Goal: Task Accomplishment & Management: Manage account settings

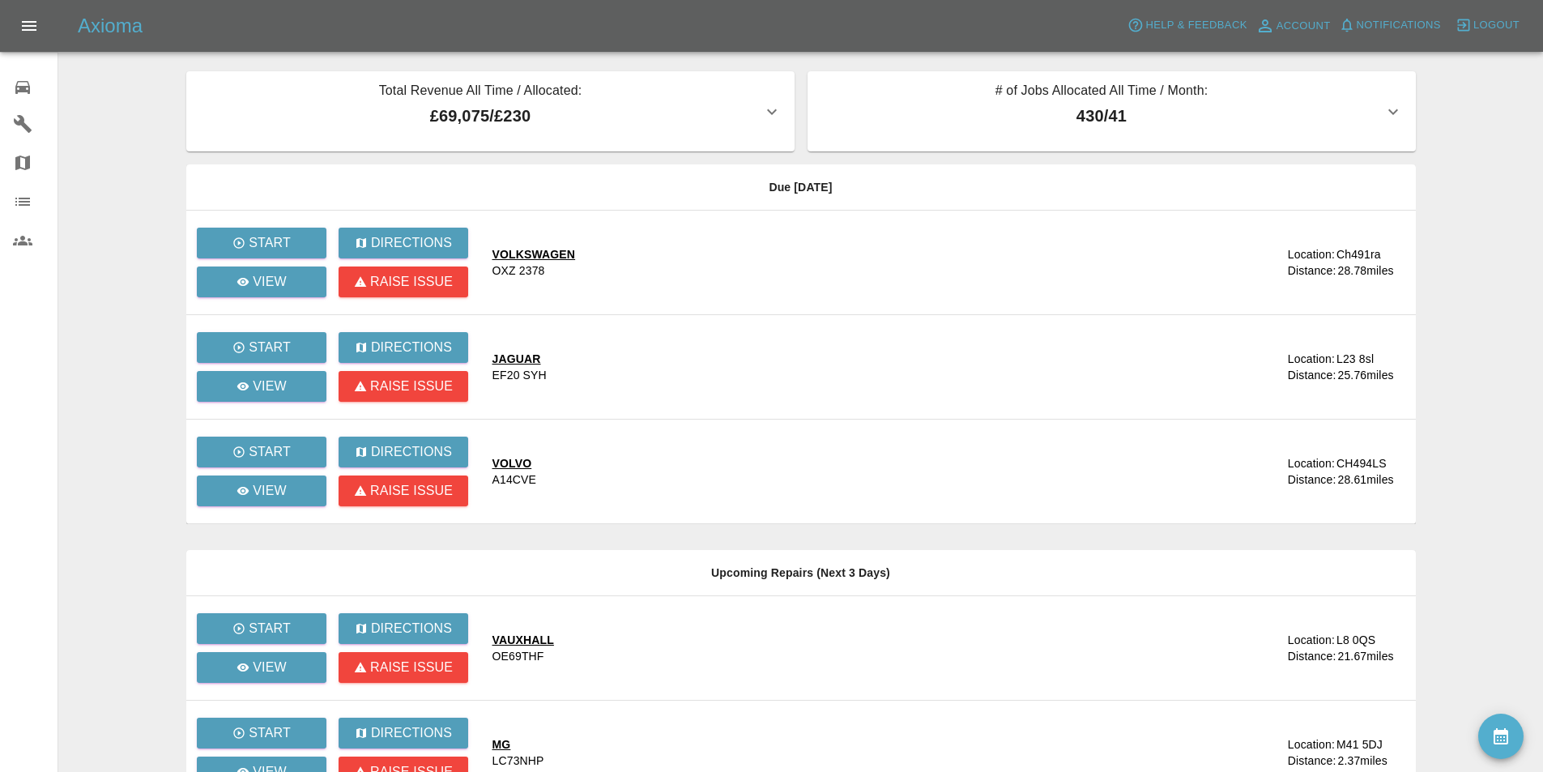
click at [134, 458] on main "Total Revenue All Time / Allocated: £69,075 / £230 Sprayway Smart Repairs NW : …" at bounding box center [771, 546] width 1543 height 1093
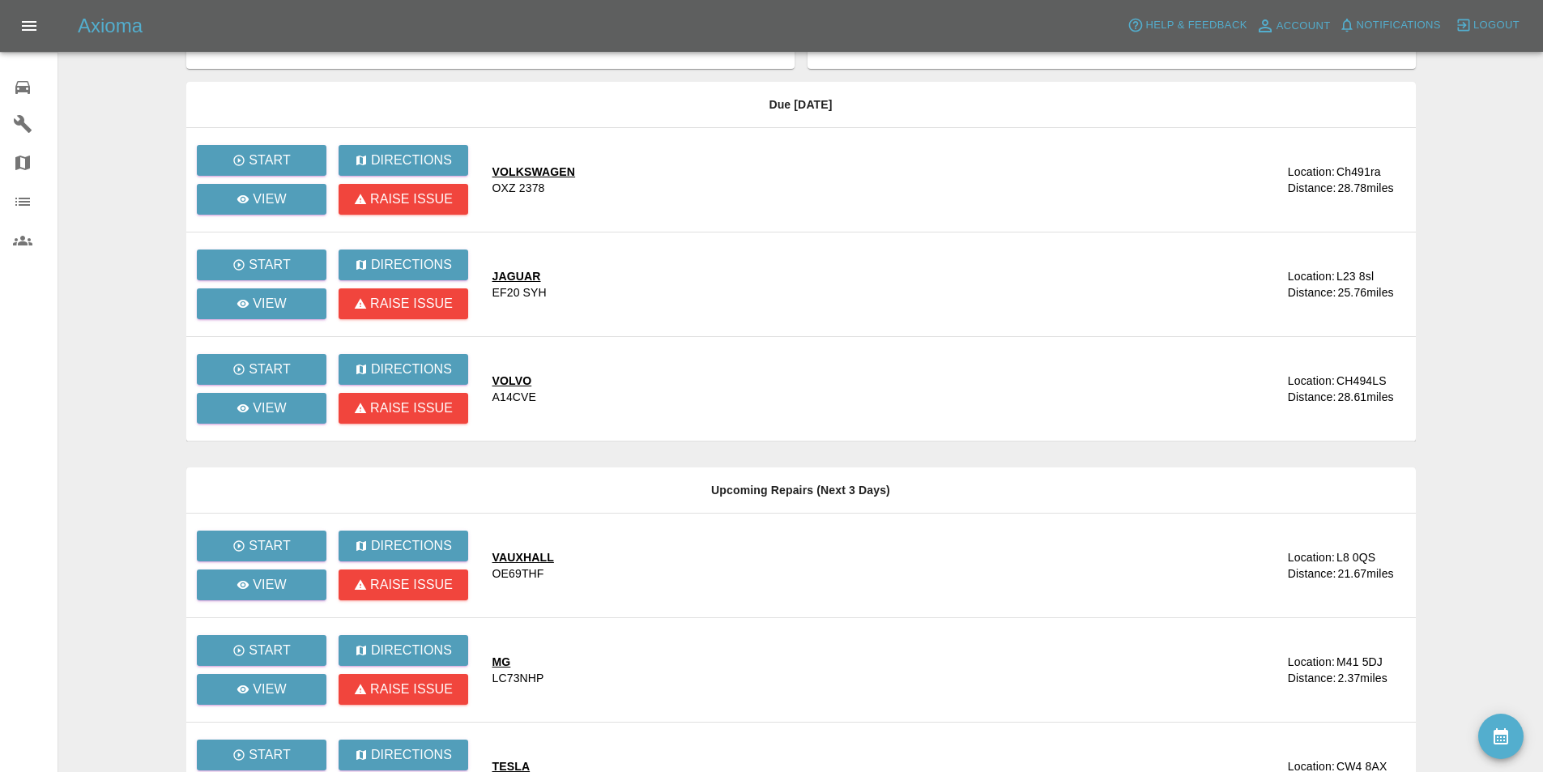
scroll to position [366, 0]
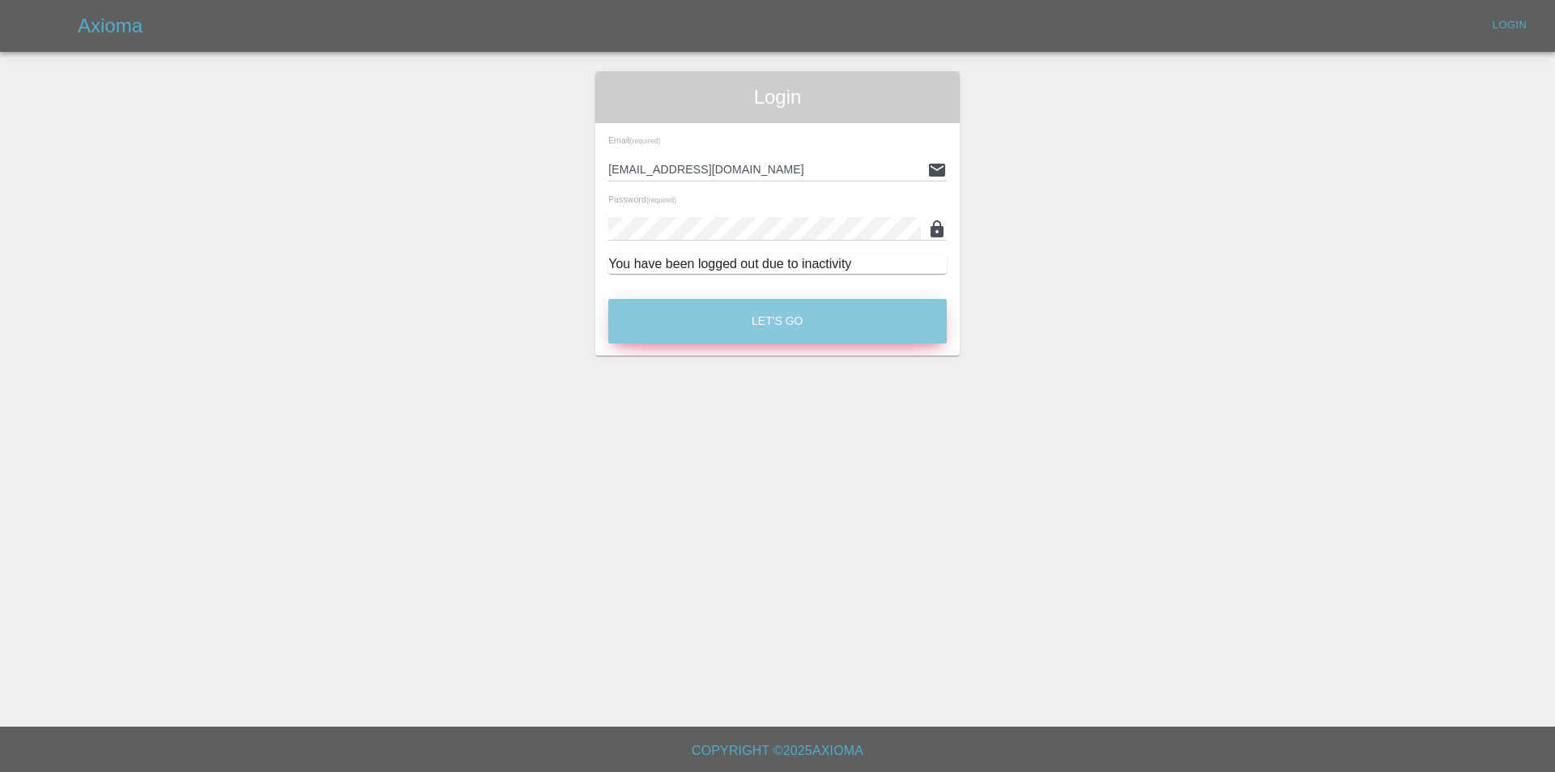
click at [625, 322] on button "Let's Go" at bounding box center [777, 321] width 339 height 45
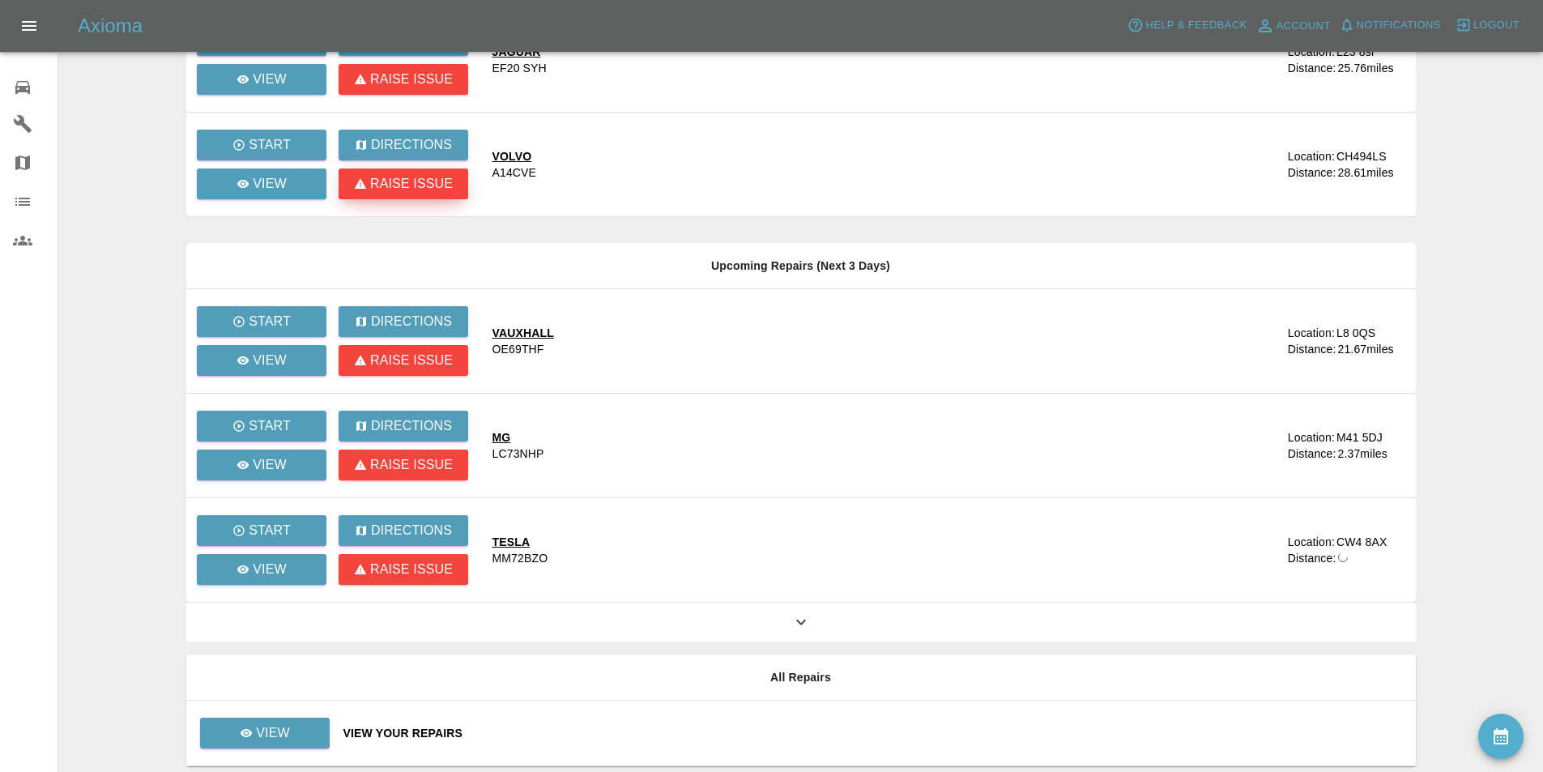
scroll to position [366, 0]
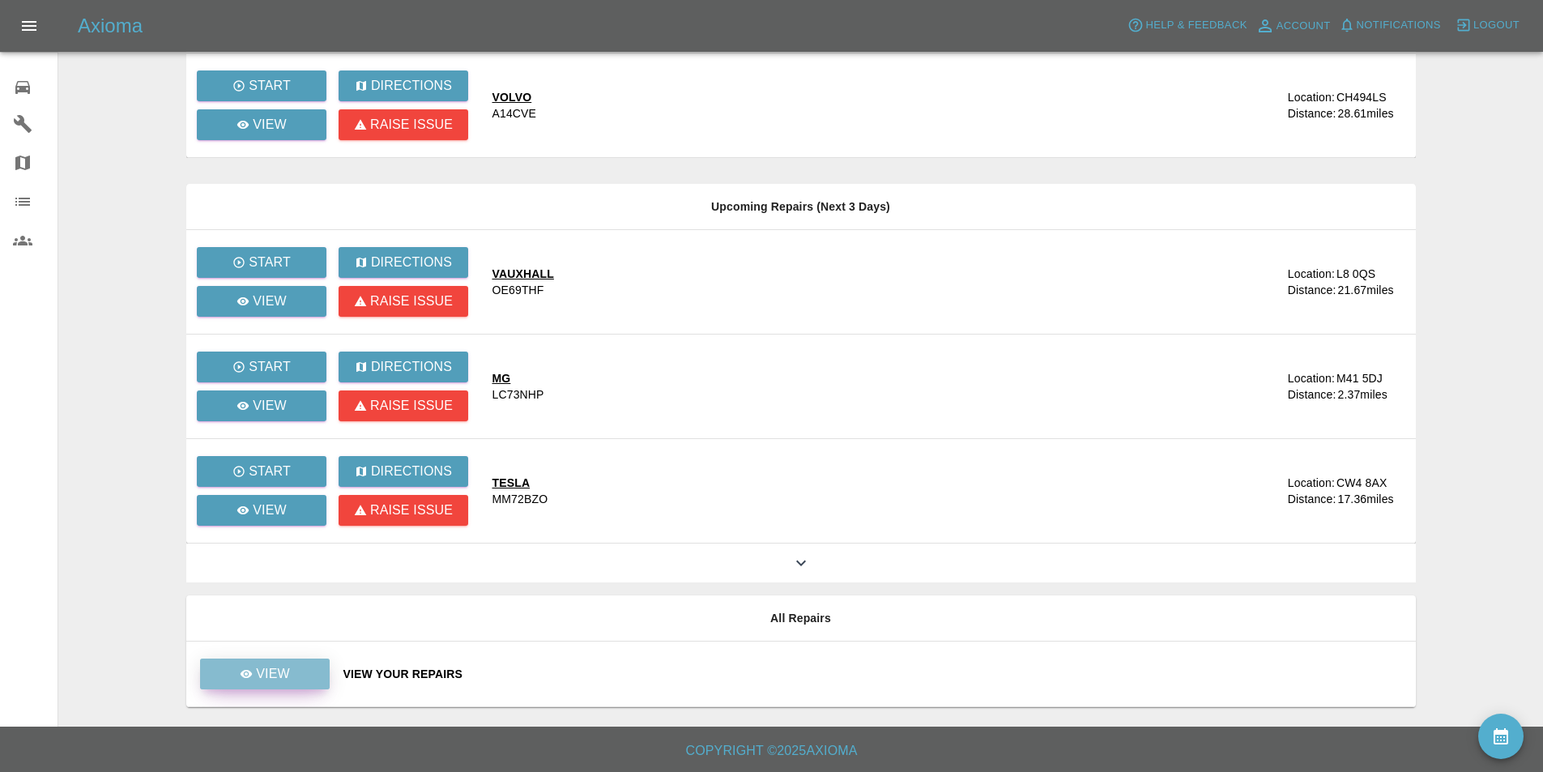
click at [271, 661] on link "View" at bounding box center [265, 674] width 130 height 31
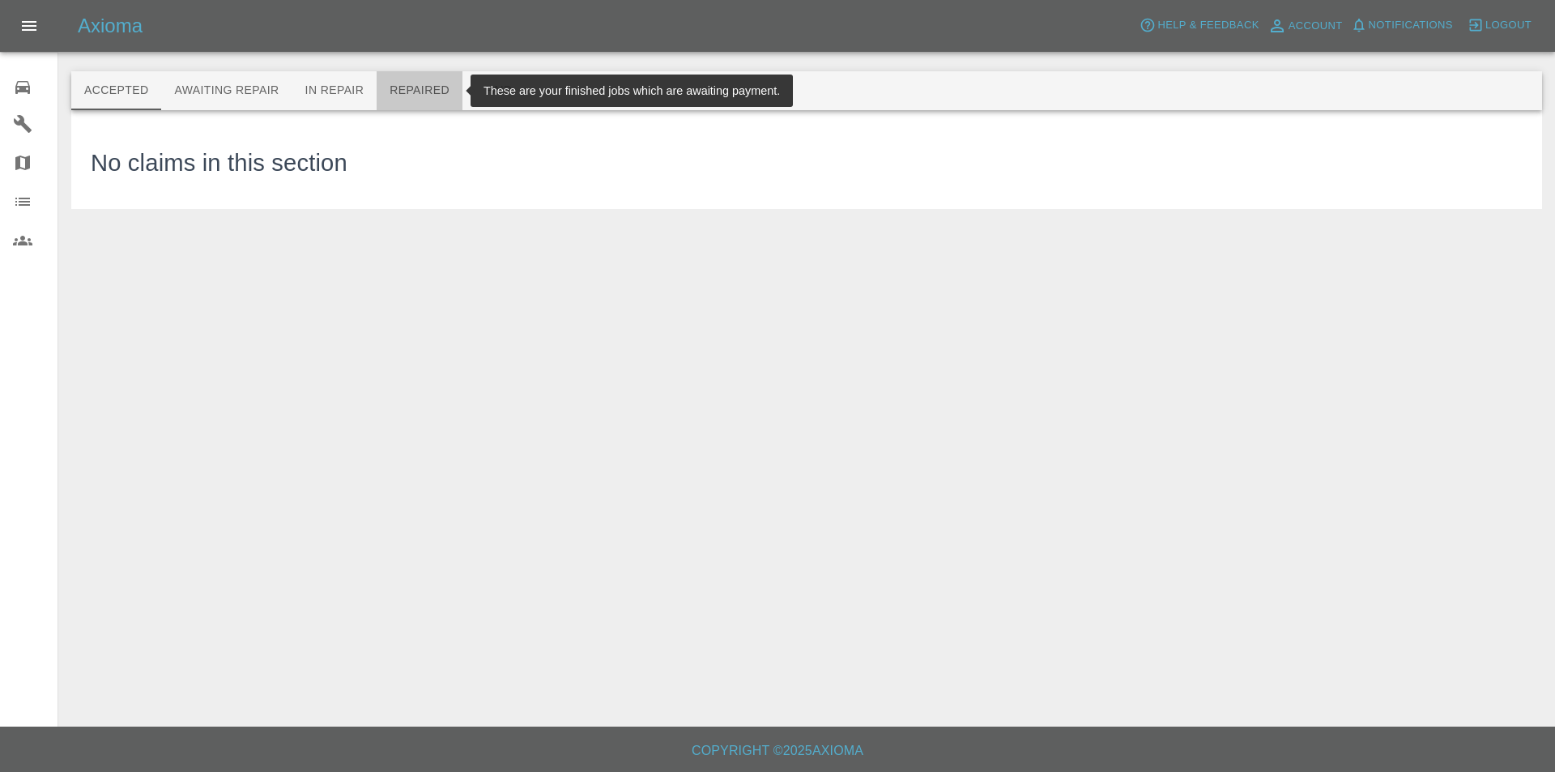
click at [414, 89] on button "Repaired" at bounding box center [420, 90] width 86 height 39
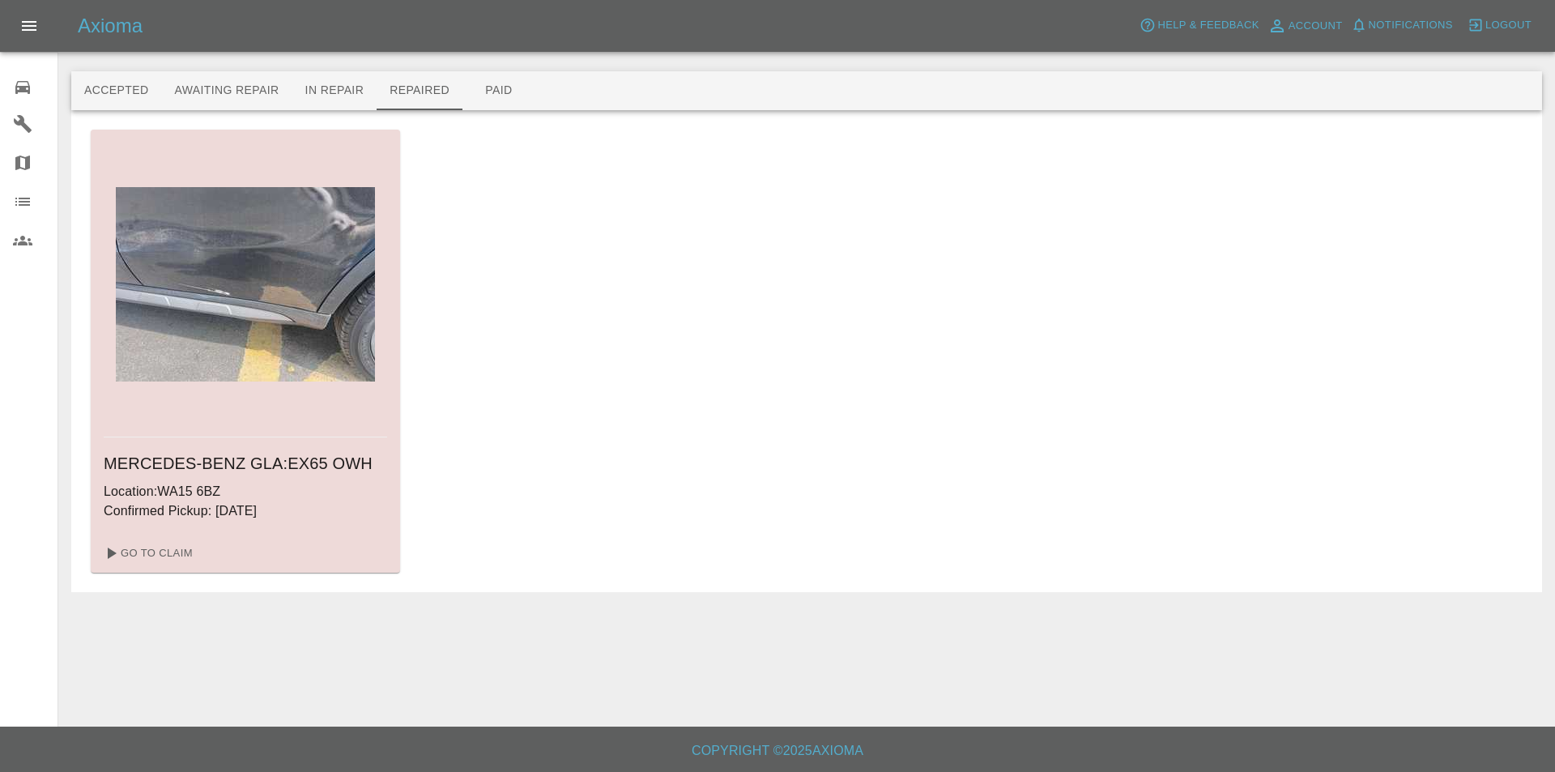
click at [547, 184] on div "MERCEDES-BENZ GLA : EX65 OWH Location: WA15 6BZ Confirmed Pickup: 19/08/2025 Go…" at bounding box center [807, 351] width 1432 height 443
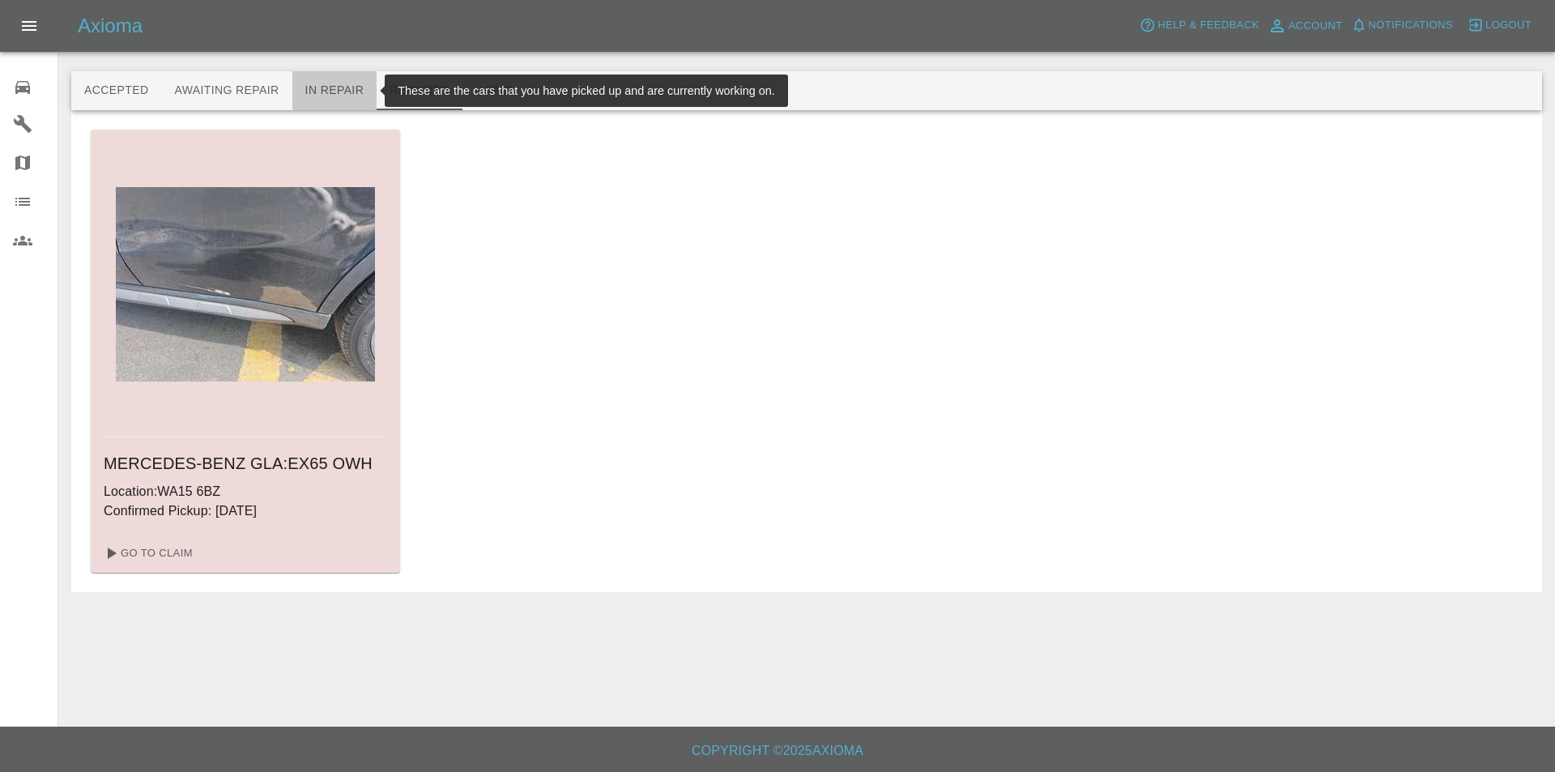
click at [318, 80] on button "In Repair" at bounding box center [334, 90] width 85 height 39
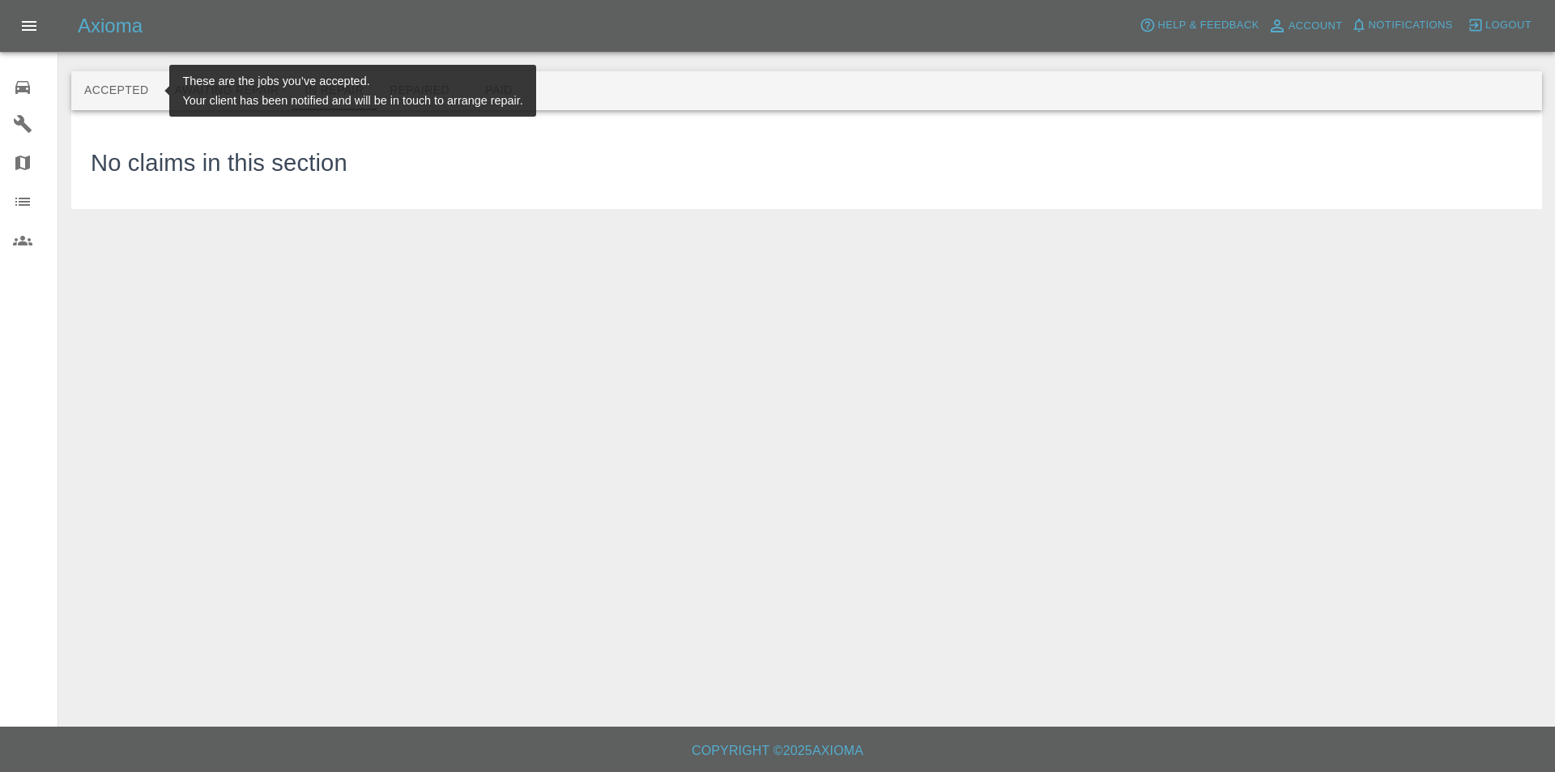
click at [114, 92] on button "Accepted" at bounding box center [116, 90] width 90 height 39
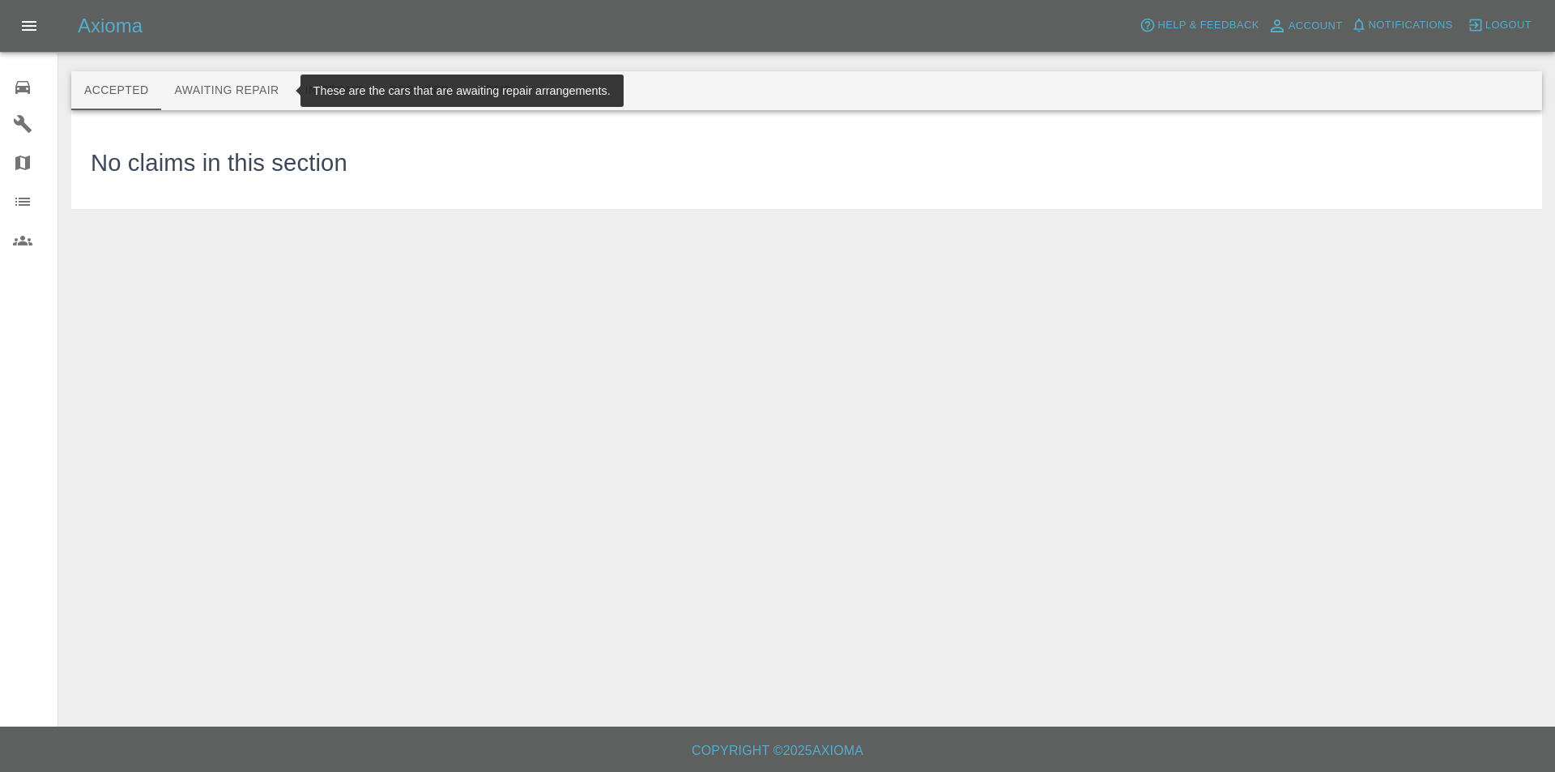
click at [197, 87] on button "Awaiting Repair" at bounding box center [226, 90] width 130 height 39
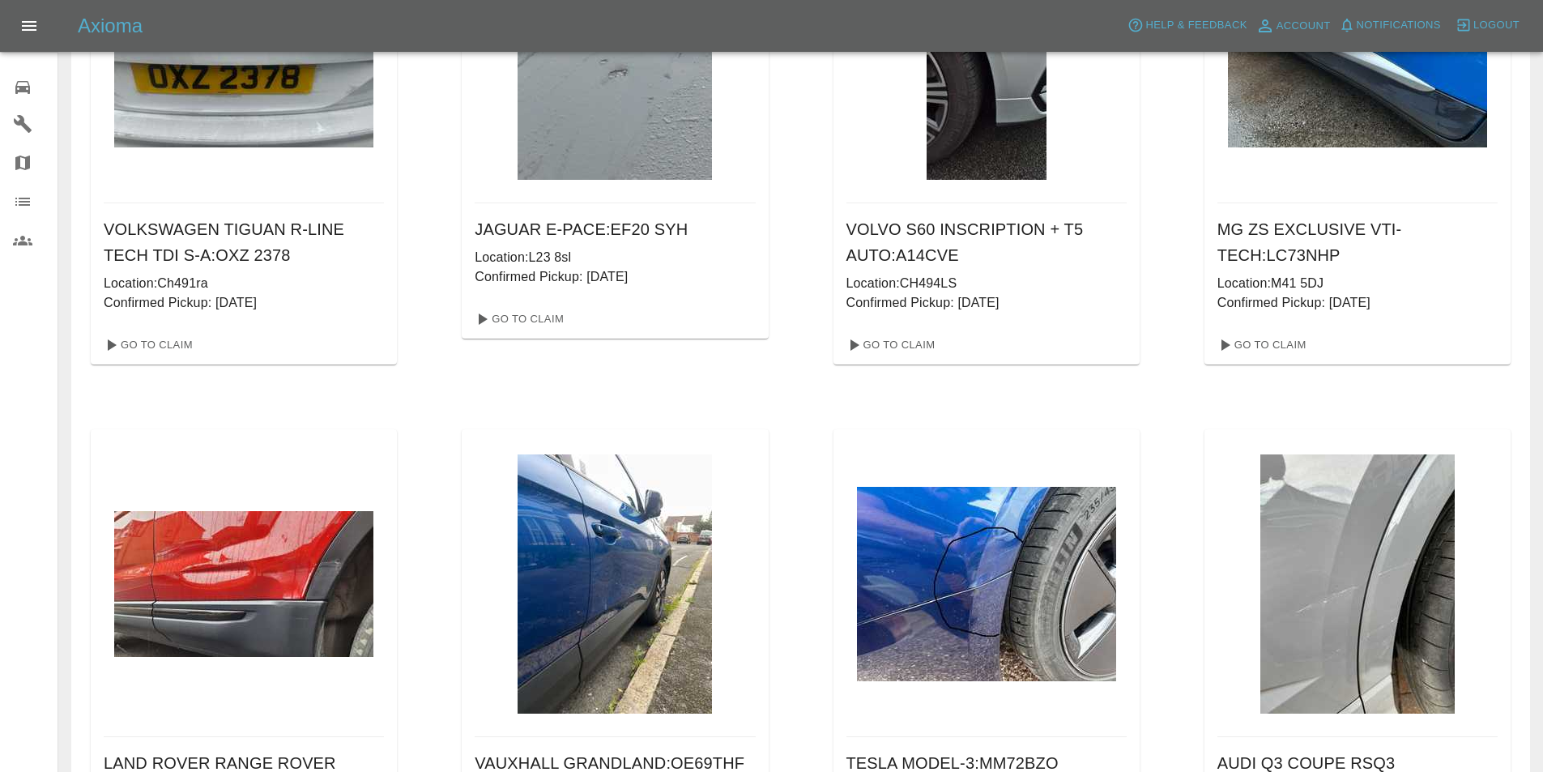
scroll to position [162, 0]
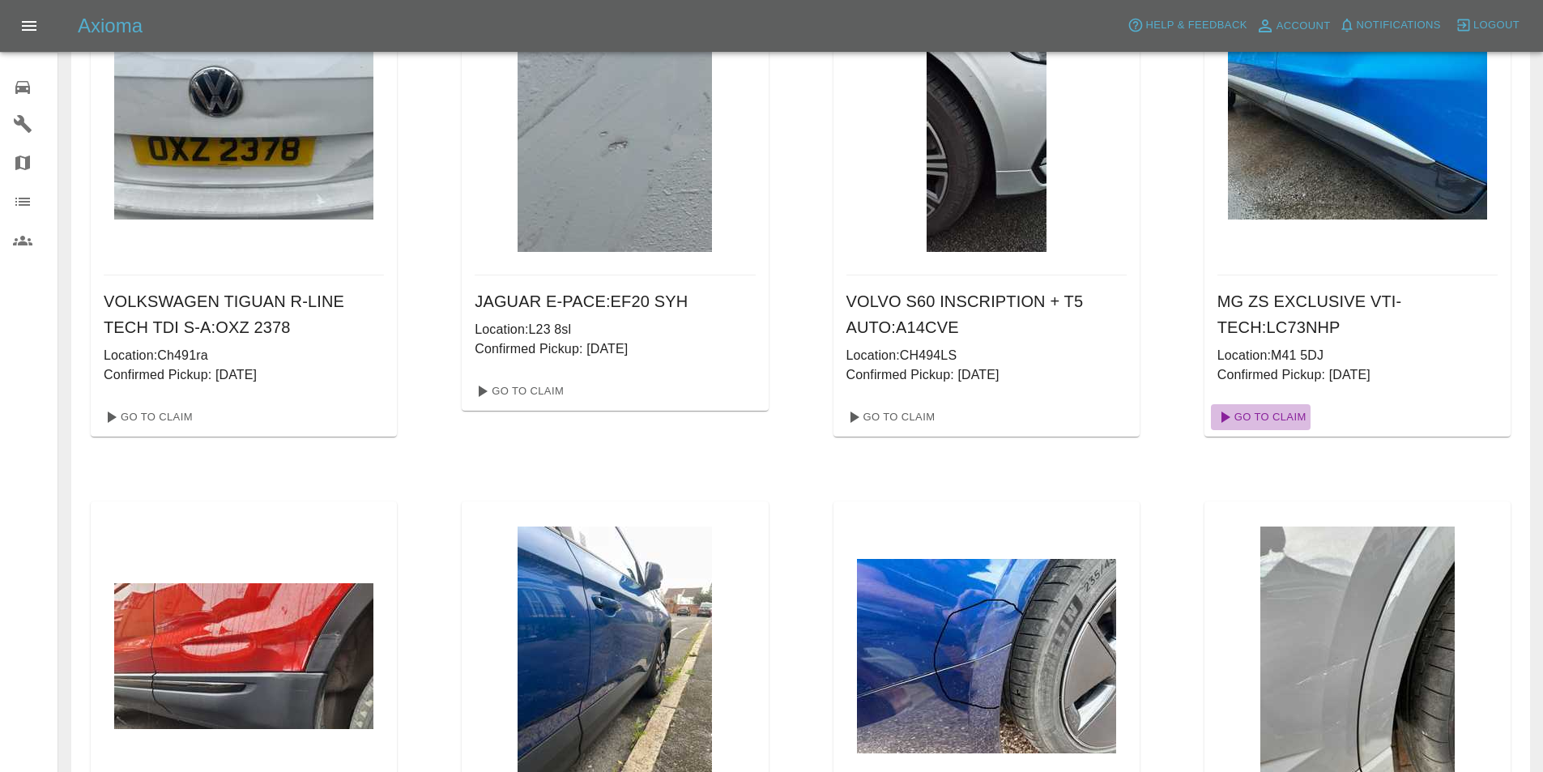
click at [1262, 413] on link "Go To Claim" at bounding box center [1261, 417] width 100 height 26
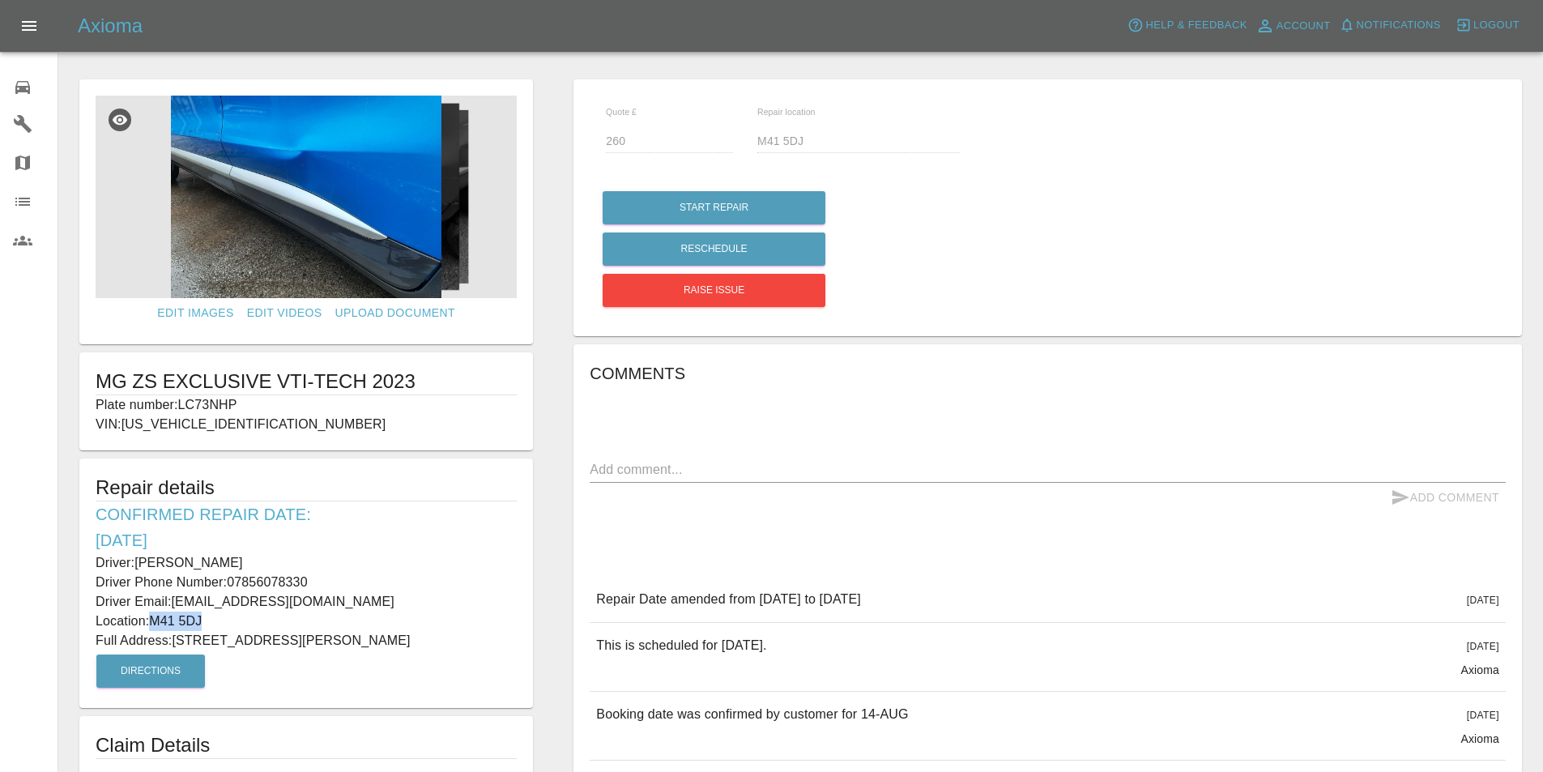
drag, startPoint x: 211, startPoint y: 618, endPoint x: 158, endPoint y: 613, distance: 53.7
click at [158, 613] on p "Location: M41 5DJ" at bounding box center [306, 621] width 421 height 19
copy p "M41 5DJ"
click at [446, 644] on p "Full Address: 16 Thornton Avenue Urmston, Manchester" at bounding box center [306, 640] width 421 height 19
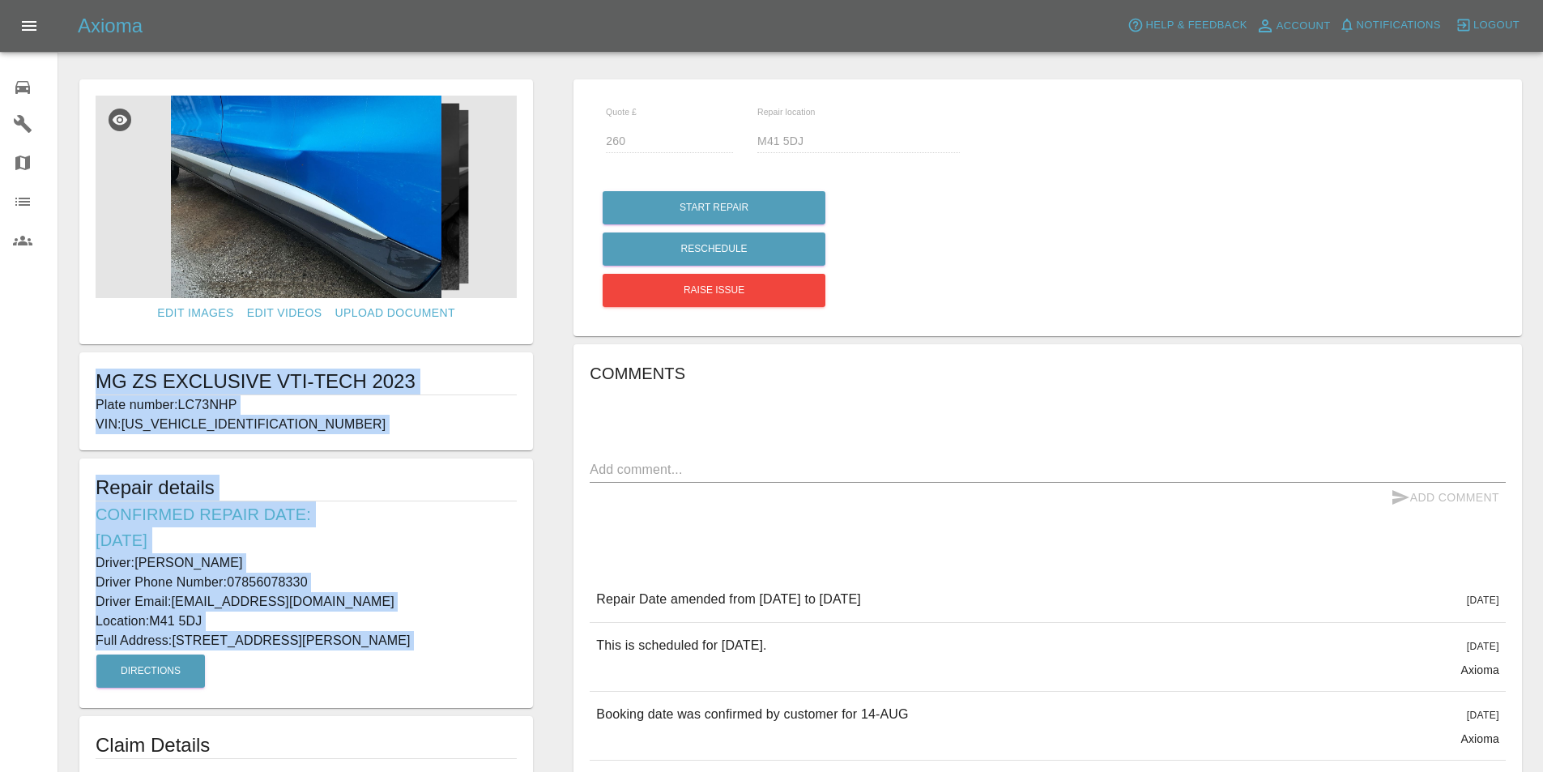
drag, startPoint x: 443, startPoint y: 643, endPoint x: 80, endPoint y: 385, distance: 445.5
click at [80, 385] on form "Edit Images Edit Videos Upload Document MG ZS EXCLUSIVE VTI-TECH 2023 Plate num…" at bounding box center [306, 427] width 470 height 696
copy form "MG ZS EXCLUSIVE VTI-TECH 2023 Plate number: LC73NHP VIN: LSJW74U99PZ297411 Repa…"
click at [32, 91] on icon at bounding box center [22, 87] width 19 height 19
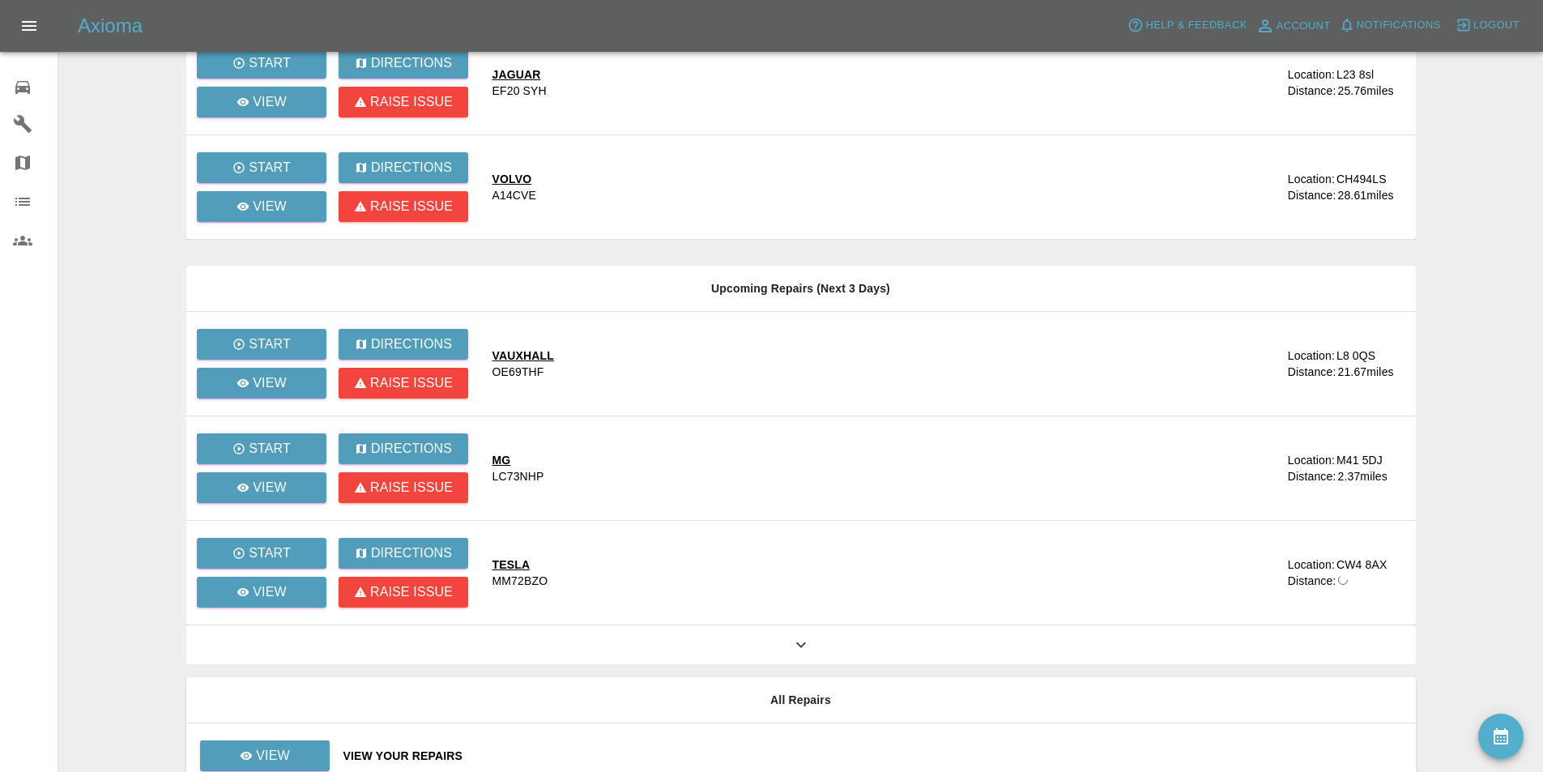
scroll to position [366, 0]
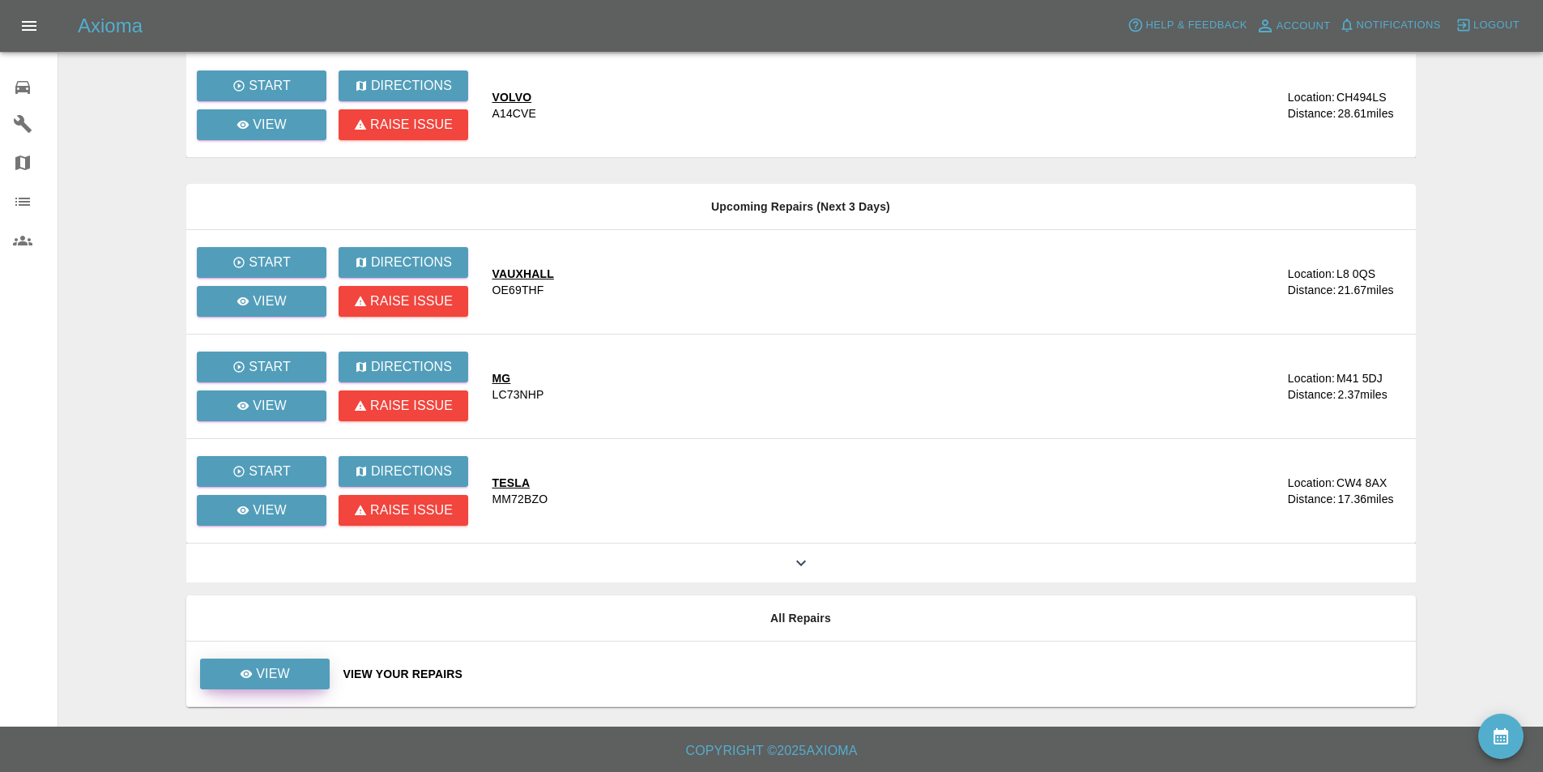
click at [307, 673] on link "View" at bounding box center [265, 674] width 130 height 31
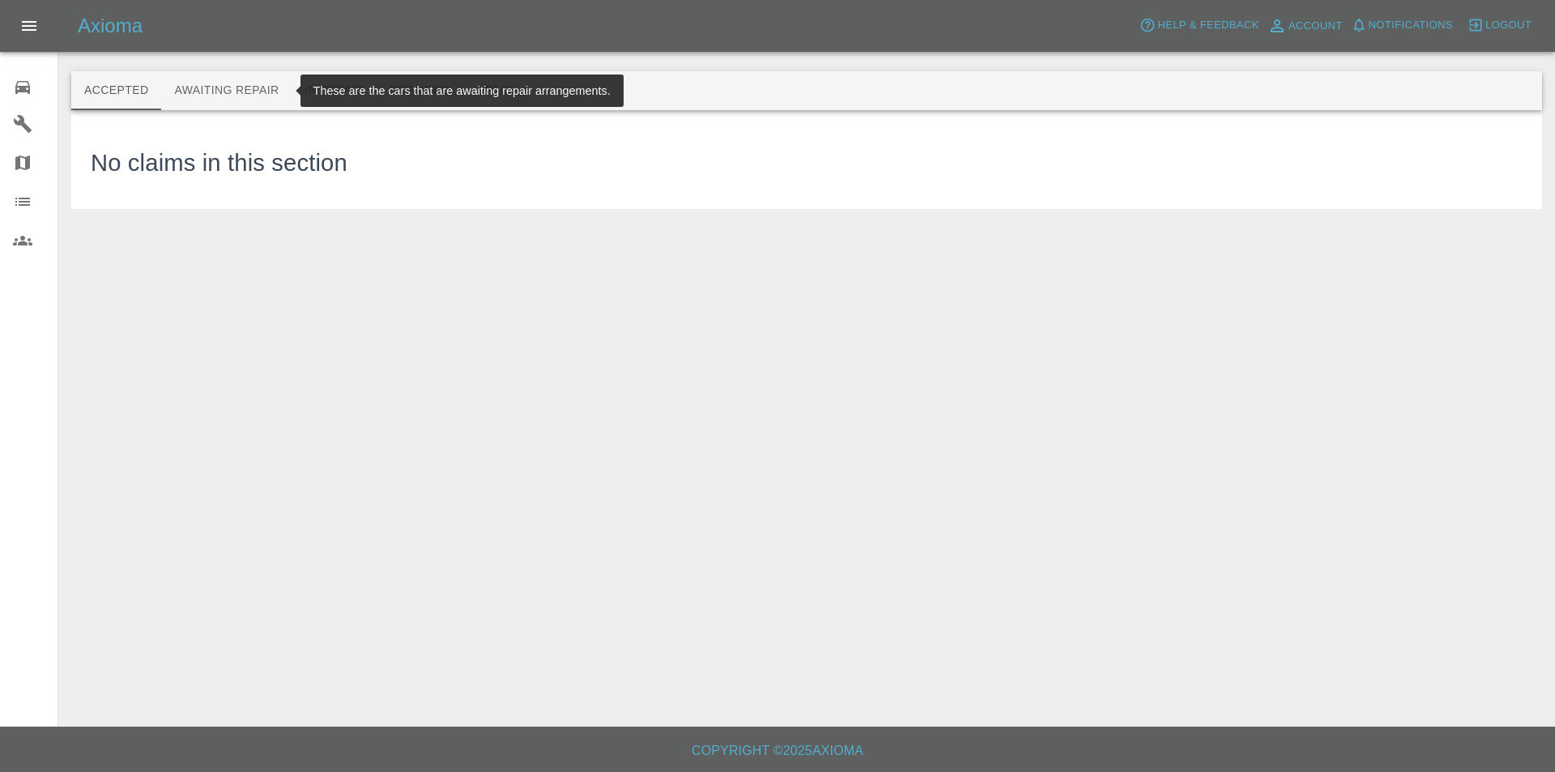
click at [257, 89] on button "Awaiting Repair" at bounding box center [226, 90] width 130 height 39
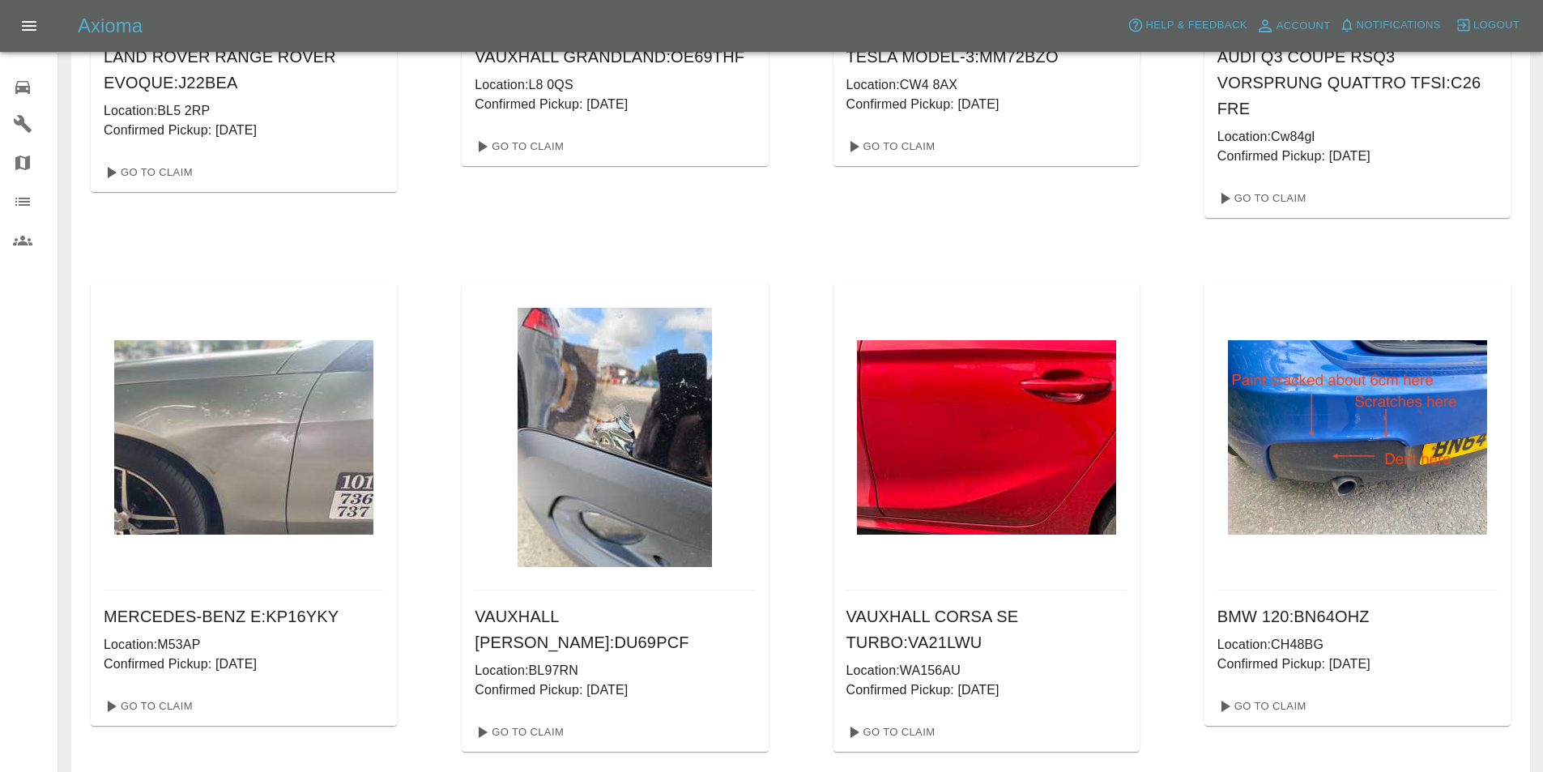
scroll to position [1053, 0]
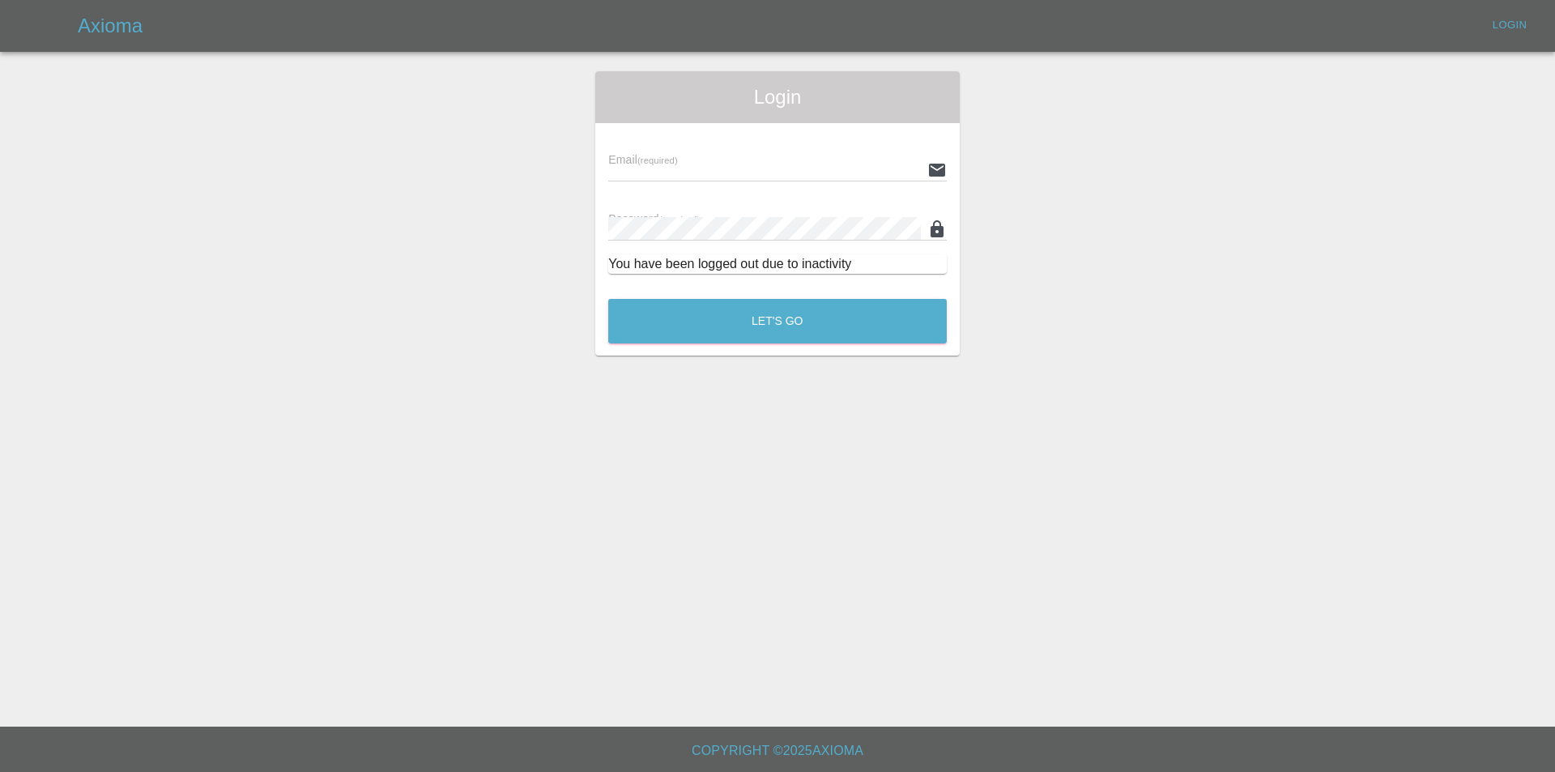
type input "info@spraywaysmartrepairs.co.uk"
click at [882, 324] on button "Let's Go" at bounding box center [777, 321] width 339 height 45
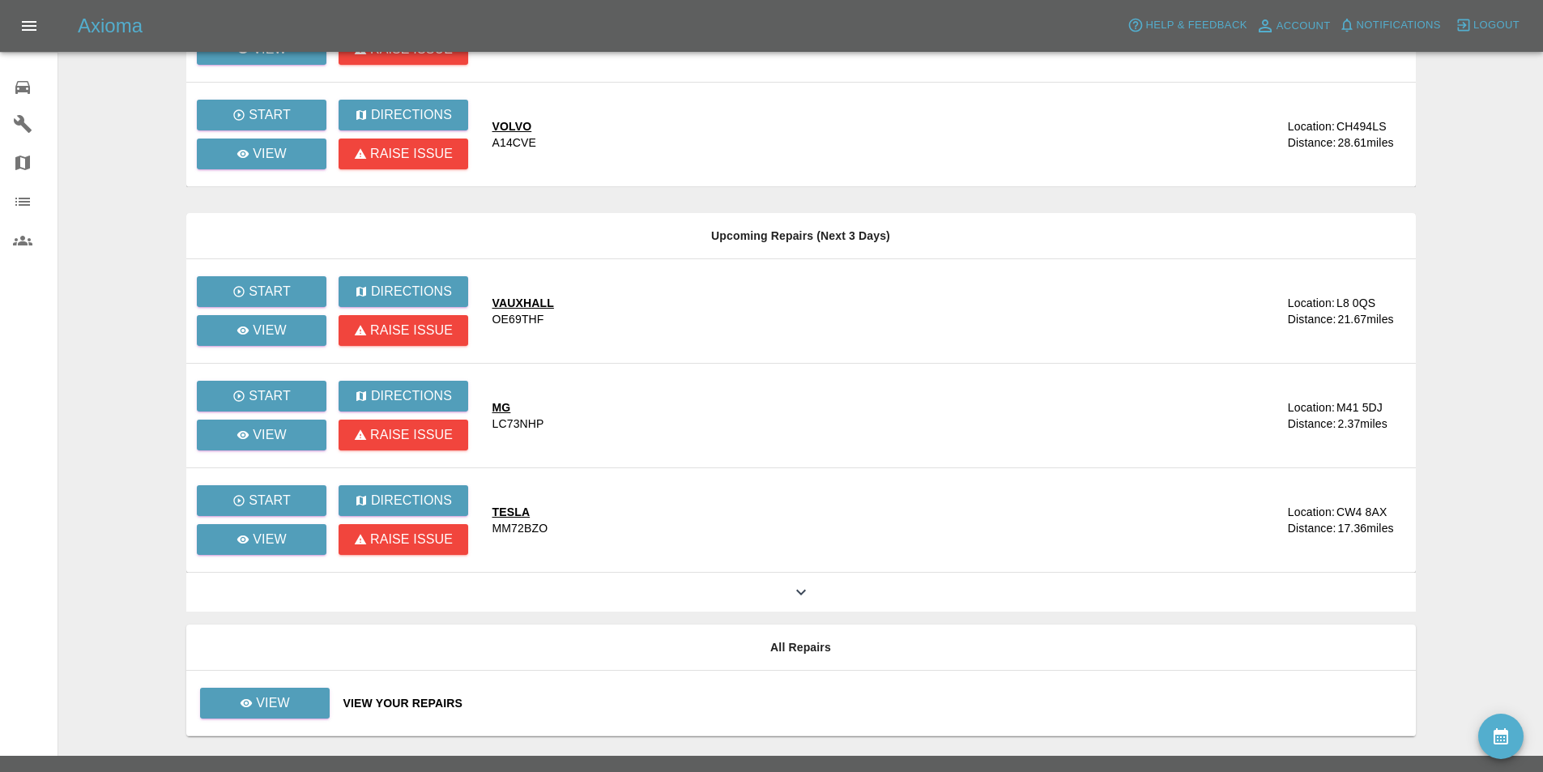
scroll to position [366, 0]
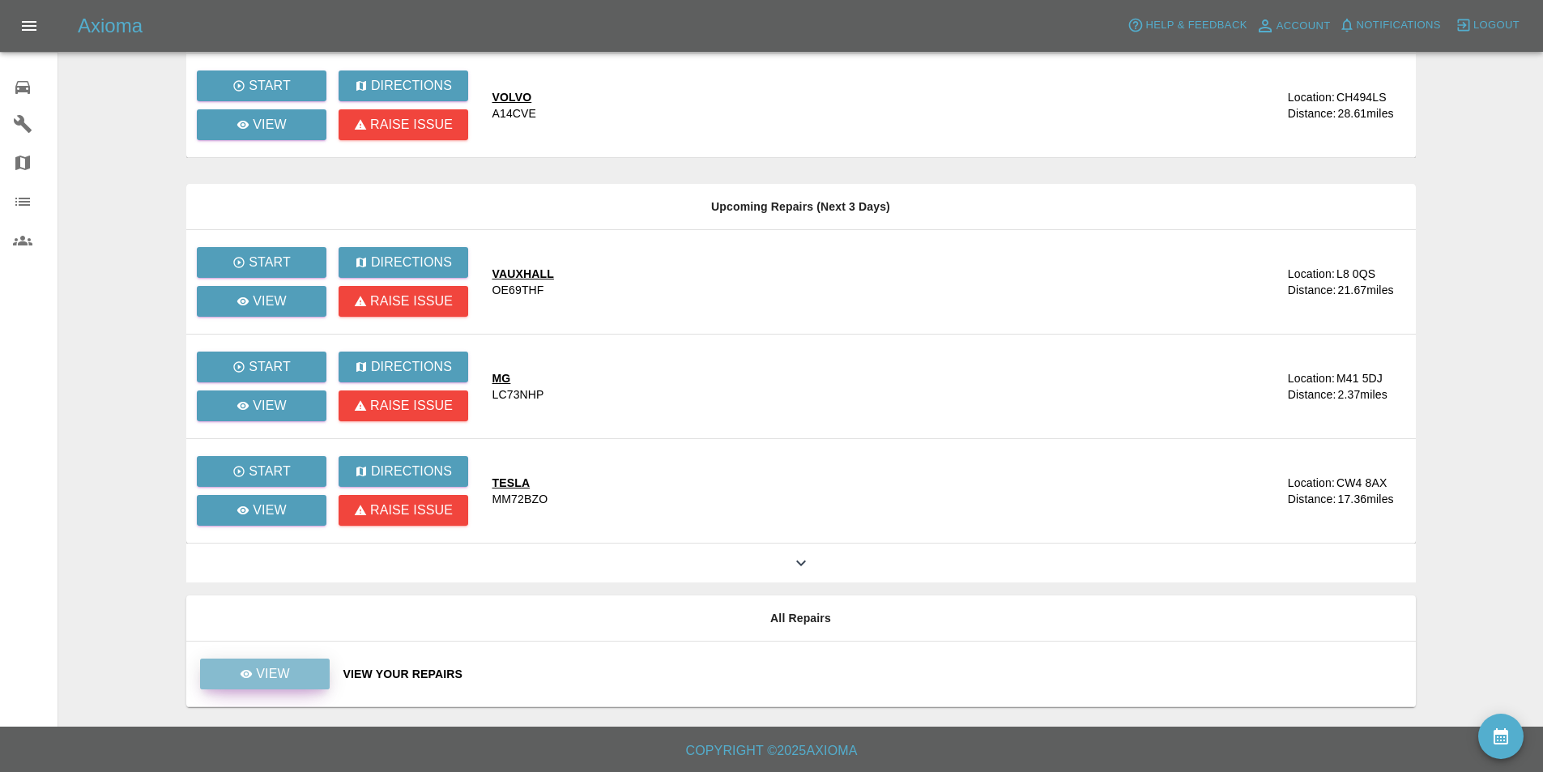
click at [269, 675] on p "View" at bounding box center [273, 673] width 34 height 19
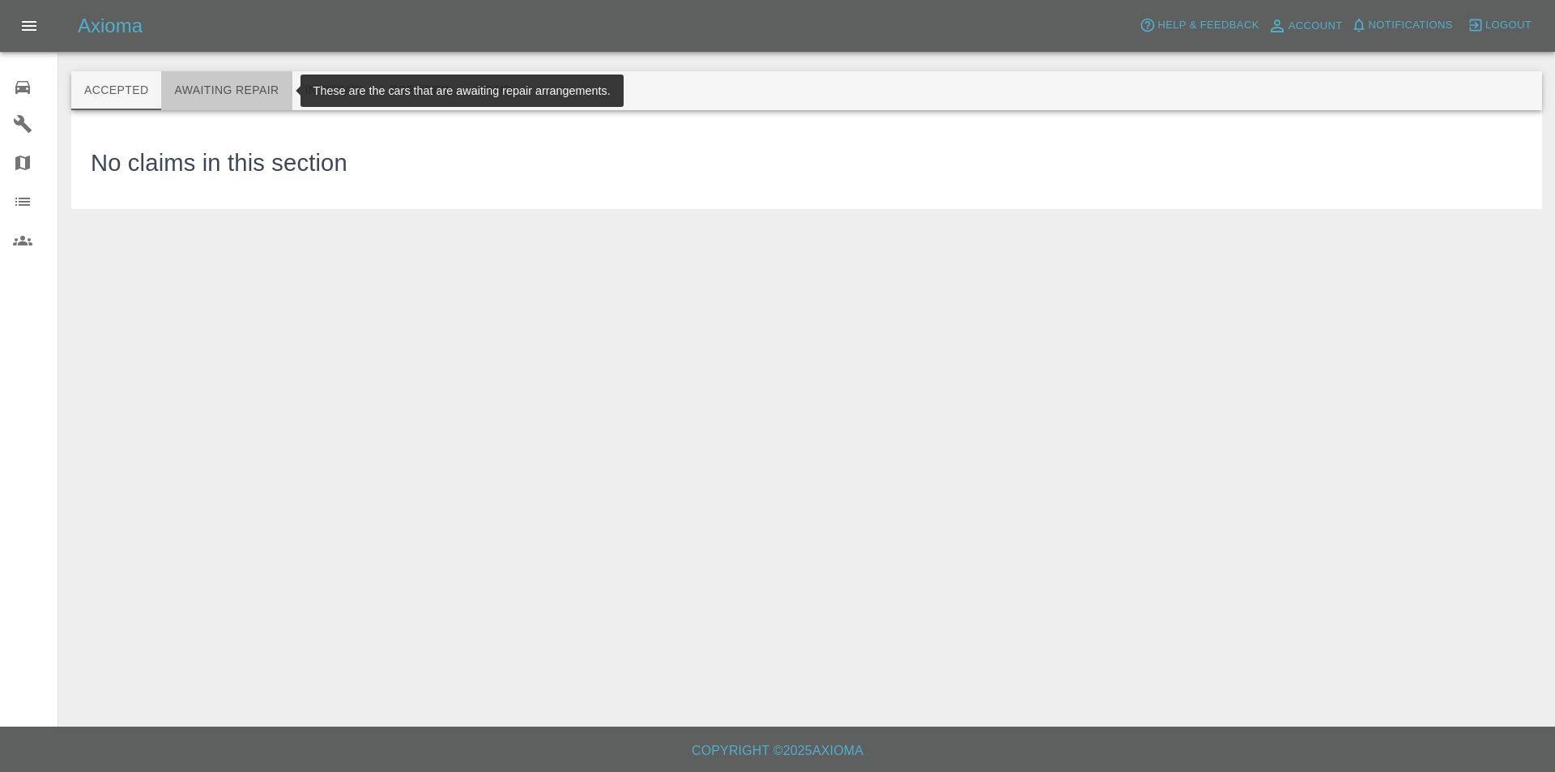
click at [243, 83] on button "Awaiting Repair" at bounding box center [226, 90] width 130 height 39
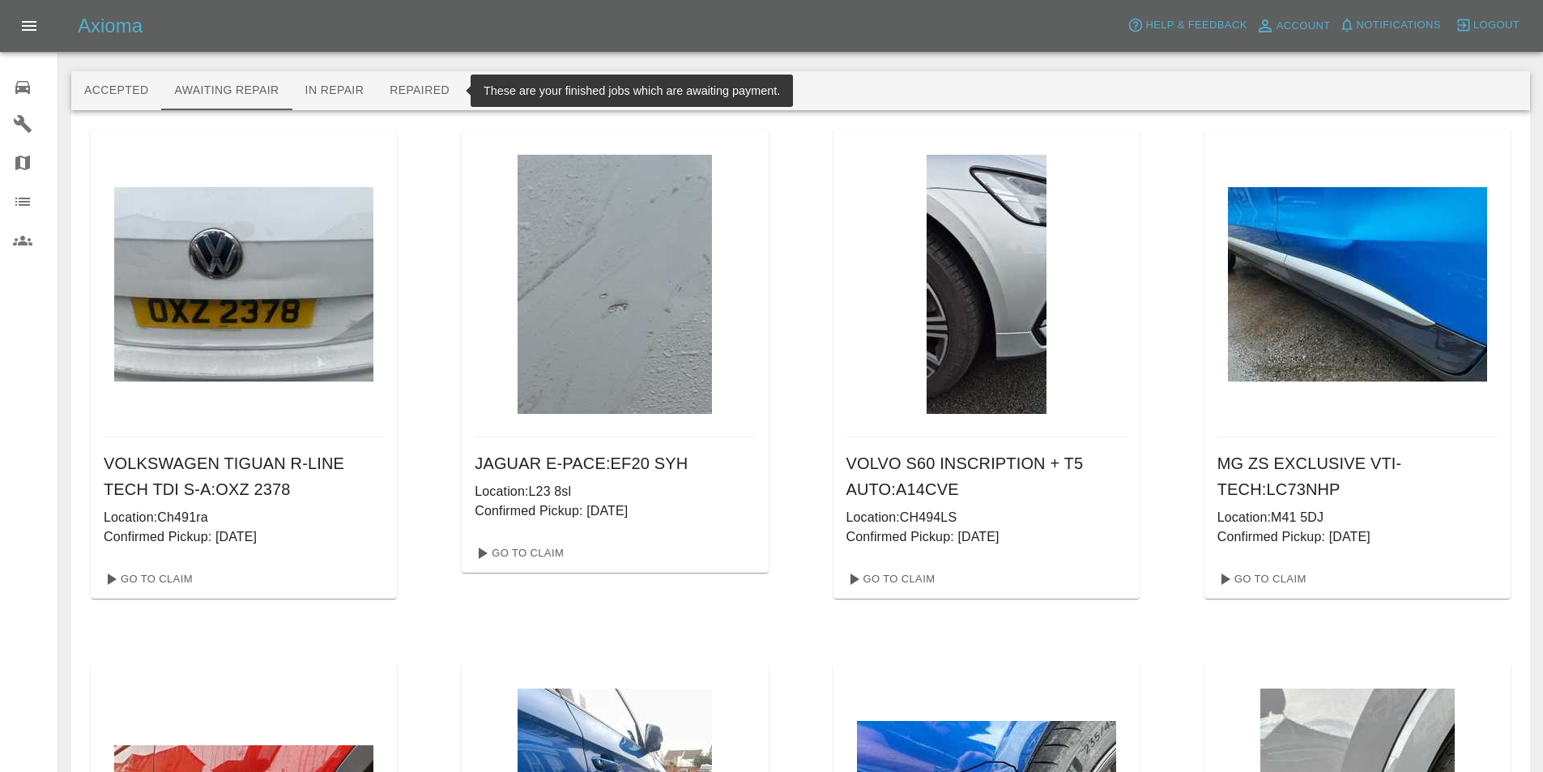
click at [427, 87] on button "Repaired" at bounding box center [420, 90] width 86 height 39
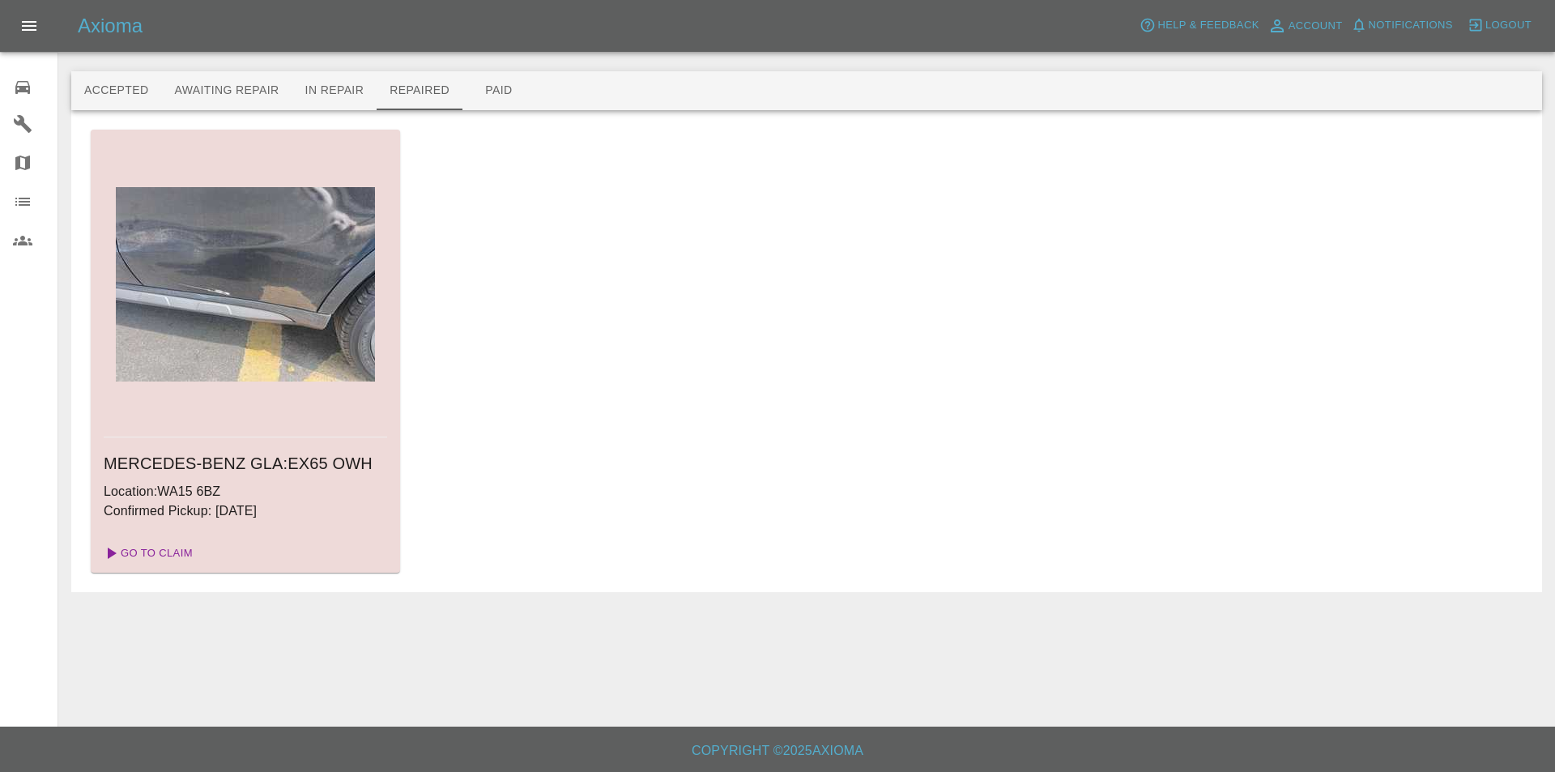
click at [149, 548] on link "Go To Claim" at bounding box center [147, 553] width 100 height 26
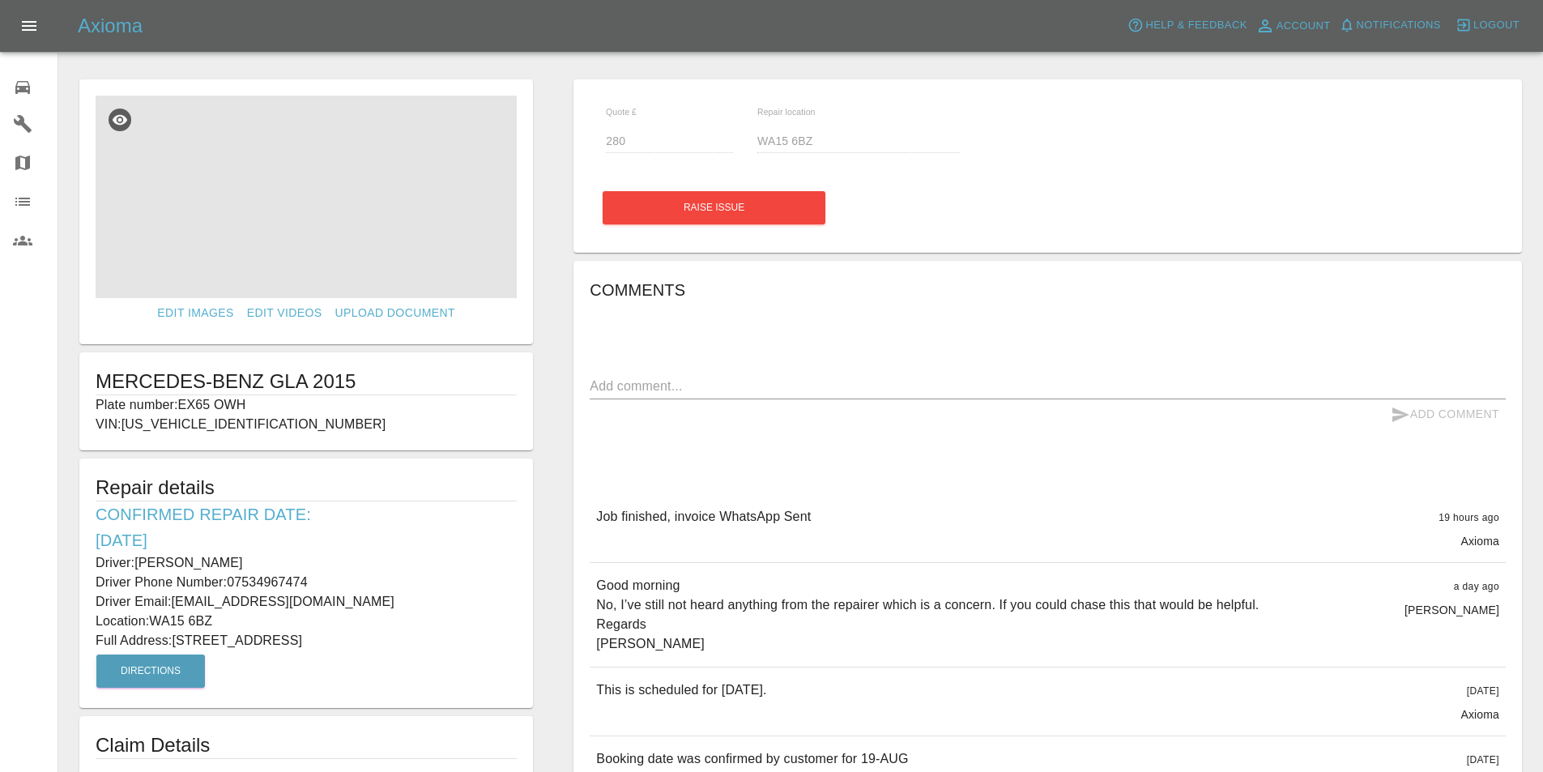
click at [299, 189] on img at bounding box center [306, 197] width 421 height 203
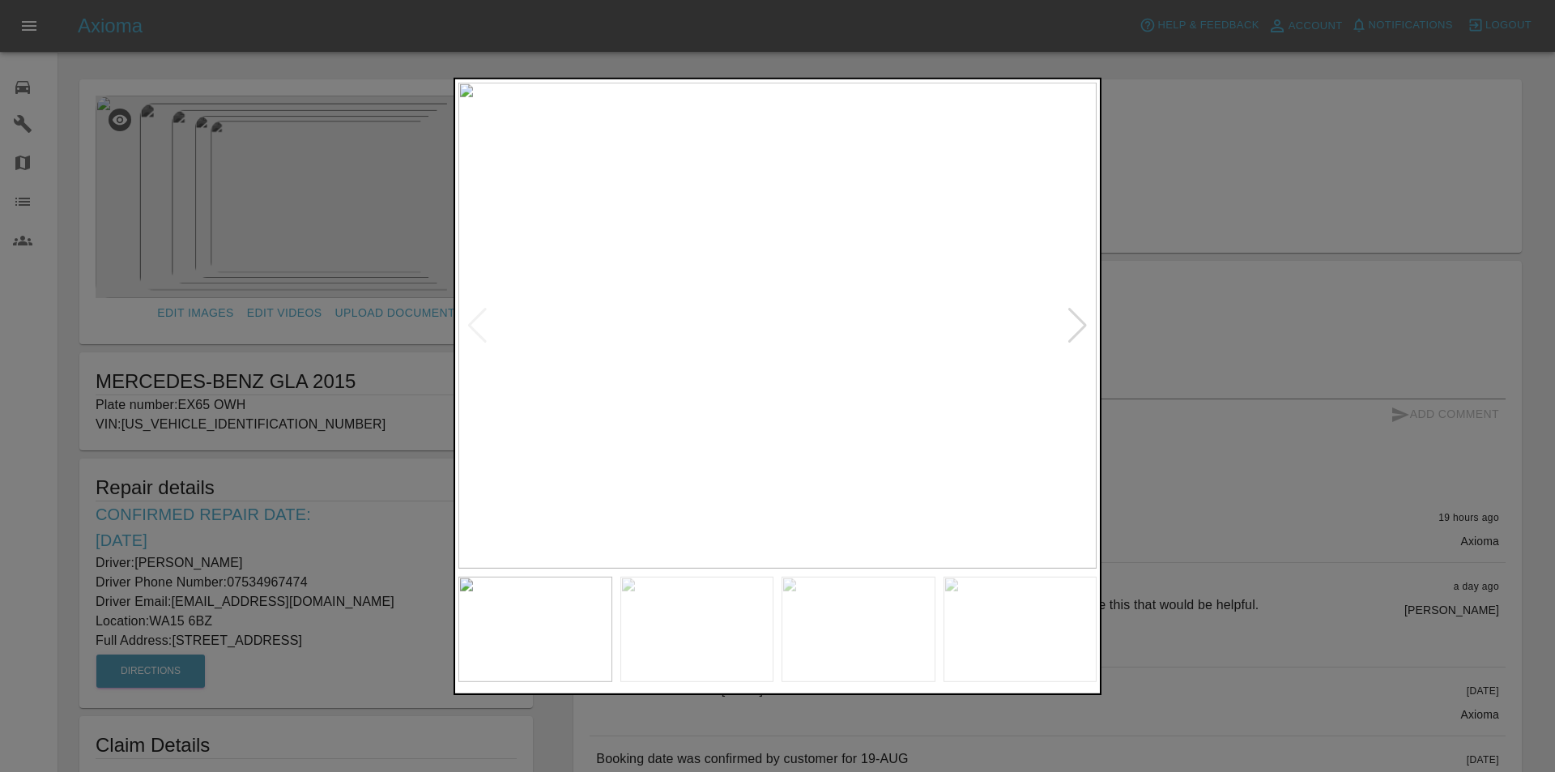
click at [1077, 319] on div at bounding box center [1078, 325] width 22 height 36
click at [1077, 319] on img at bounding box center [777, 325] width 638 height 486
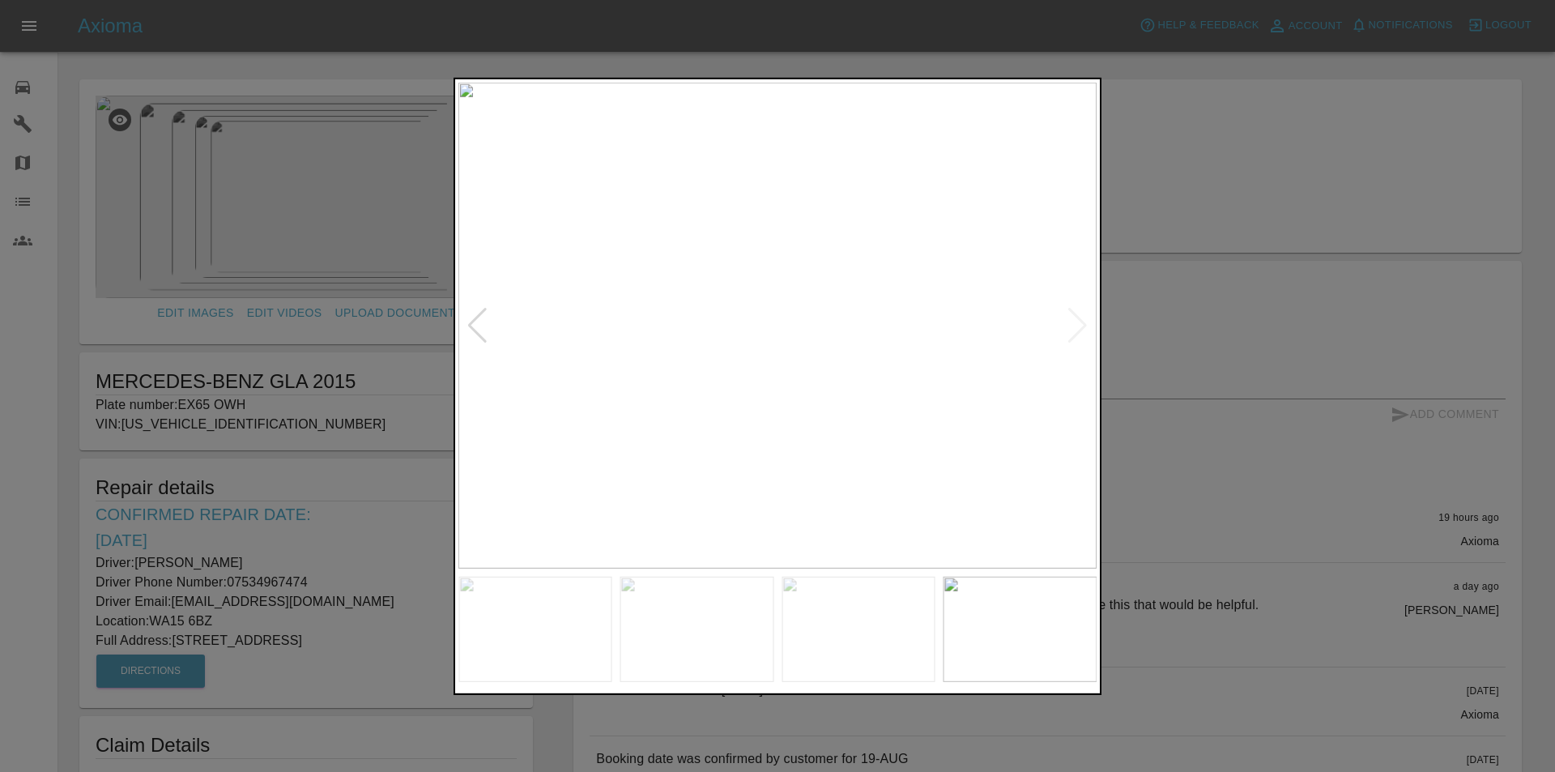
click at [472, 326] on div at bounding box center [478, 325] width 22 height 36
click at [1158, 292] on div at bounding box center [777, 386] width 1555 height 772
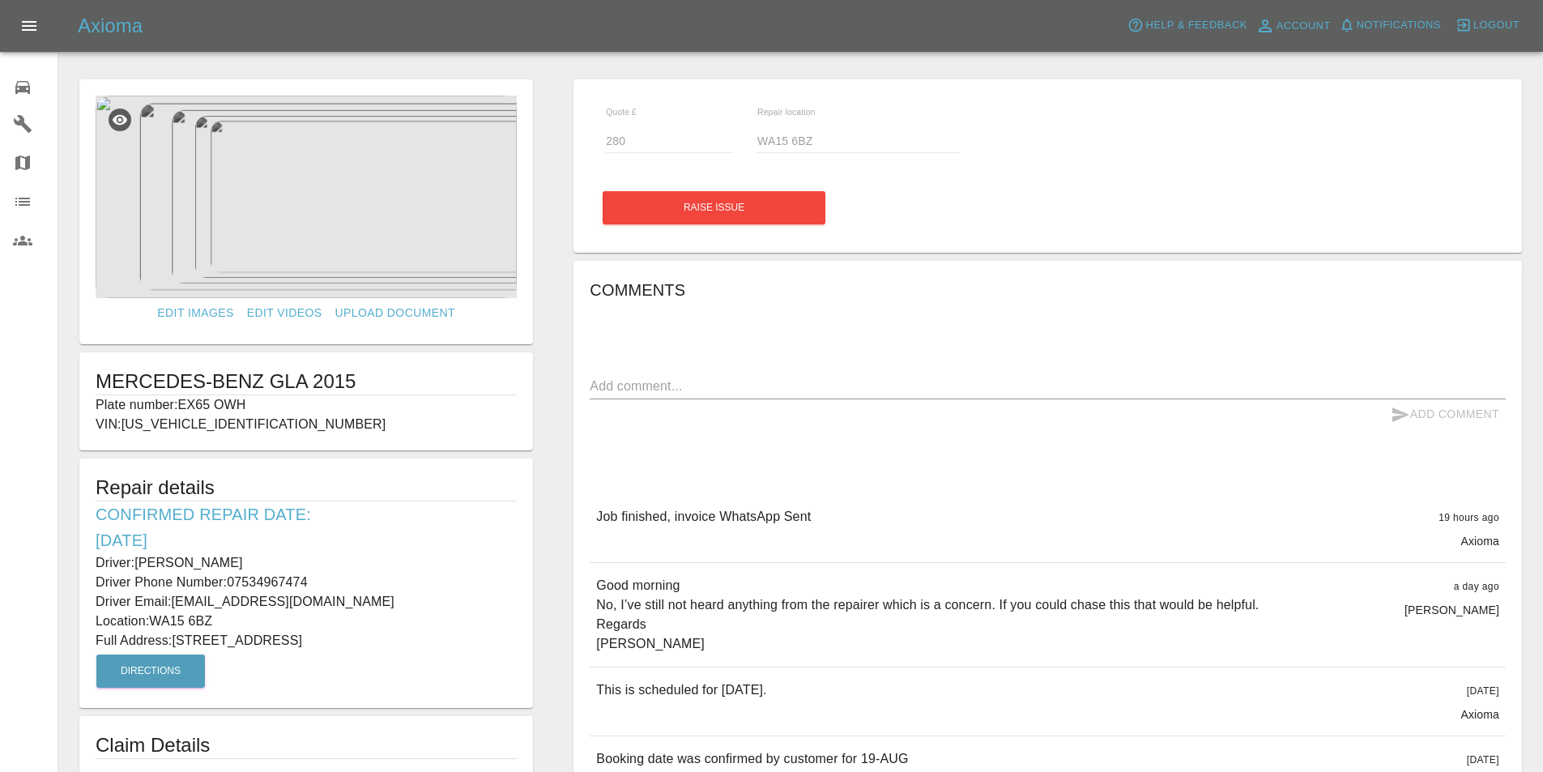
click at [27, 87] on icon at bounding box center [22, 87] width 19 height 19
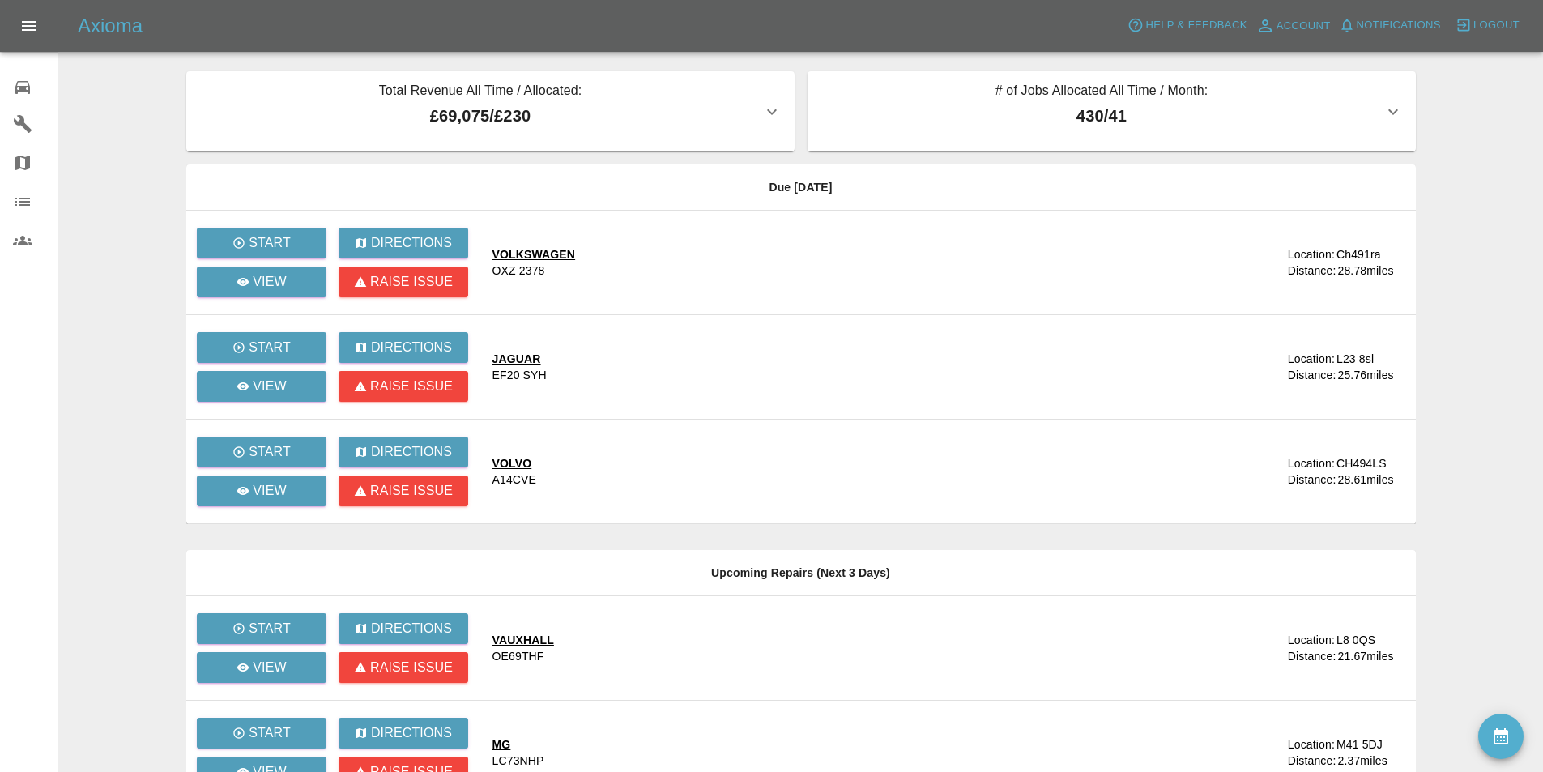
click at [132, 124] on main "Total Revenue All Time / Allocated: £69,075 / £230 Sprayway Smart Repairs NW : …" at bounding box center [771, 546] width 1543 height 1093
click at [262, 277] on p "View" at bounding box center [270, 281] width 34 height 19
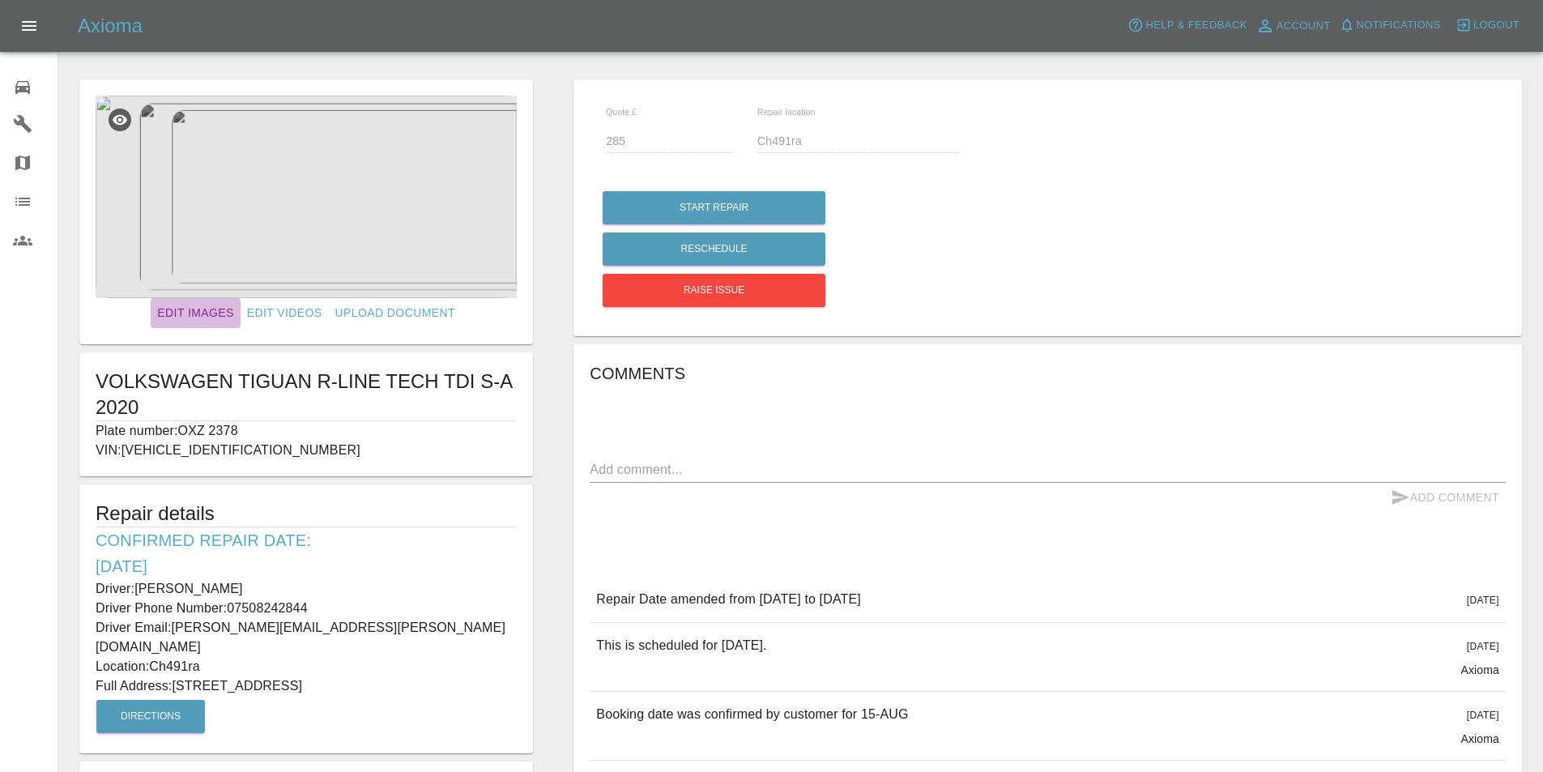
click at [179, 309] on link "Edit Images" at bounding box center [195, 313] width 89 height 30
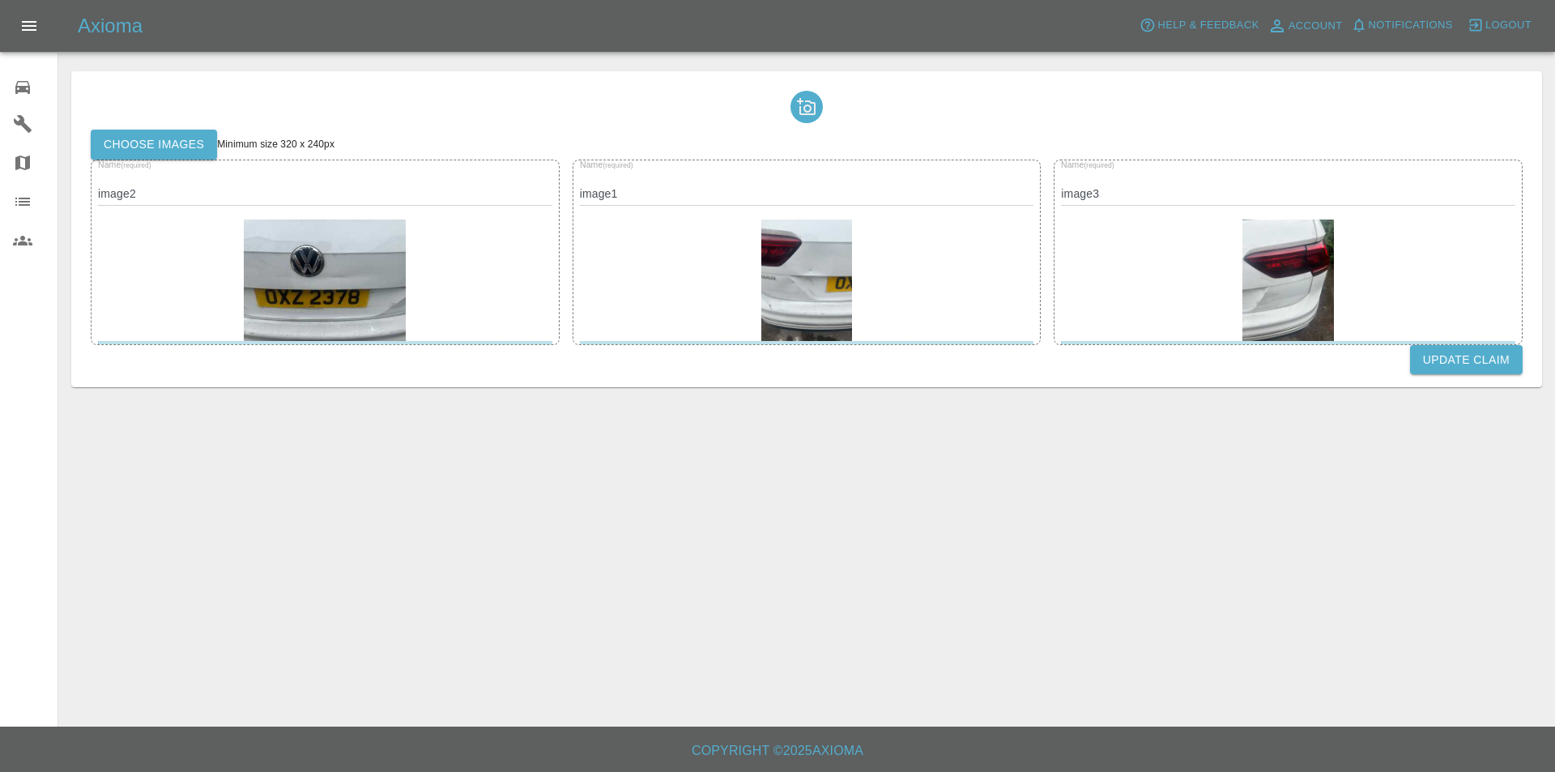
click at [155, 137] on label "Choose images" at bounding box center [154, 145] width 126 height 30
click at [0, 0] on input "Choose images" at bounding box center [0, 0] width 0 height 0
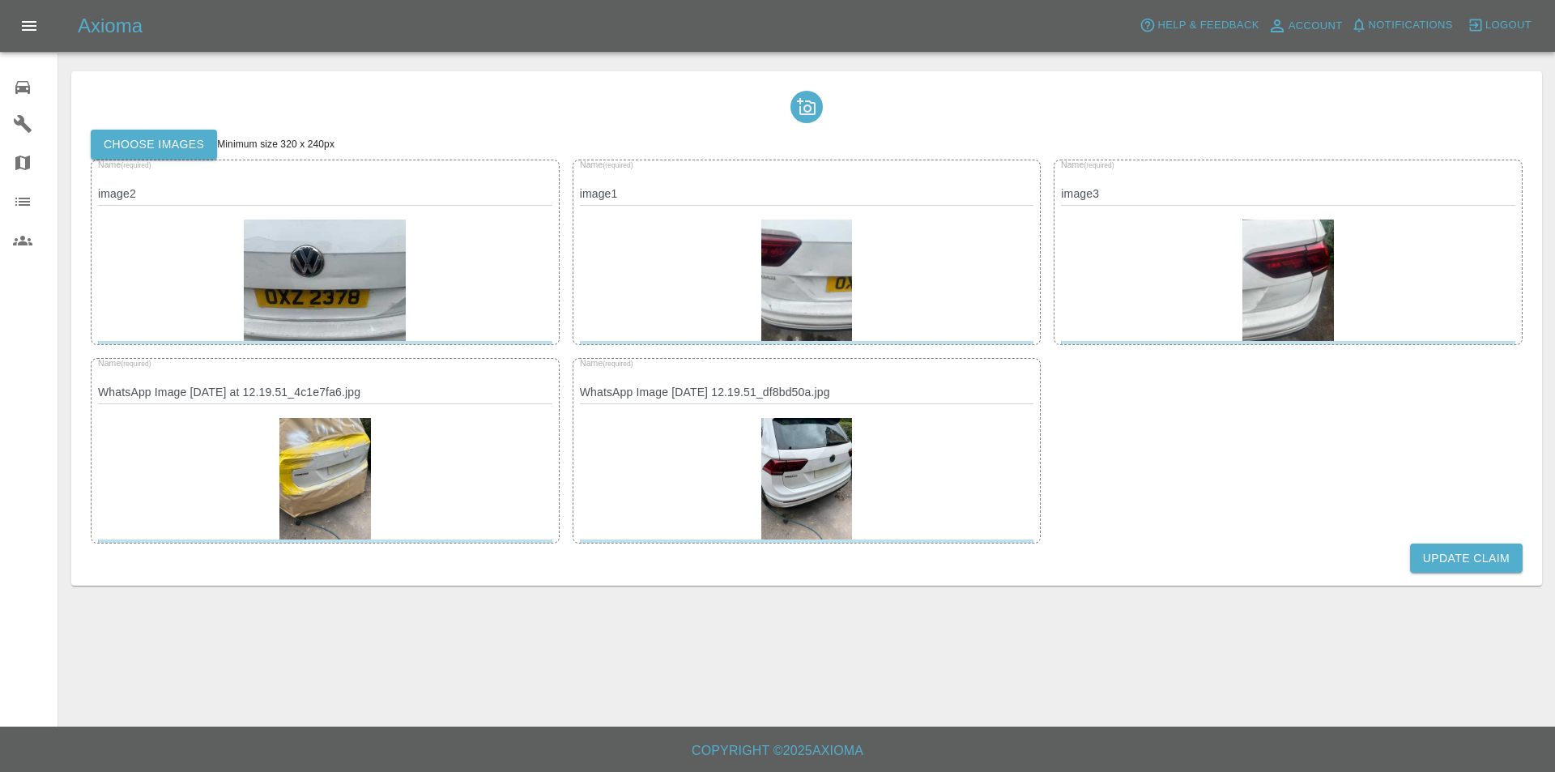
click at [1475, 556] on button "Update Claim" at bounding box center [1466, 559] width 113 height 30
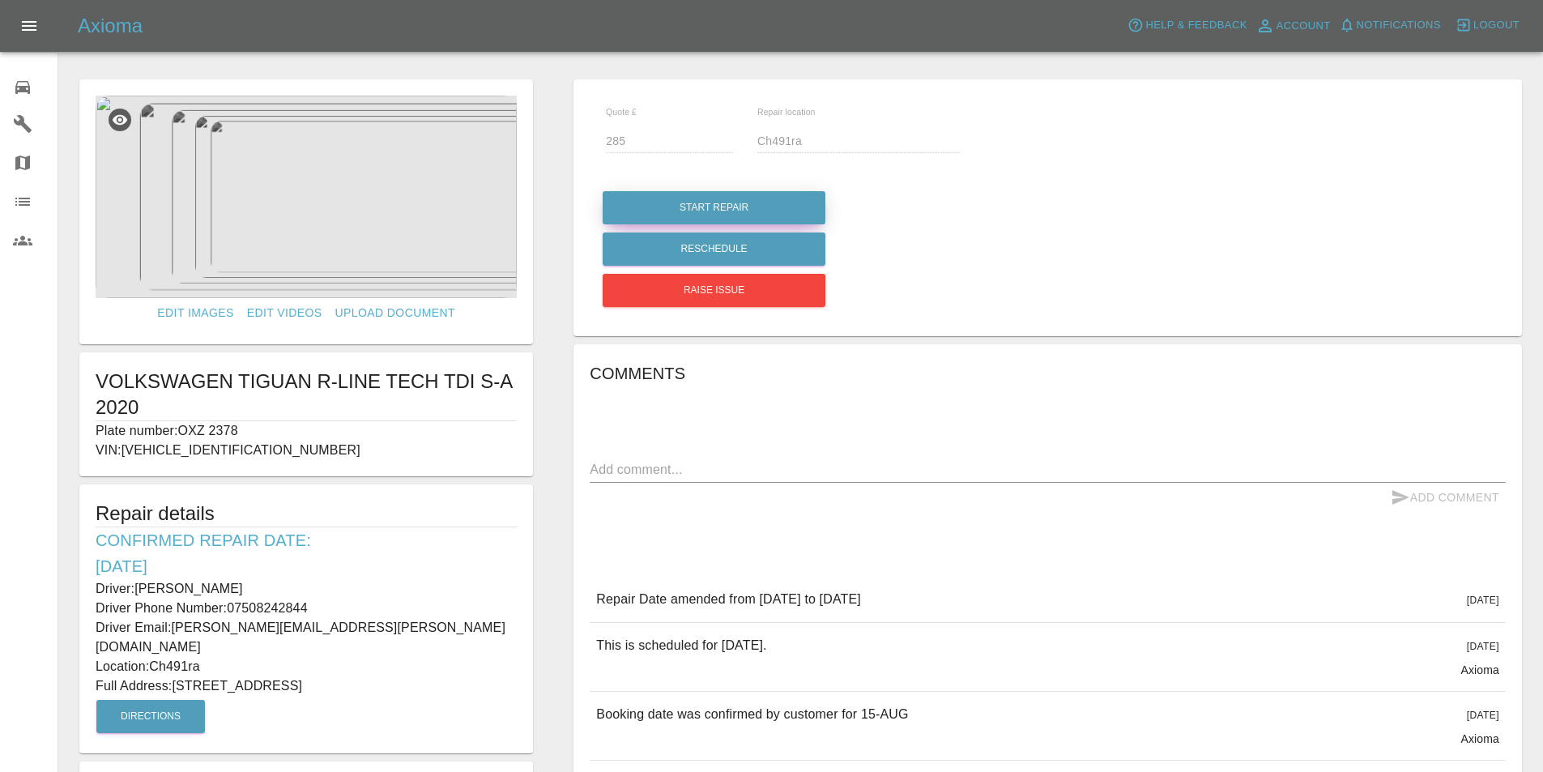
click at [648, 202] on button "Start Repair" at bounding box center [714, 207] width 223 height 33
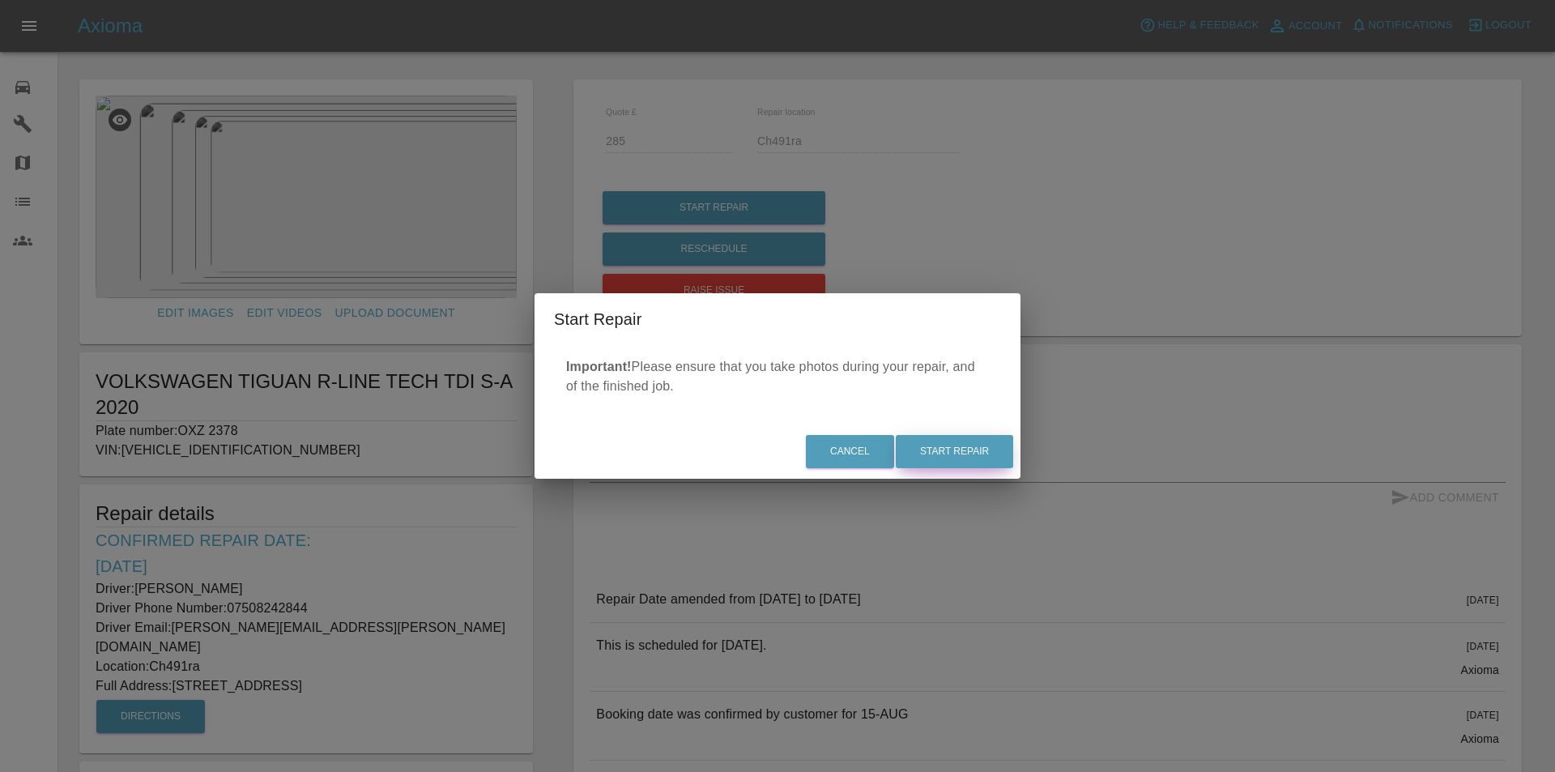
click at [966, 438] on button "Start Repair" at bounding box center [954, 451] width 117 height 33
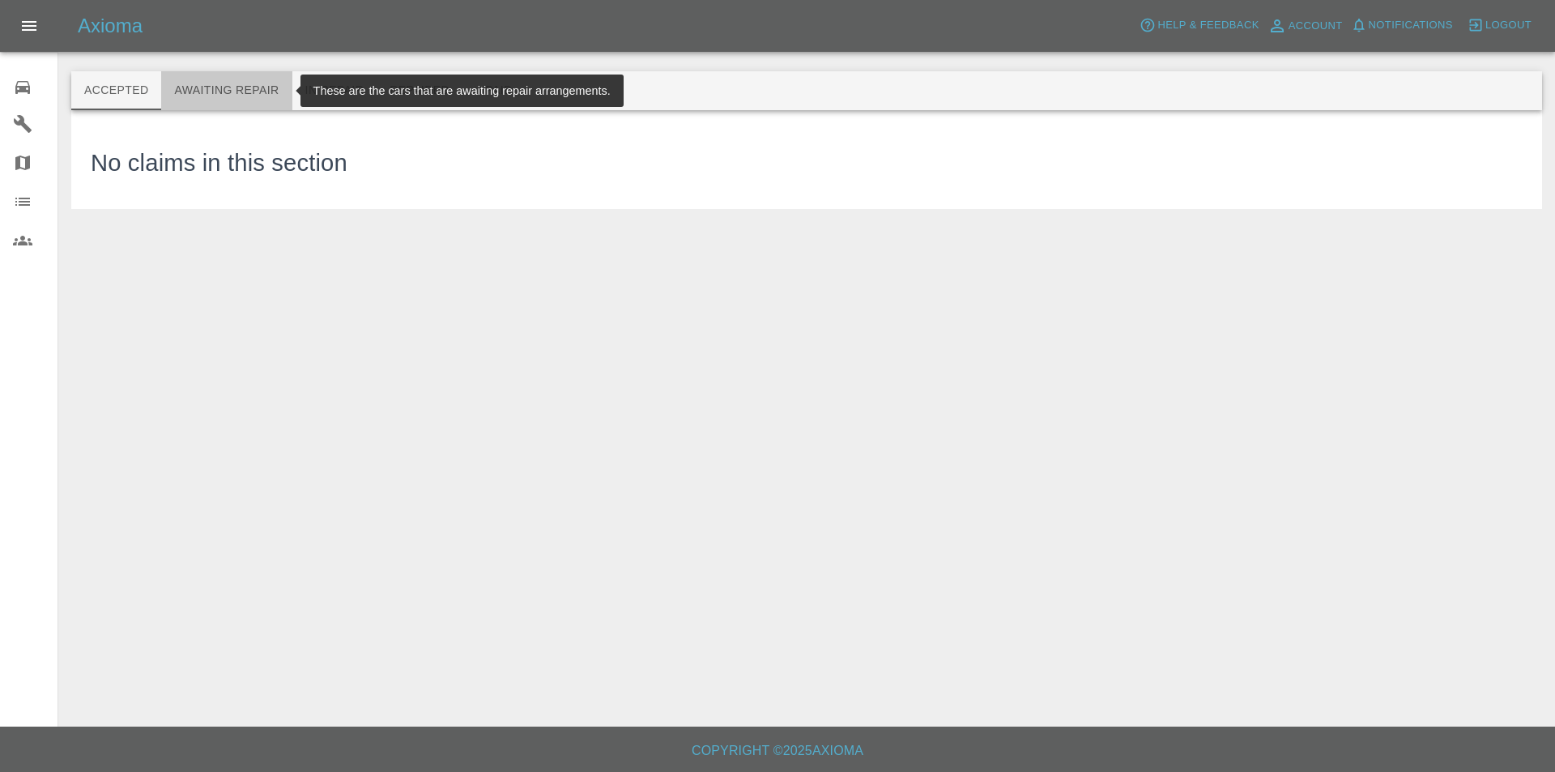
click at [208, 83] on button "Awaiting Repair" at bounding box center [226, 90] width 130 height 39
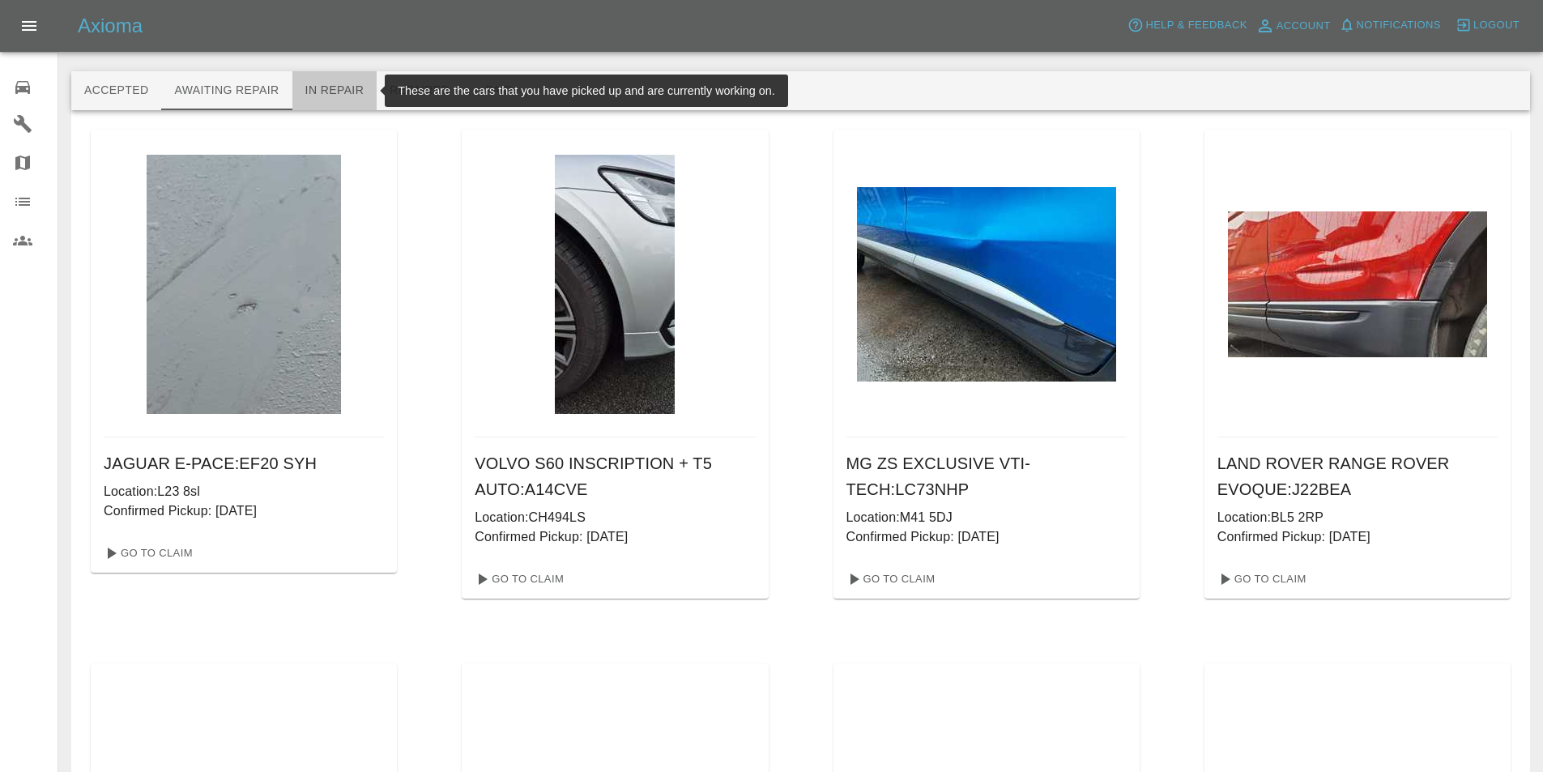
click at [350, 83] on button "In Repair" at bounding box center [334, 90] width 85 height 39
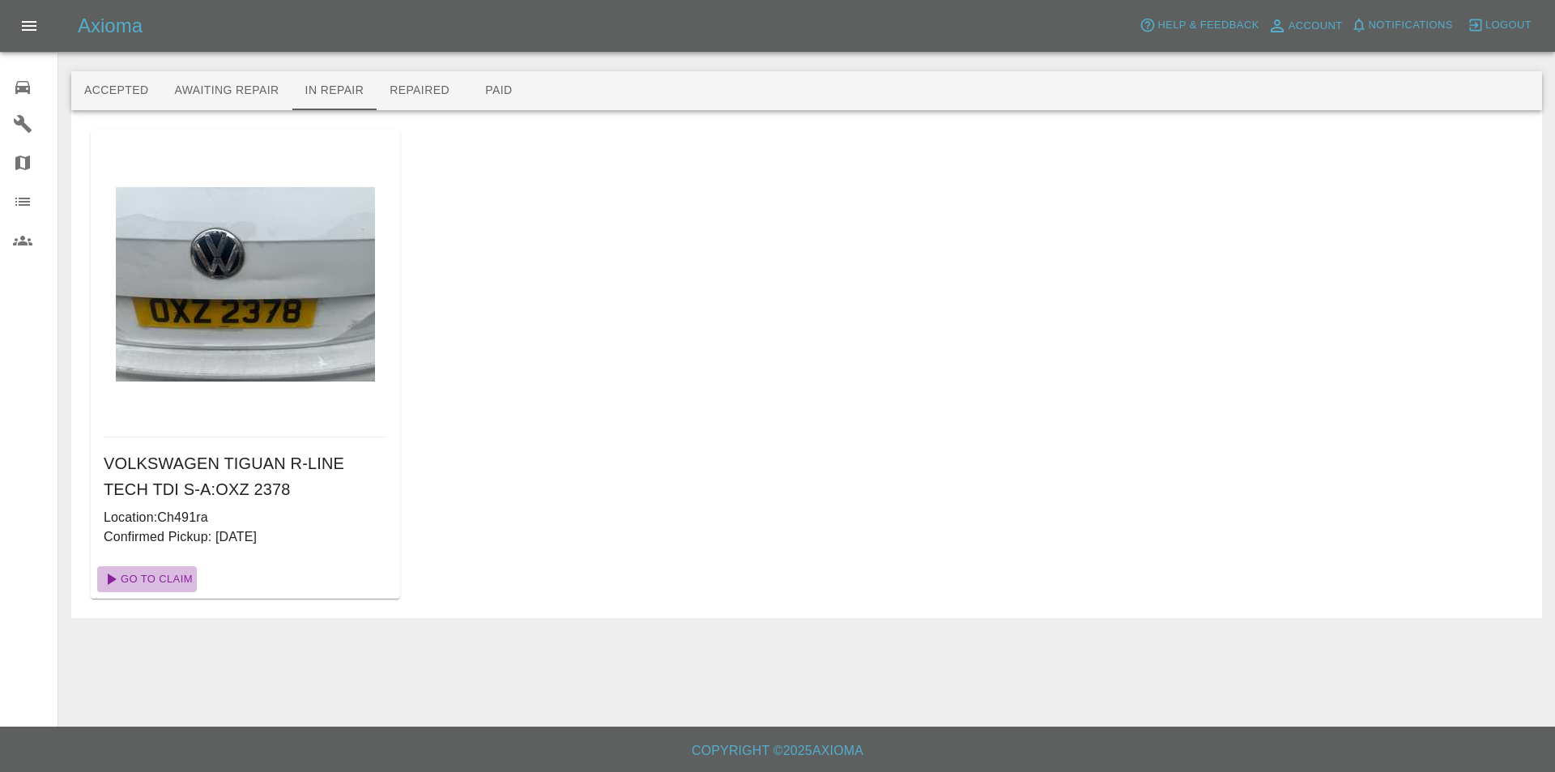
click at [179, 573] on link "Go To Claim" at bounding box center [147, 579] width 100 height 26
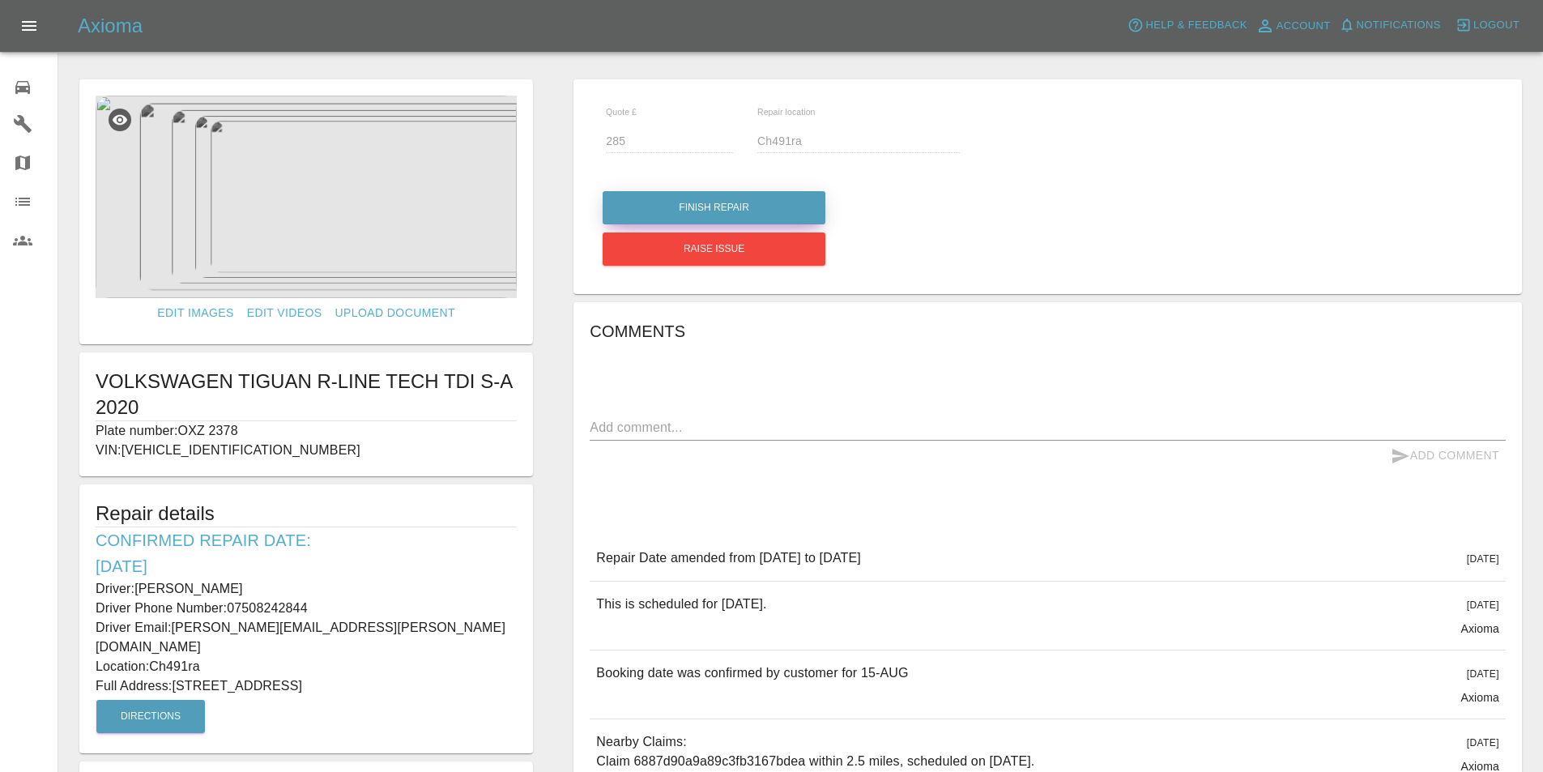
click at [795, 203] on button "Finish Repair" at bounding box center [714, 207] width 223 height 33
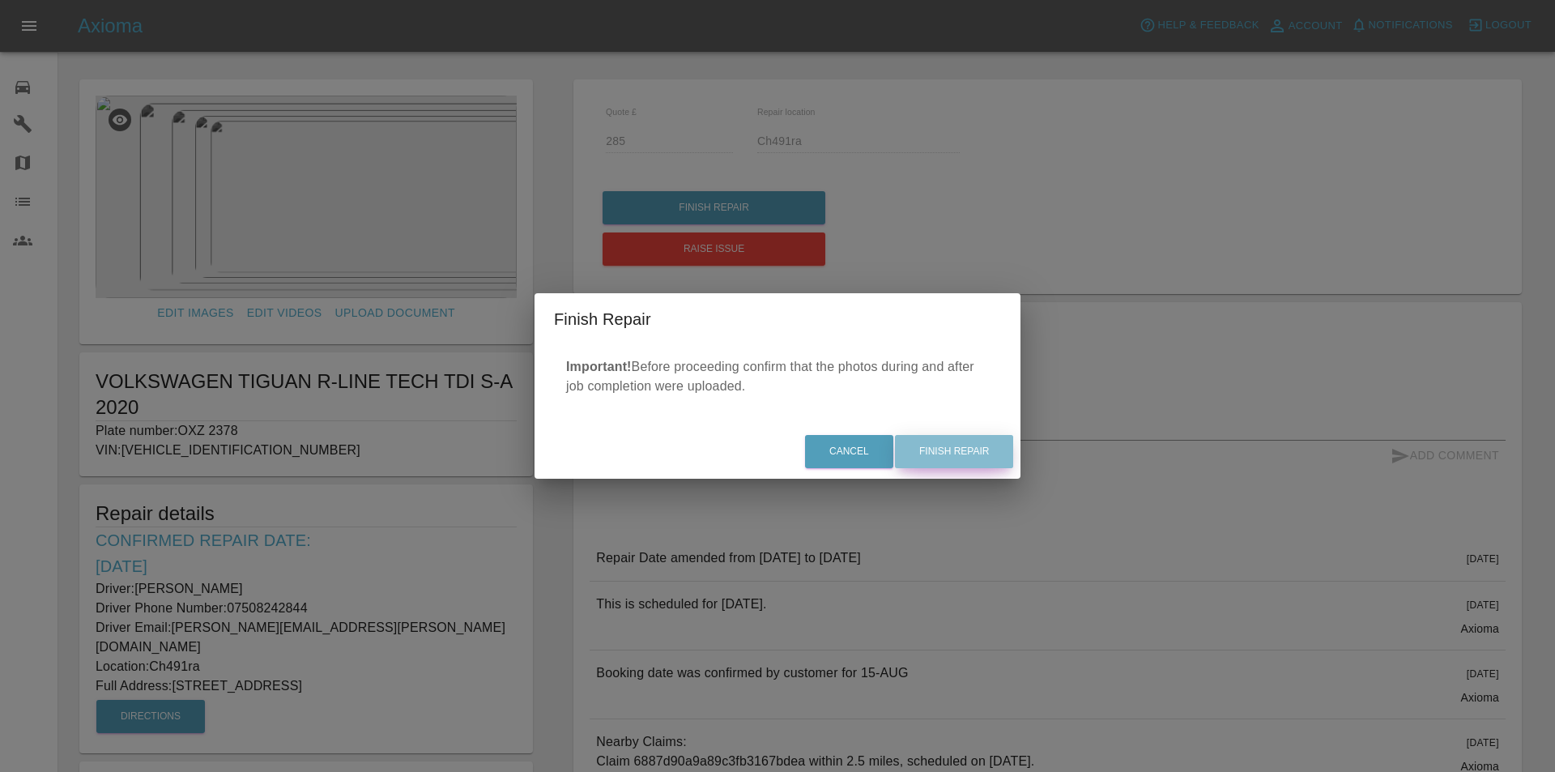
click at [956, 445] on button "Finish Repair" at bounding box center [954, 451] width 118 height 33
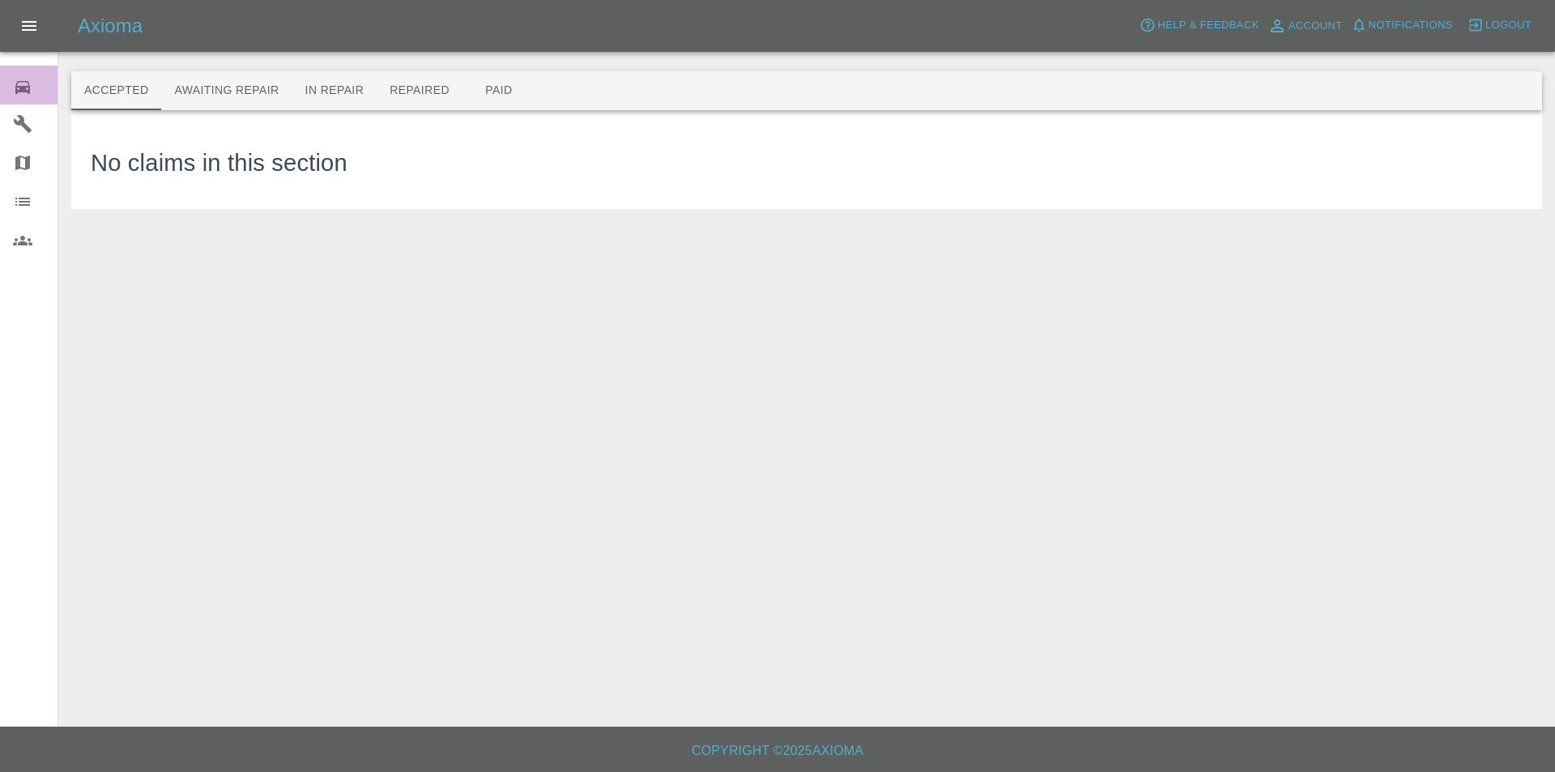
click at [27, 87] on icon at bounding box center [22, 87] width 19 height 19
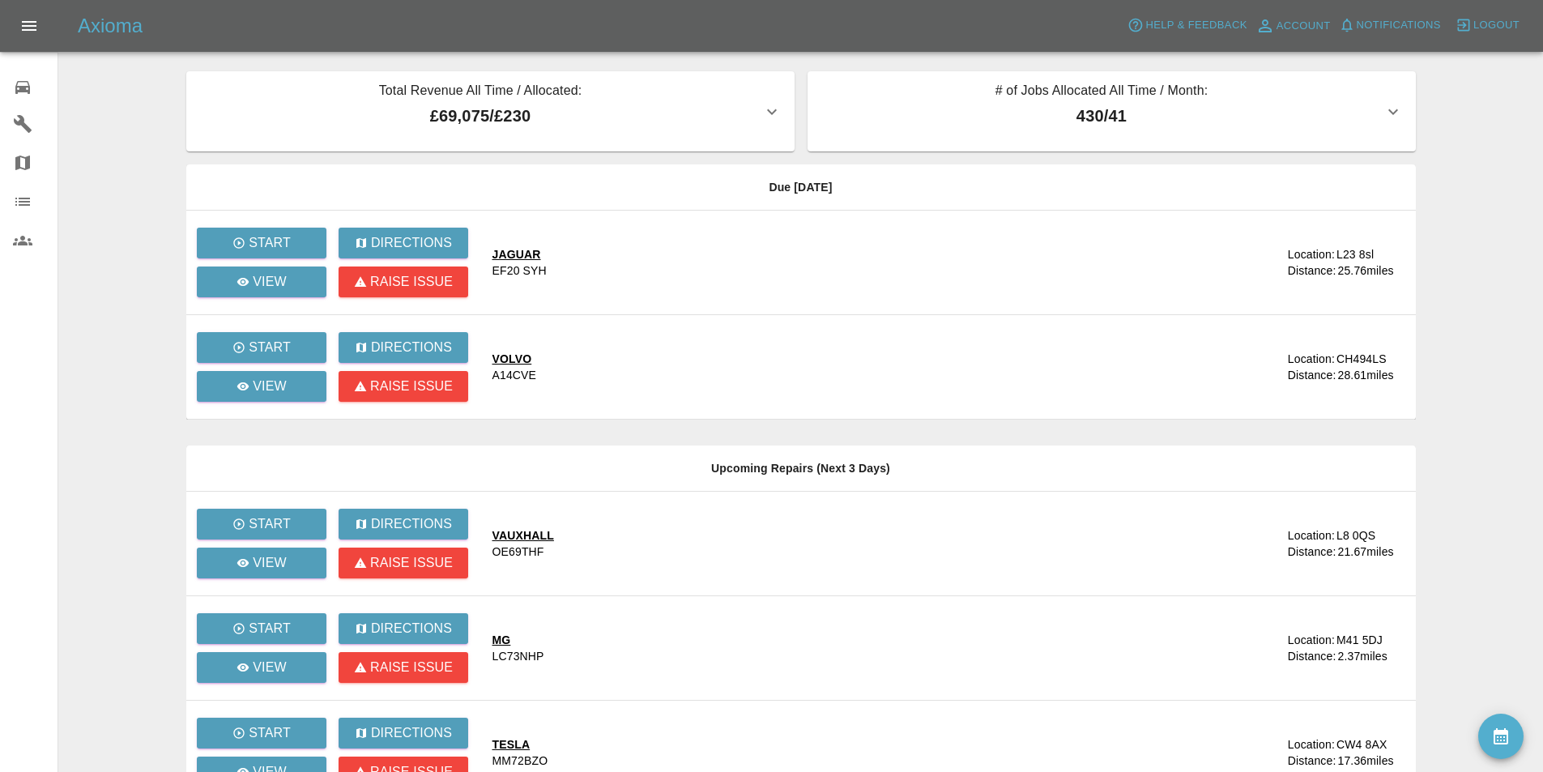
click at [134, 130] on main "Total Revenue All Time / Allocated: £69,075 / £230 Sprayway Smart Repairs NW : …" at bounding box center [771, 494] width 1543 height 988
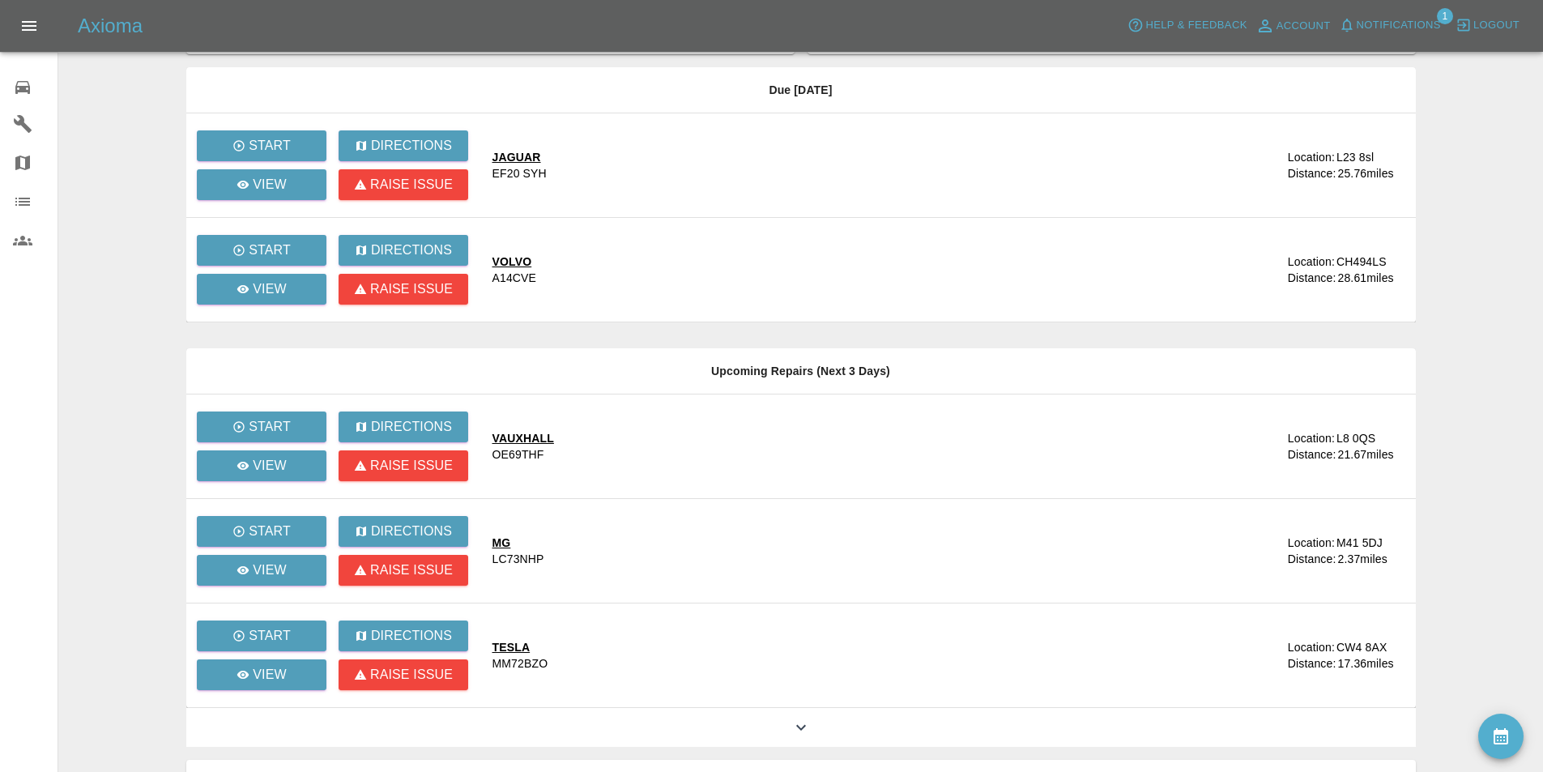
scroll to position [262, 0]
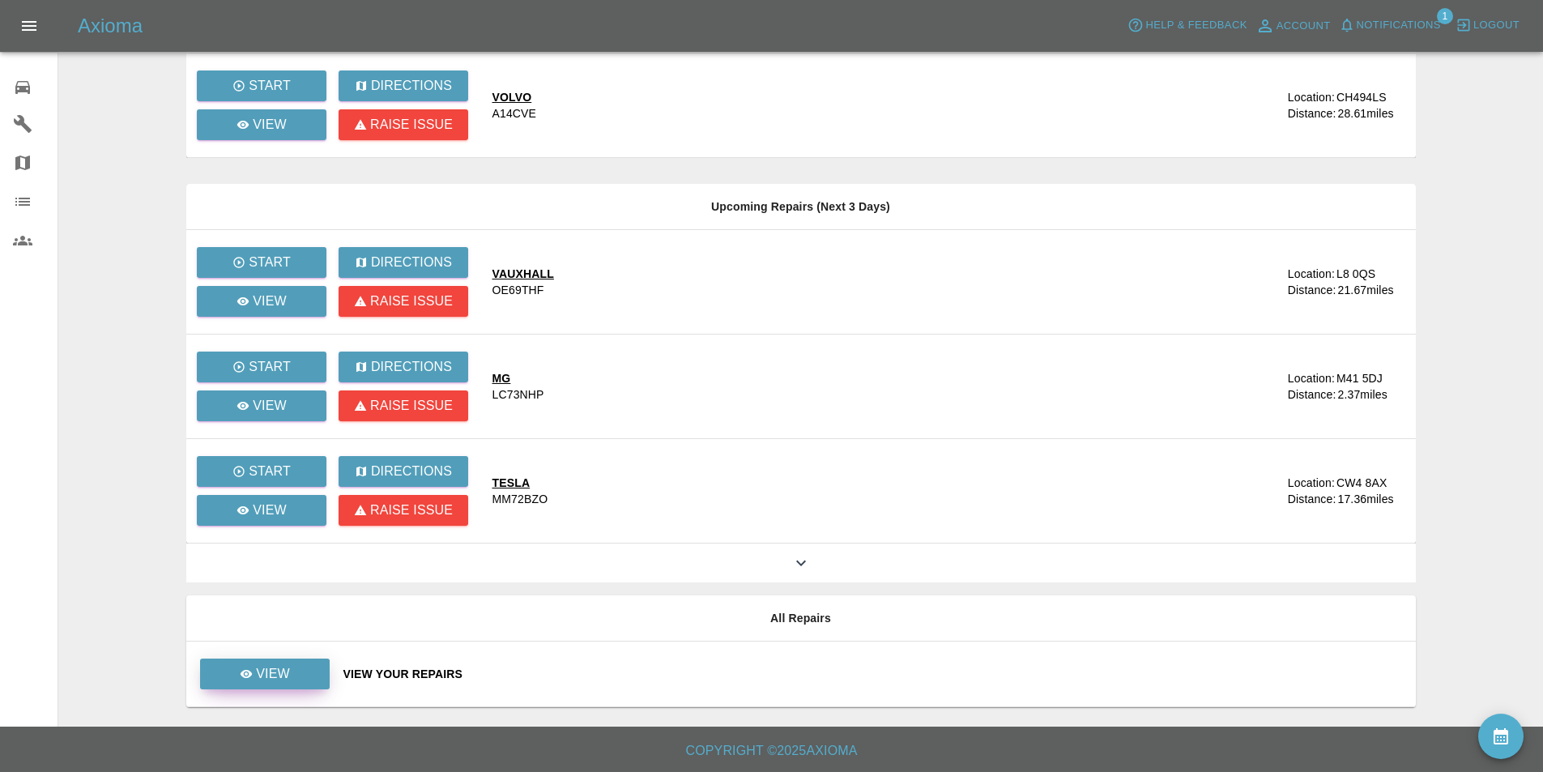
click at [276, 667] on p "View" at bounding box center [273, 673] width 34 height 19
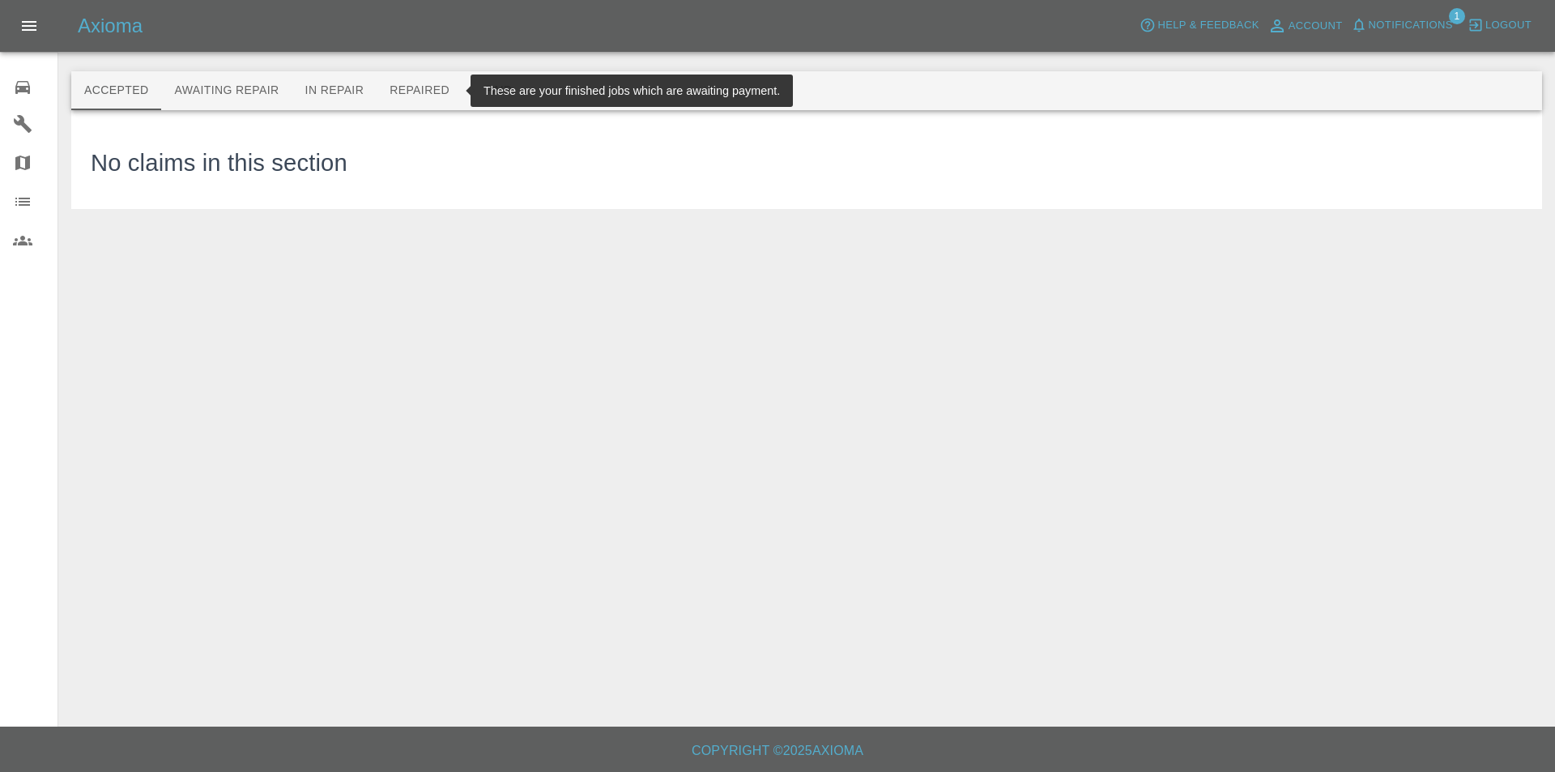
click at [423, 91] on button "Repaired" at bounding box center [420, 90] width 86 height 39
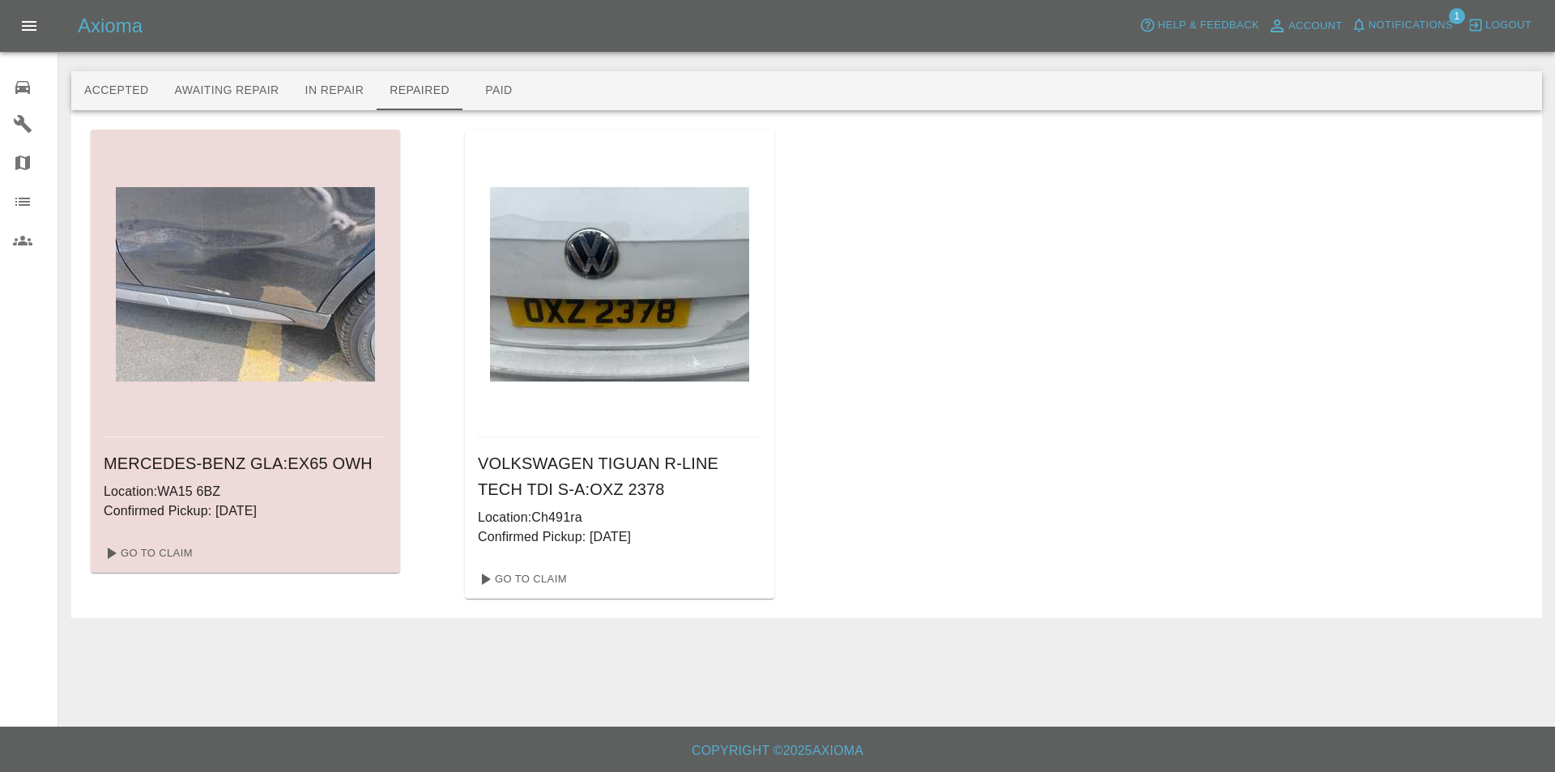
click at [943, 207] on div "MERCEDES-BENZ GLA : EX65 OWH Location: WA15 6BZ Confirmed Pickup: 19/08/2025 Go…" at bounding box center [807, 364] width 1432 height 469
click at [18, 75] on div "0" at bounding box center [35, 85] width 45 height 23
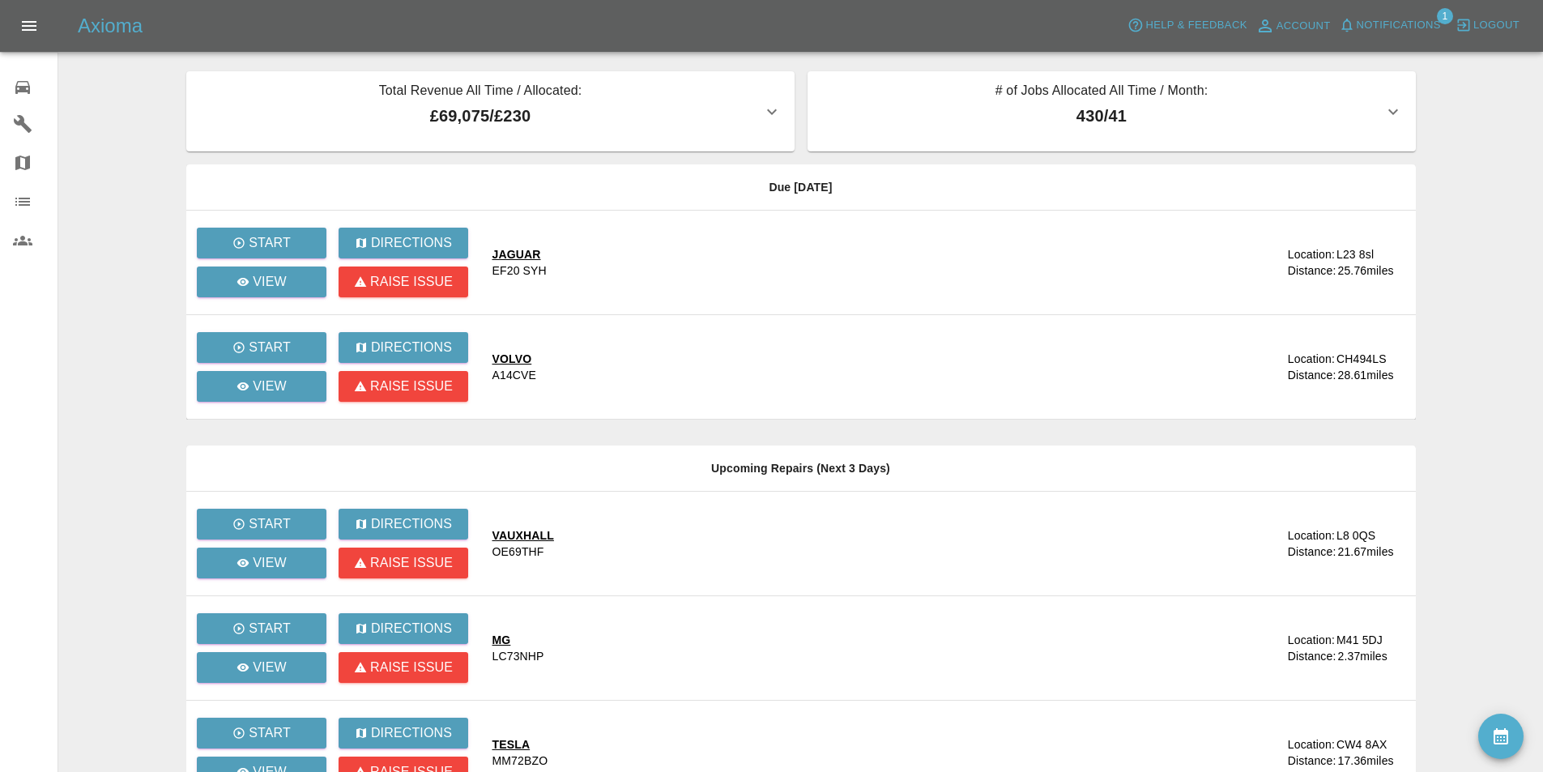
click at [1375, 21] on span "Notifications" at bounding box center [1399, 25] width 84 height 19
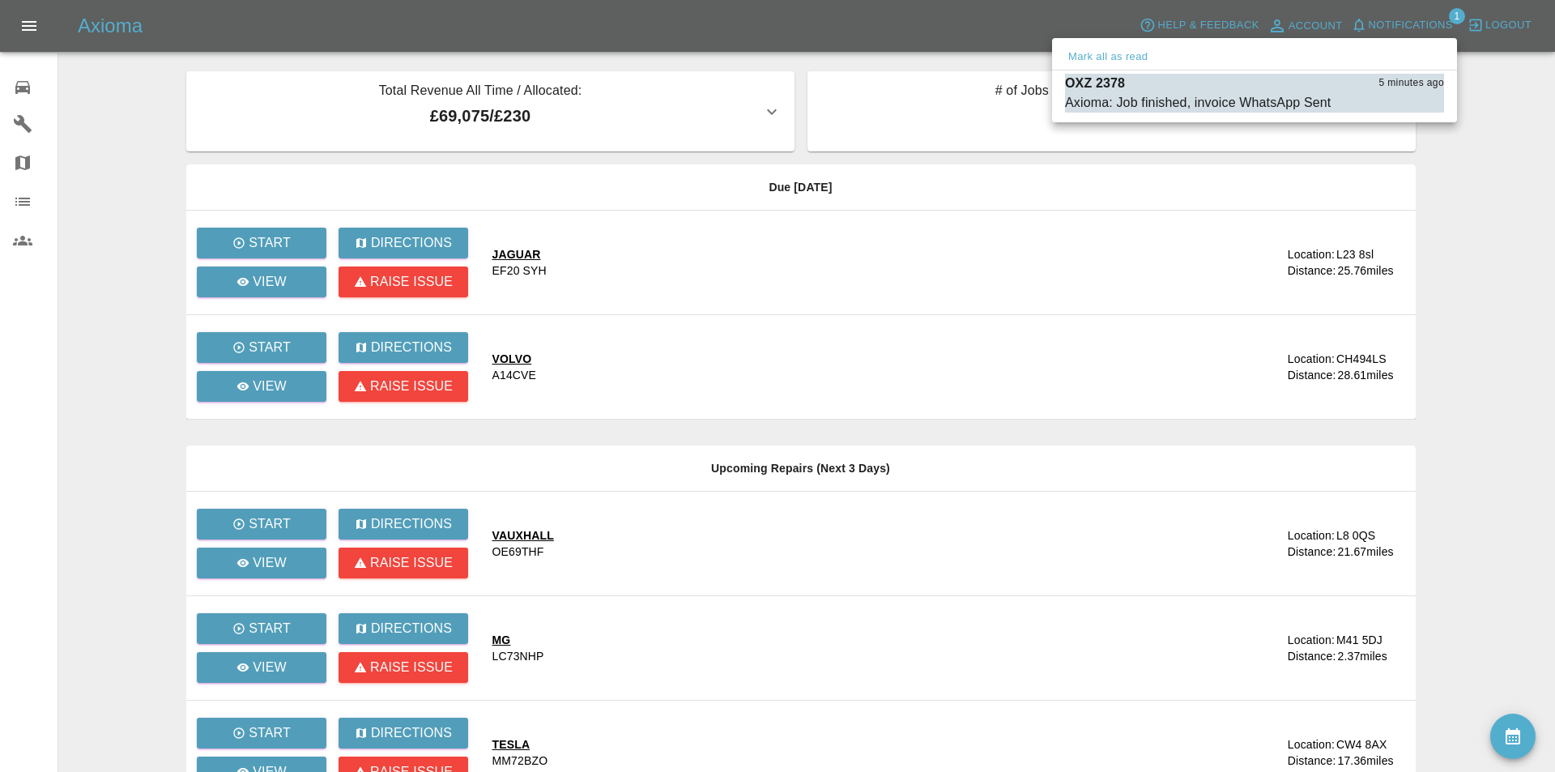
click at [1499, 197] on div at bounding box center [777, 386] width 1555 height 772
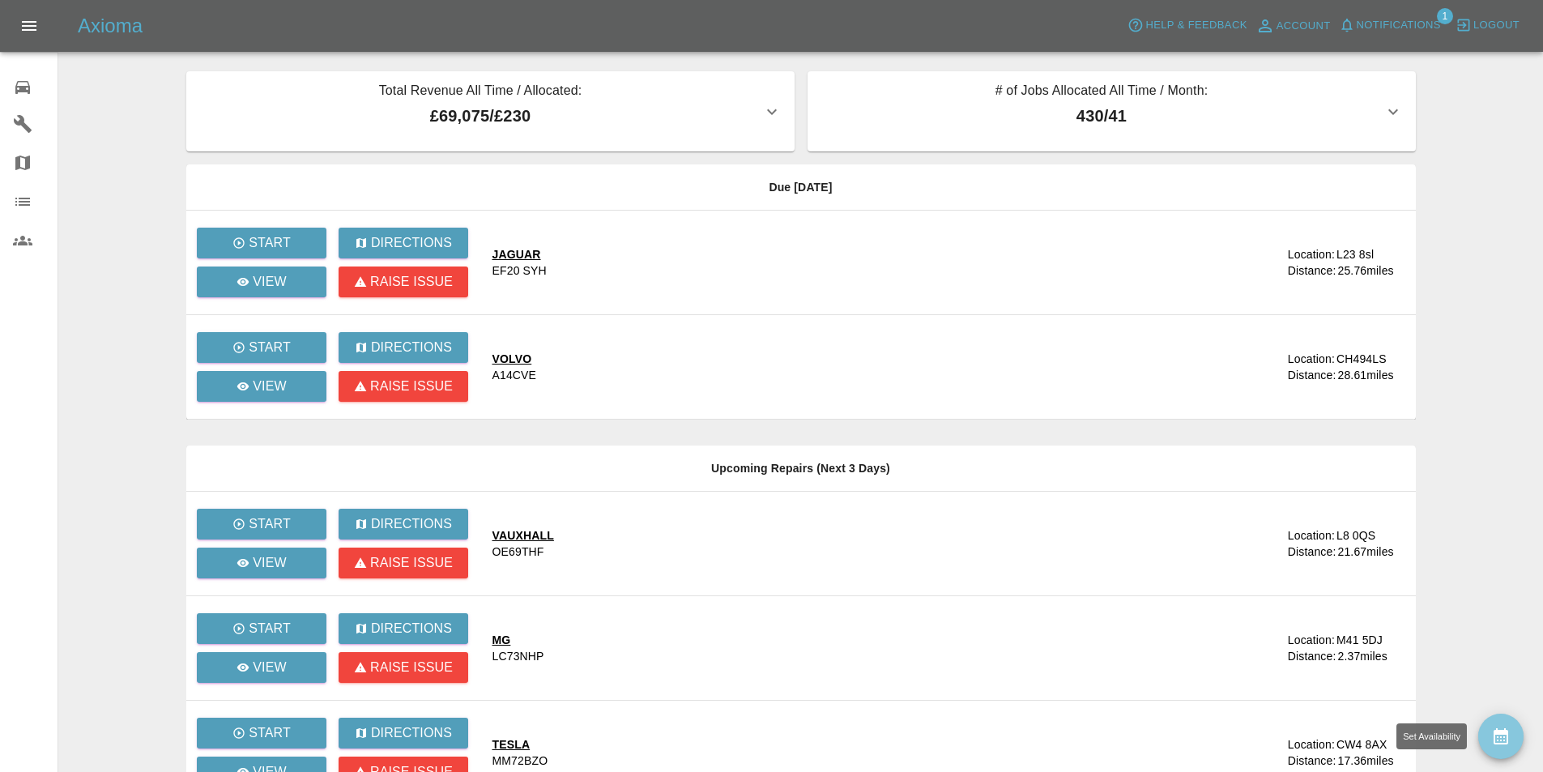
click at [1494, 741] on icon "availability" at bounding box center [1500, 736] width 19 height 19
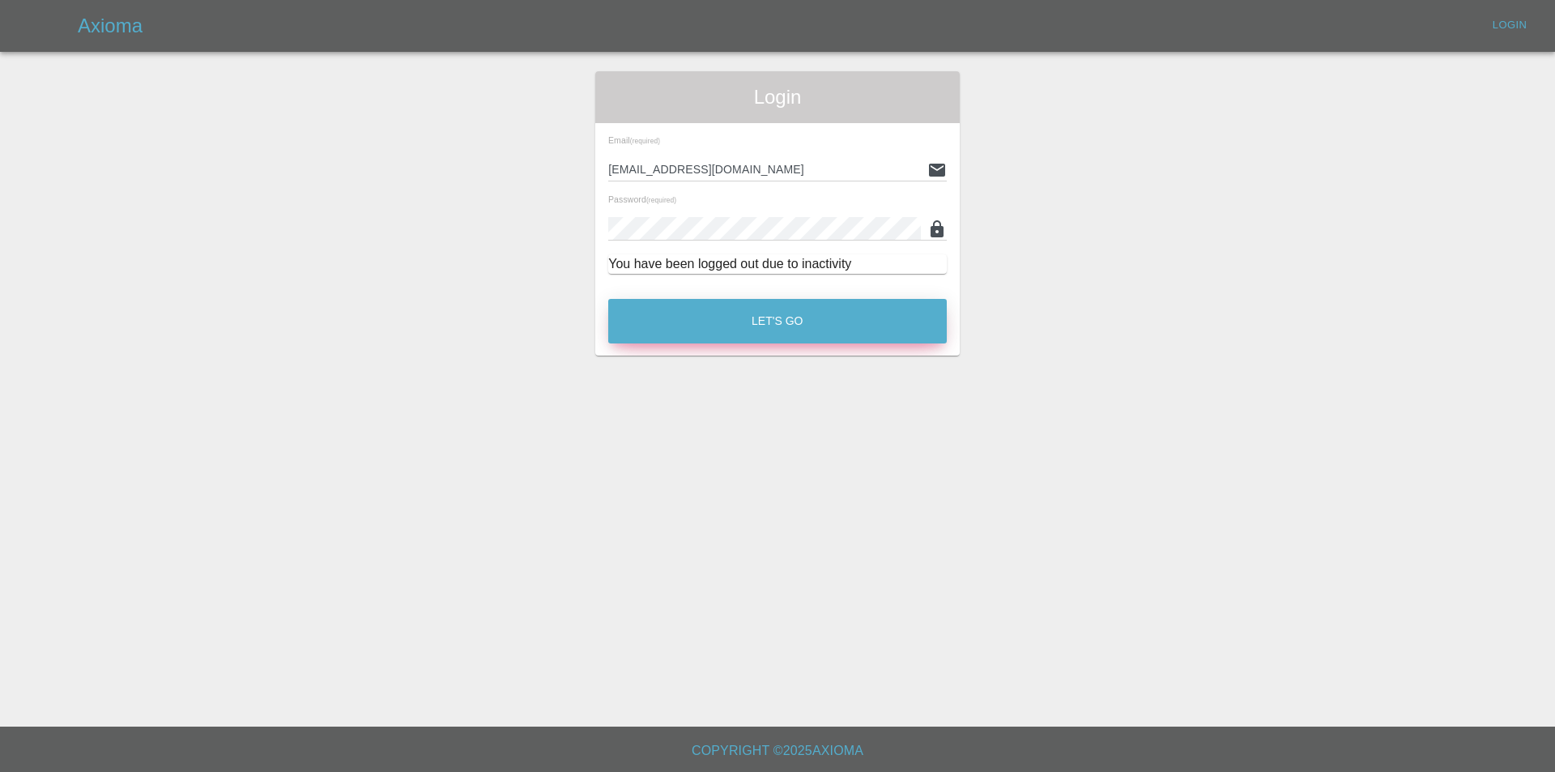
click at [899, 310] on button "Let's Go" at bounding box center [777, 321] width 339 height 45
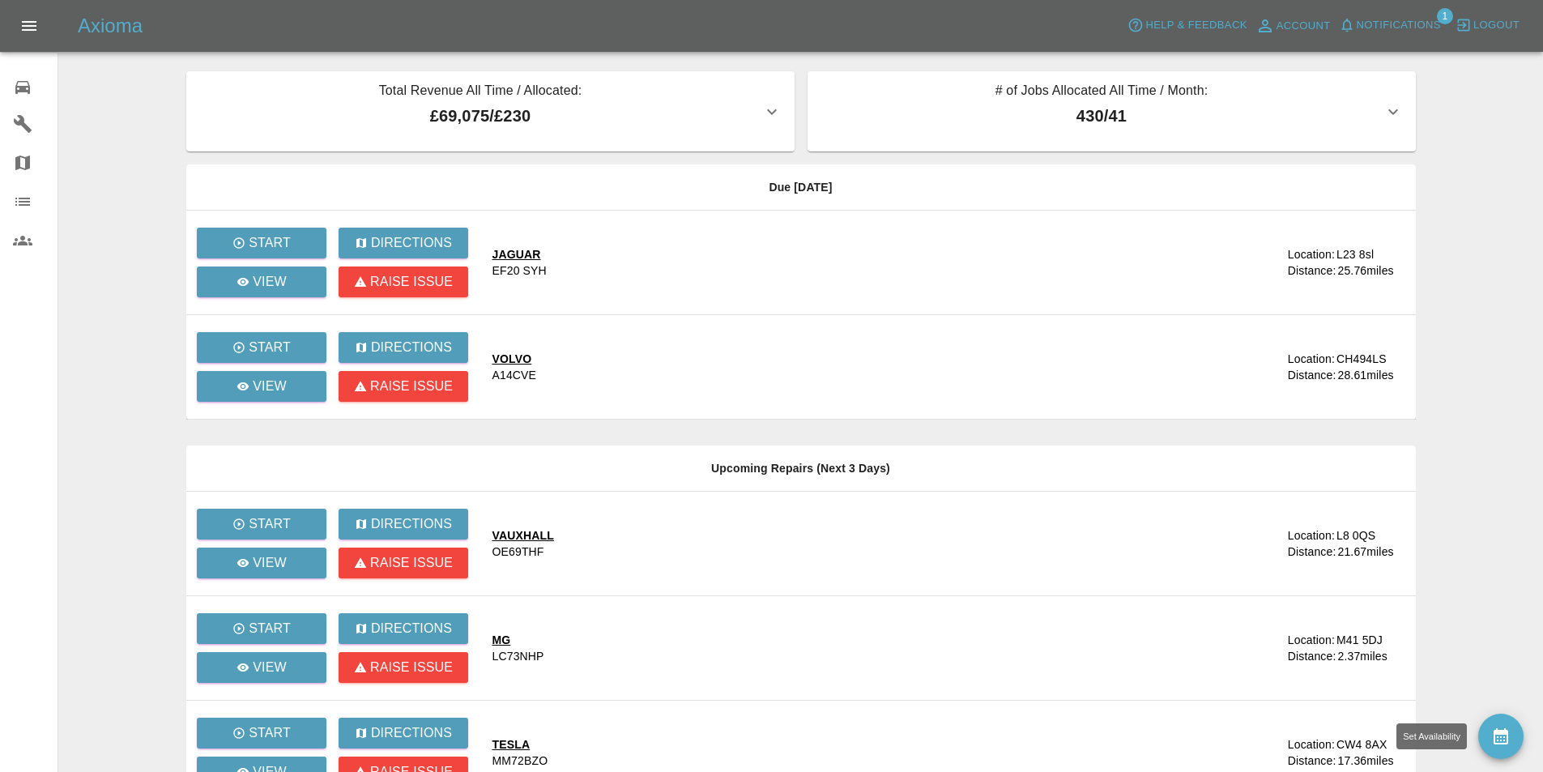
click at [1504, 740] on icon "availability" at bounding box center [1501, 736] width 15 height 16
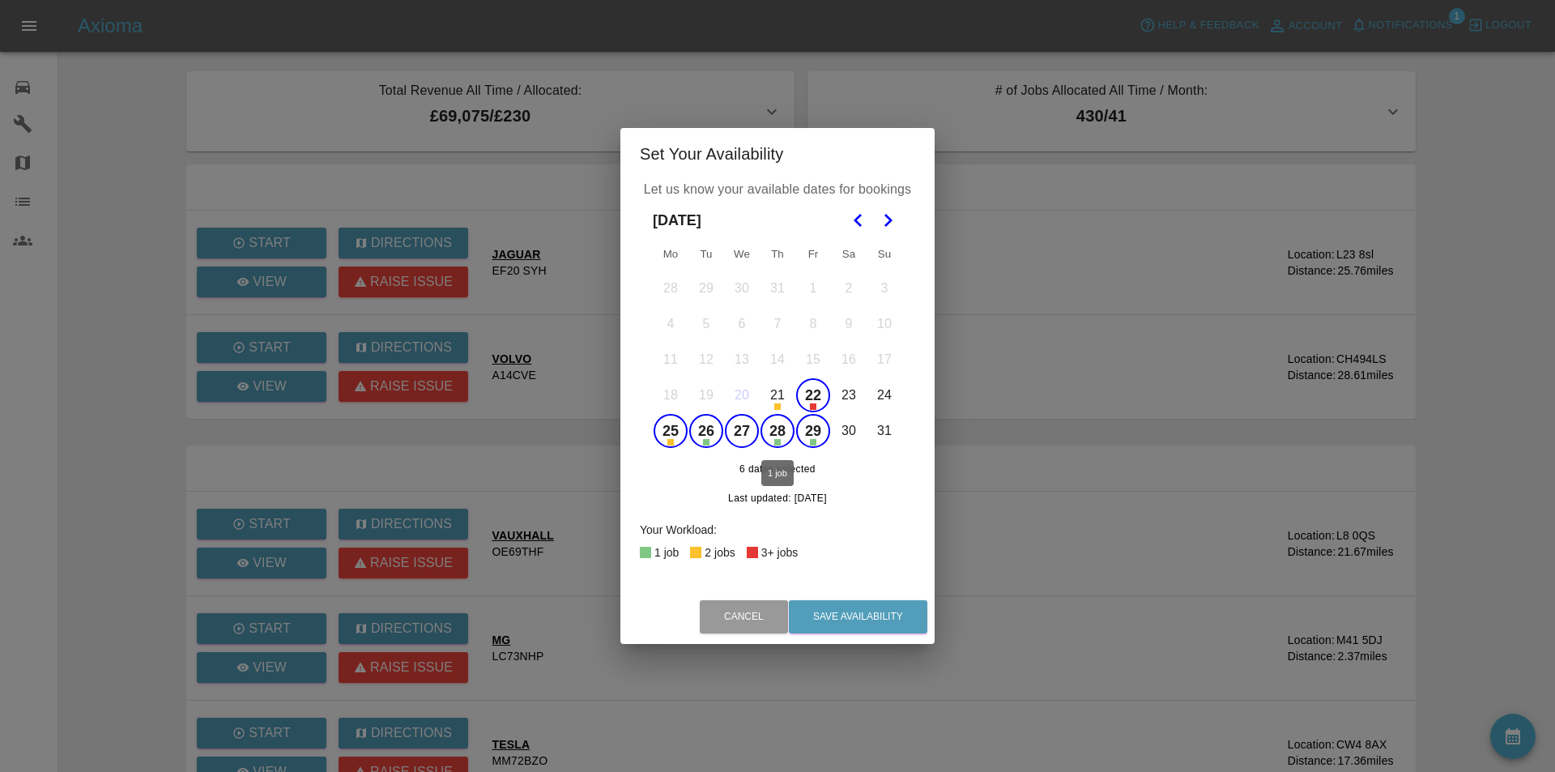
click at [775, 428] on button "28" at bounding box center [778, 431] width 34 height 34
click at [816, 429] on button "29" at bounding box center [813, 431] width 34 height 34
click at [705, 428] on button "26" at bounding box center [706, 431] width 34 height 34
click at [887, 225] on polygon "Go to the Next Month" at bounding box center [889, 220] width 8 height 13
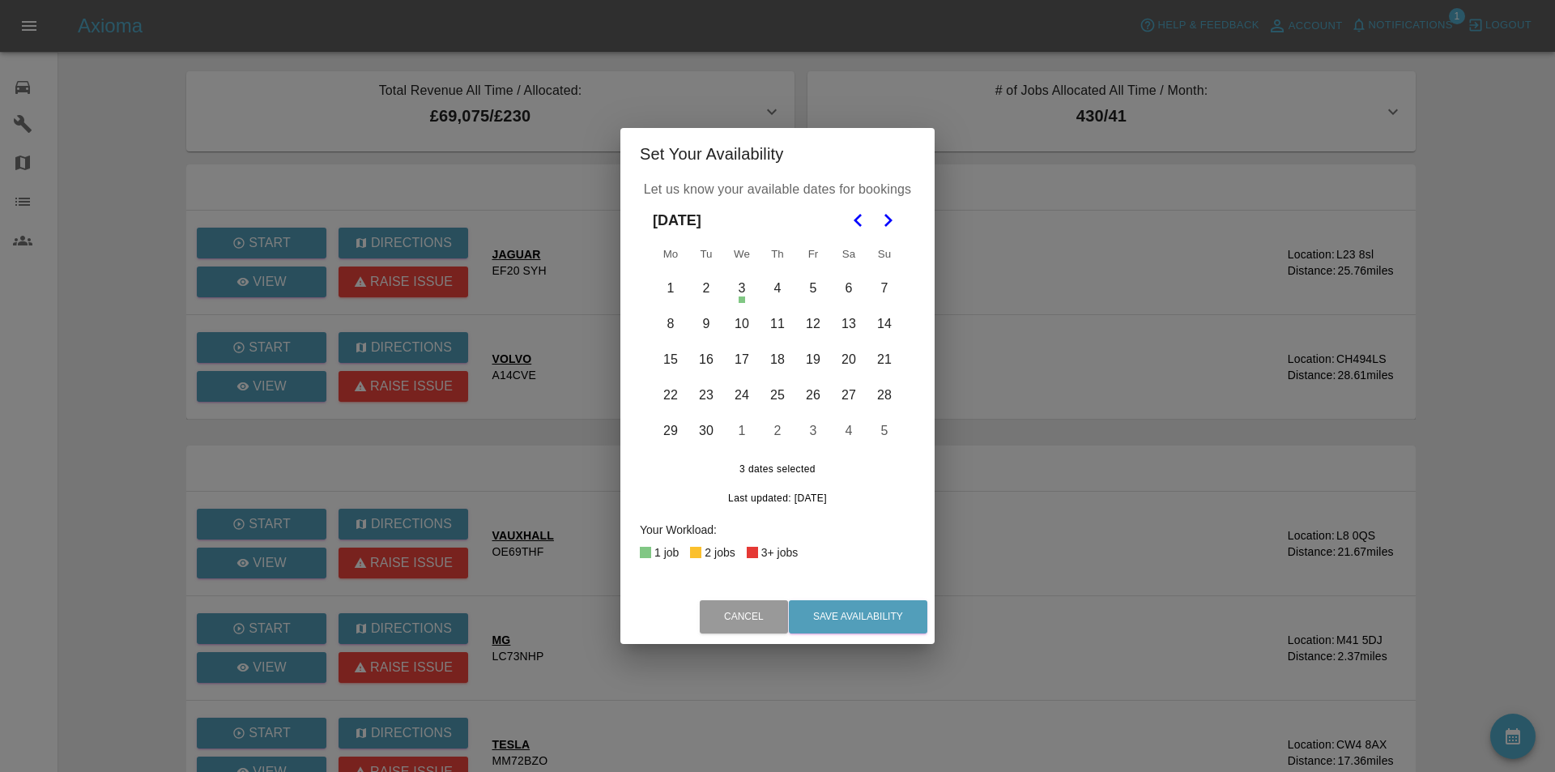
click at [676, 286] on button "1" at bounding box center [671, 288] width 34 height 34
click at [700, 289] on button "2" at bounding box center [706, 288] width 34 height 34
click at [739, 292] on button "3" at bounding box center [742, 288] width 34 height 34
click at [770, 288] on button "4" at bounding box center [778, 288] width 34 height 34
click at [807, 288] on button "5" at bounding box center [813, 288] width 34 height 34
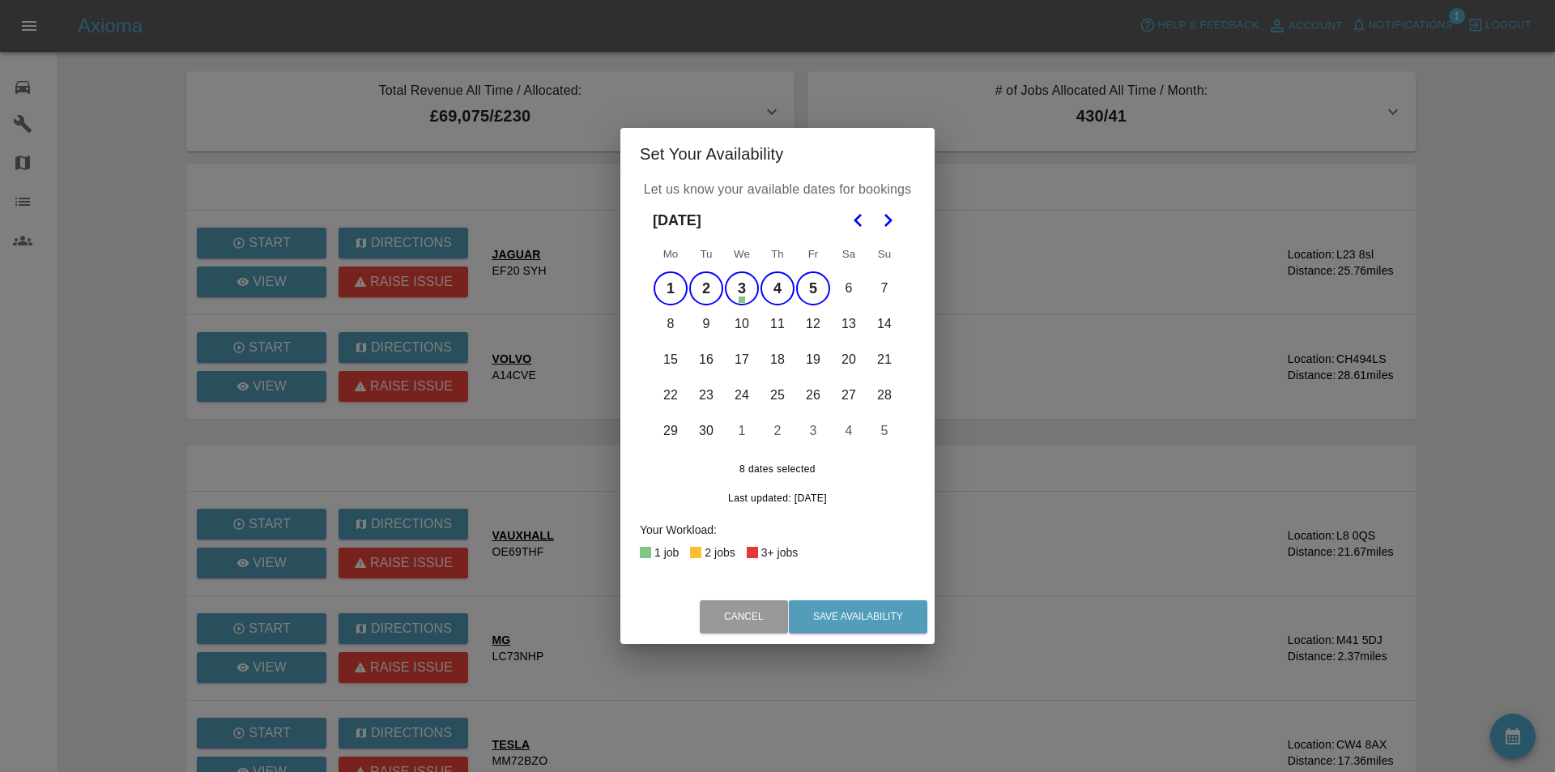
click at [847, 292] on button "6" at bounding box center [849, 288] width 34 height 34
click at [886, 290] on button "7" at bounding box center [885, 288] width 34 height 34
click at [887, 329] on button "14" at bounding box center [885, 324] width 34 height 34
click at [851, 327] on button "13" at bounding box center [849, 324] width 34 height 34
click at [807, 323] on button "12" at bounding box center [813, 324] width 34 height 34
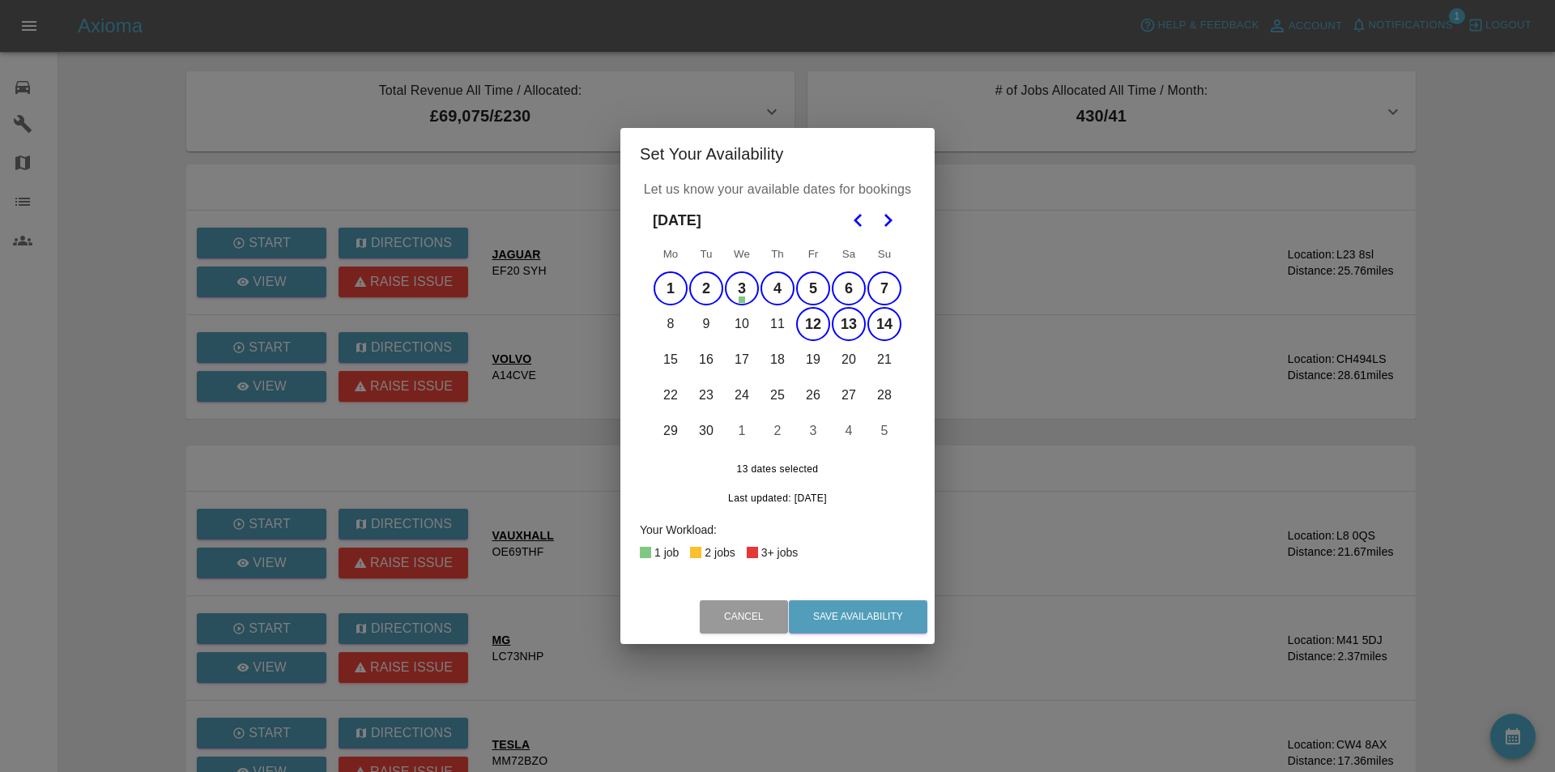
click at [774, 328] on button "11" at bounding box center [778, 324] width 34 height 34
click at [735, 325] on button "10" at bounding box center [742, 324] width 34 height 34
click at [706, 319] on button "9" at bounding box center [706, 324] width 34 height 34
click at [668, 322] on button "8" at bounding box center [671, 324] width 34 height 34
click at [662, 353] on button "15" at bounding box center [671, 360] width 34 height 34
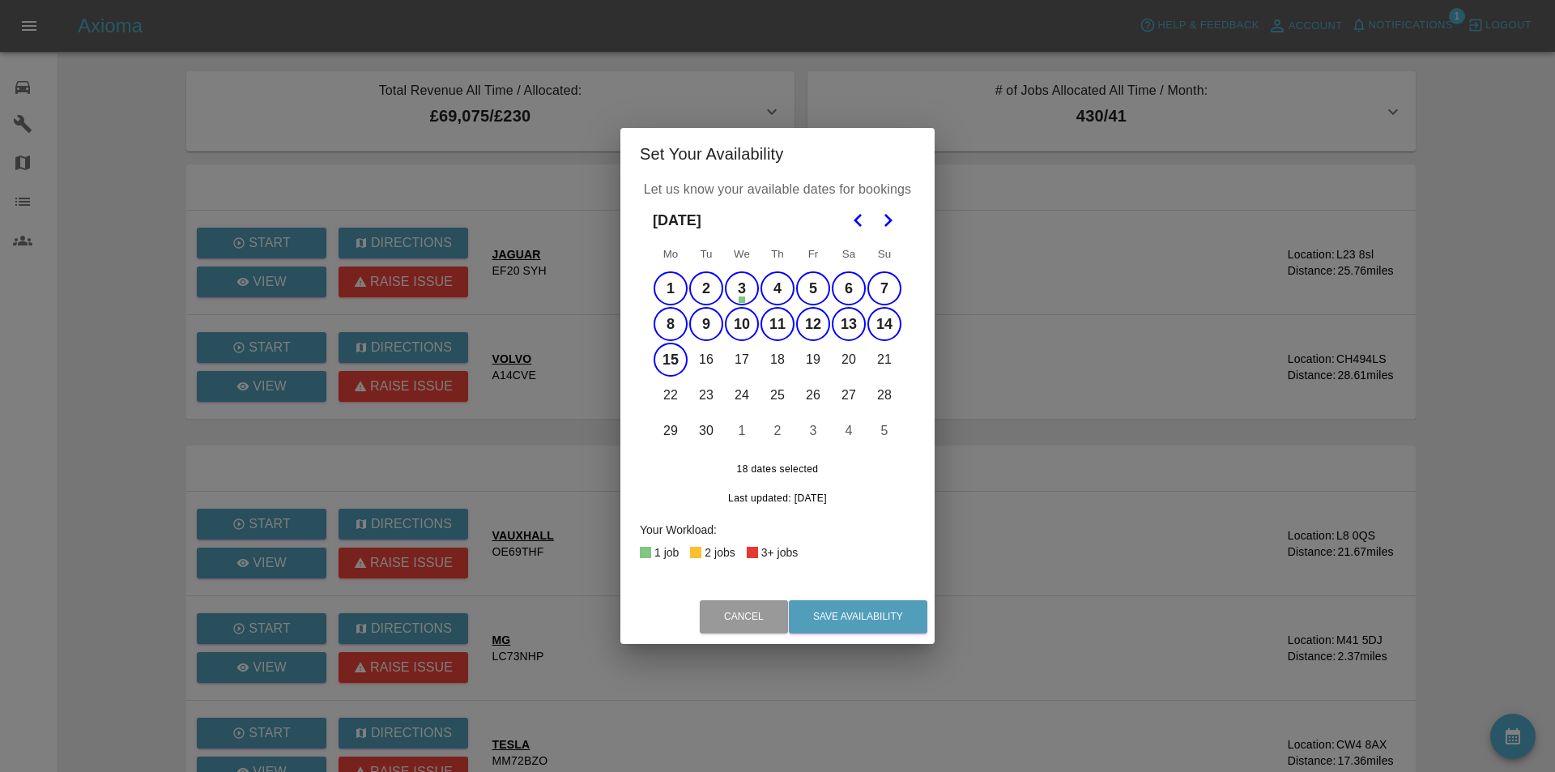
drag, startPoint x: 703, startPoint y: 370, endPoint x: 714, endPoint y: 370, distance: 11.3
click at [714, 370] on button "16" at bounding box center [706, 360] width 34 height 34
click at [743, 358] on button "17" at bounding box center [742, 360] width 34 height 34
click at [766, 357] on button "18" at bounding box center [778, 360] width 34 height 34
click at [811, 356] on button "19" at bounding box center [813, 360] width 34 height 34
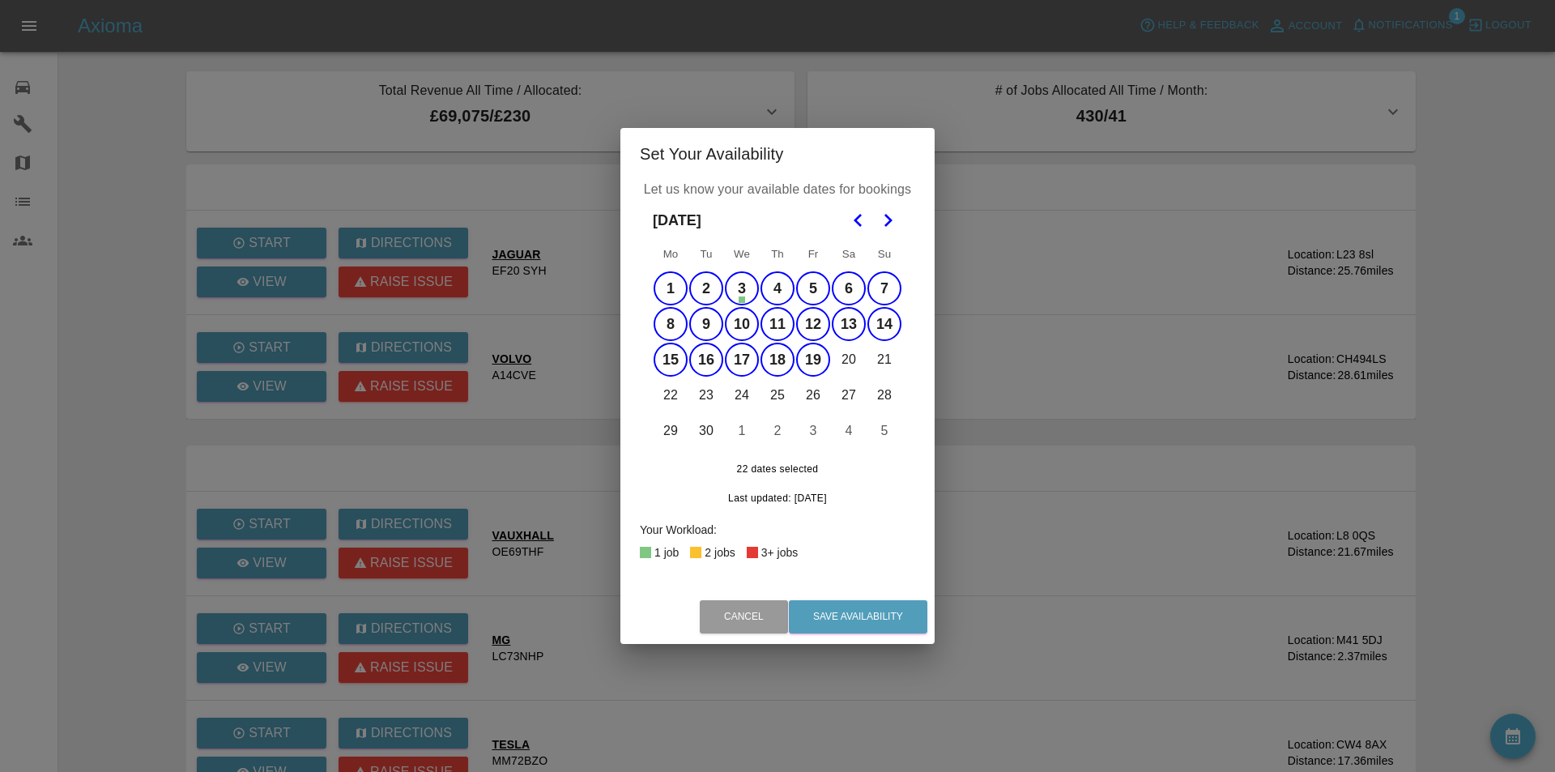
click at [847, 360] on button "20" at bounding box center [849, 360] width 34 height 34
click at [888, 285] on button "7" at bounding box center [885, 288] width 34 height 34
click at [847, 283] on button "6" at bounding box center [849, 288] width 34 height 34
click at [847, 329] on button "13" at bounding box center [849, 324] width 34 height 34
click at [876, 322] on button "14" at bounding box center [885, 324] width 34 height 34
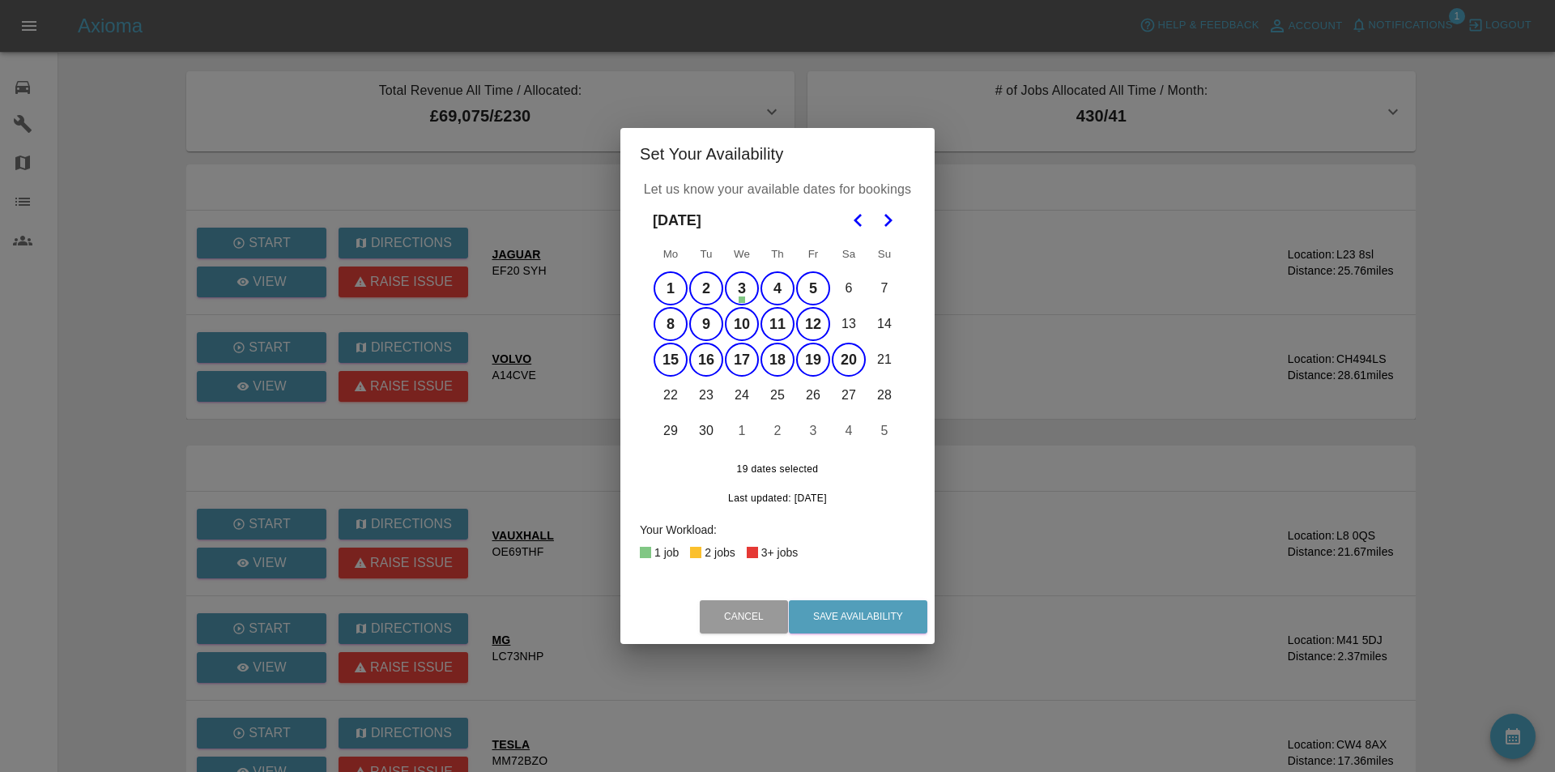
click at [854, 363] on button "20" at bounding box center [849, 360] width 34 height 34
click at [662, 392] on button "22" at bounding box center [671, 395] width 34 height 34
drag, startPoint x: 694, startPoint y: 392, endPoint x: 705, endPoint y: 392, distance: 10.5
click at [705, 392] on button "23" at bounding box center [706, 395] width 34 height 34
click at [747, 392] on button "24" at bounding box center [742, 395] width 34 height 34
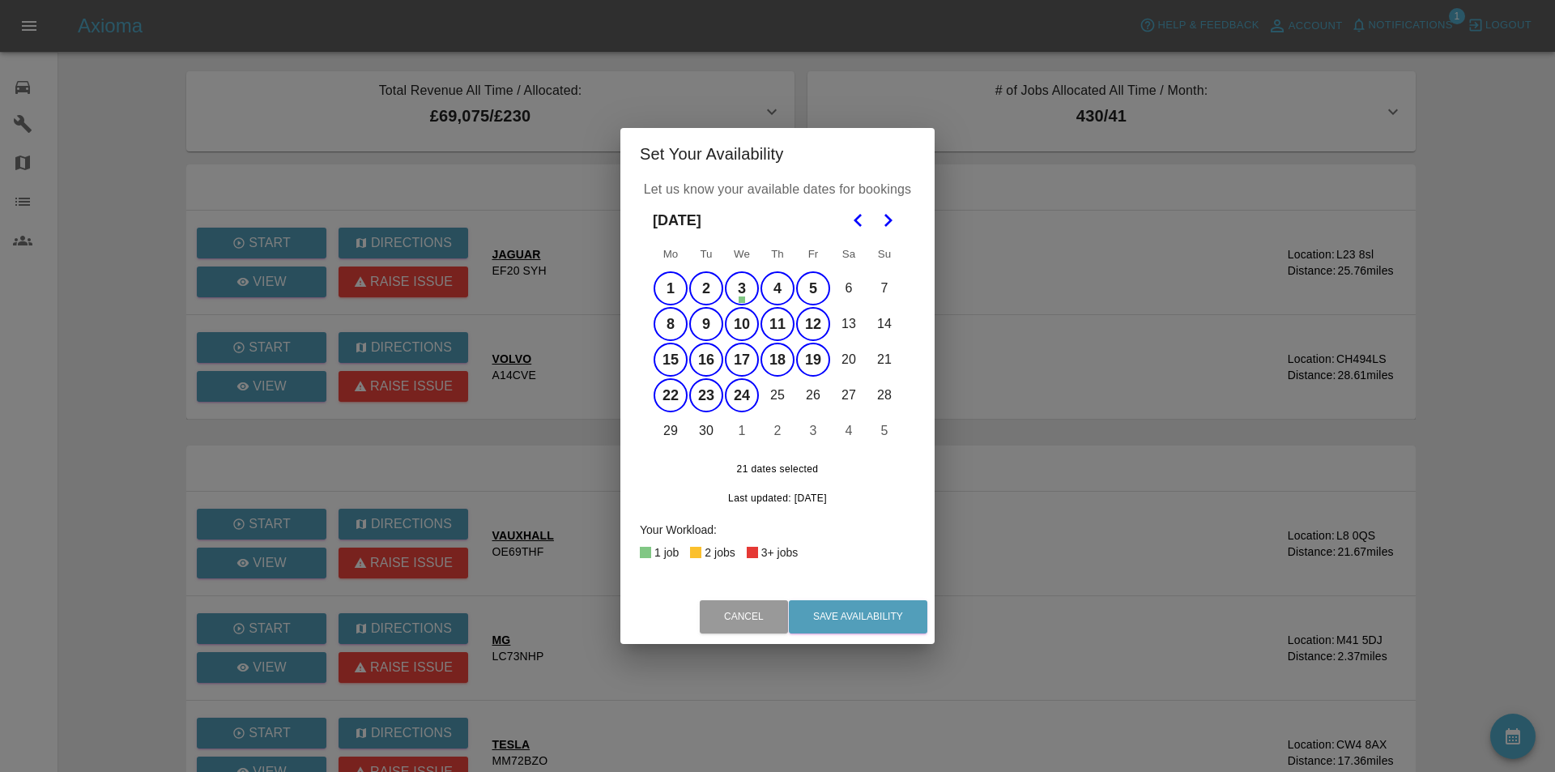
click at [781, 390] on button "25" at bounding box center [778, 395] width 34 height 34
click at [808, 388] on button "26" at bounding box center [813, 395] width 34 height 34
click at [664, 426] on button "29" at bounding box center [671, 431] width 34 height 34
click at [706, 430] on button "30" at bounding box center [706, 431] width 34 height 34
click at [893, 615] on button "Save Availability" at bounding box center [858, 616] width 139 height 33
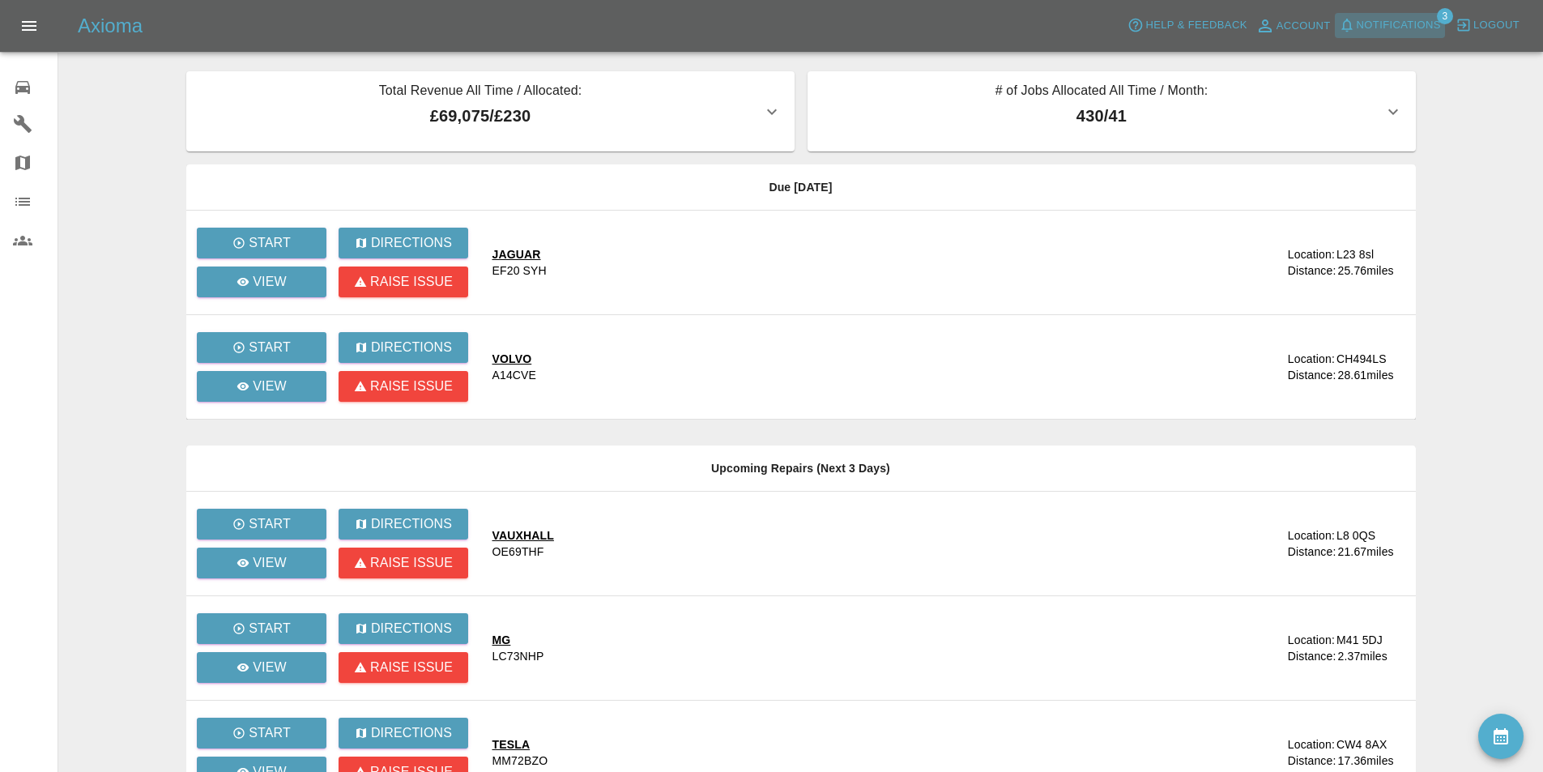
click at [1409, 23] on span "Notifications" at bounding box center [1399, 25] width 84 height 19
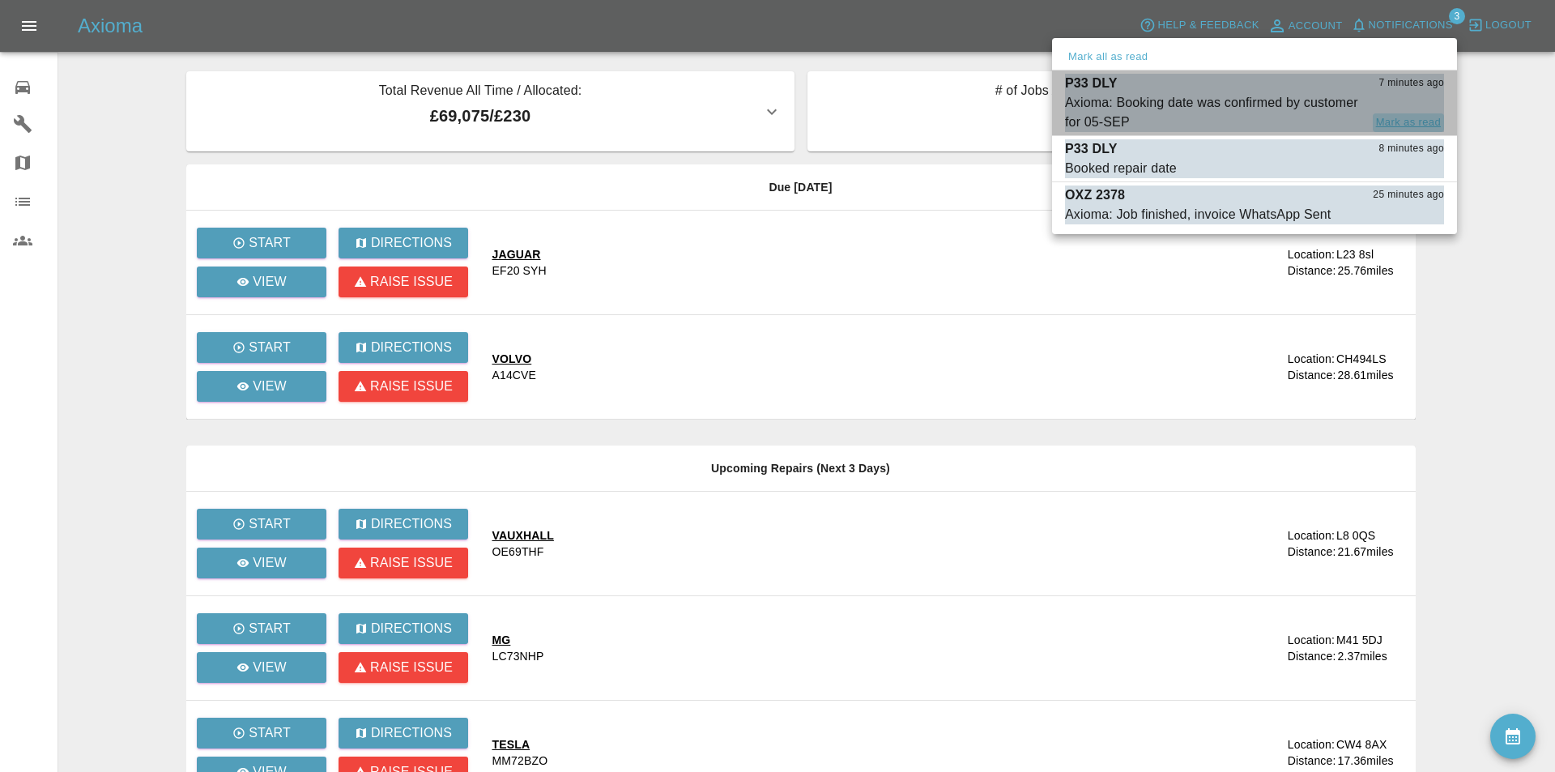
click at [1387, 114] on button "Mark as read" at bounding box center [1408, 122] width 71 height 19
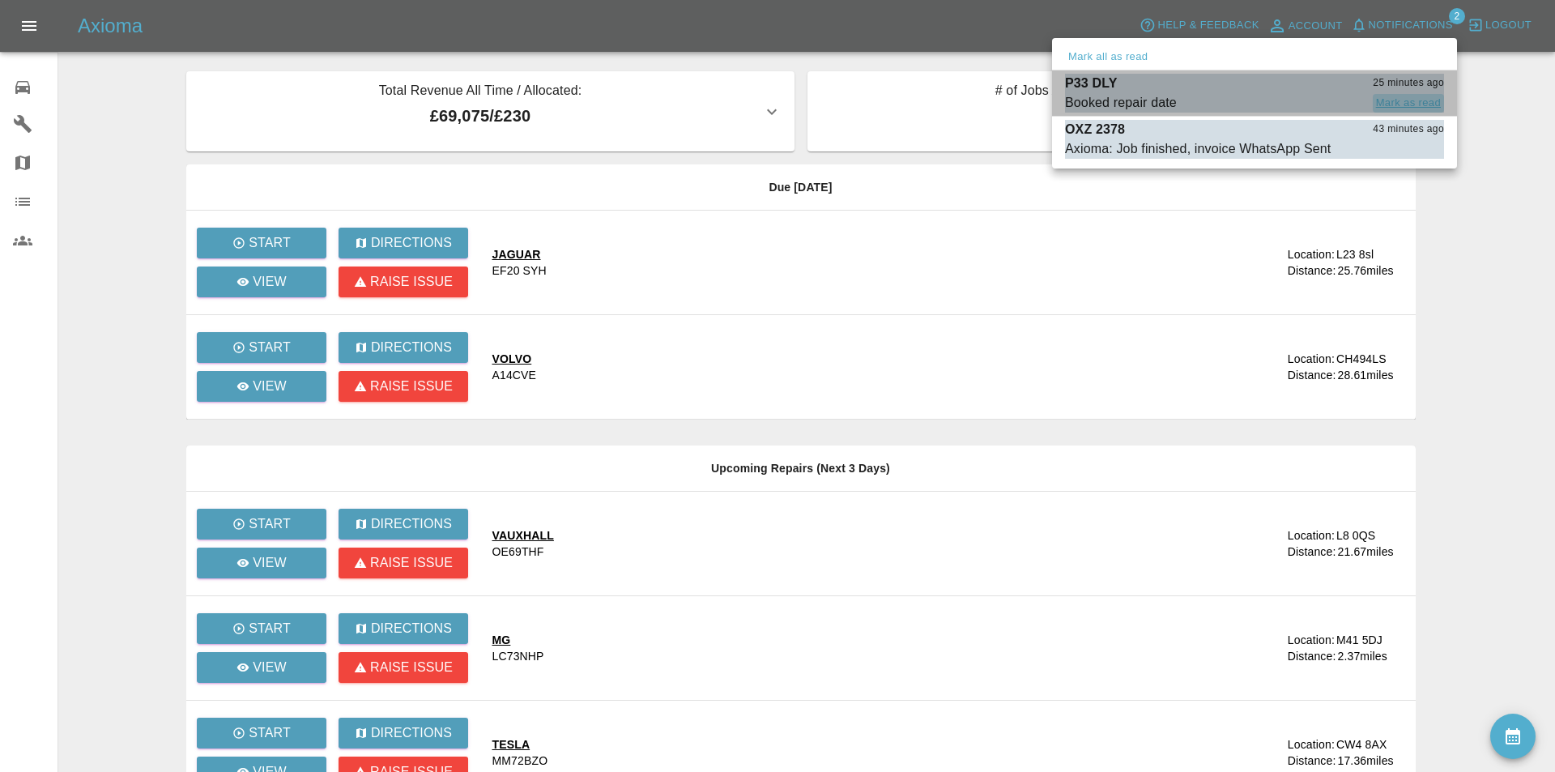
click at [1390, 96] on button "Mark as read" at bounding box center [1408, 103] width 71 height 19
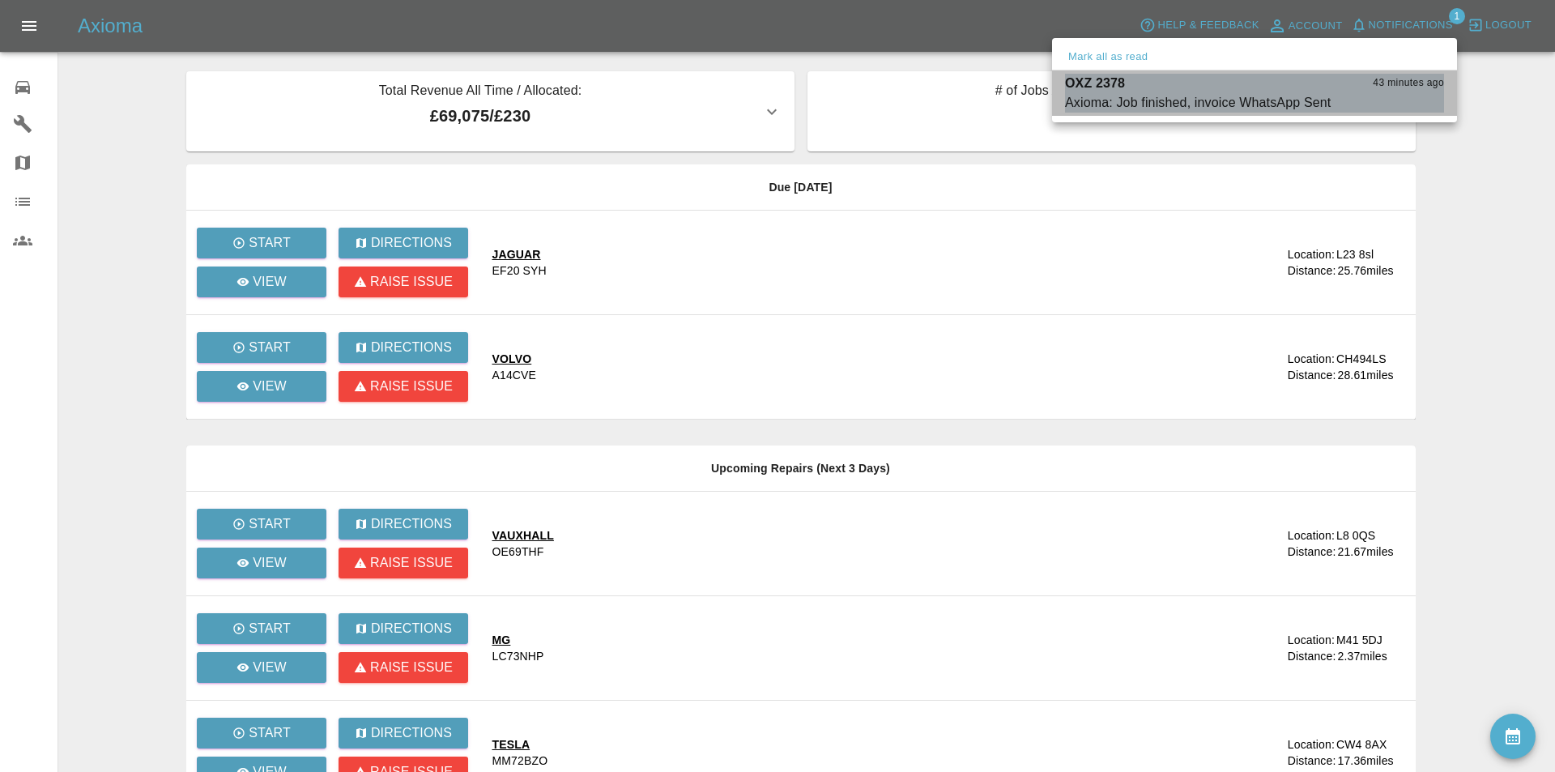
click at [1390, 96] on button "Mark as read" at bounding box center [1408, 103] width 71 height 19
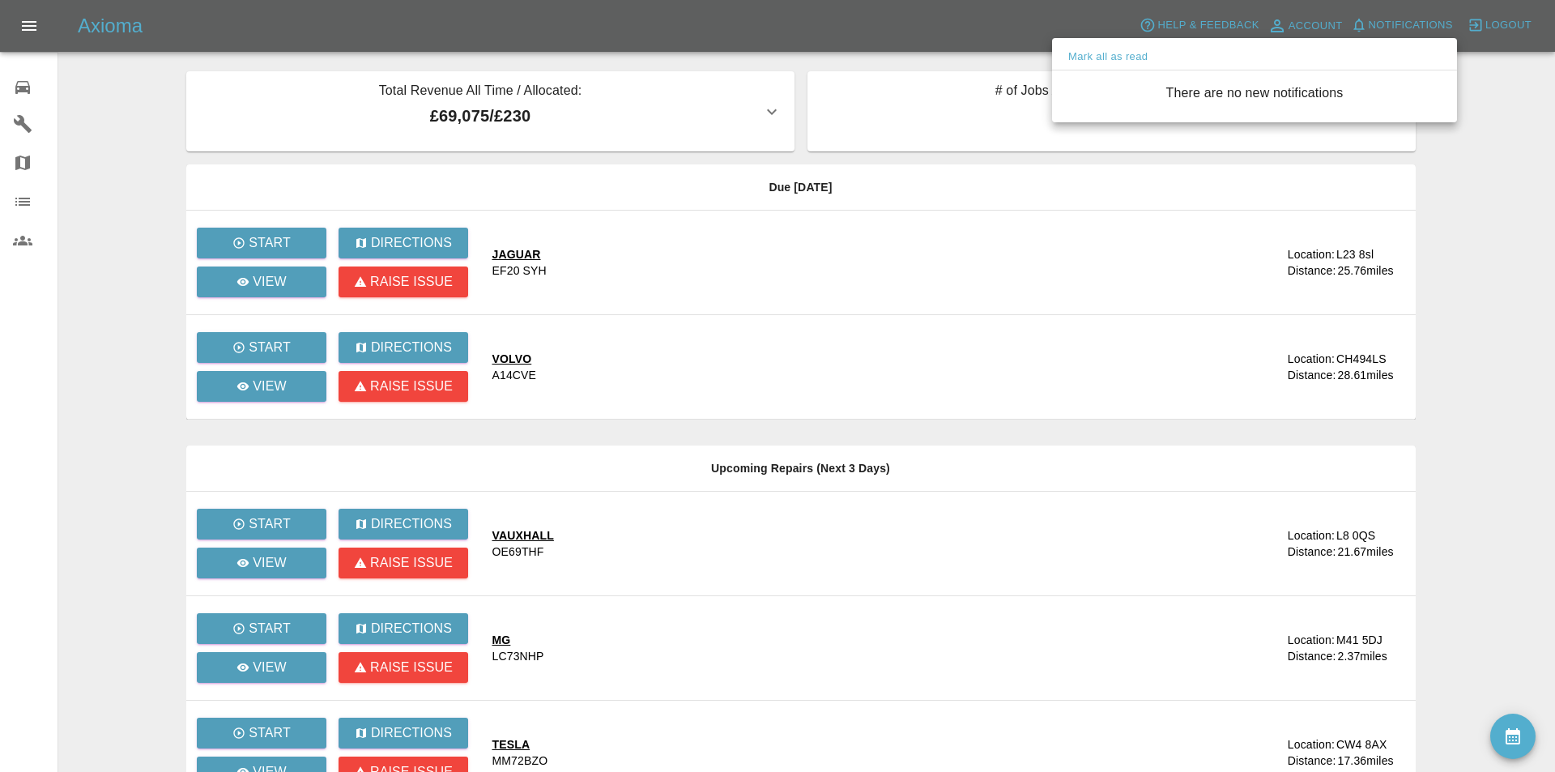
click at [1485, 190] on div at bounding box center [777, 386] width 1555 height 772
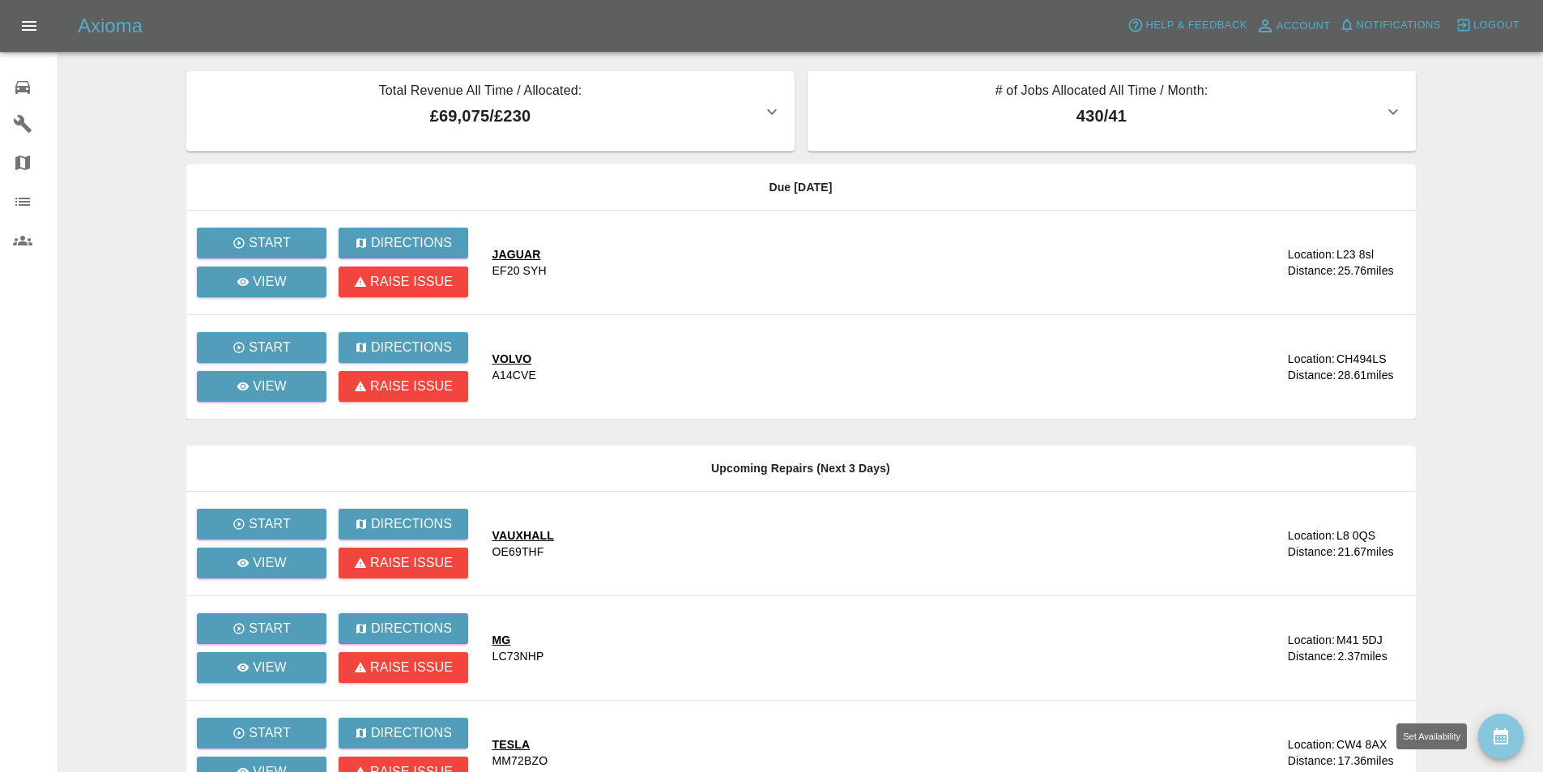
click at [1498, 727] on icon "availability" at bounding box center [1500, 736] width 19 height 19
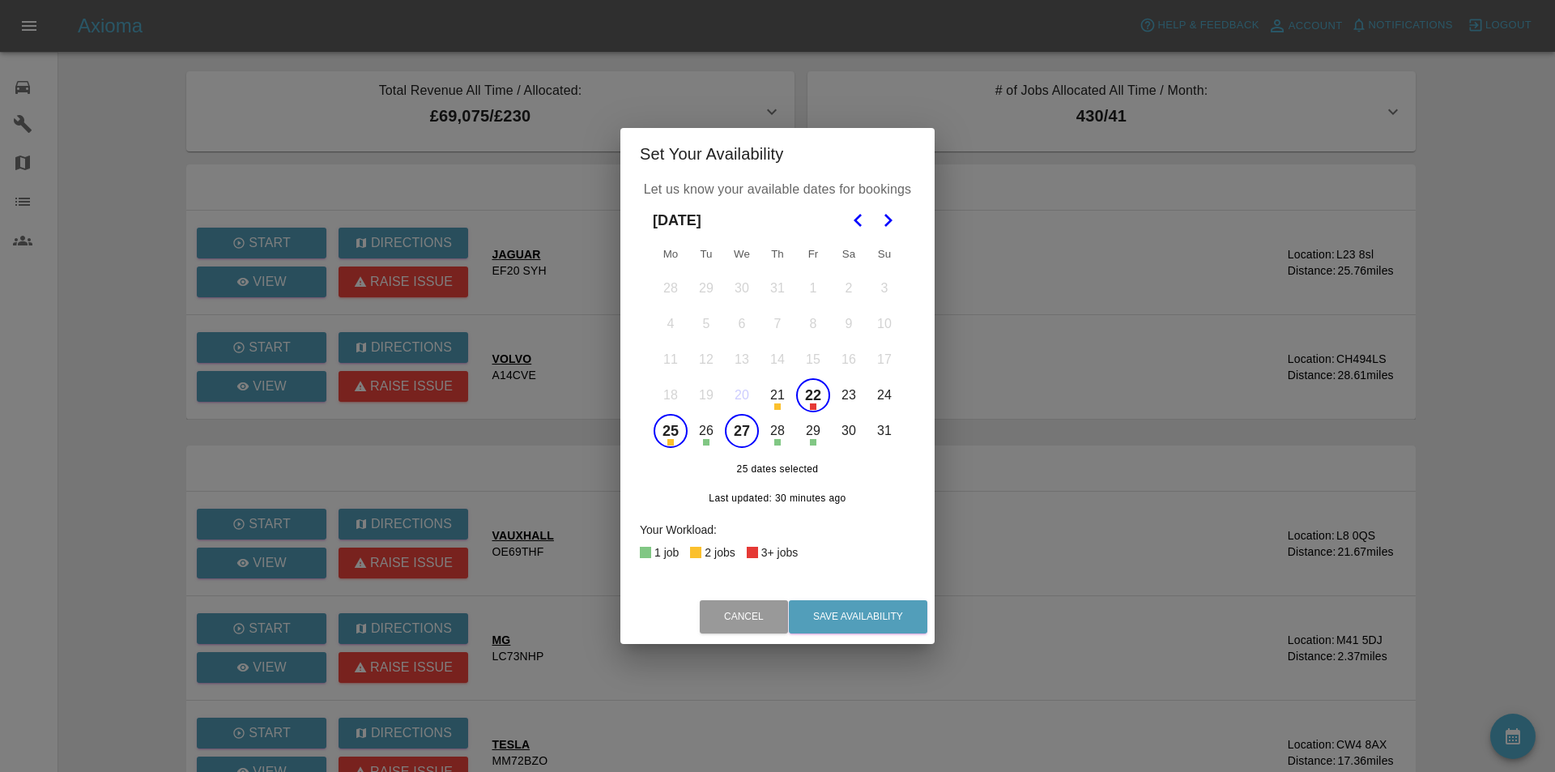
click at [885, 220] on icon "Go to the Next Month" at bounding box center [887, 220] width 19 height 19
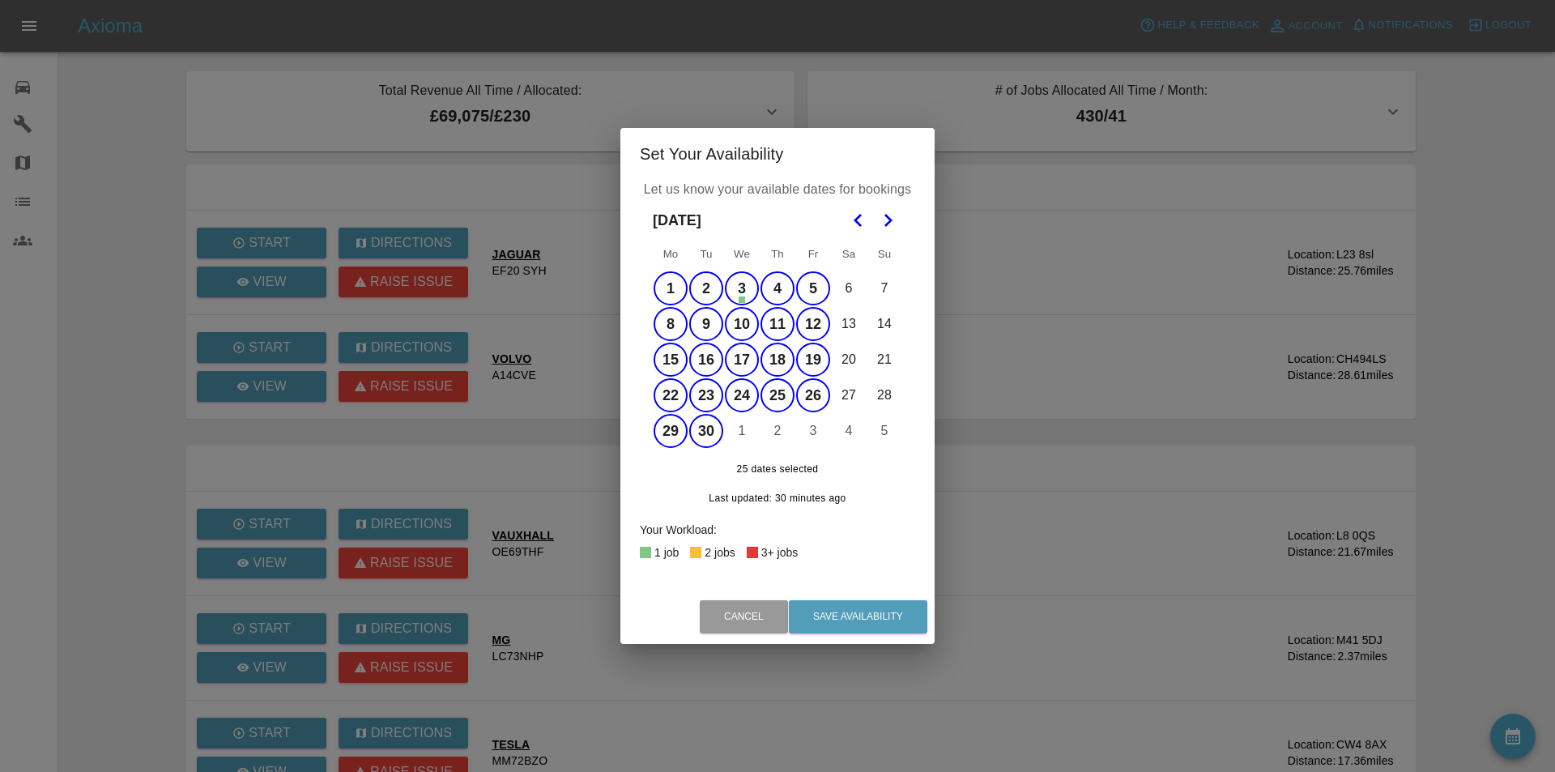
click at [779, 286] on button "4" at bounding box center [778, 288] width 34 height 34
click at [775, 324] on button "11" at bounding box center [778, 324] width 34 height 34
click at [778, 360] on button "18" at bounding box center [778, 360] width 34 height 34
click at [779, 392] on button "25" at bounding box center [778, 395] width 34 height 34
click at [868, 616] on button "Save Availability" at bounding box center [858, 616] width 139 height 33
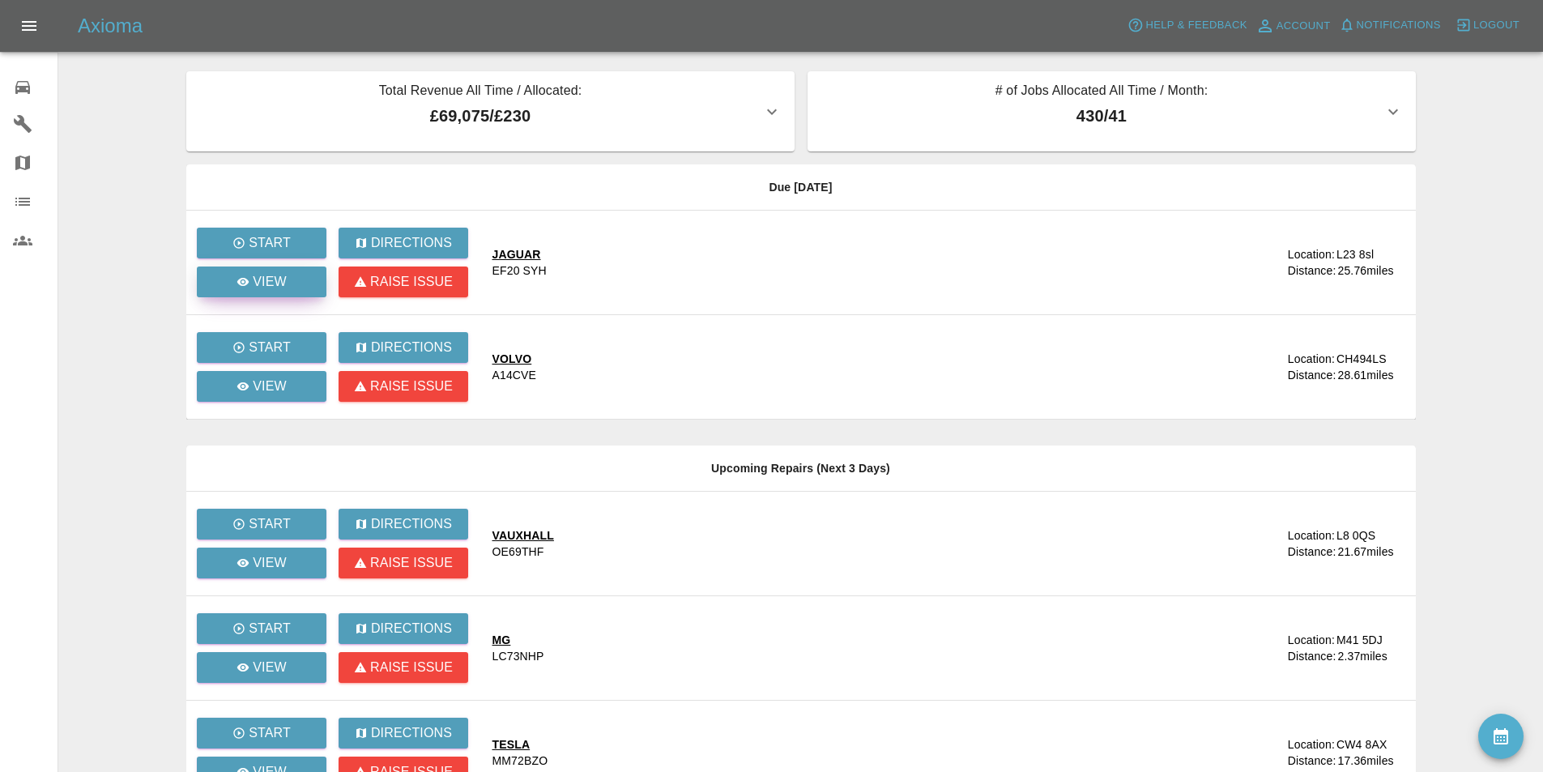
click at [245, 288] on div "View" at bounding box center [262, 281] width 50 height 19
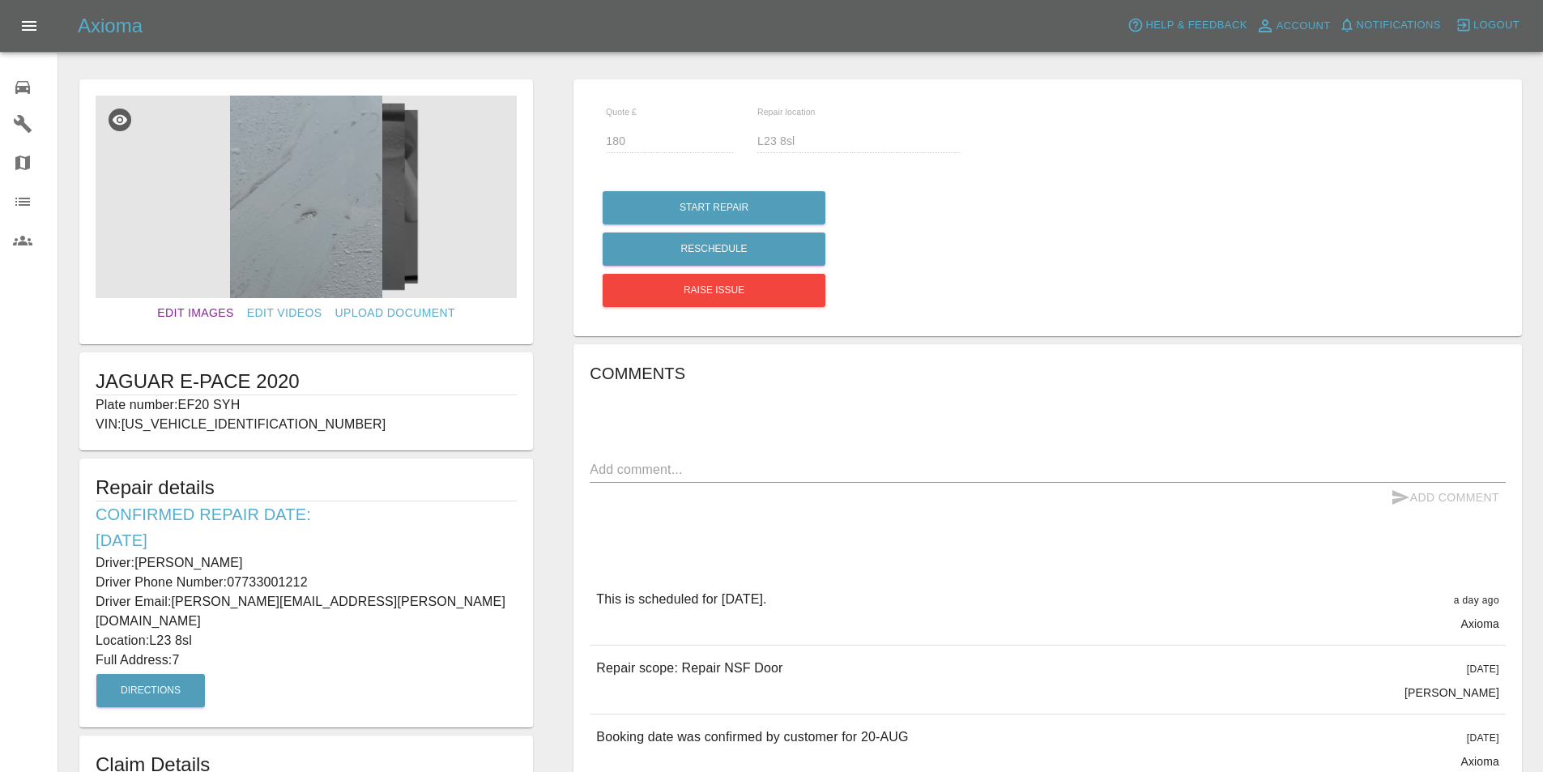
click at [207, 303] on link "Edit Images" at bounding box center [195, 313] width 89 height 30
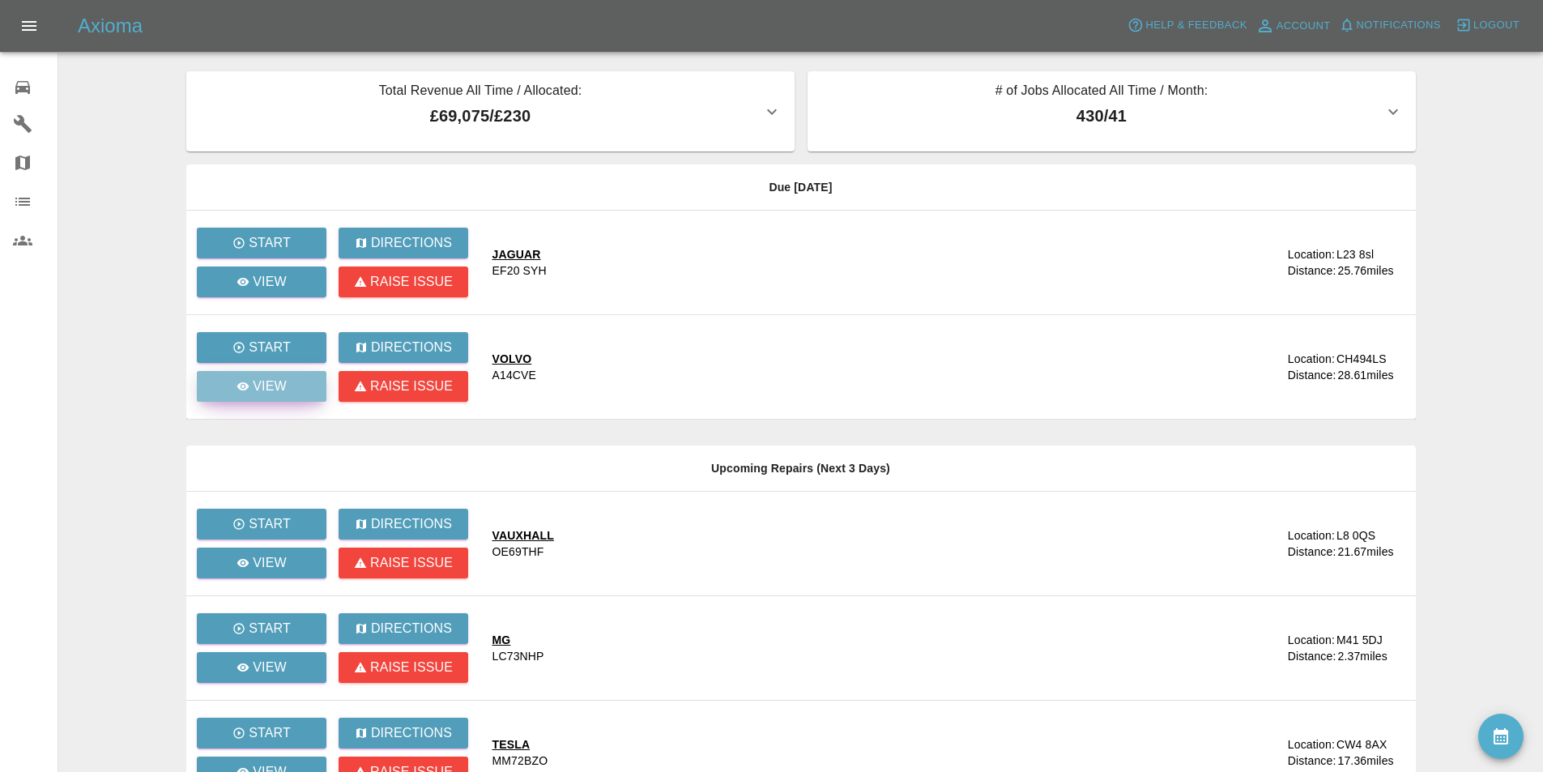
click at [227, 386] on link "View" at bounding box center [262, 386] width 130 height 31
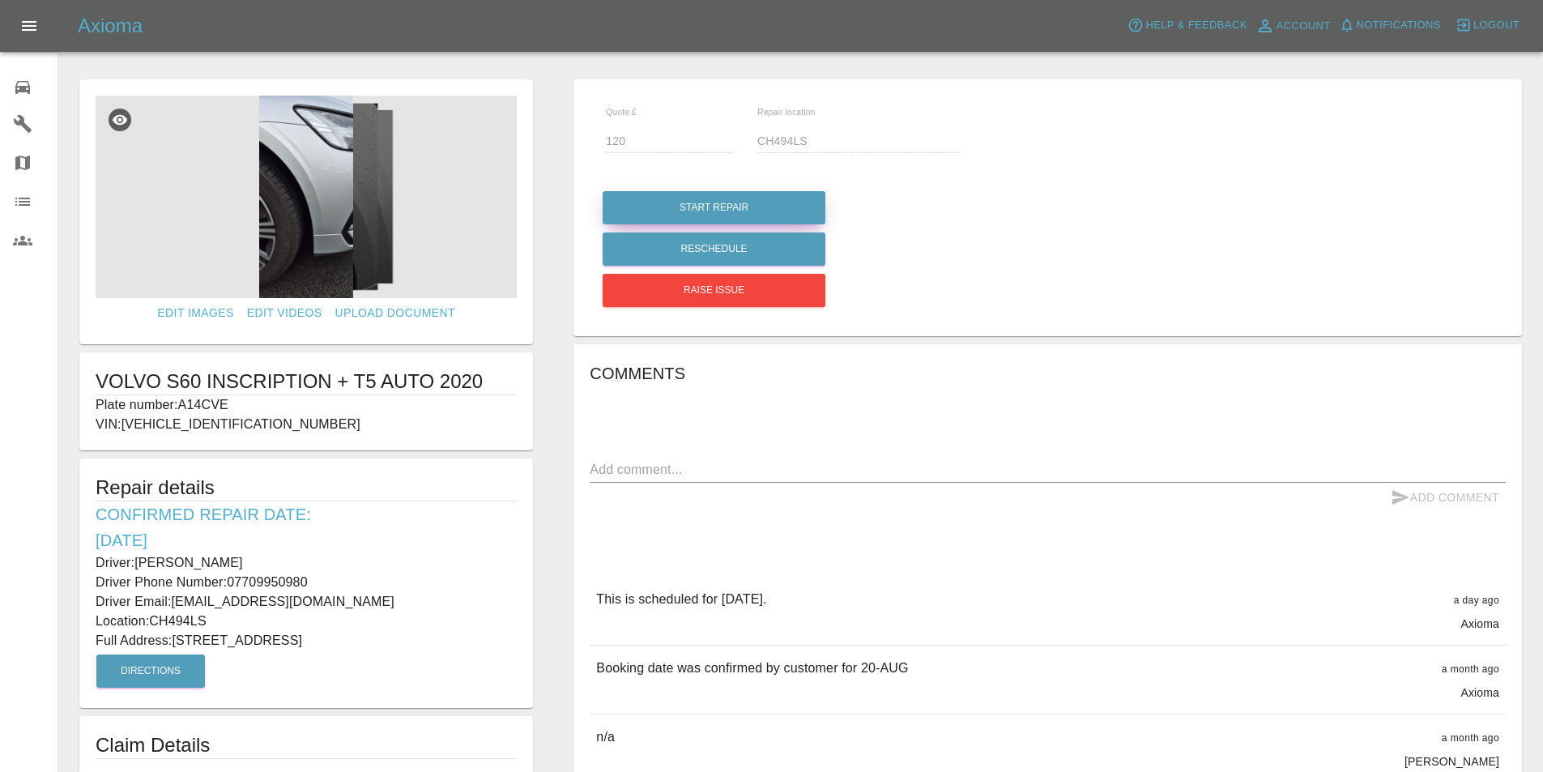
click at [667, 194] on button "Start Repair" at bounding box center [714, 207] width 223 height 33
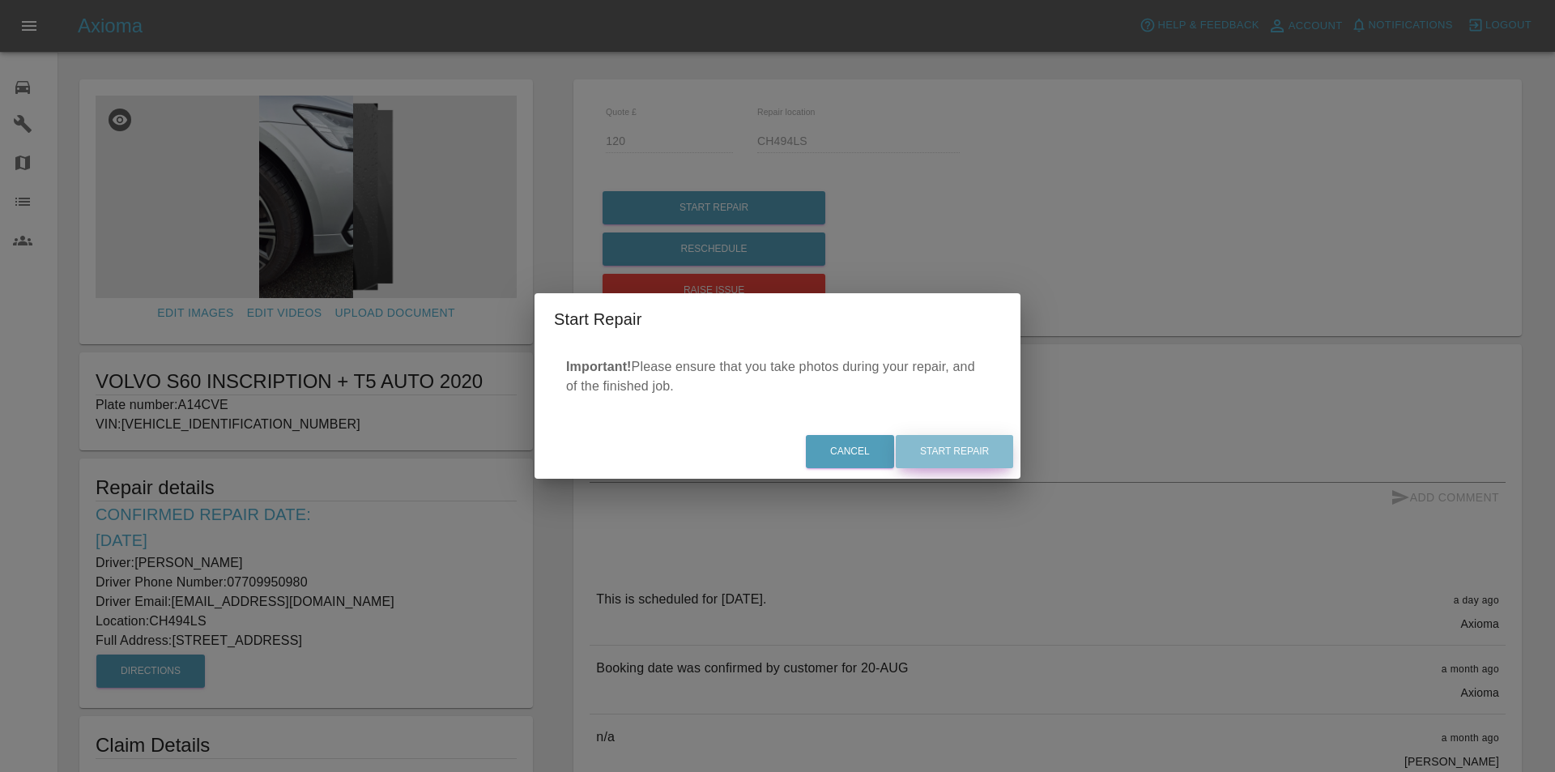
click at [979, 442] on button "Start Repair" at bounding box center [954, 451] width 117 height 33
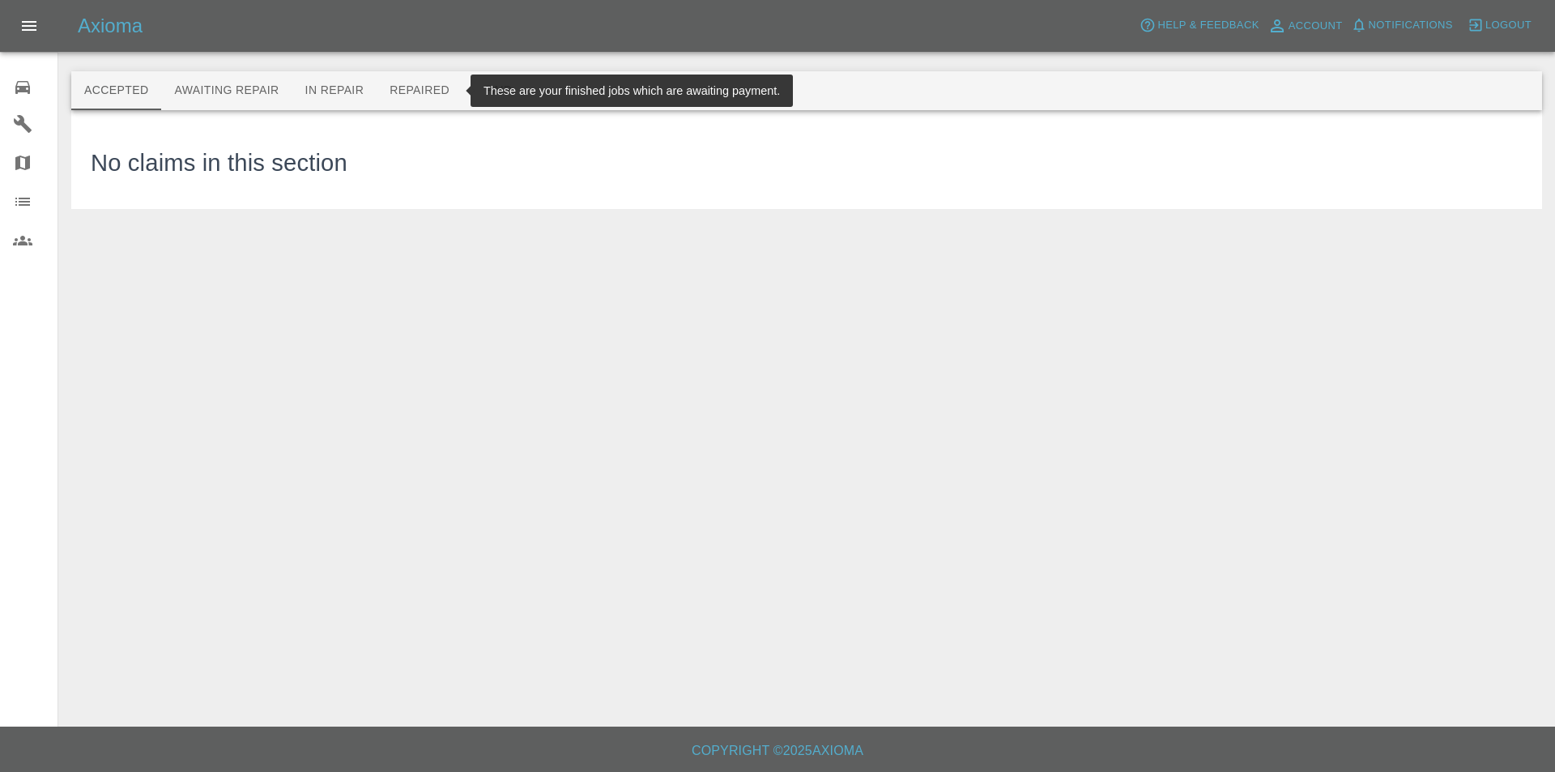
click at [417, 88] on button "Repaired" at bounding box center [420, 90] width 86 height 39
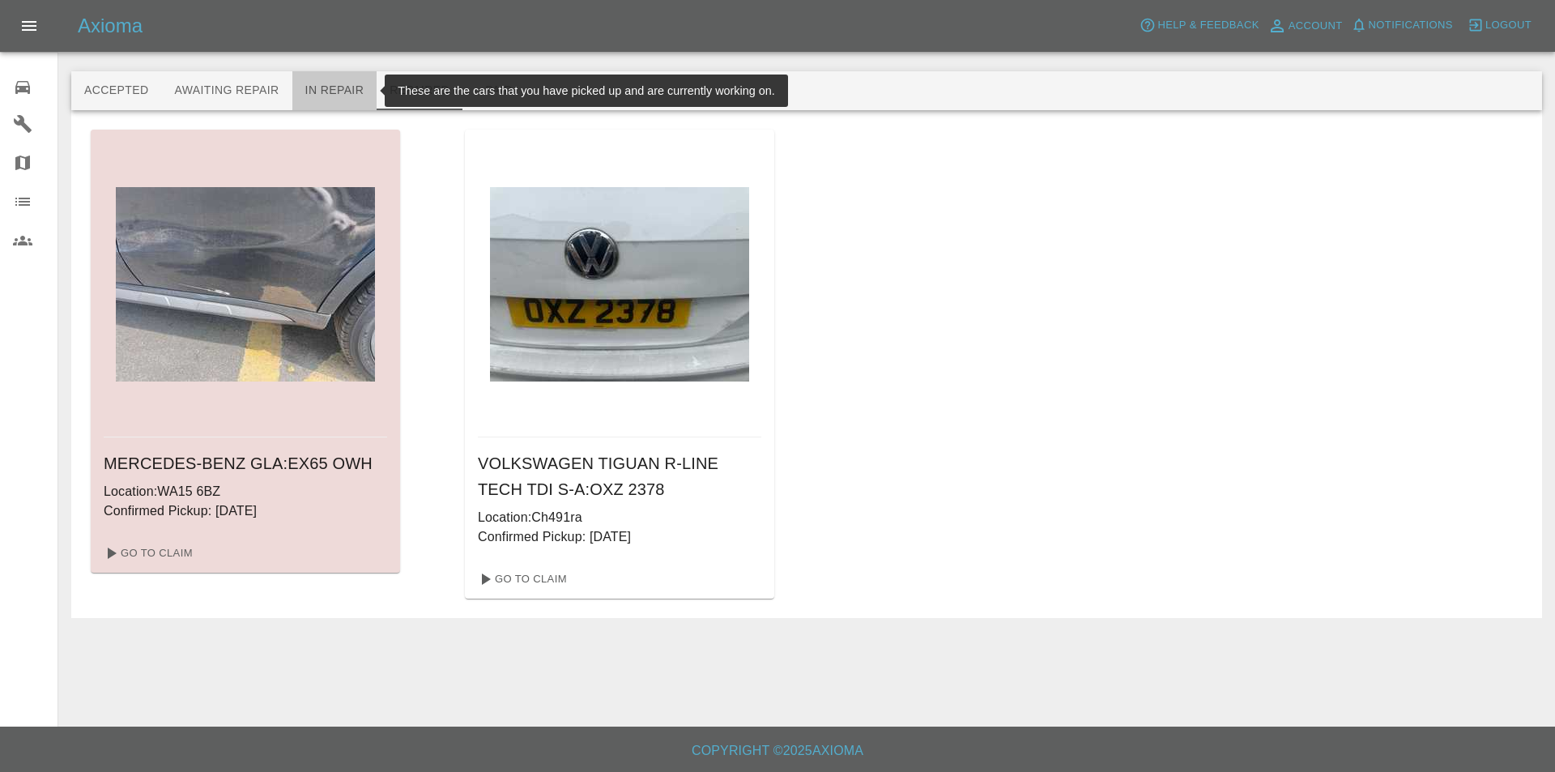
click at [336, 83] on button "In Repair" at bounding box center [334, 90] width 85 height 39
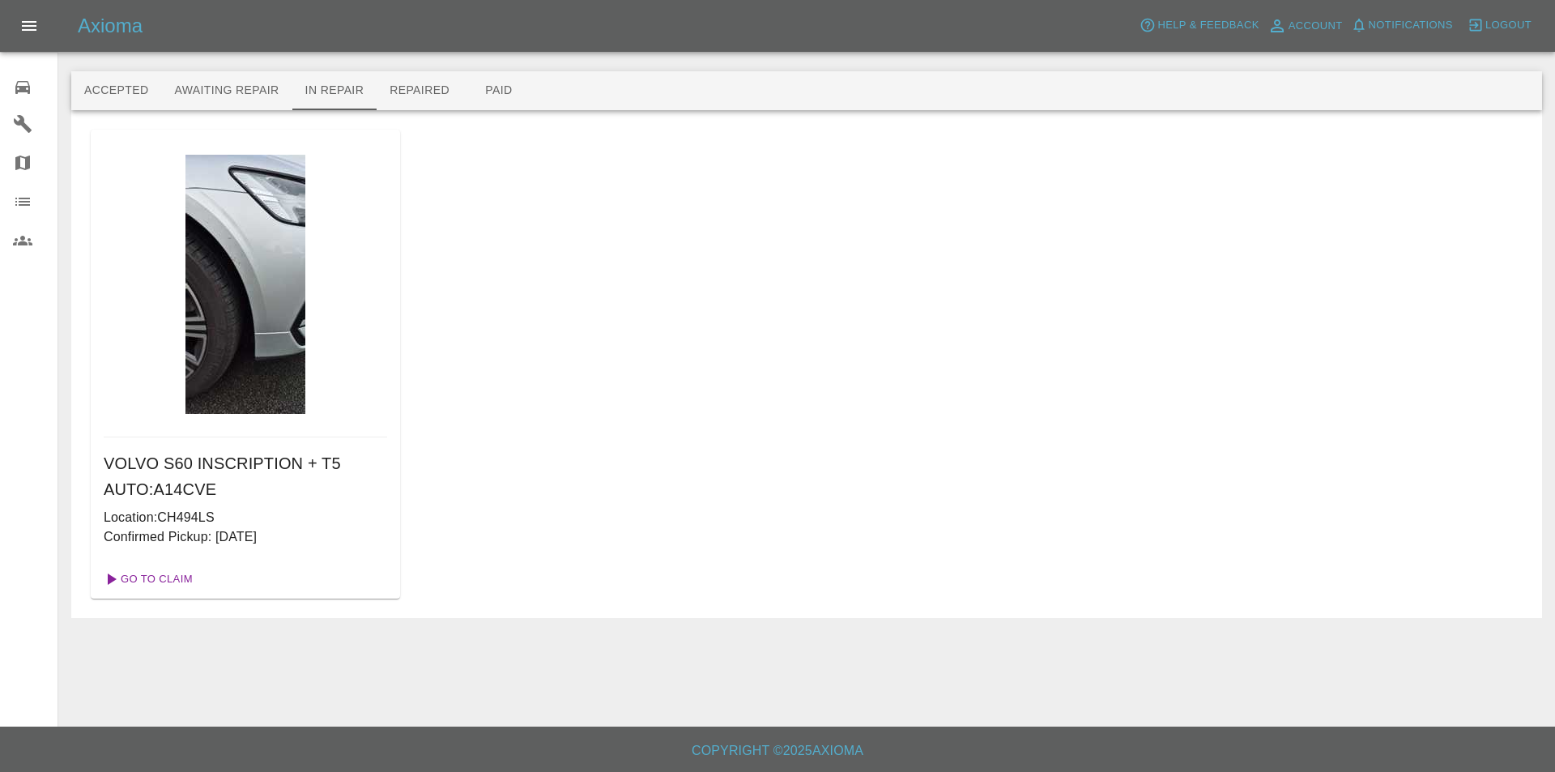
click at [173, 585] on link "Go To Claim" at bounding box center [147, 579] width 100 height 26
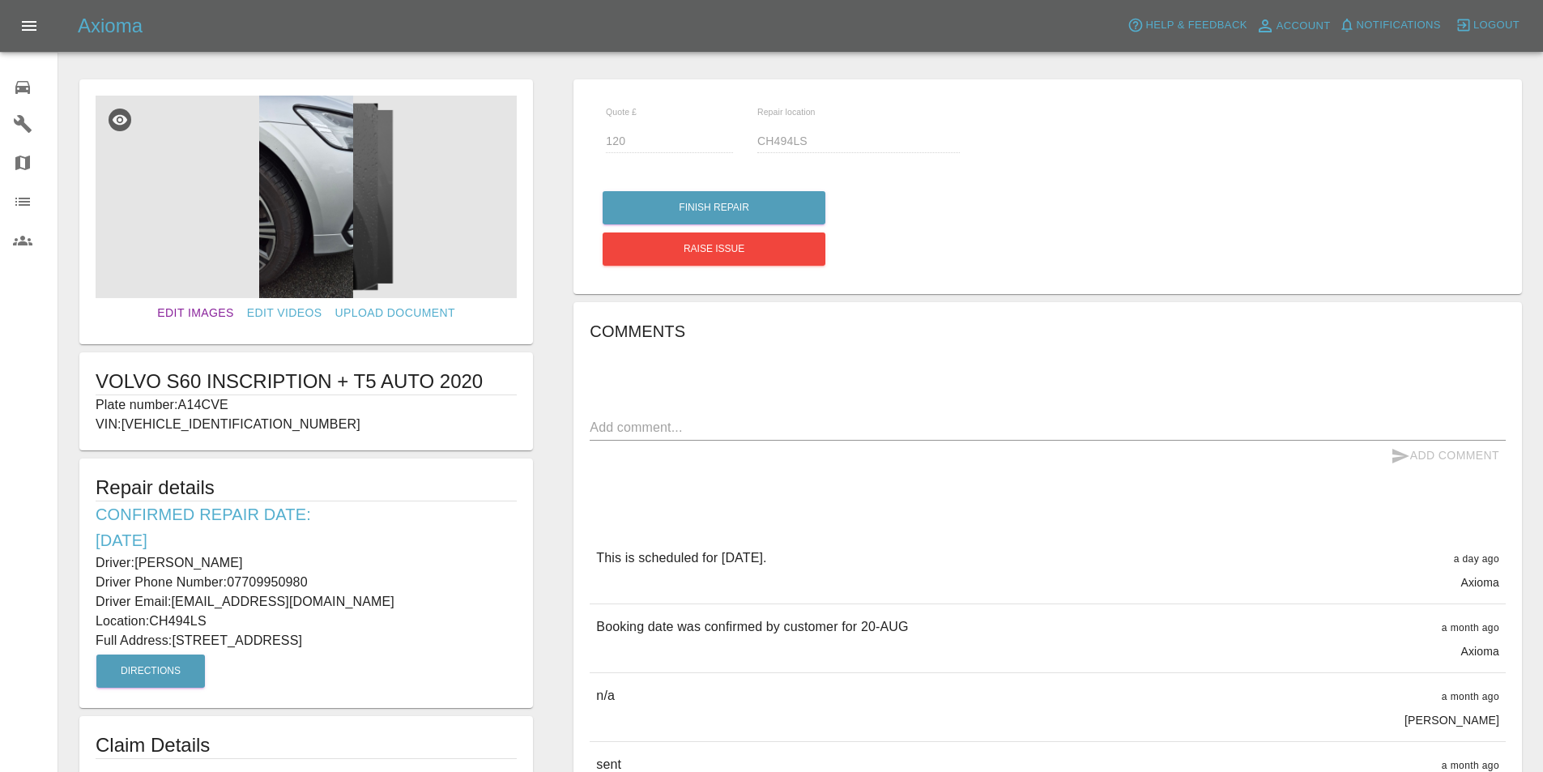
click at [197, 307] on link "Edit Images" at bounding box center [195, 313] width 89 height 30
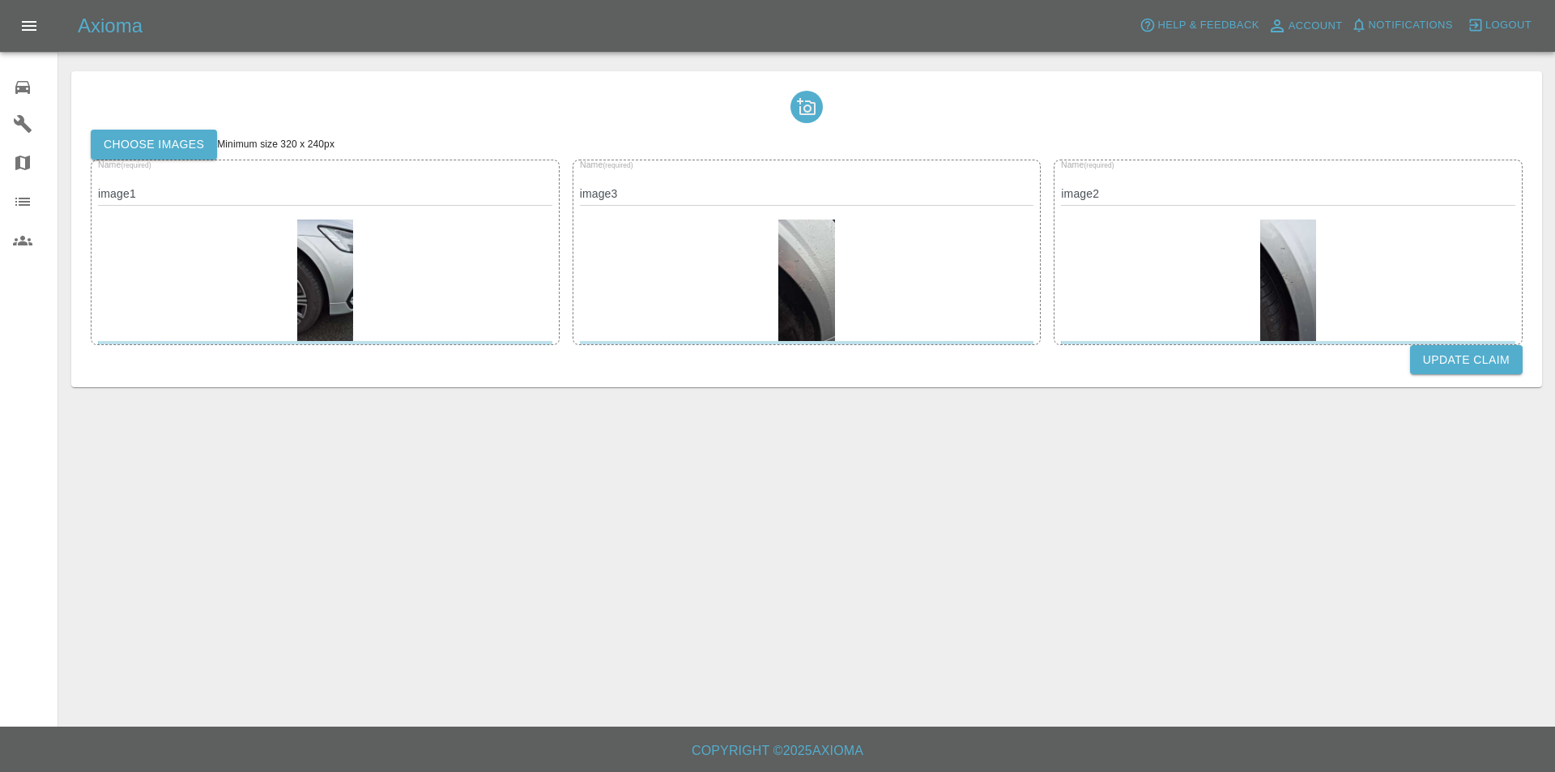
click at [169, 134] on label "Choose images" at bounding box center [154, 145] width 126 height 30
click at [0, 0] on input "Choose images" at bounding box center [0, 0] width 0 height 0
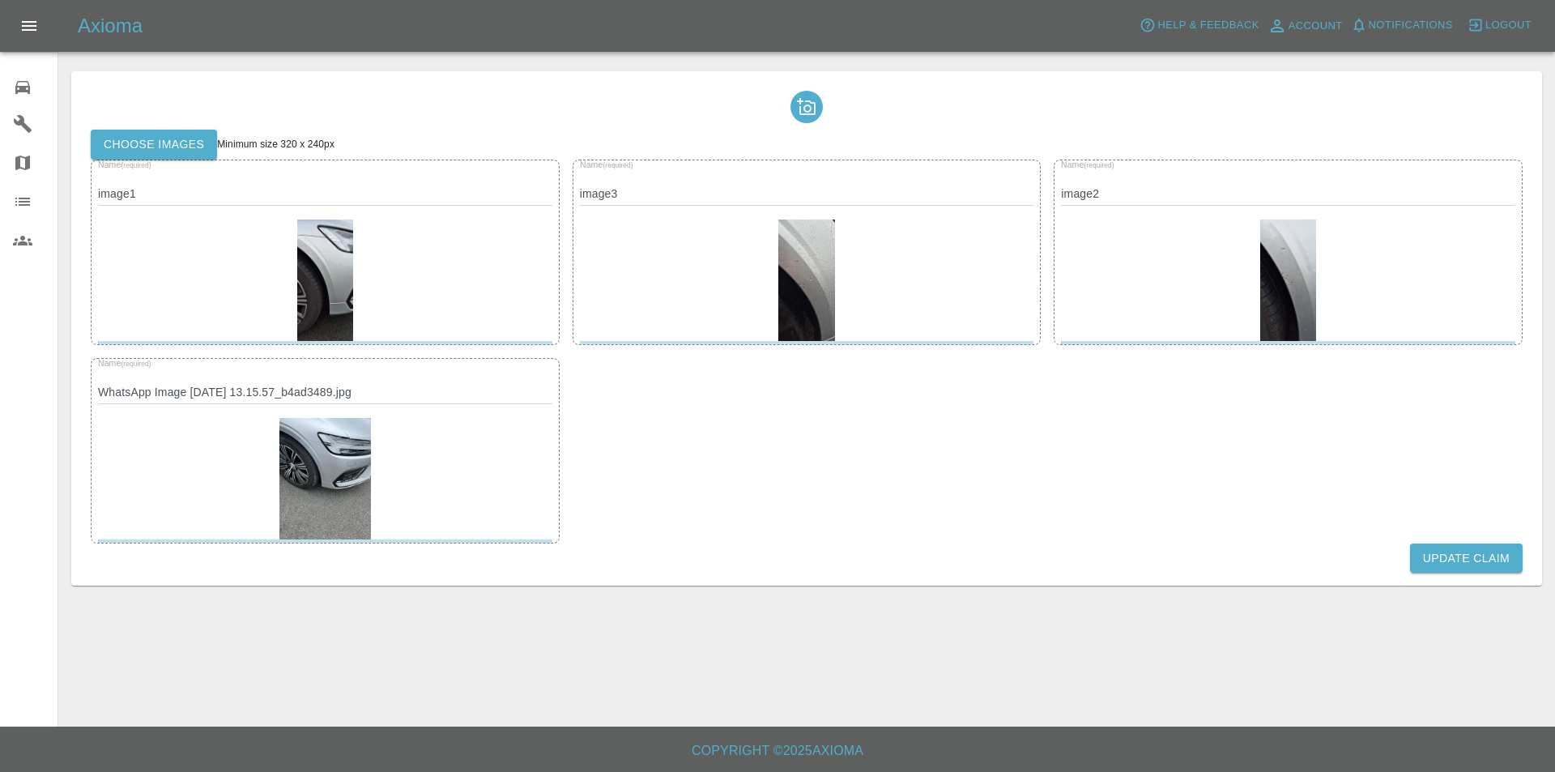
click at [1433, 557] on button "Update Claim" at bounding box center [1466, 559] width 113 height 30
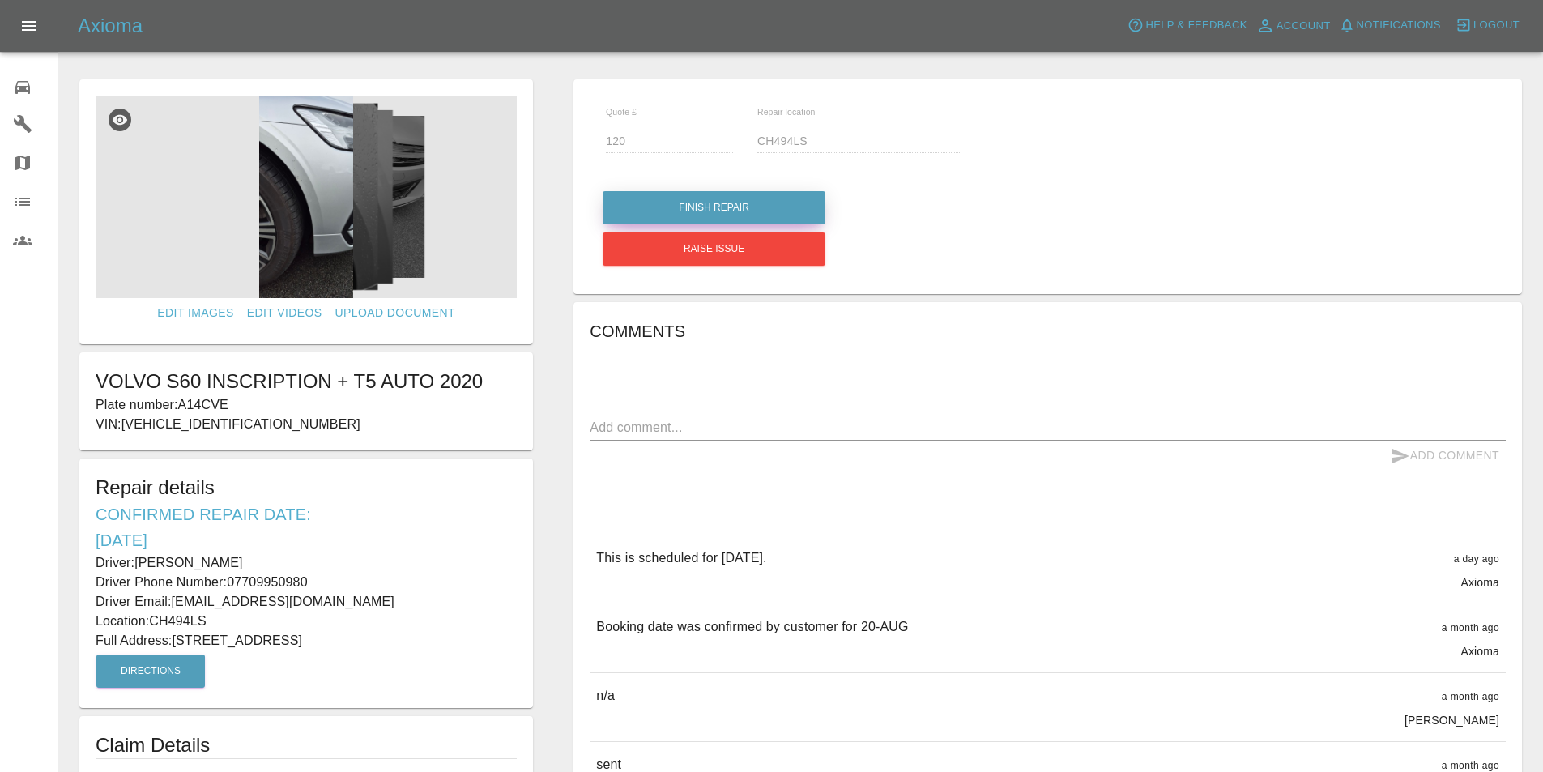
click at [777, 196] on button "Finish Repair" at bounding box center [714, 207] width 223 height 33
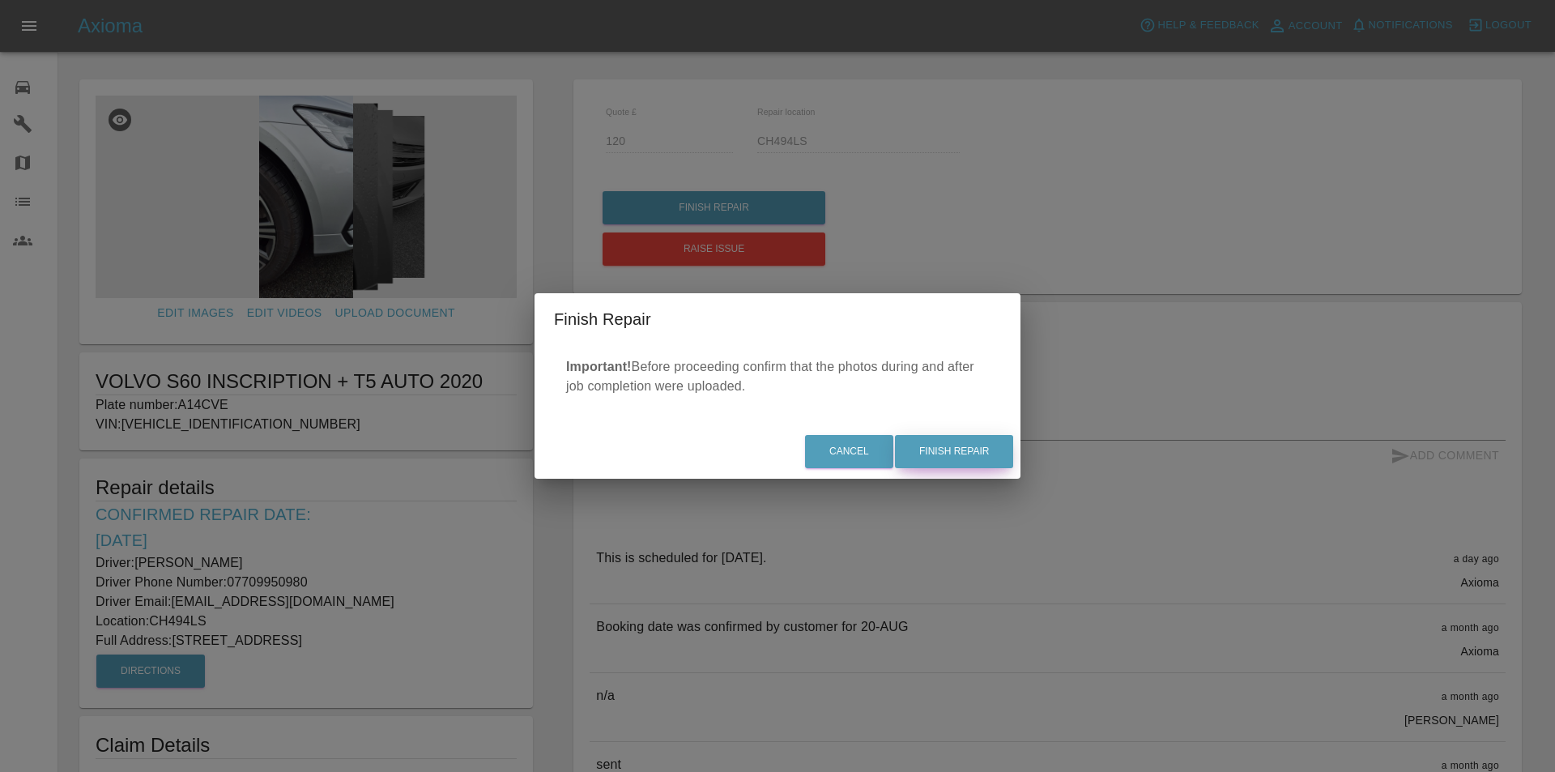
click at [966, 446] on button "Finish Repair" at bounding box center [954, 451] width 118 height 33
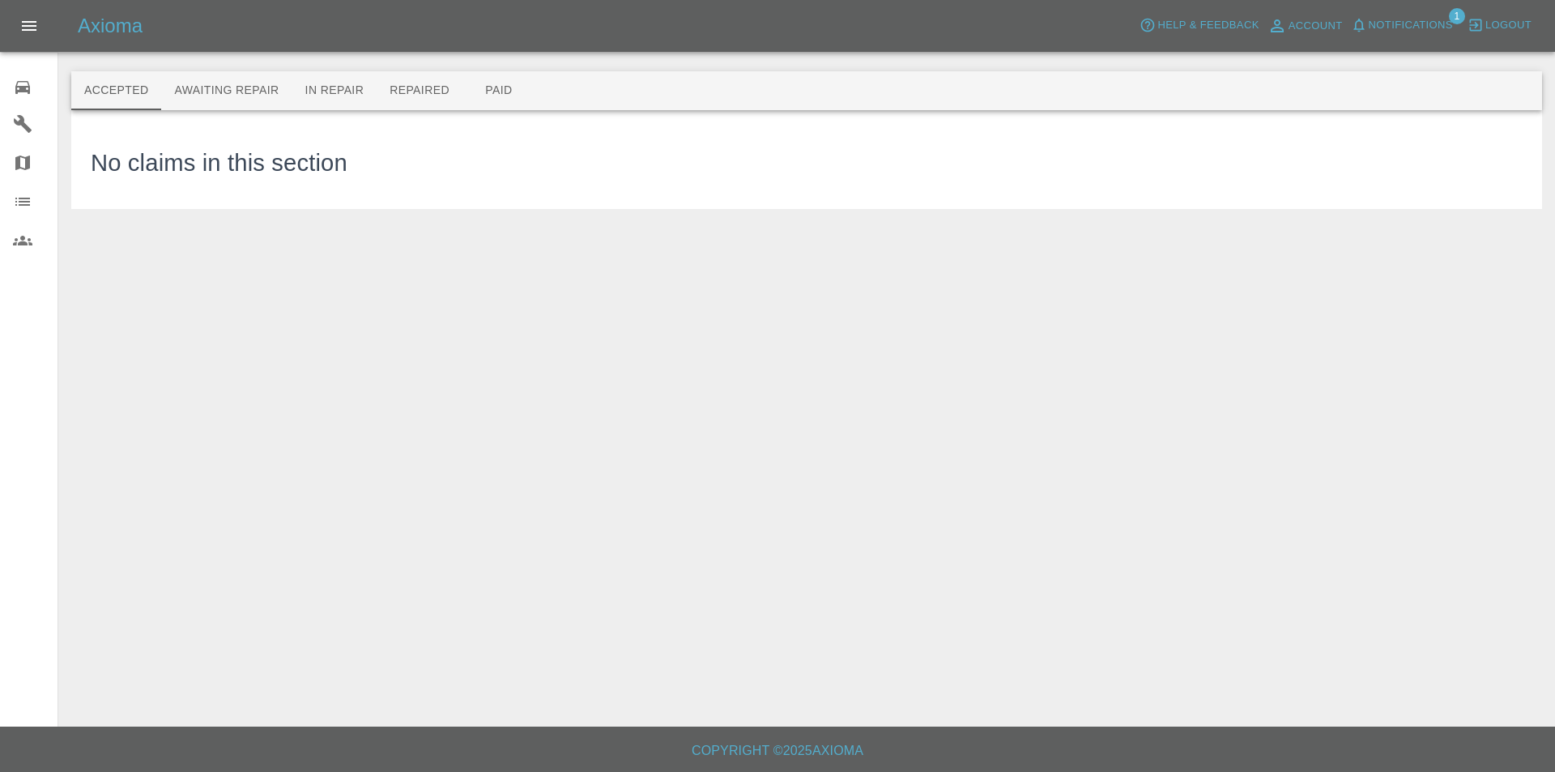
click at [1407, 19] on span "Notifications" at bounding box center [1411, 25] width 84 height 19
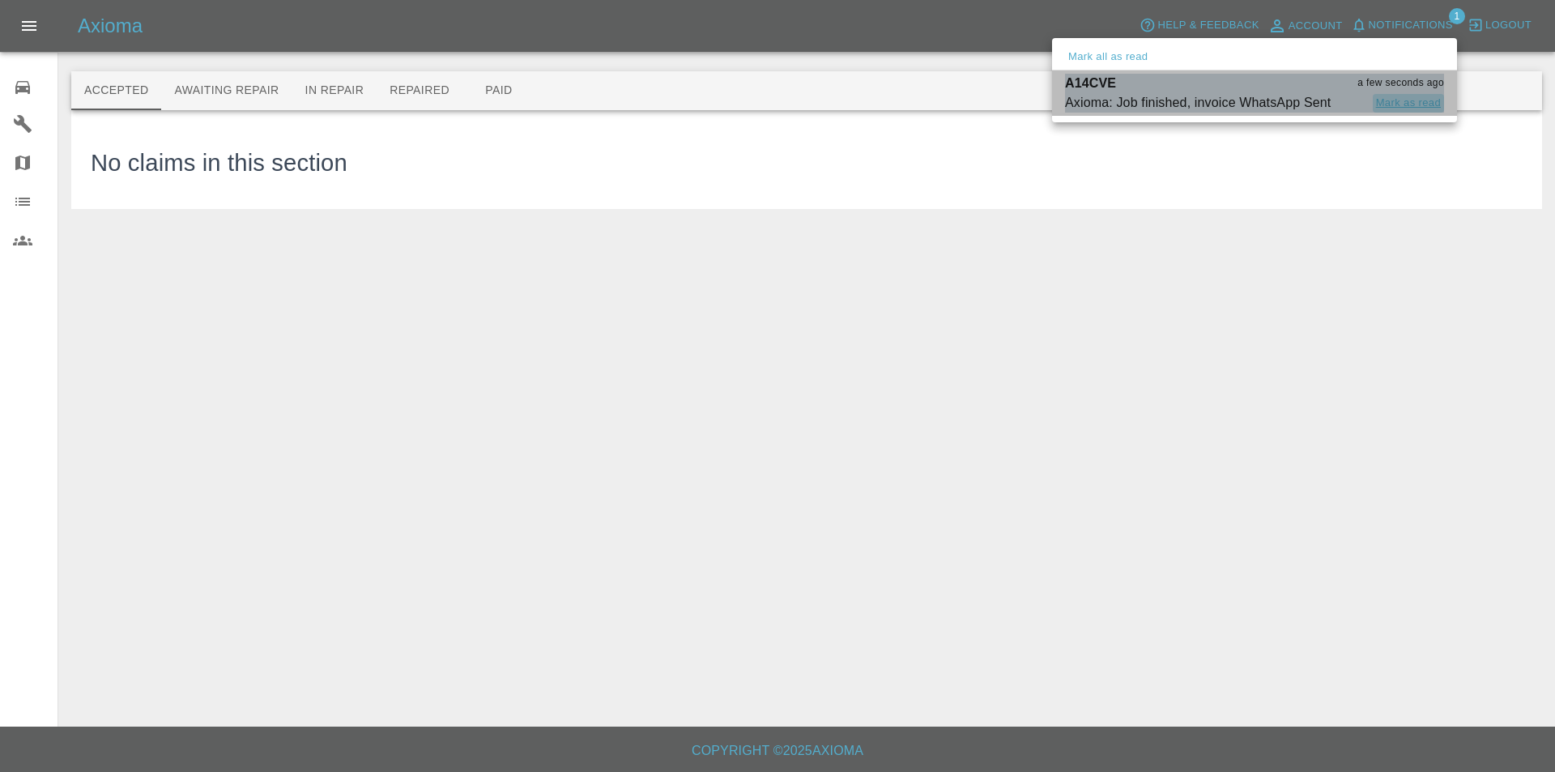
click at [1409, 96] on button "Mark as read" at bounding box center [1408, 103] width 71 height 19
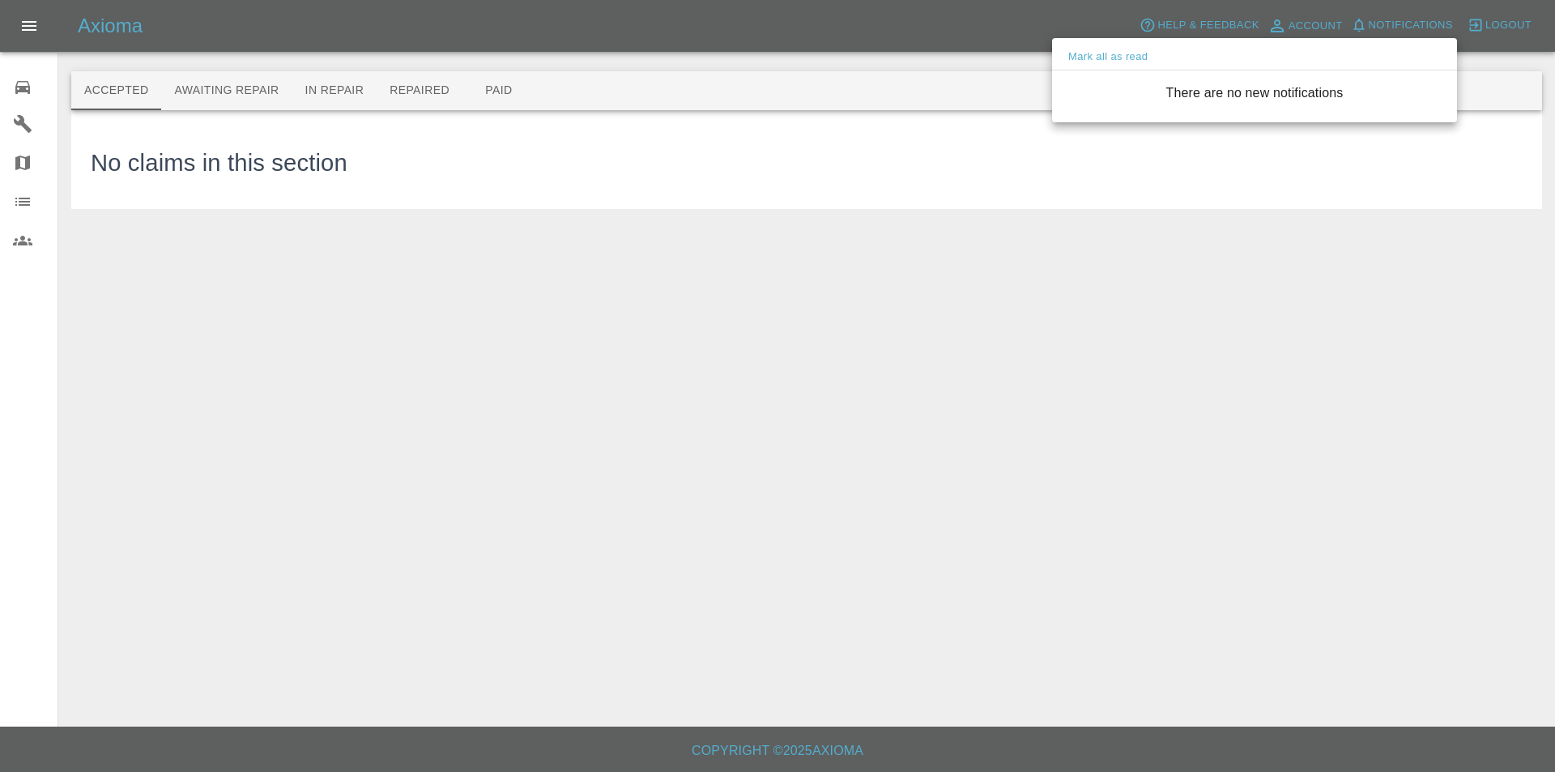
click at [25, 79] on div at bounding box center [777, 386] width 1555 height 772
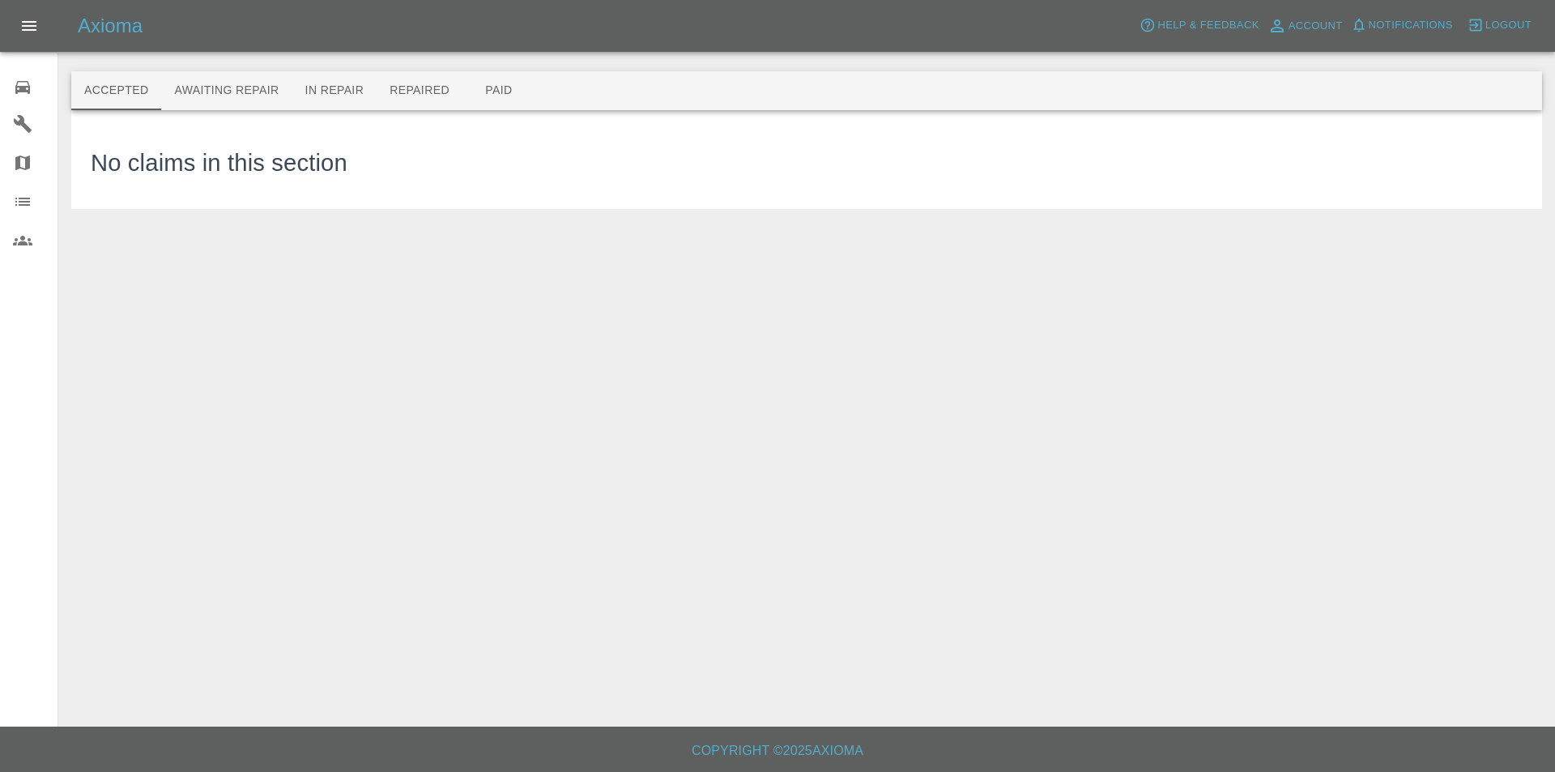
click at [19, 83] on icon at bounding box center [22, 87] width 19 height 19
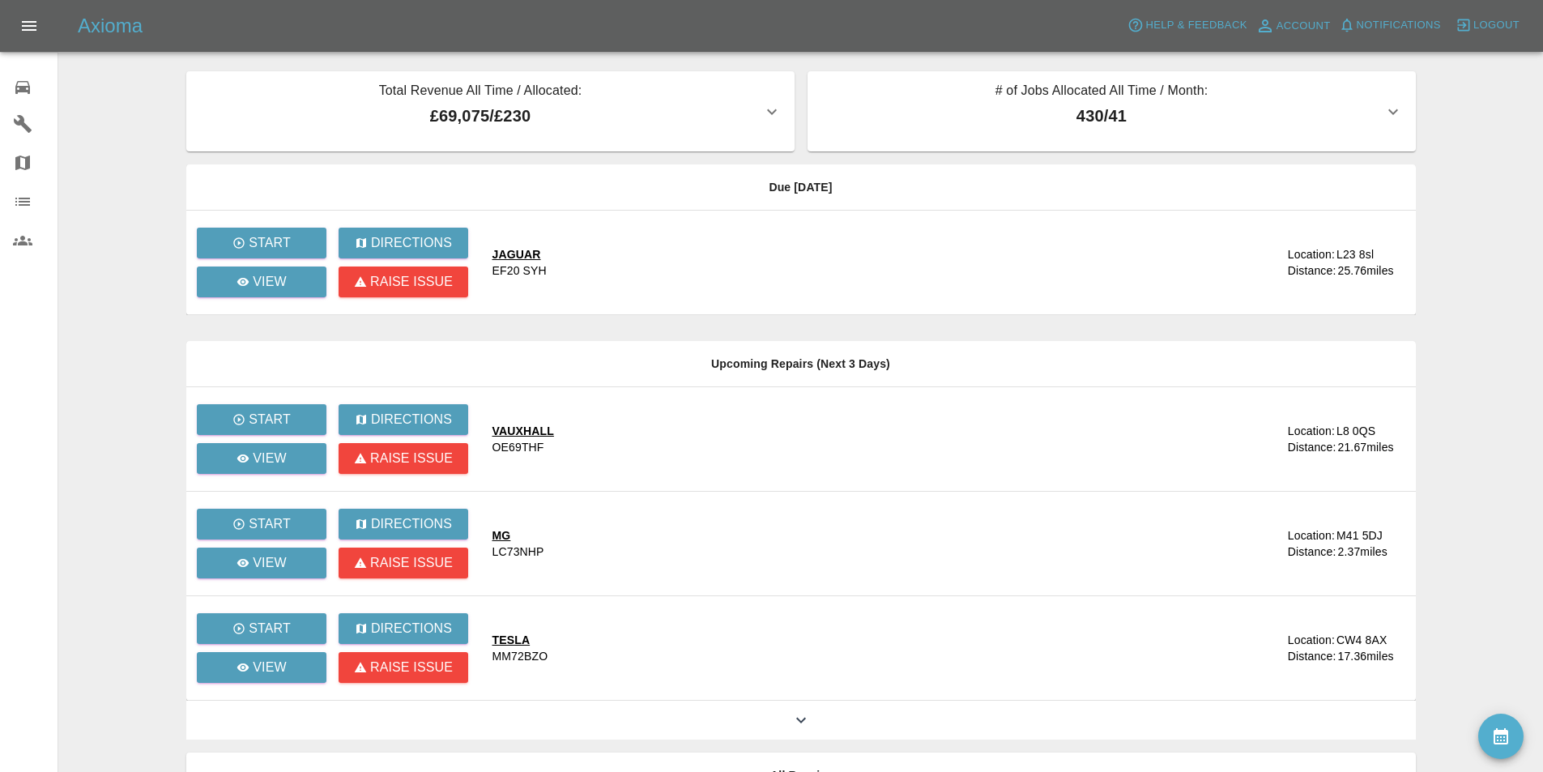
click at [130, 195] on main "Total Revenue All Time / Allocated: £69,075 / £230 Sprayway Smart Repairs NW : …" at bounding box center [771, 442] width 1543 height 884
click at [819, 246] on div "JAGUAR EF20 SYH" at bounding box center [848, 262] width 712 height 32
click at [91, 92] on main "Total Revenue All Time / Allocated: £69,075 / £230 Sprayway Smart Repairs NW : …" at bounding box center [771, 442] width 1543 height 884
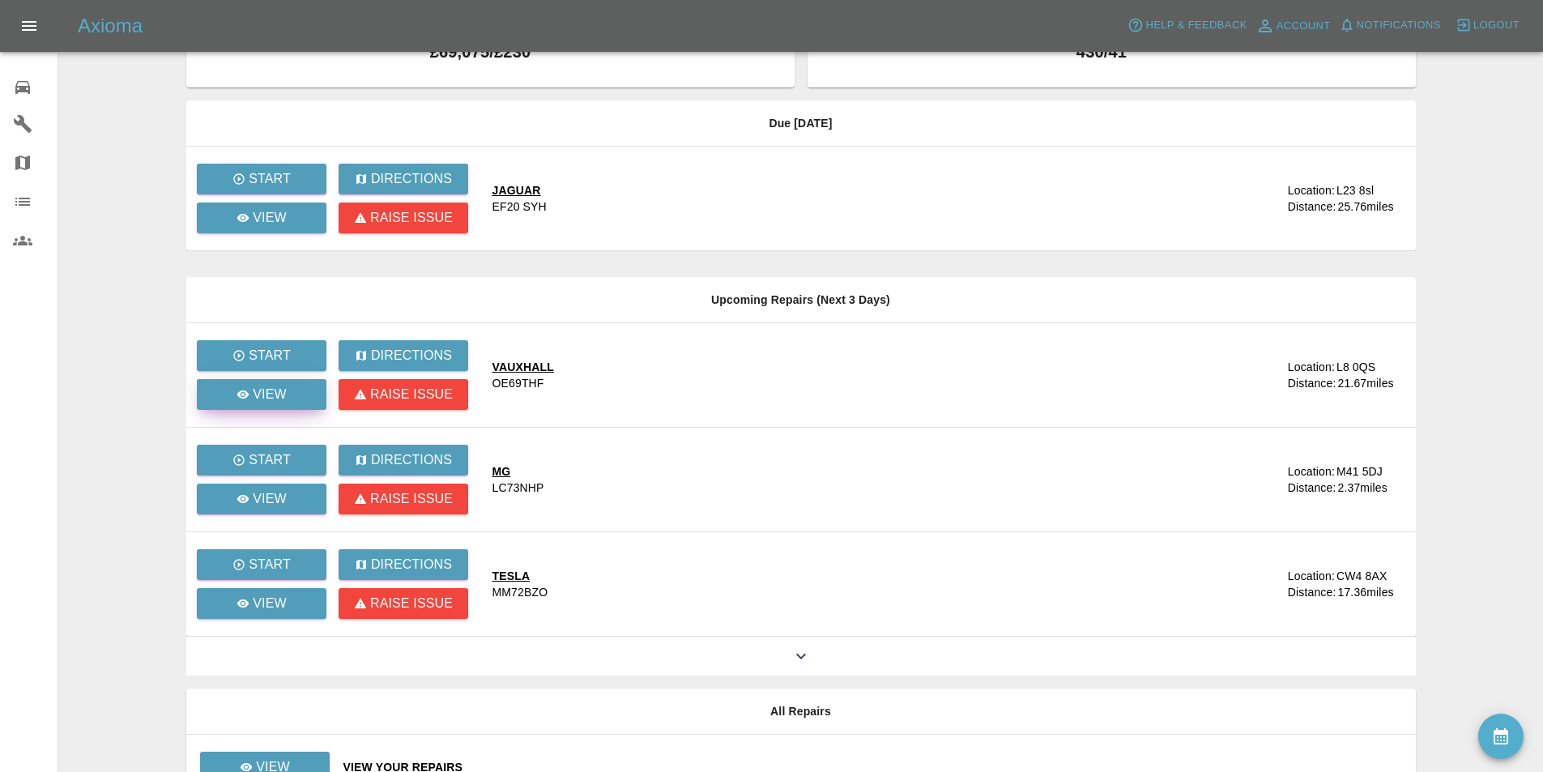
scroll to position [157, 0]
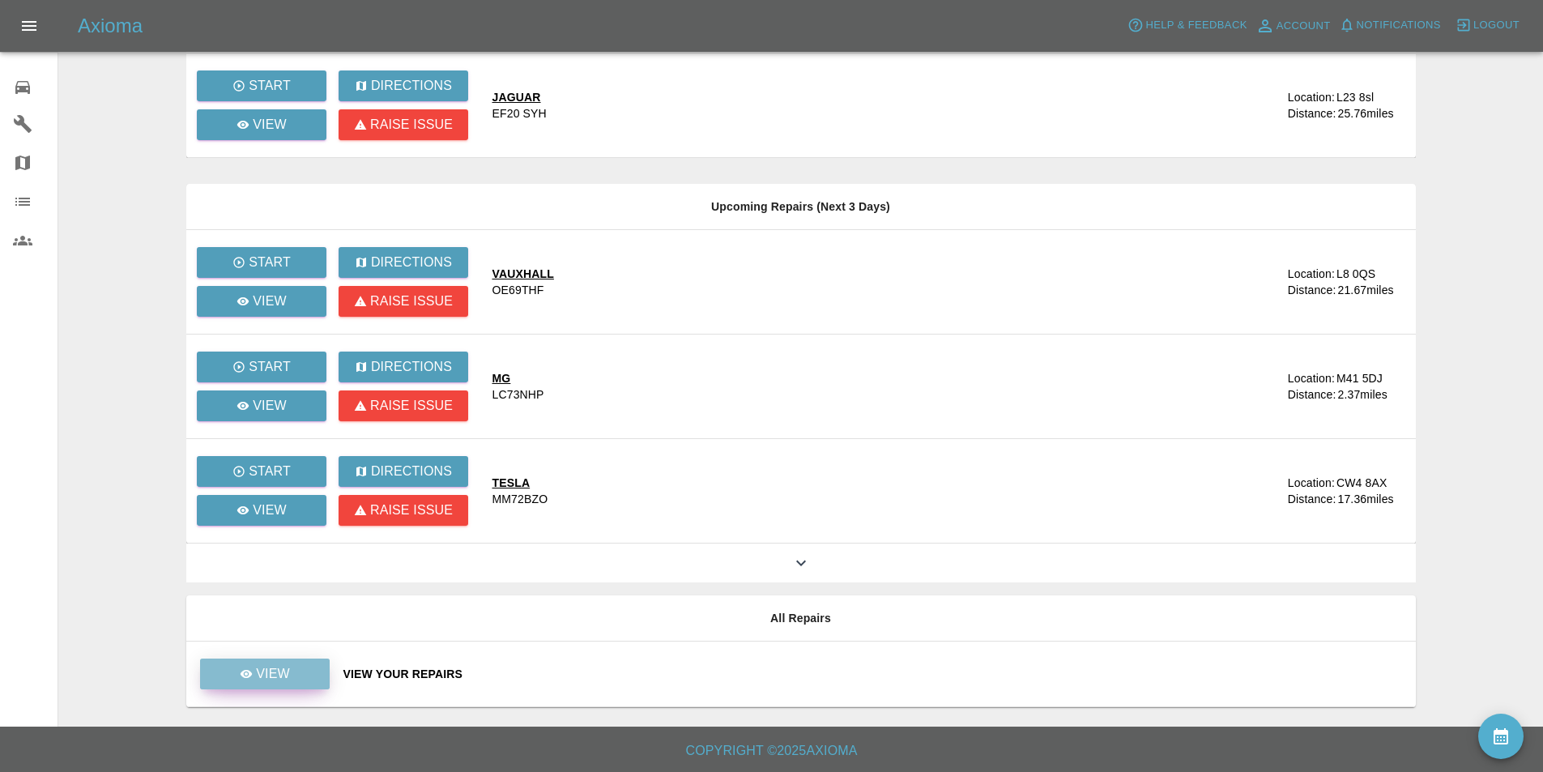
click at [292, 681] on link "View" at bounding box center [265, 674] width 130 height 31
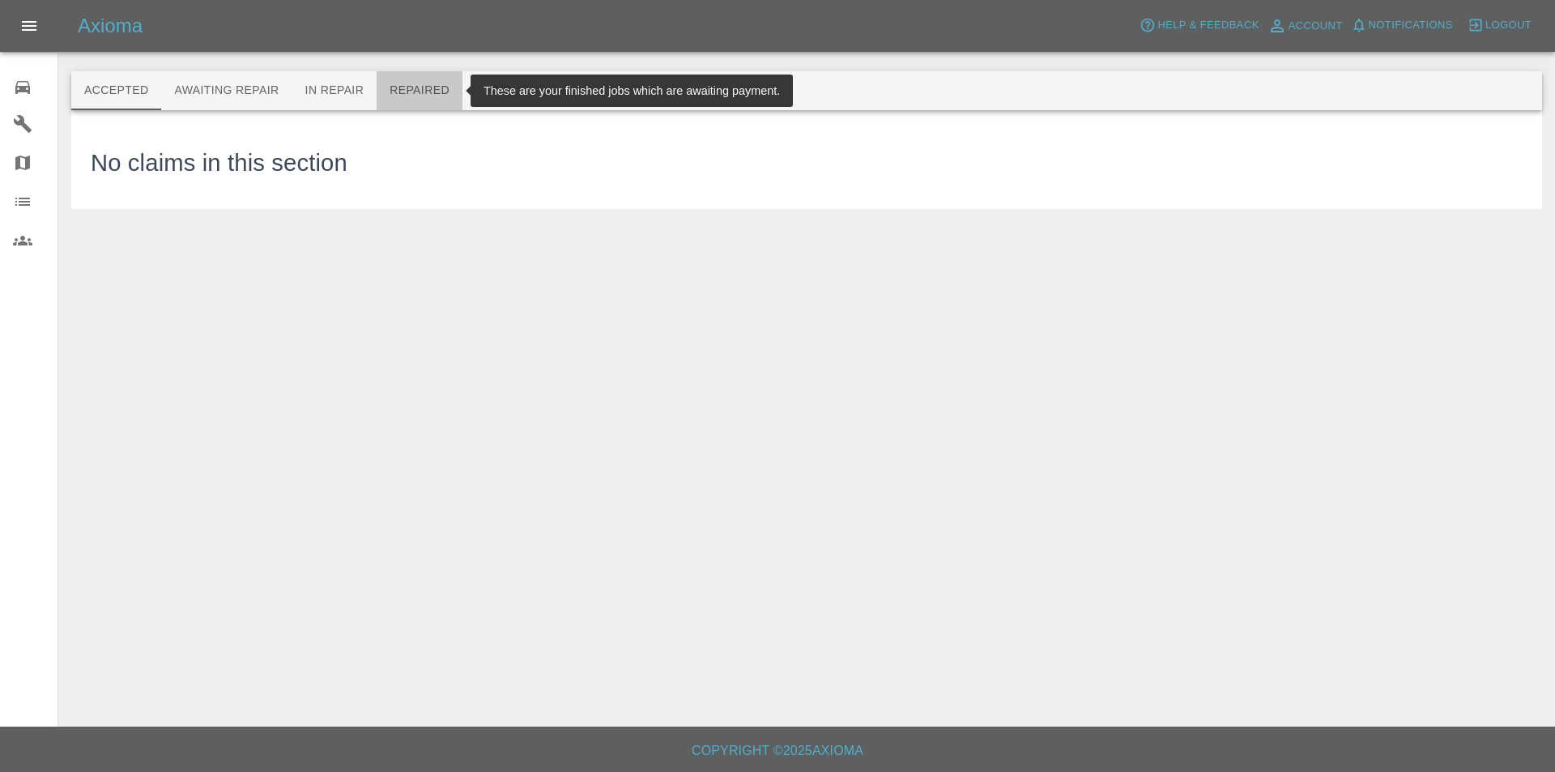
click at [426, 88] on button "Repaired" at bounding box center [420, 90] width 86 height 39
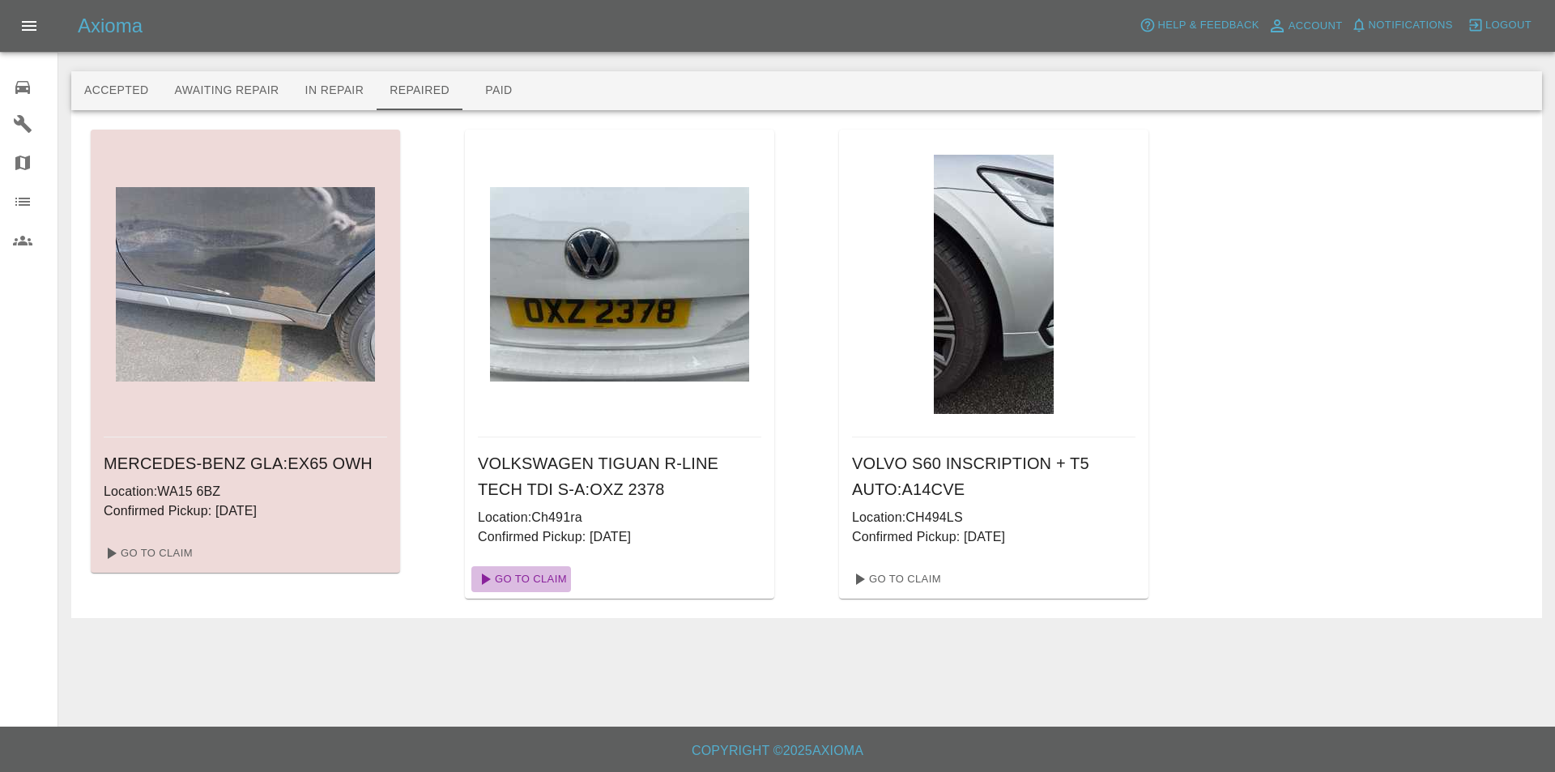
click at [553, 576] on link "Go To Claim" at bounding box center [521, 579] width 100 height 26
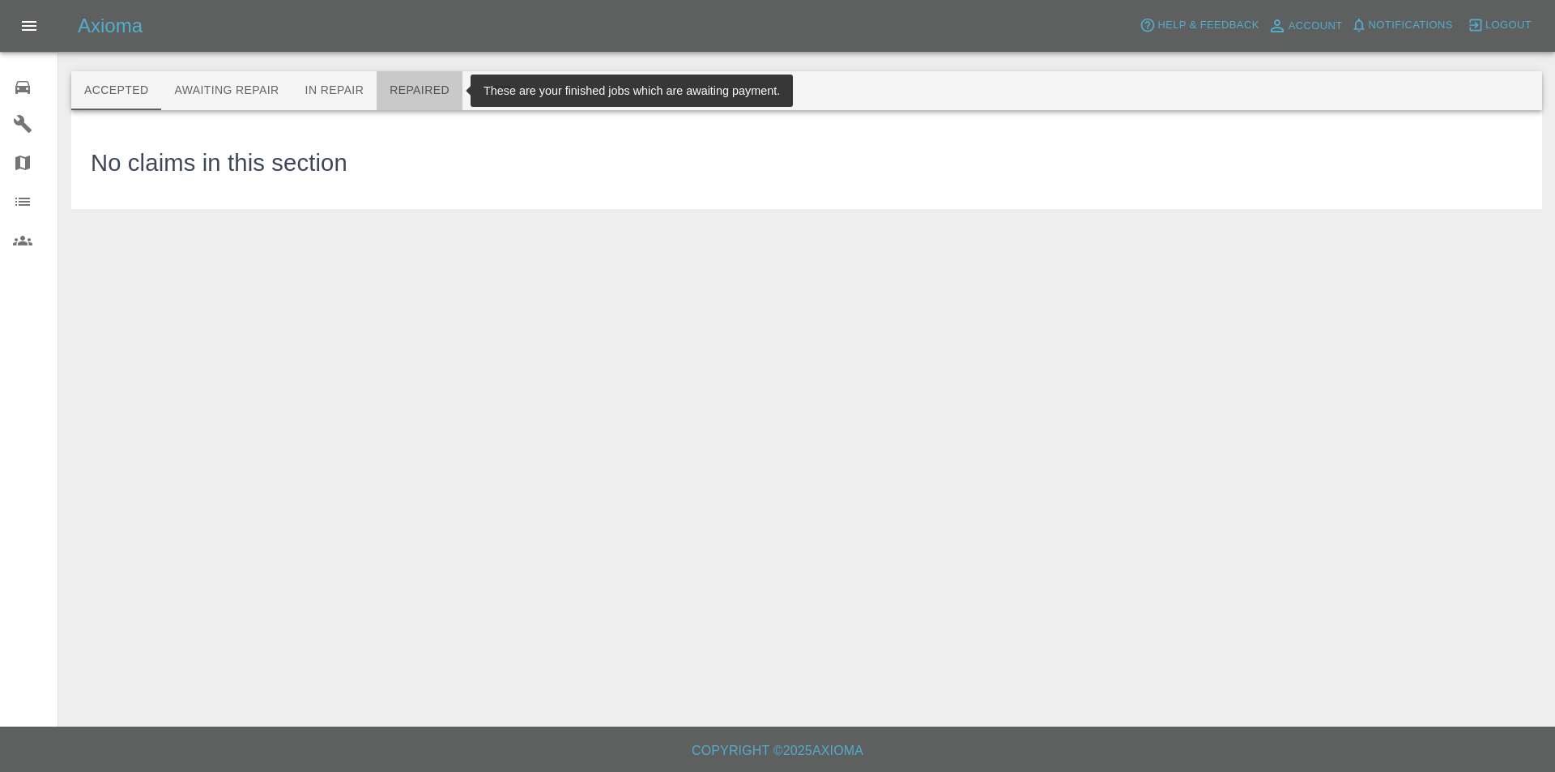
click at [402, 92] on button "Repaired" at bounding box center [420, 90] width 86 height 39
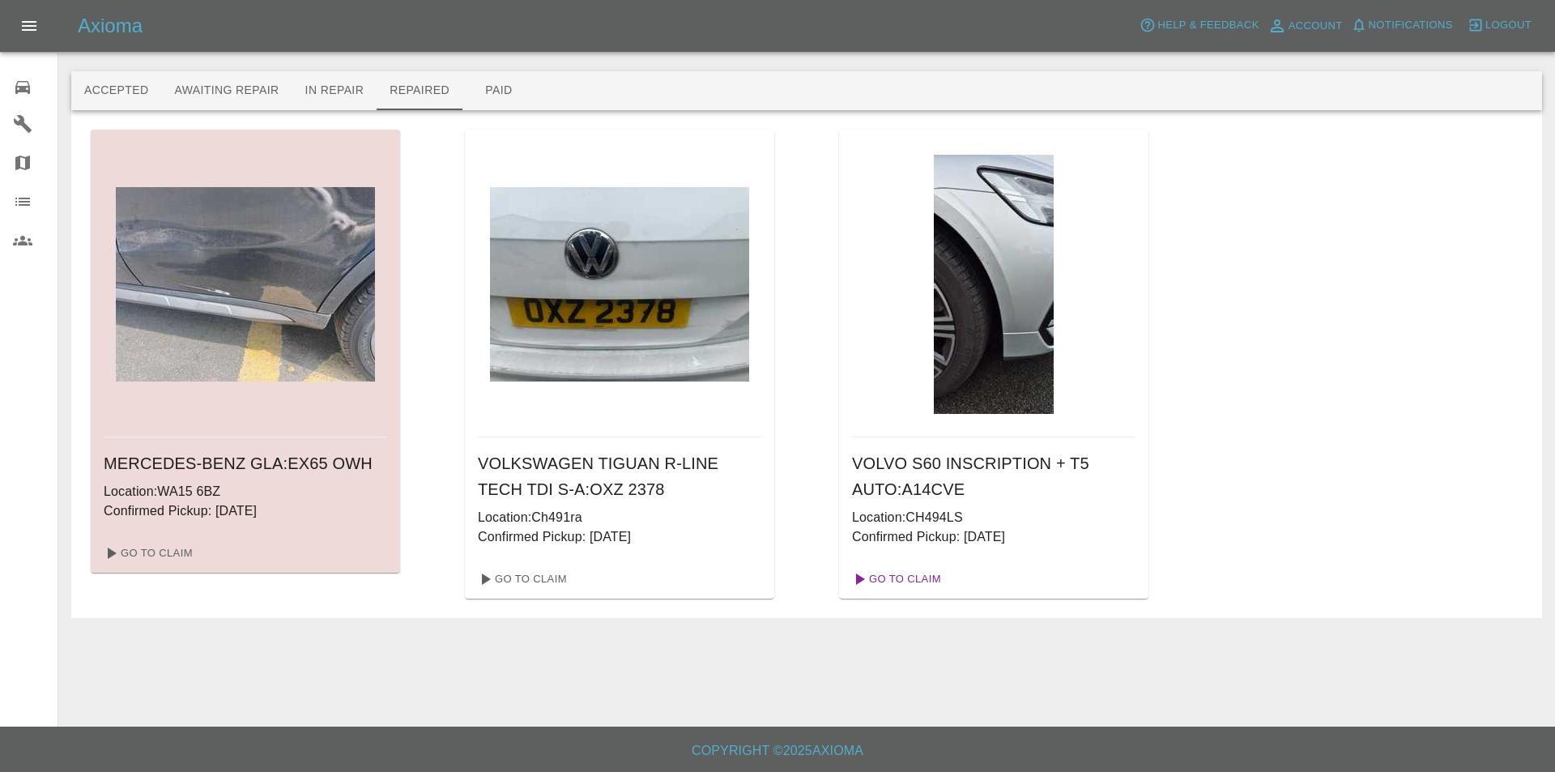
click at [917, 574] on link "Go To Claim" at bounding box center [896, 579] width 100 height 26
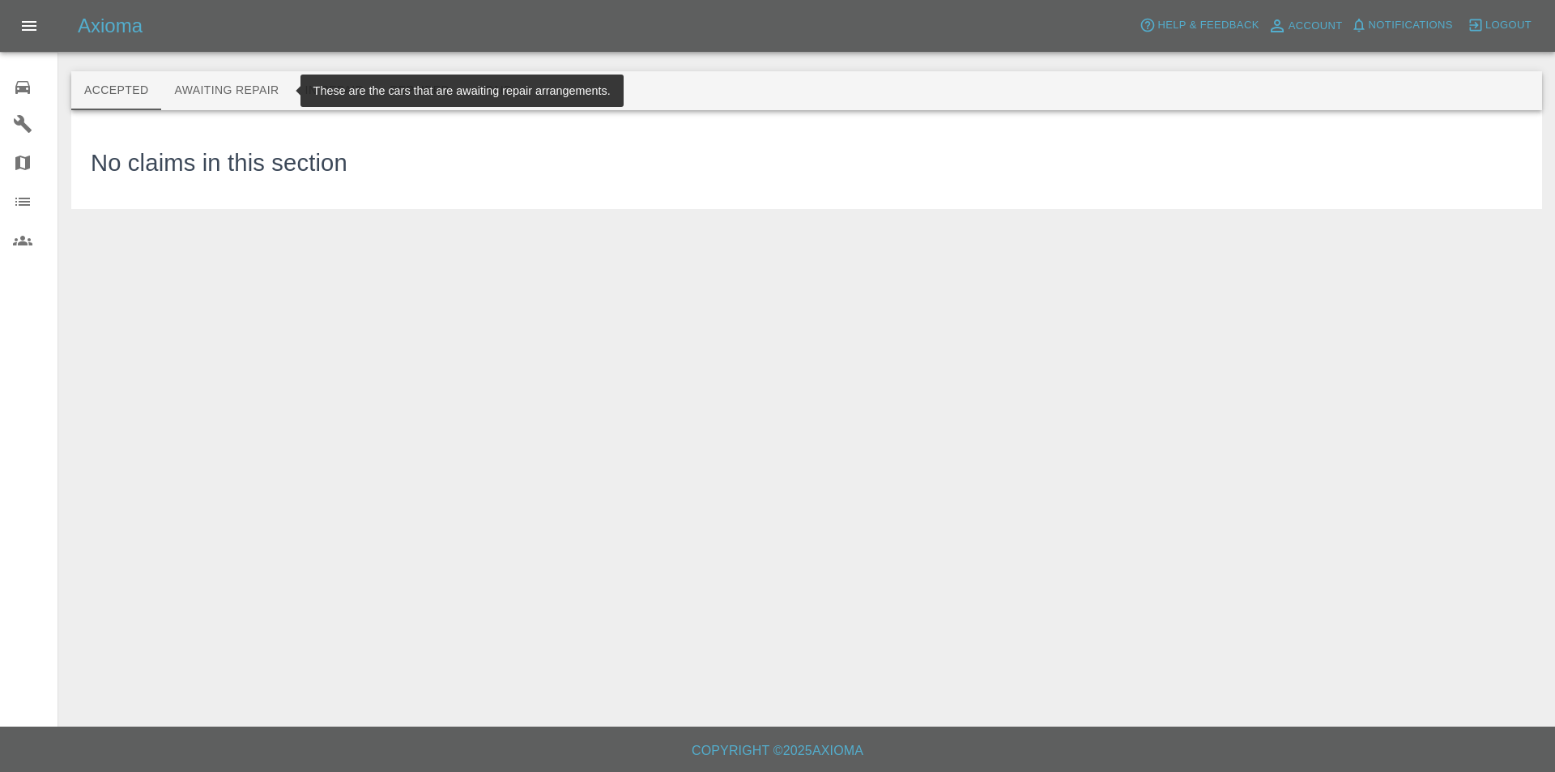
click at [227, 85] on button "Awaiting Repair" at bounding box center [226, 90] width 130 height 39
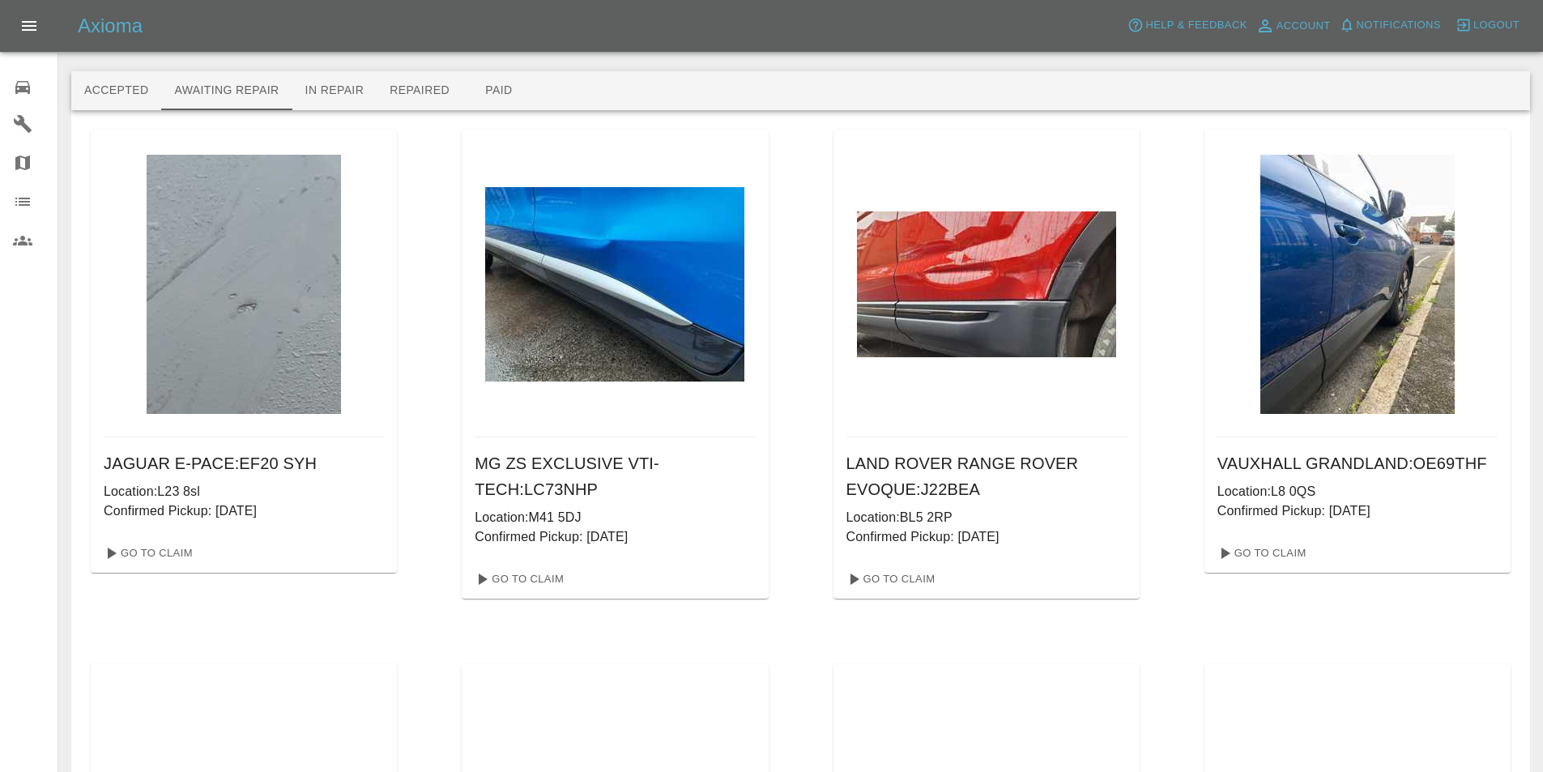
click at [269, 251] on img at bounding box center [244, 284] width 194 height 259
click at [141, 558] on link "Go To Claim" at bounding box center [147, 553] width 100 height 26
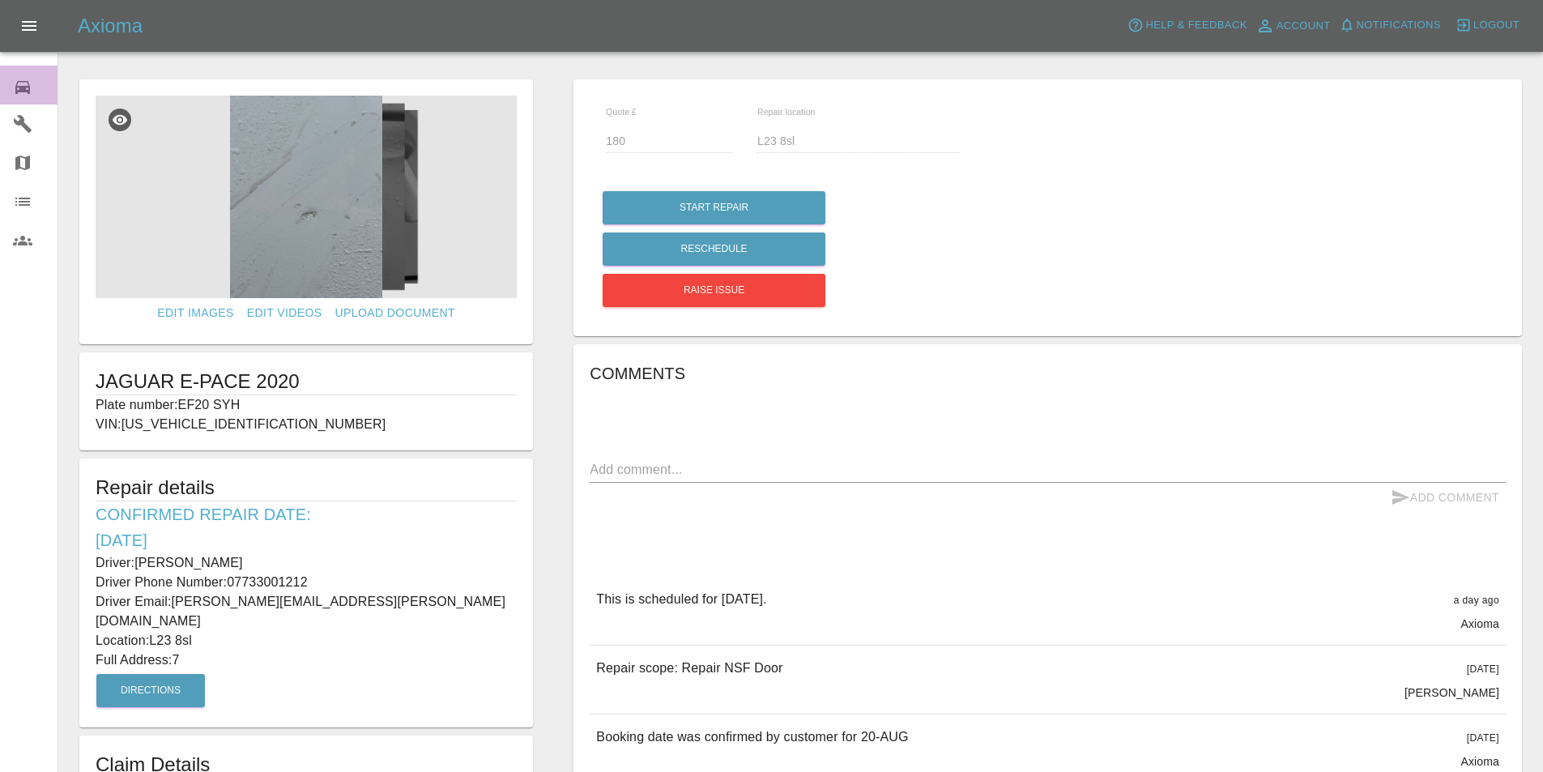
click at [20, 79] on icon at bounding box center [22, 87] width 19 height 19
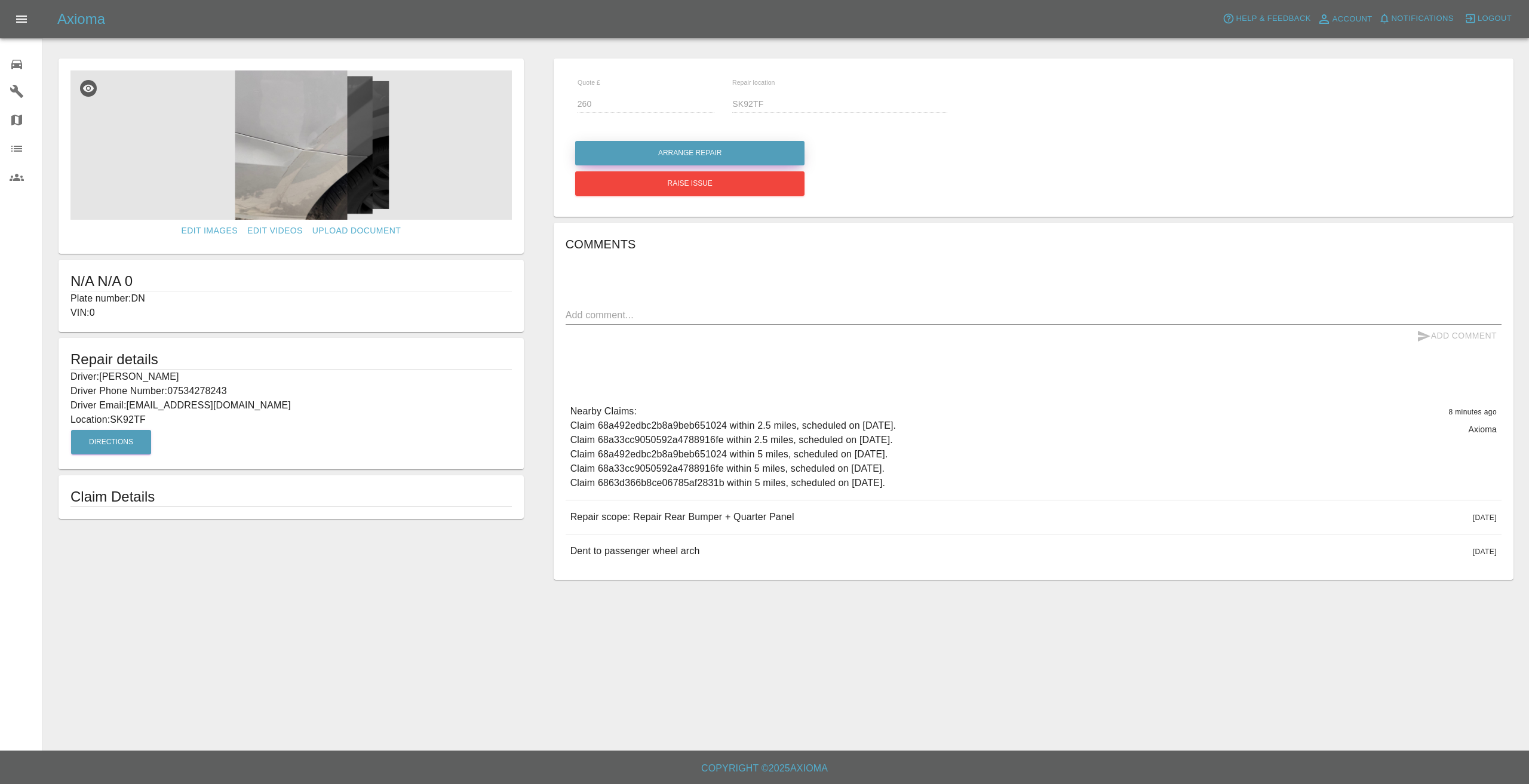
click at [644, 150] on button "Arrange Repair" at bounding box center [689, 153] width 229 height 24
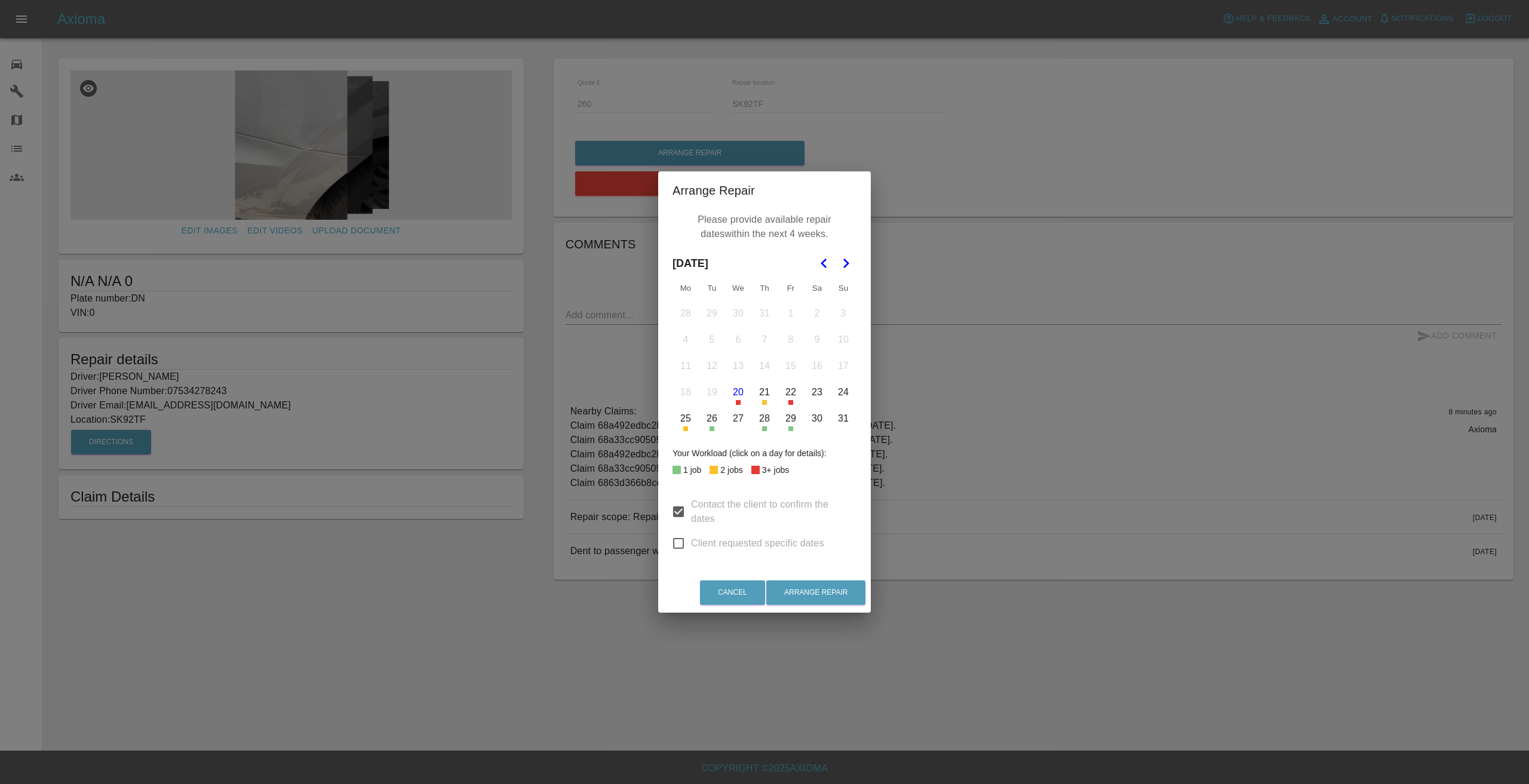
click at [683, 421] on button "25" at bounding box center [686, 419] width 25 height 25
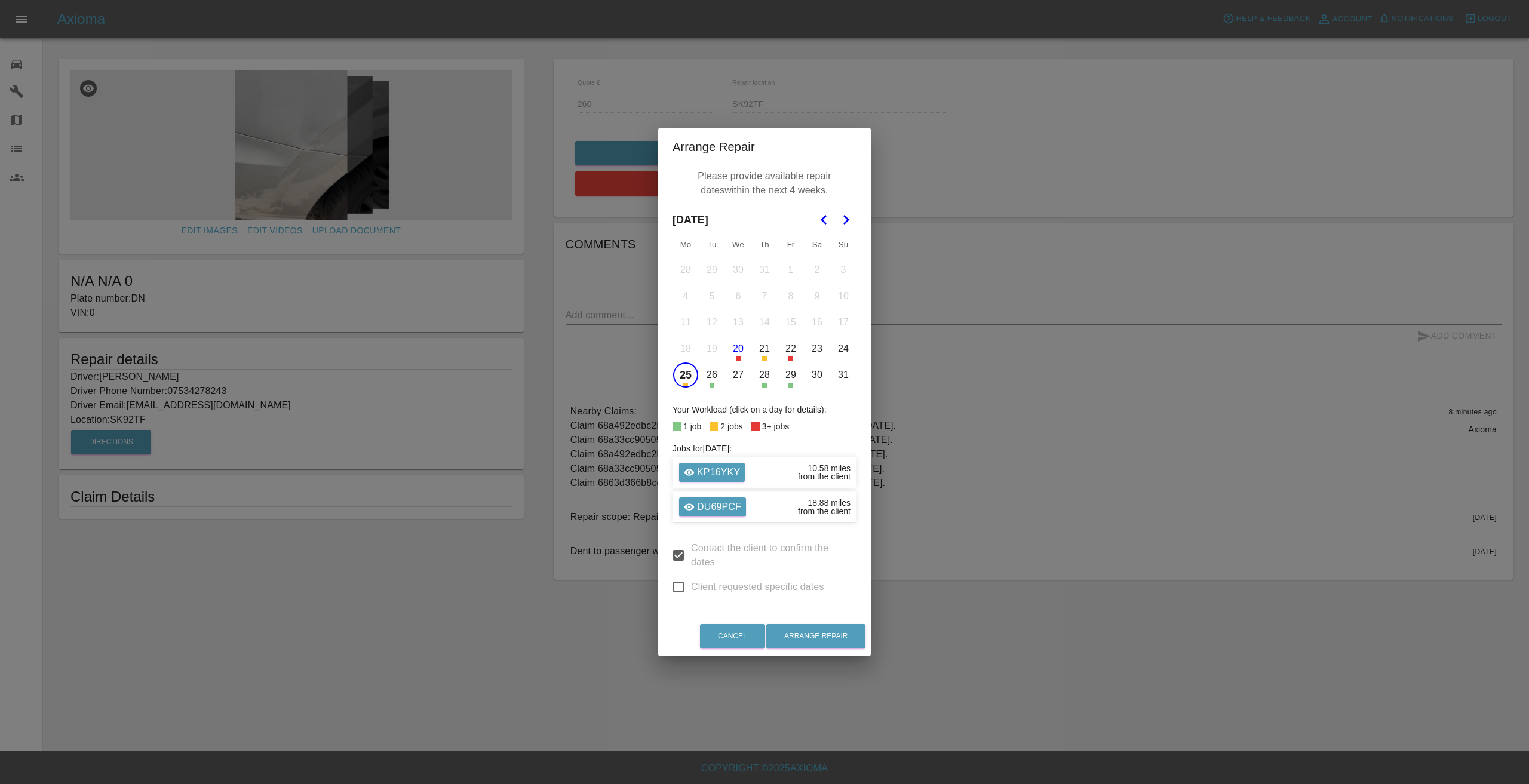
click at [734, 371] on button "27" at bounding box center [738, 375] width 25 height 25
click at [786, 372] on button "29" at bounding box center [790, 375] width 25 height 25
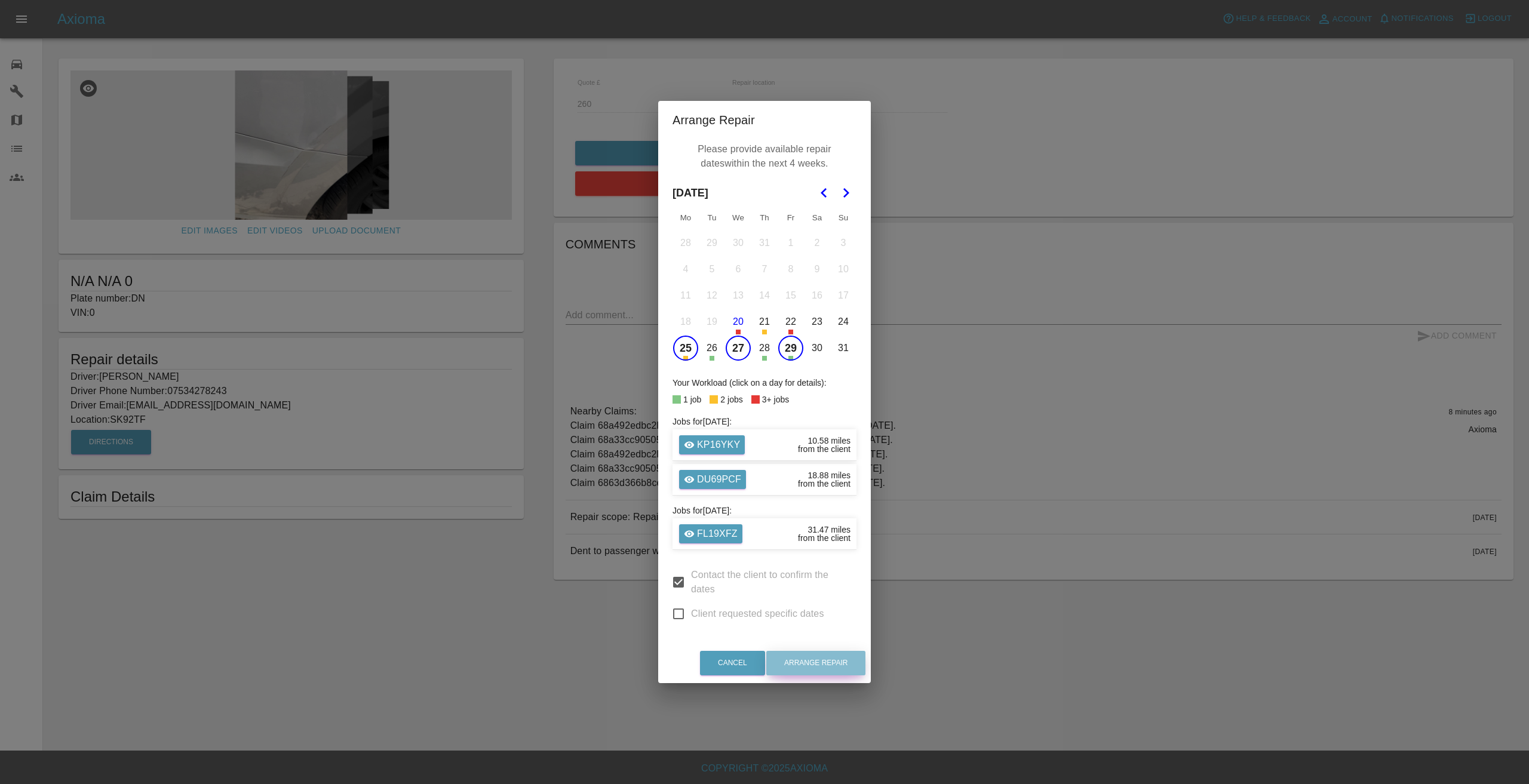
click at [822, 658] on button "Arrange Repair" at bounding box center [815, 662] width 99 height 24
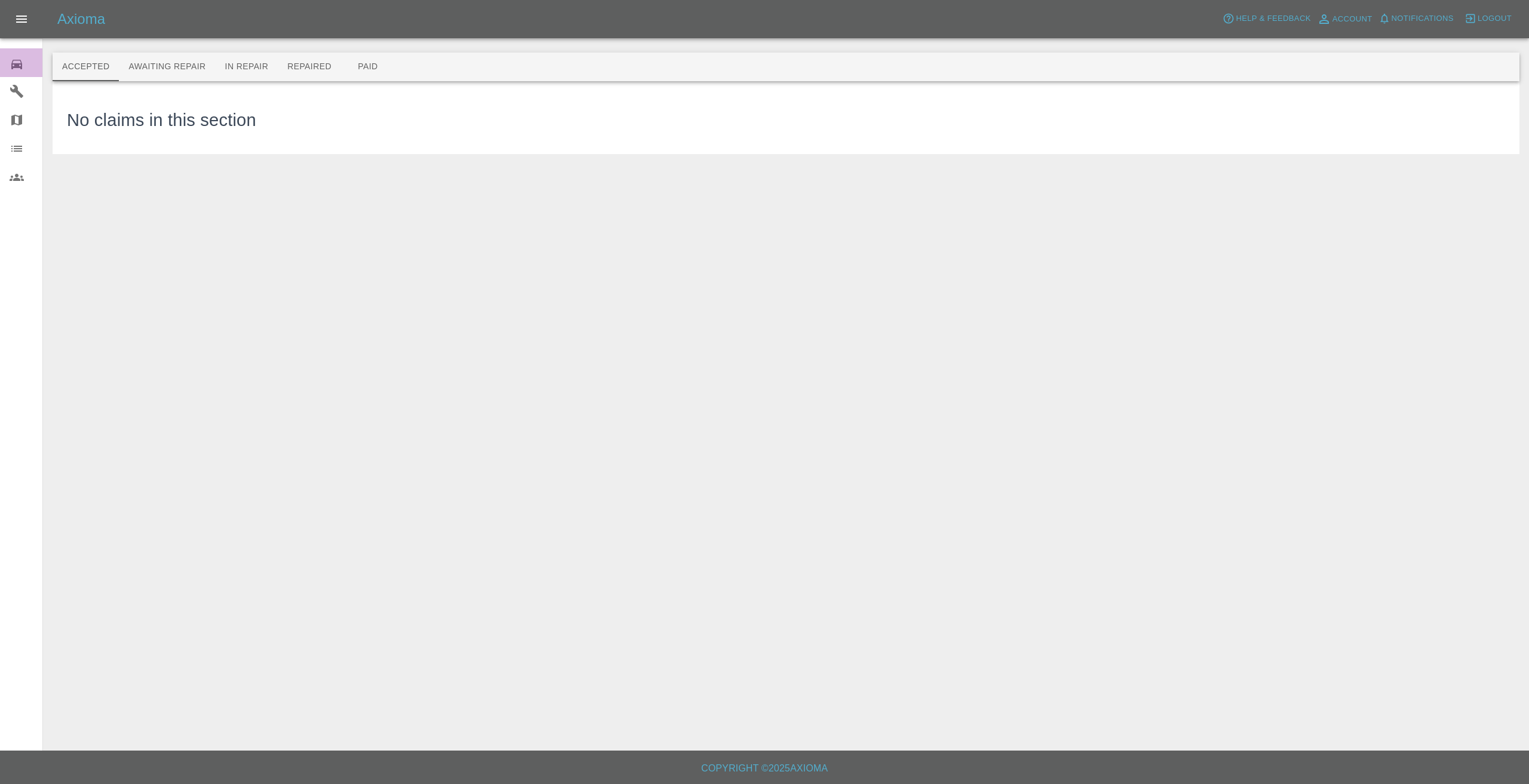
click at [13, 65] on icon at bounding box center [16, 64] width 14 height 14
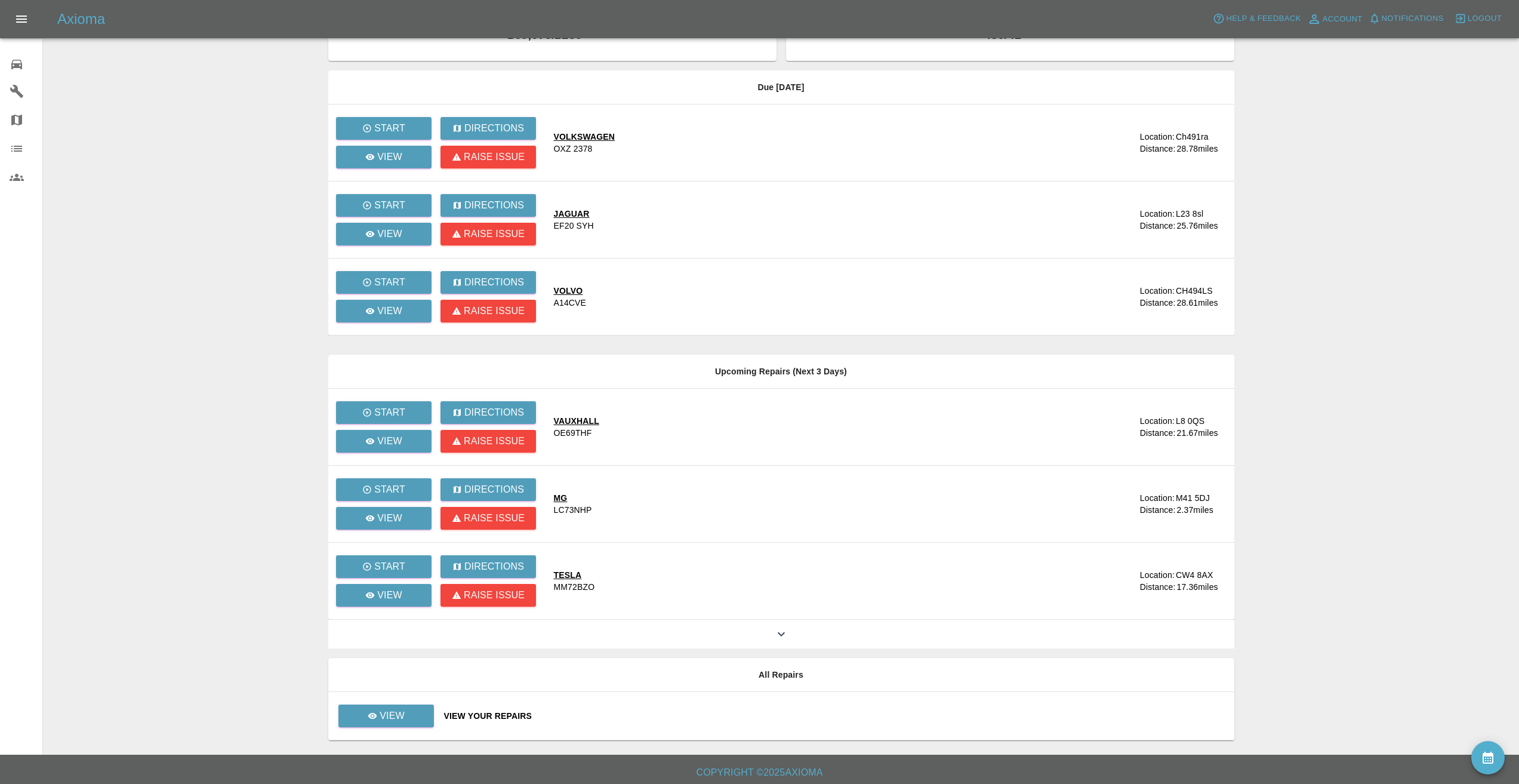
scroll to position [55, 0]
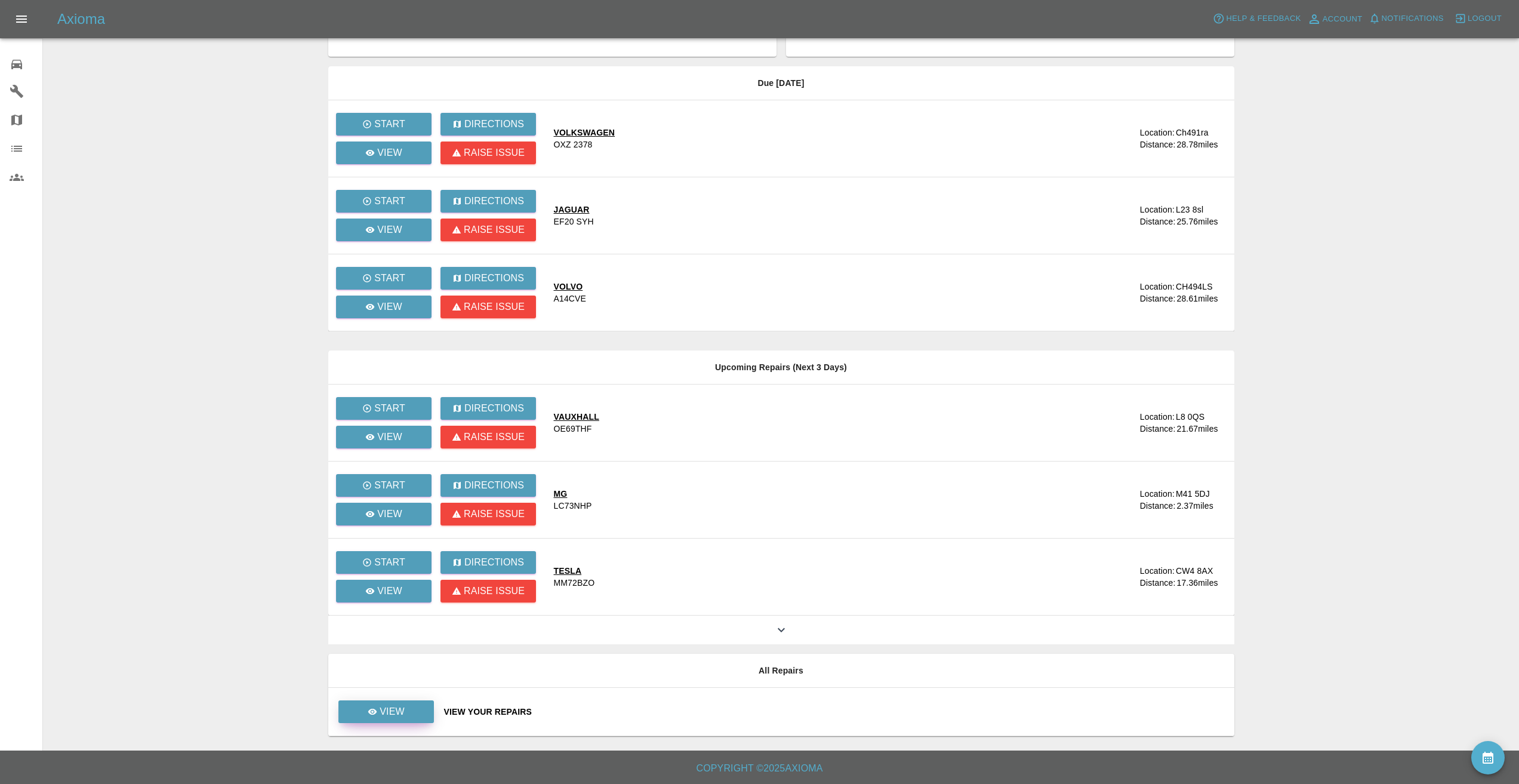
click at [411, 706] on link "View" at bounding box center [386, 711] width 96 height 23
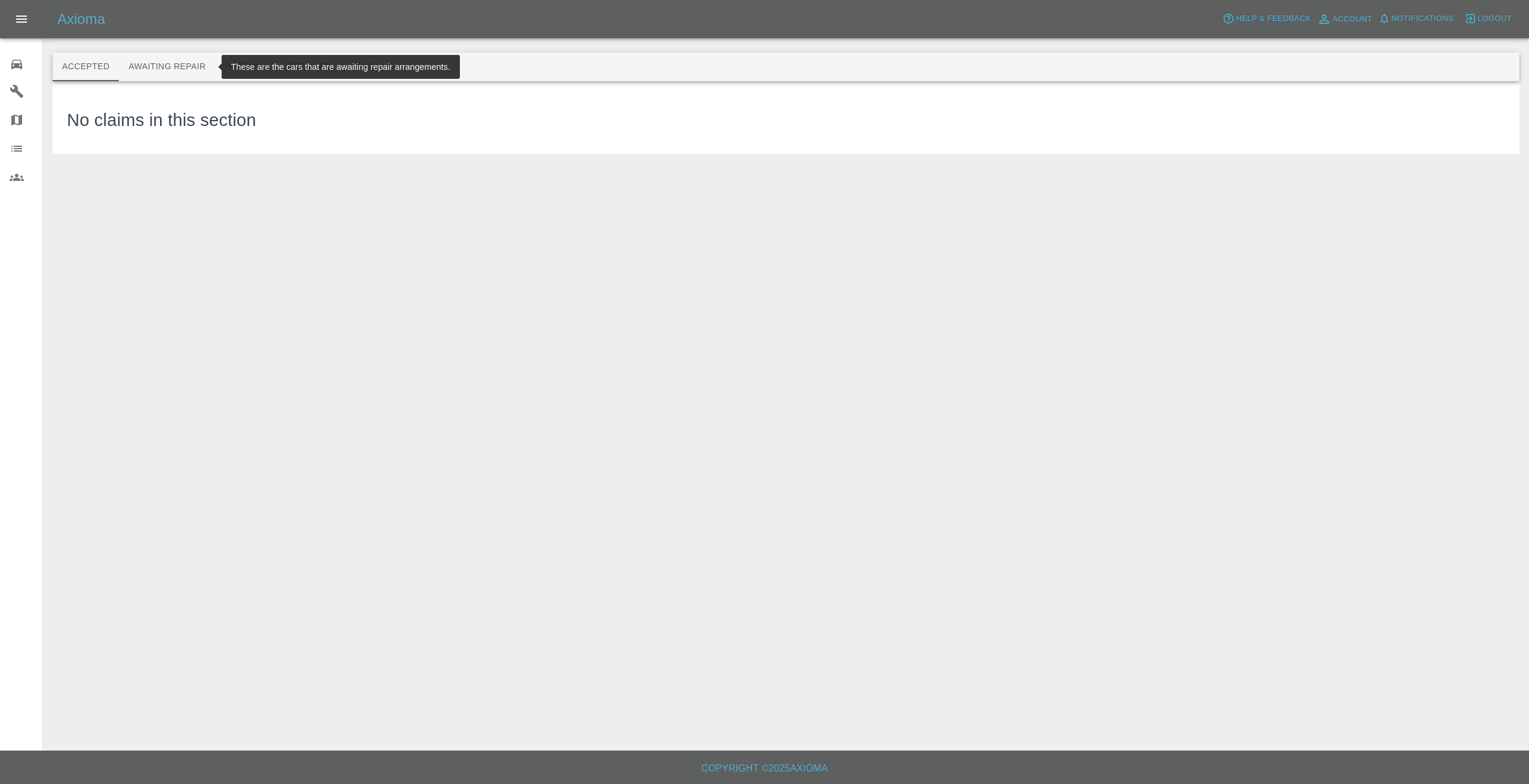
click at [171, 64] on button "Awaiting Repair" at bounding box center [167, 66] width 96 height 29
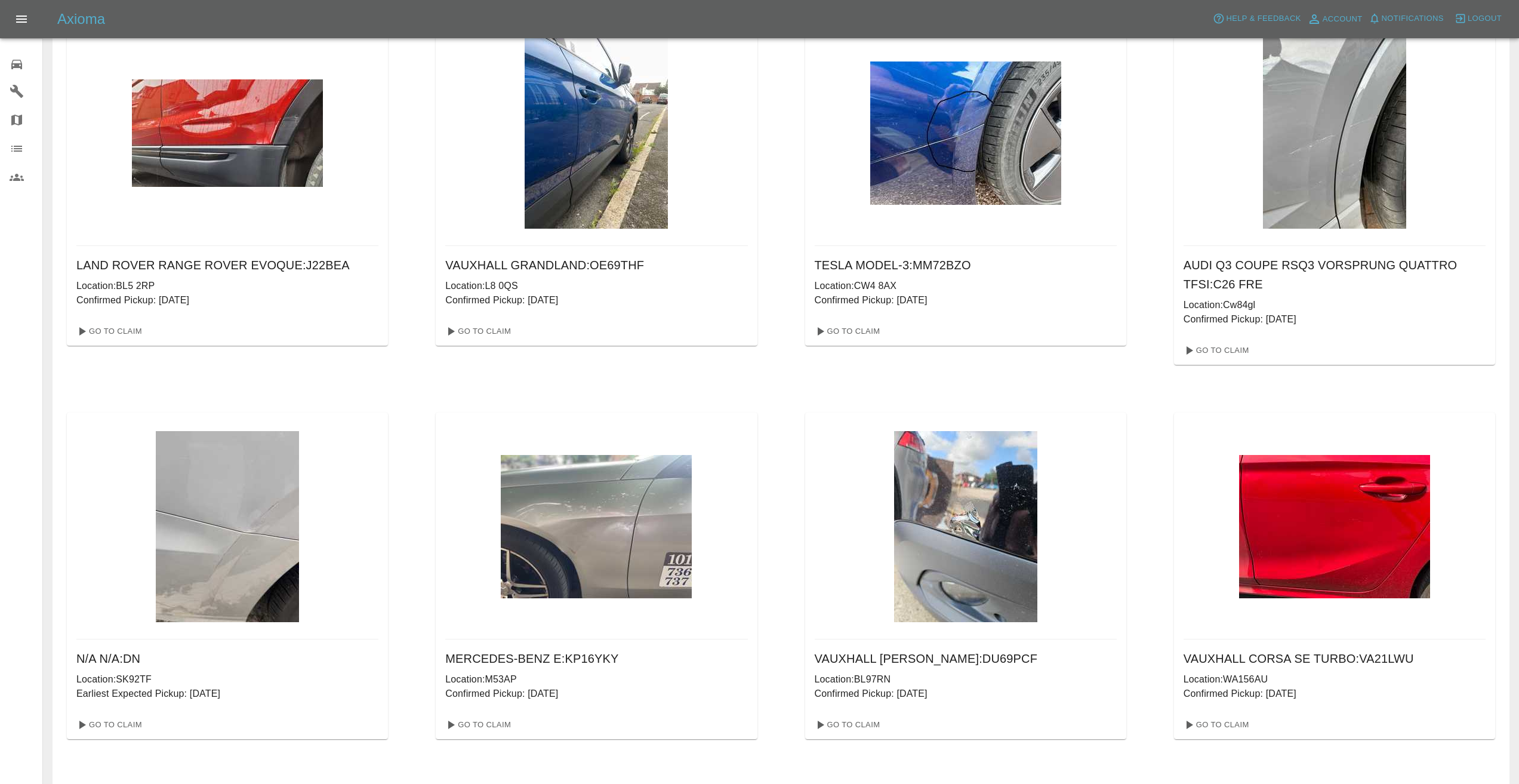
scroll to position [477, 0]
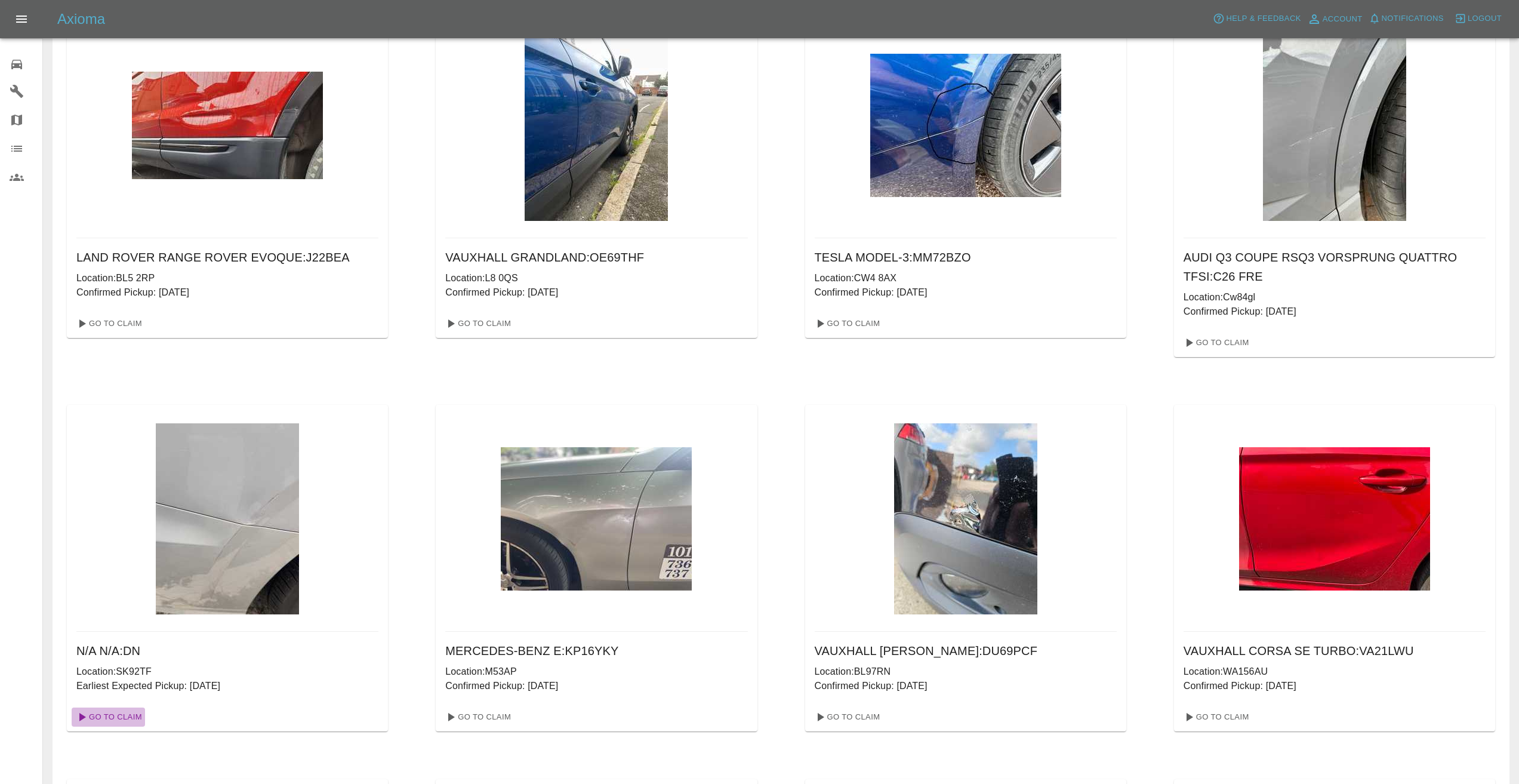
click at [128, 712] on link "Go To Claim" at bounding box center [108, 717] width 74 height 19
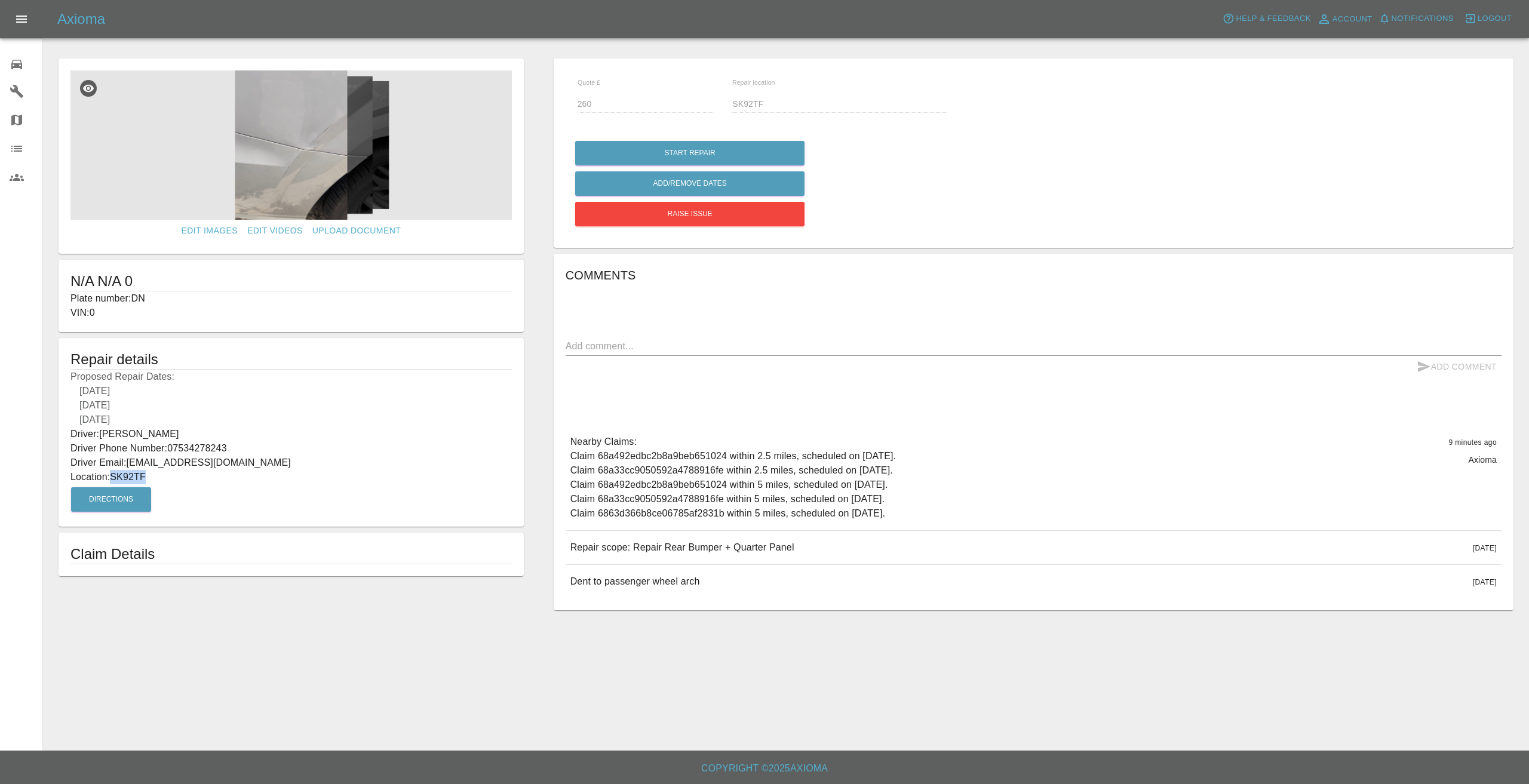
drag, startPoint x: 153, startPoint y: 475, endPoint x: 119, endPoint y: 477, distance: 34.1
click at [114, 479] on p "Location: SK92TF" at bounding box center [291, 476] width 442 height 14
copy p "SK92TF"
click at [194, 472] on p "Location: SK92TF" at bounding box center [291, 476] width 442 height 14
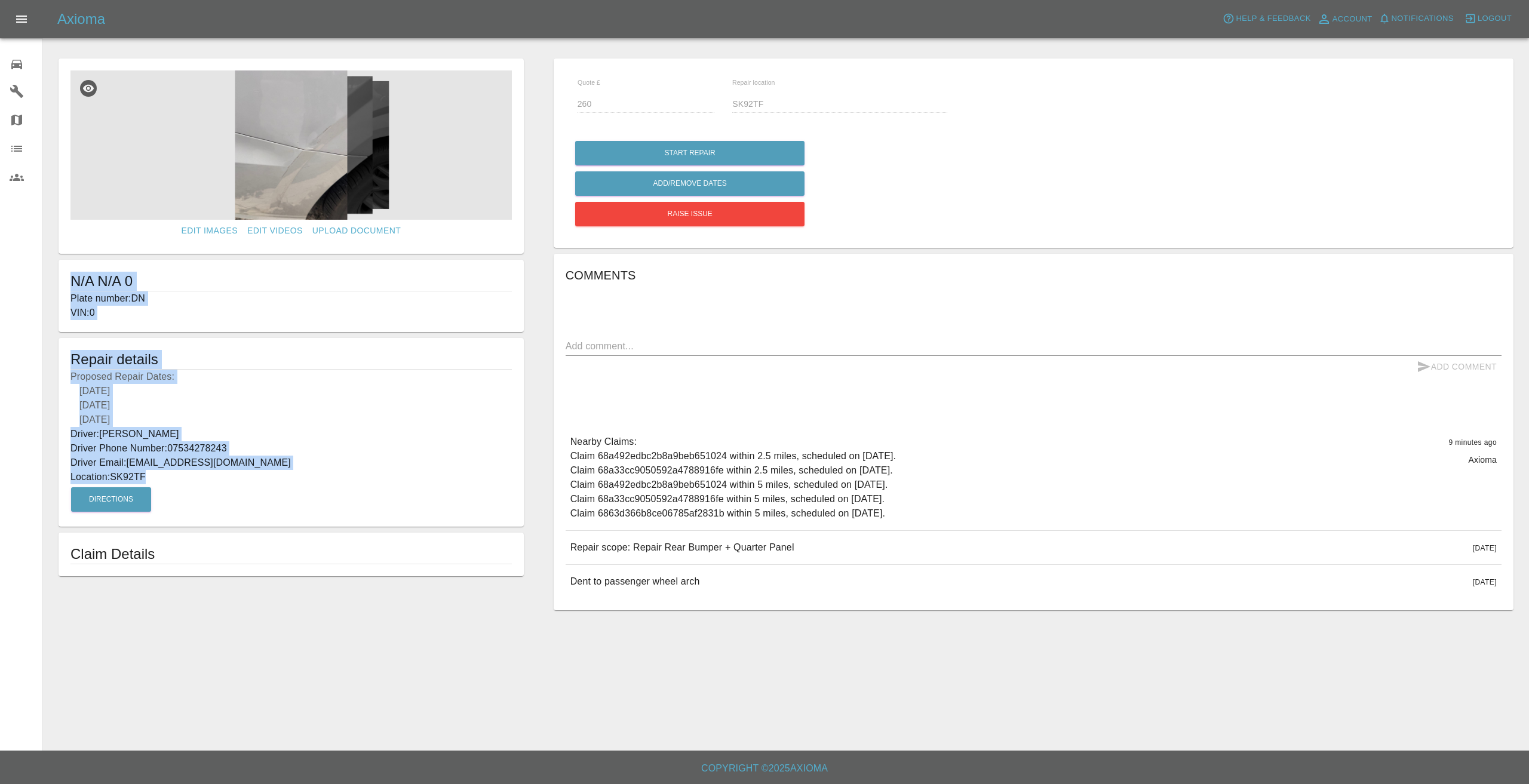
drag, startPoint x: 155, startPoint y: 478, endPoint x: 61, endPoint y: 281, distance: 218.3
click at [60, 281] on form "Edit Images Edit Videos Upload Document N/A N/A 0 Plate number: DN VIN: 0 Repai…" at bounding box center [290, 317] width 477 height 517
copy form "N/A N/A 0 Plate number: DN VIN: 0 Repair details Proposed Repair Dates: 25/08/2…"
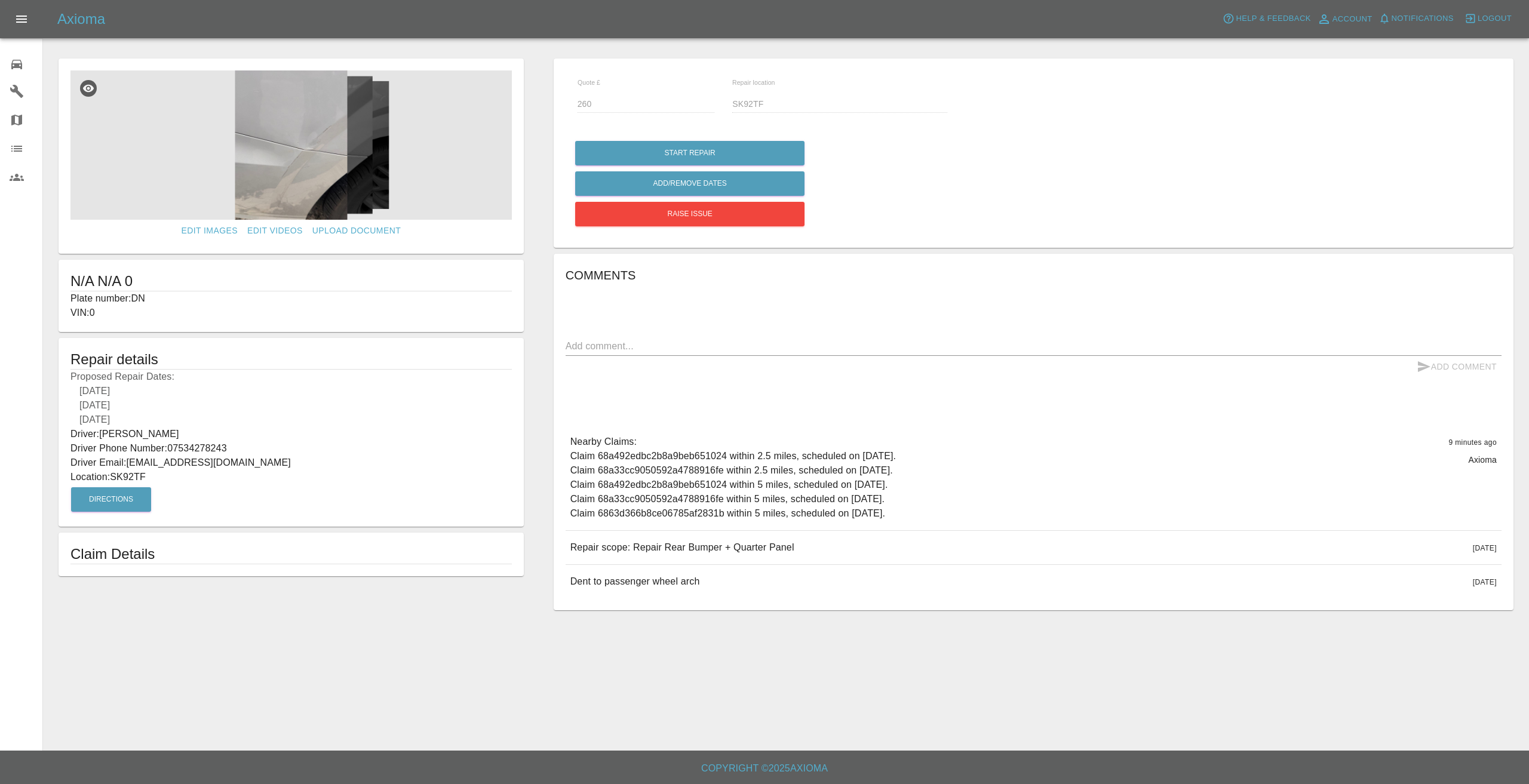
click at [908, 127] on div "Quote £ 260 Repair location SK92TF" at bounding box center [1033, 101] width 936 height 61
click at [849, 212] on div "Start Repair Add/Remove Dates Raise issue" at bounding box center [1033, 183] width 918 height 91
click at [15, 64] on icon at bounding box center [16, 64] width 11 height 10
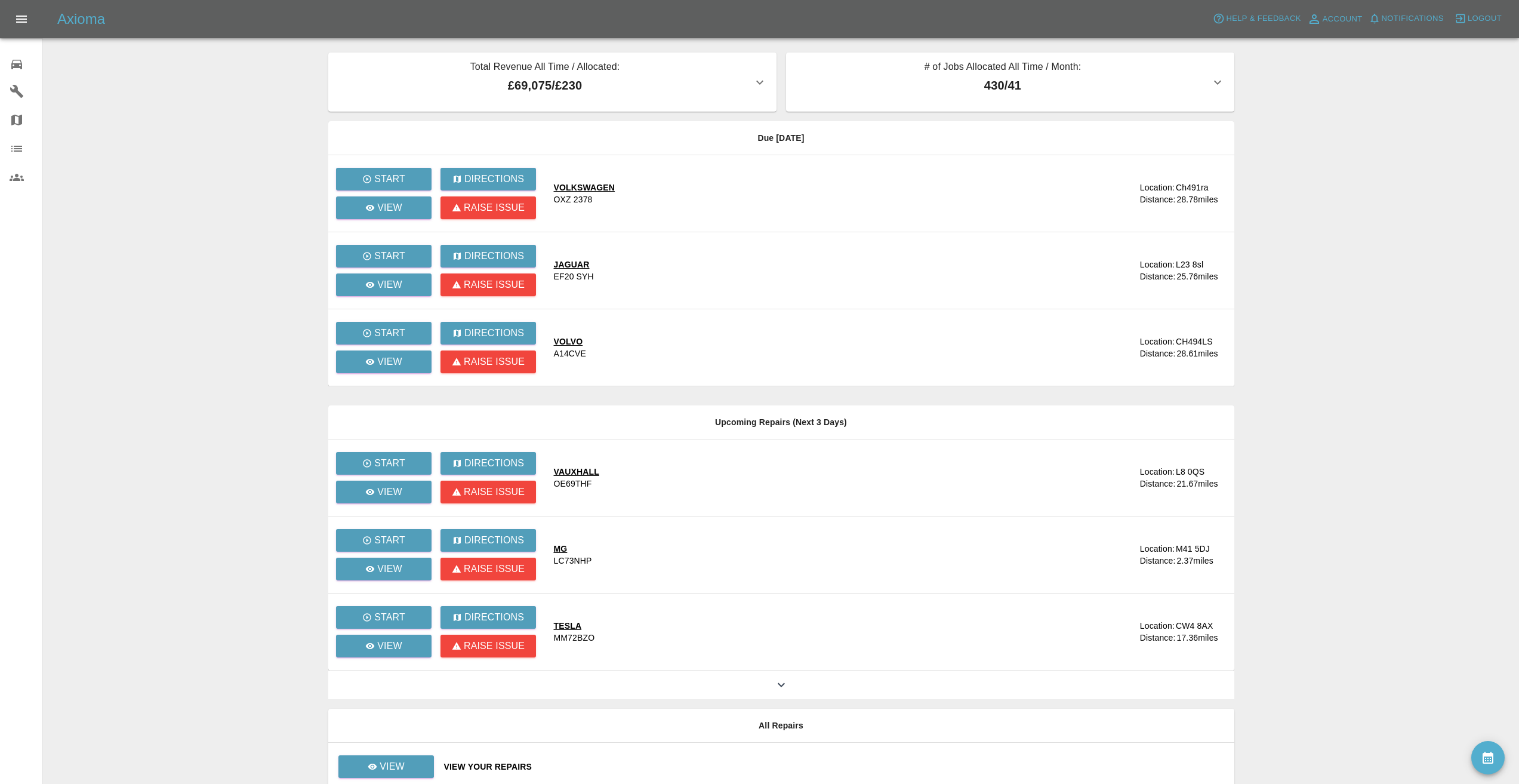
click at [288, 375] on main "Total Revenue All Time / Allocated: £69,075 / £230 Sprayway Smart Repairs NW : …" at bounding box center [759, 402] width 1519 height 805
click at [232, 189] on main "Total Revenue All Time / Allocated: £69,075 / £230 Sprayway Smart Repairs NW : …" at bounding box center [759, 402] width 1519 height 805
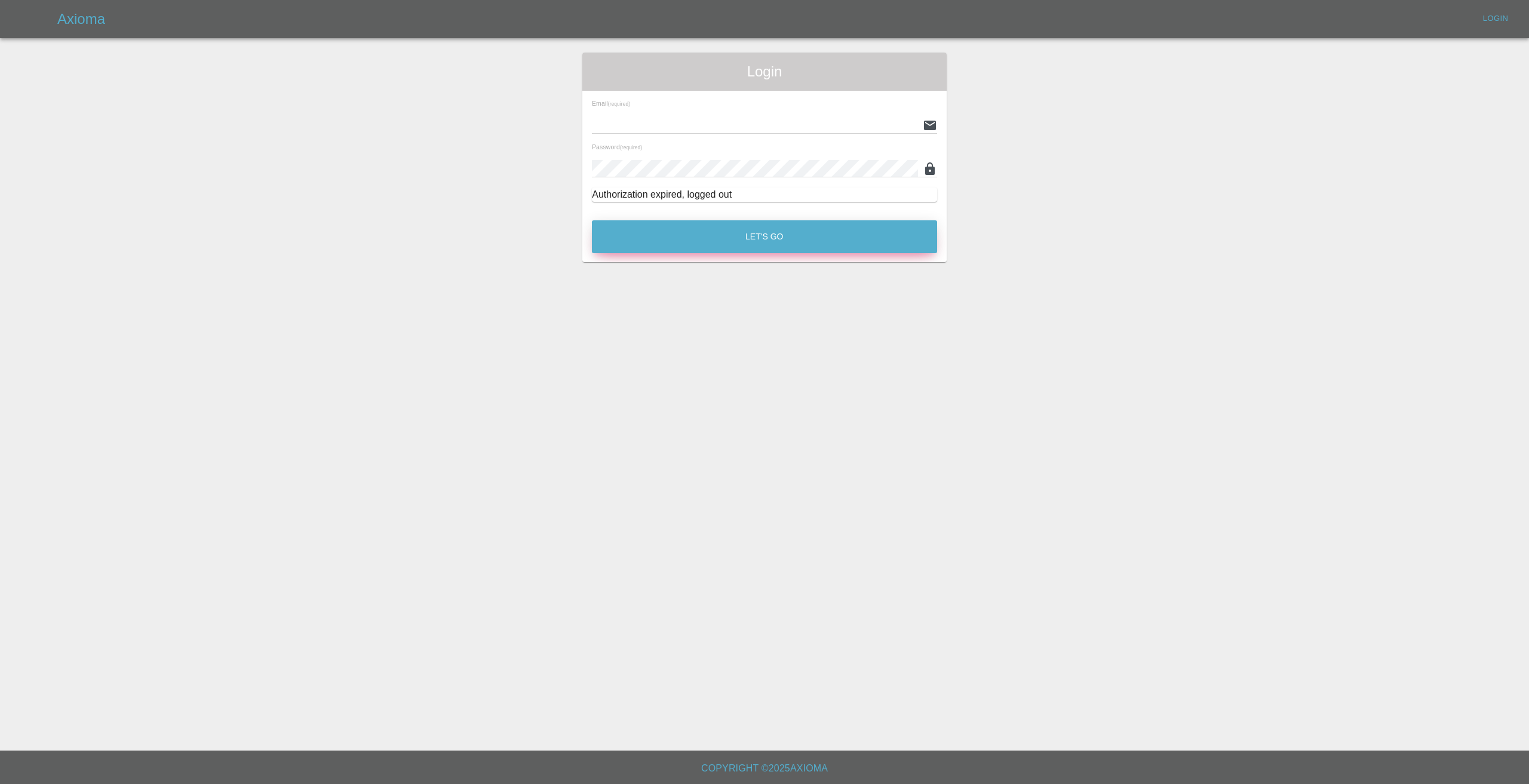
type input "[EMAIL_ADDRESS][DOMAIN_NAME]"
click at [689, 228] on button "Let's Go" at bounding box center [764, 237] width 345 height 33
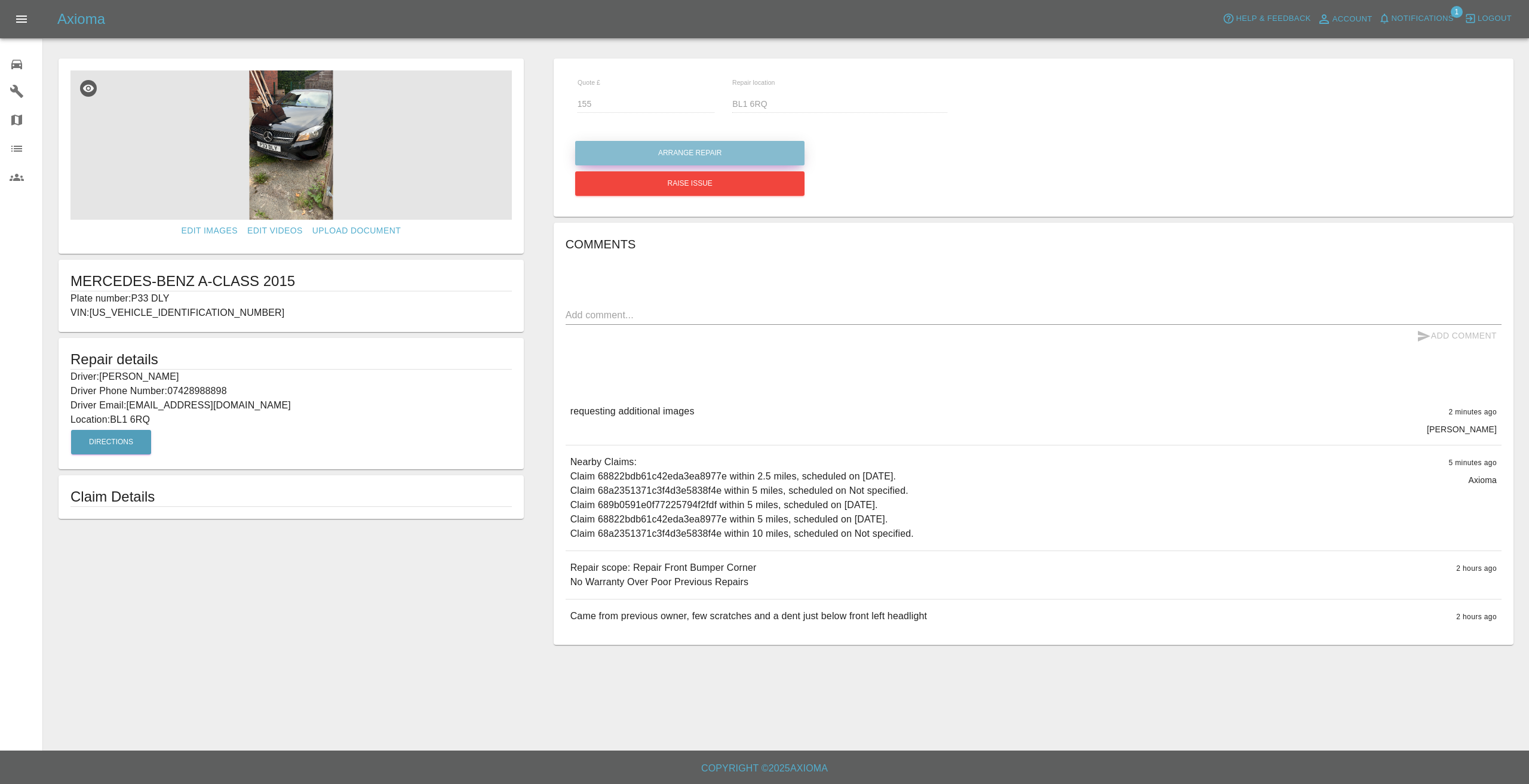
click at [613, 146] on button "Arrange Repair" at bounding box center [689, 153] width 229 height 24
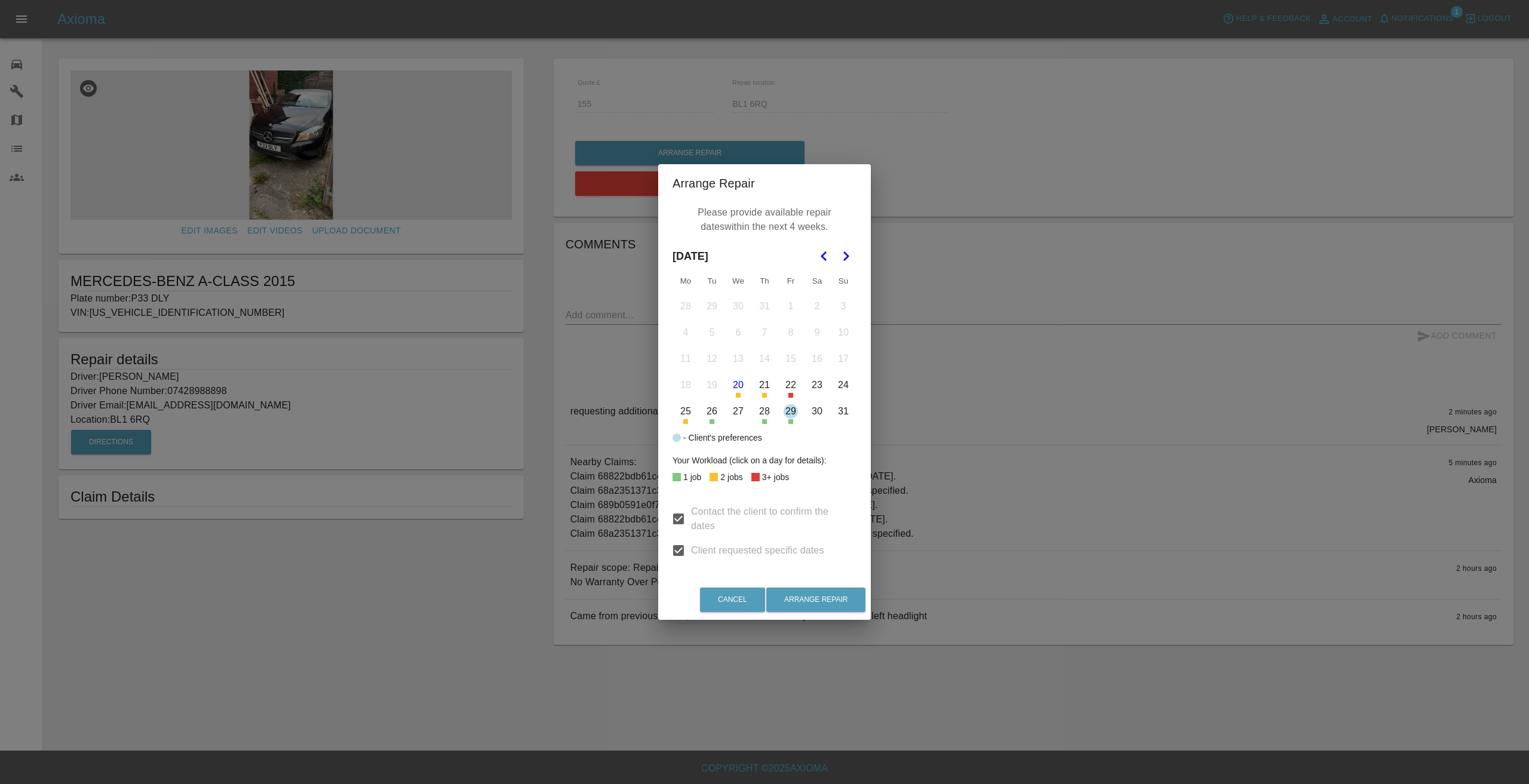
click at [840, 251] on icon "Go to the Next Month" at bounding box center [845, 256] width 14 height 14
click at [683, 303] on button "1" at bounding box center [686, 307] width 25 height 25
click at [707, 303] on button "2" at bounding box center [712, 307] width 25 height 25
click at [790, 303] on button "5" at bounding box center [790, 307] width 25 height 25
click at [835, 598] on button "Arrange Repair" at bounding box center [815, 599] width 99 height 24
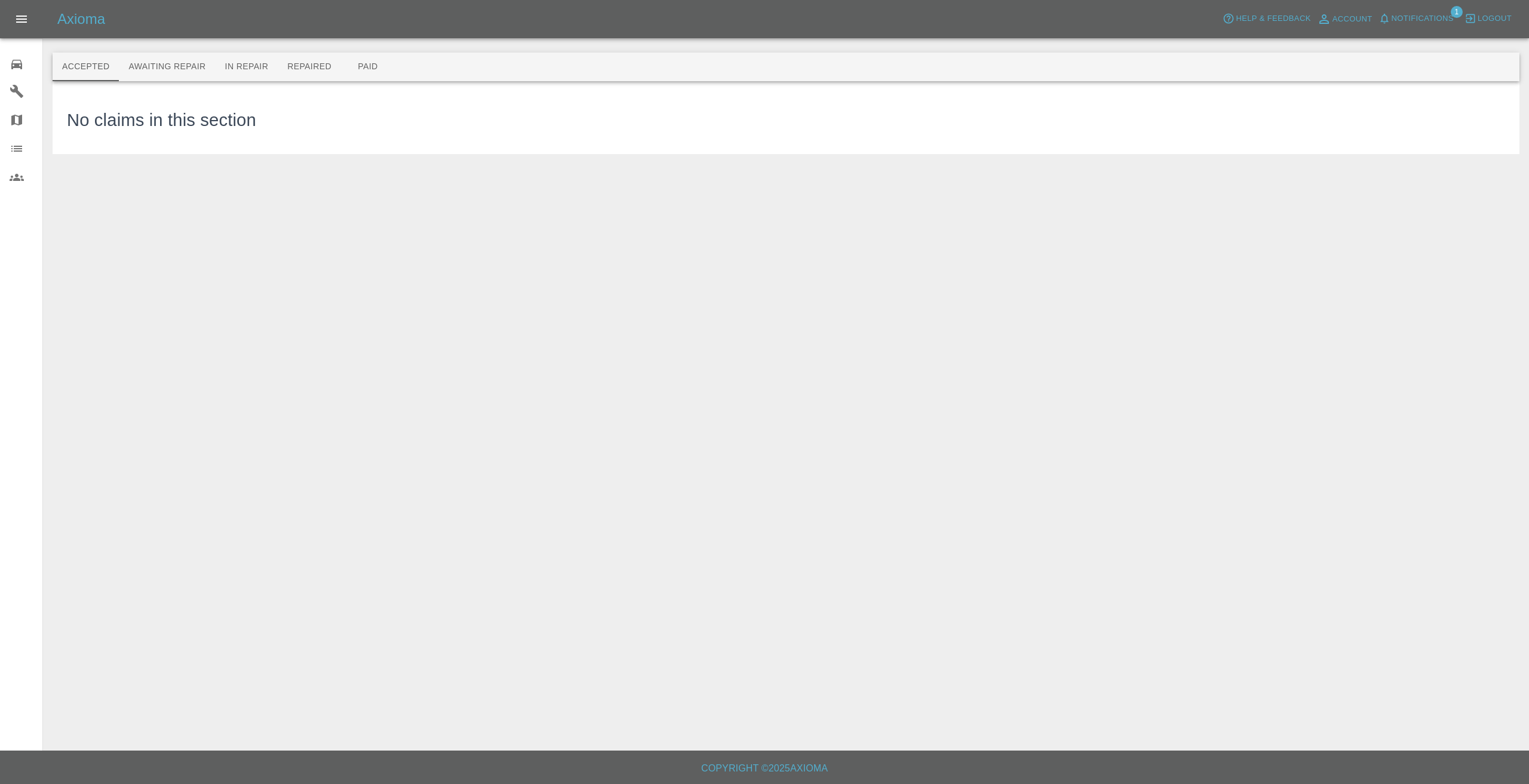
click at [115, 225] on main "Accepted Awaiting Repair In Repair Repaired Paid These are your finished jobs w…" at bounding box center [764, 375] width 1529 height 750
click at [156, 57] on button "Awaiting Repair" at bounding box center [167, 66] width 96 height 29
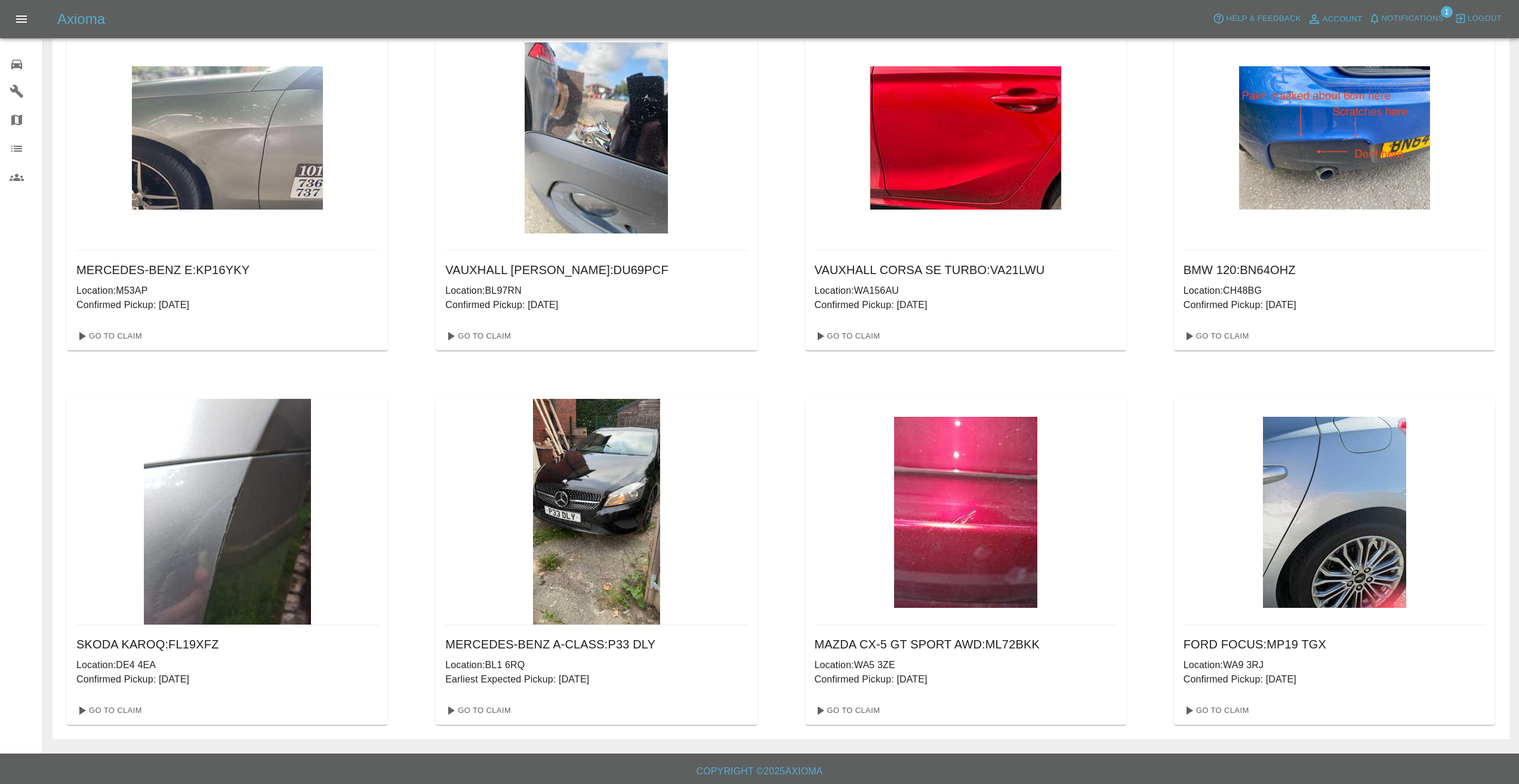
scroll to position [842, 0]
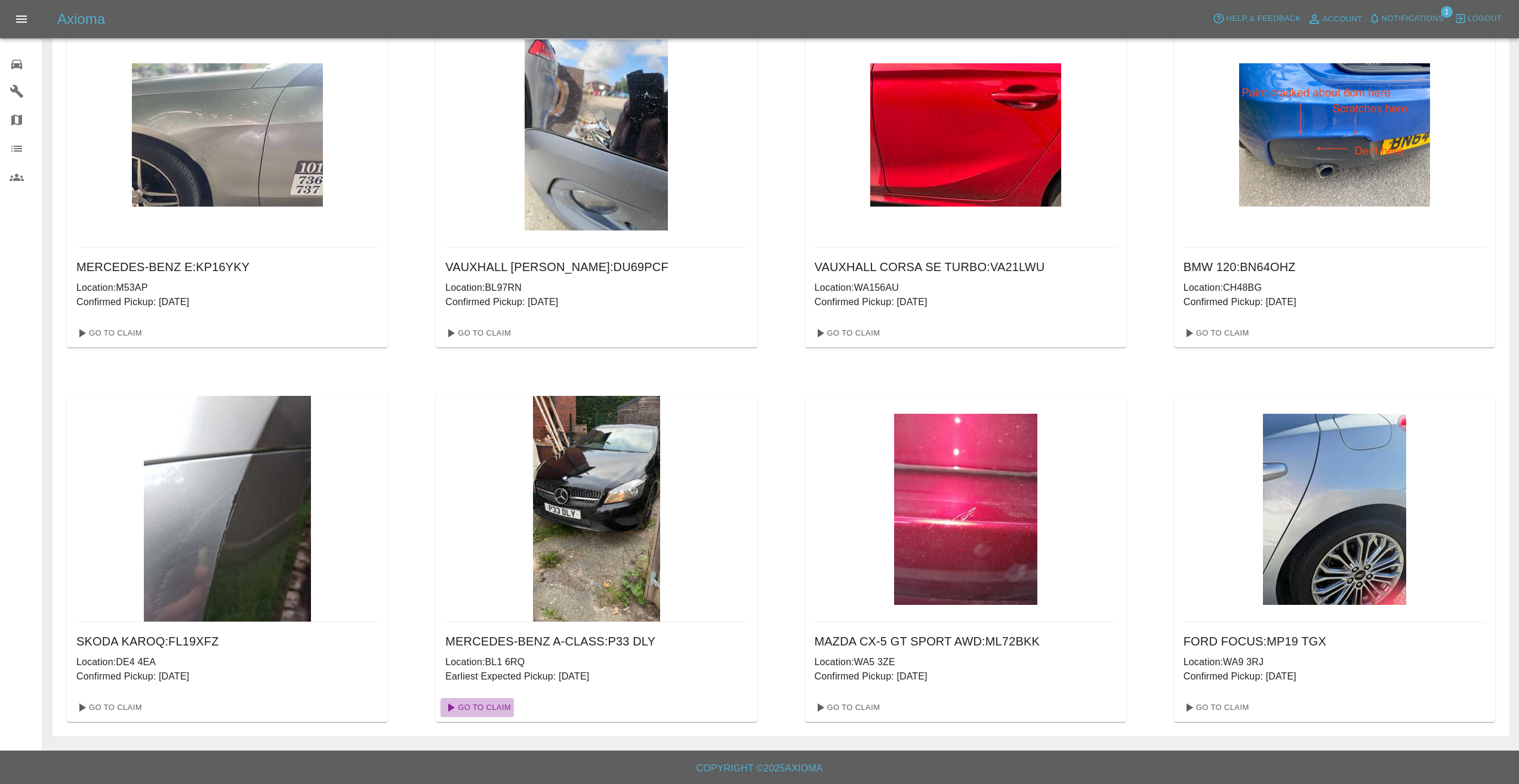
click at [501, 707] on link "Go To Claim" at bounding box center [478, 707] width 74 height 19
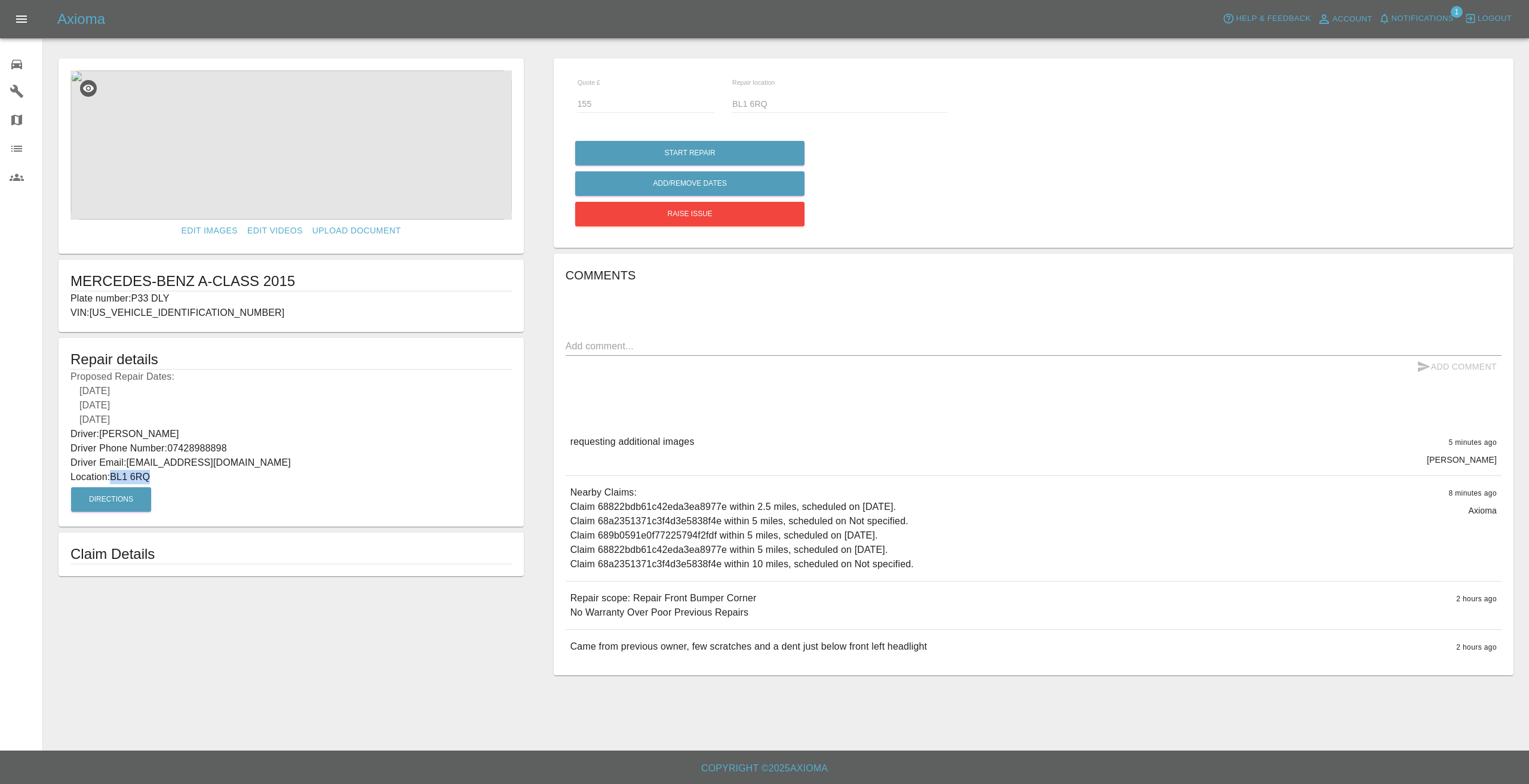
drag, startPoint x: 156, startPoint y: 478, endPoint x: 114, endPoint y: 473, distance: 42.3
click at [114, 473] on p "Location: BL1 6RQ" at bounding box center [291, 476] width 442 height 14
copy p "BL1 6RQ"
click at [285, 424] on div "[DATE]" at bounding box center [291, 419] width 442 height 14
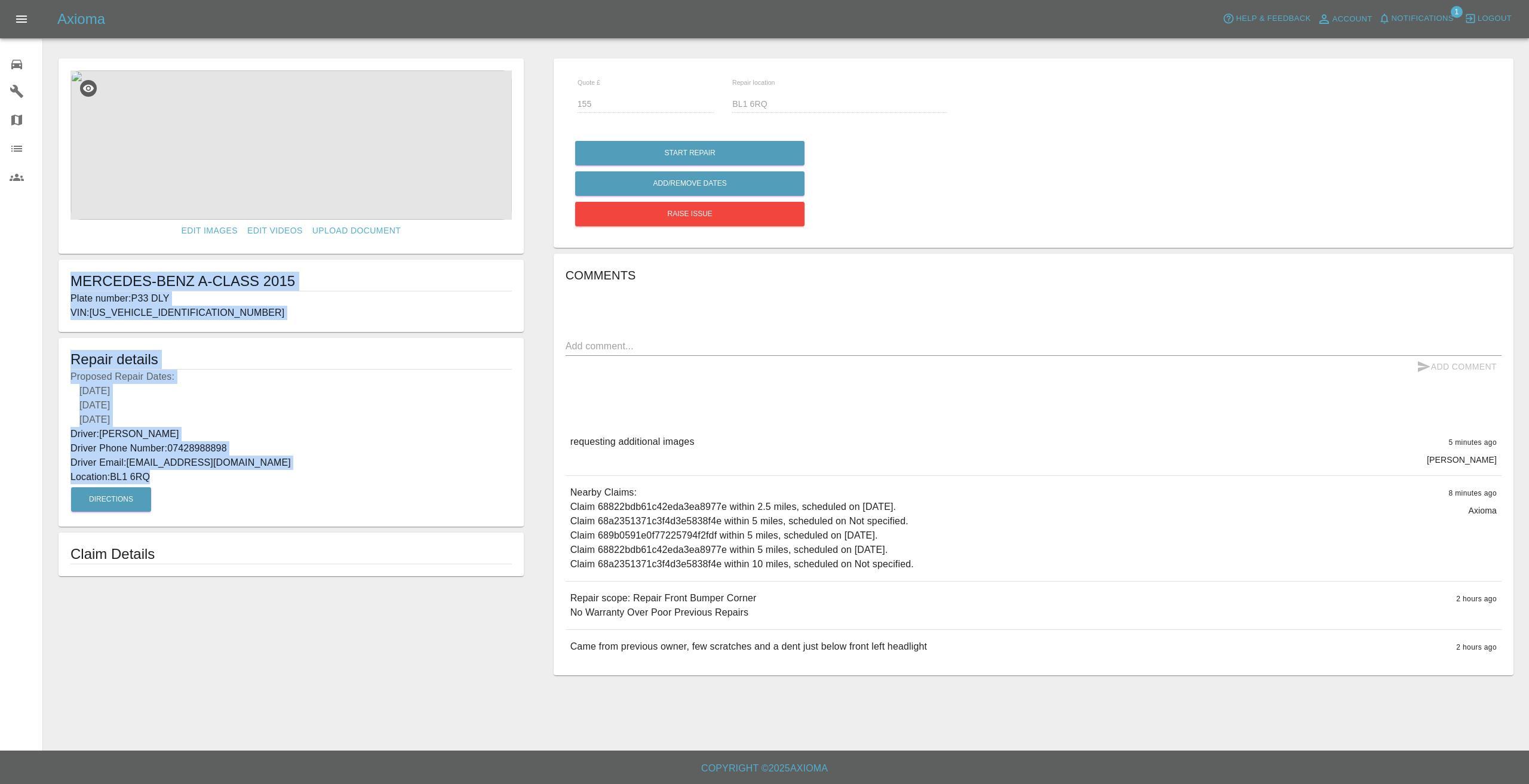
drag, startPoint x: 160, startPoint y: 476, endPoint x: 63, endPoint y: 283, distance: 216.0
click at [63, 283] on form "Edit Images Edit Videos Upload Document MERCEDES-BENZ A-CLASS 2015 Plate number…" at bounding box center [290, 317] width 477 height 517
copy form "MERCEDES-BENZ A-CLASS 2015 Plate number: P33 DLY VIN: WDD1760122V081048 Repair …"
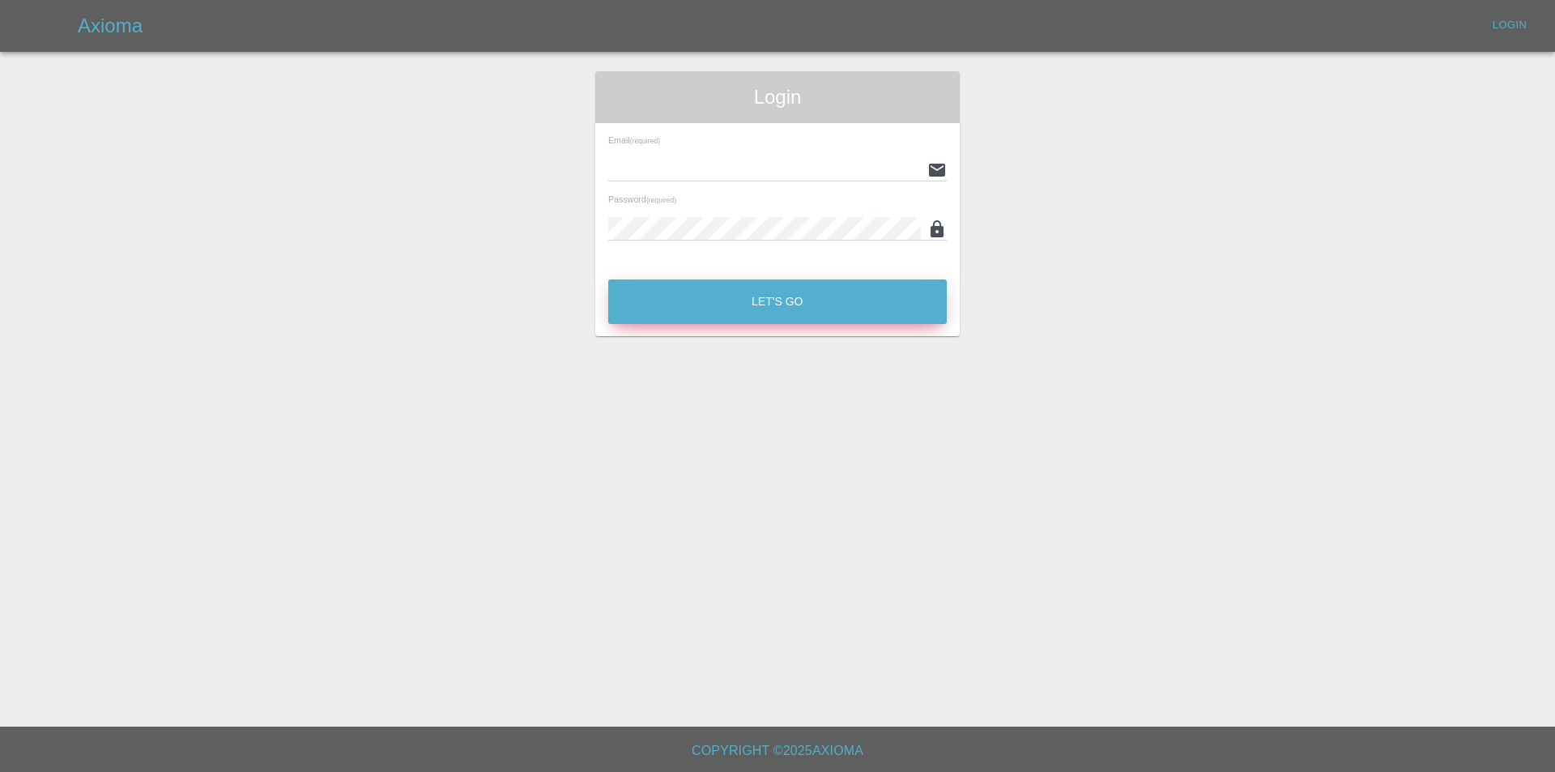
type input "[EMAIL_ADDRESS][DOMAIN_NAME]"
click at [880, 305] on button "Let's Go" at bounding box center [777, 301] width 339 height 45
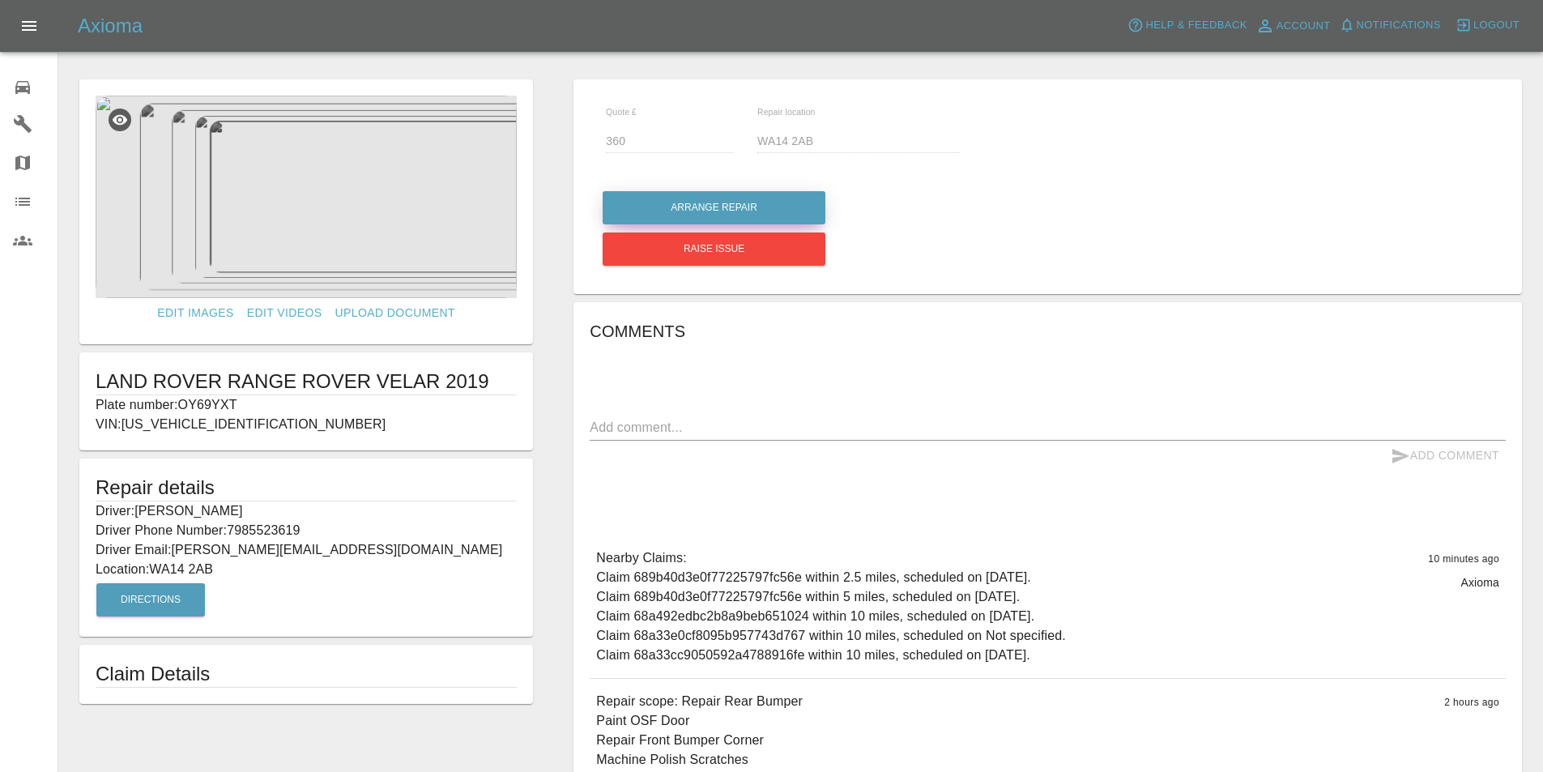
click at [778, 209] on button "Arrange Repair" at bounding box center [714, 207] width 223 height 33
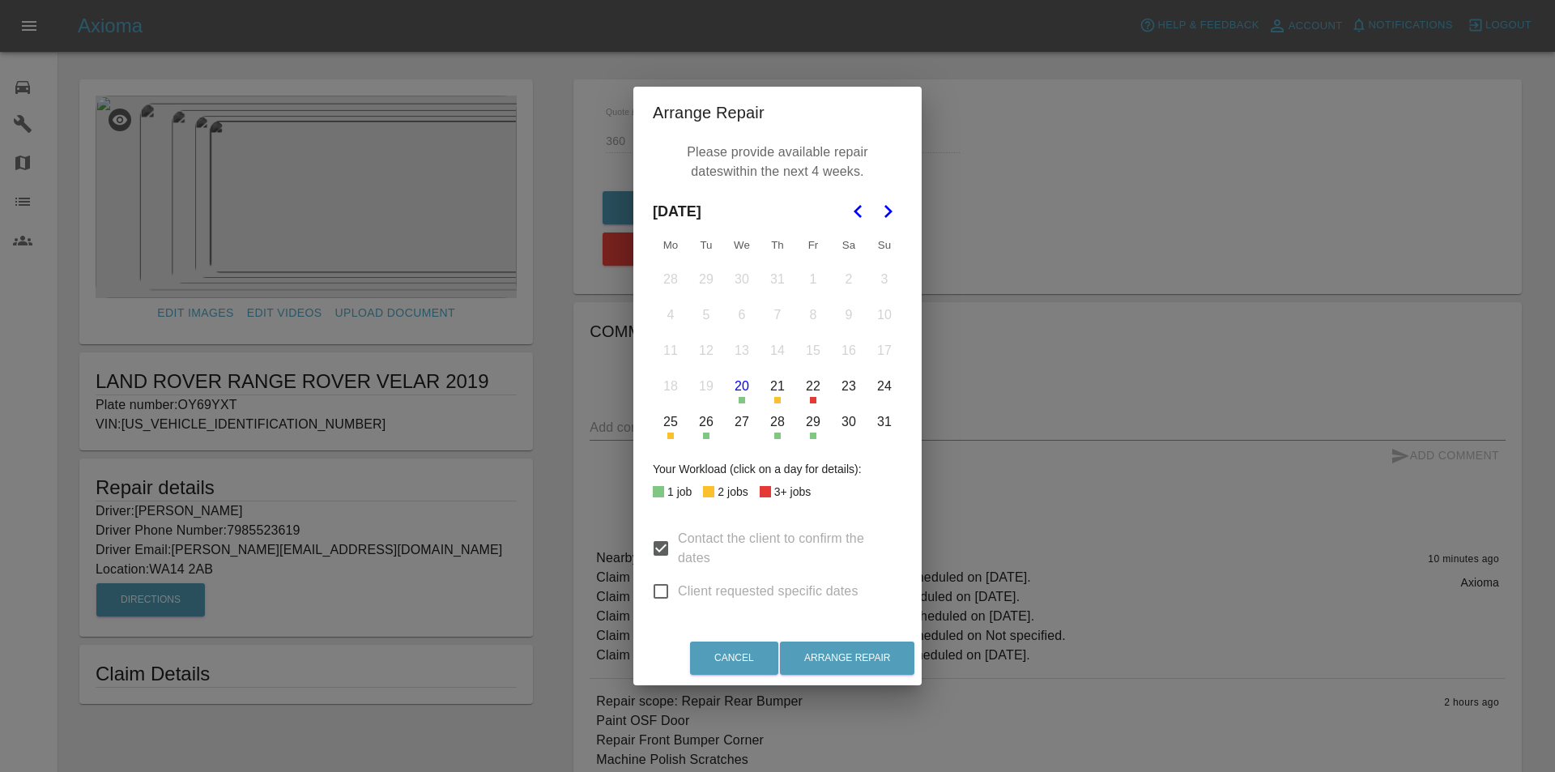
click at [881, 202] on icon "Go to the Next Month" at bounding box center [887, 211] width 19 height 19
click at [669, 266] on button "1" at bounding box center [671, 279] width 34 height 34
click at [698, 279] on button "2" at bounding box center [706, 279] width 34 height 34
click at [734, 278] on button "3" at bounding box center [742, 279] width 34 height 34
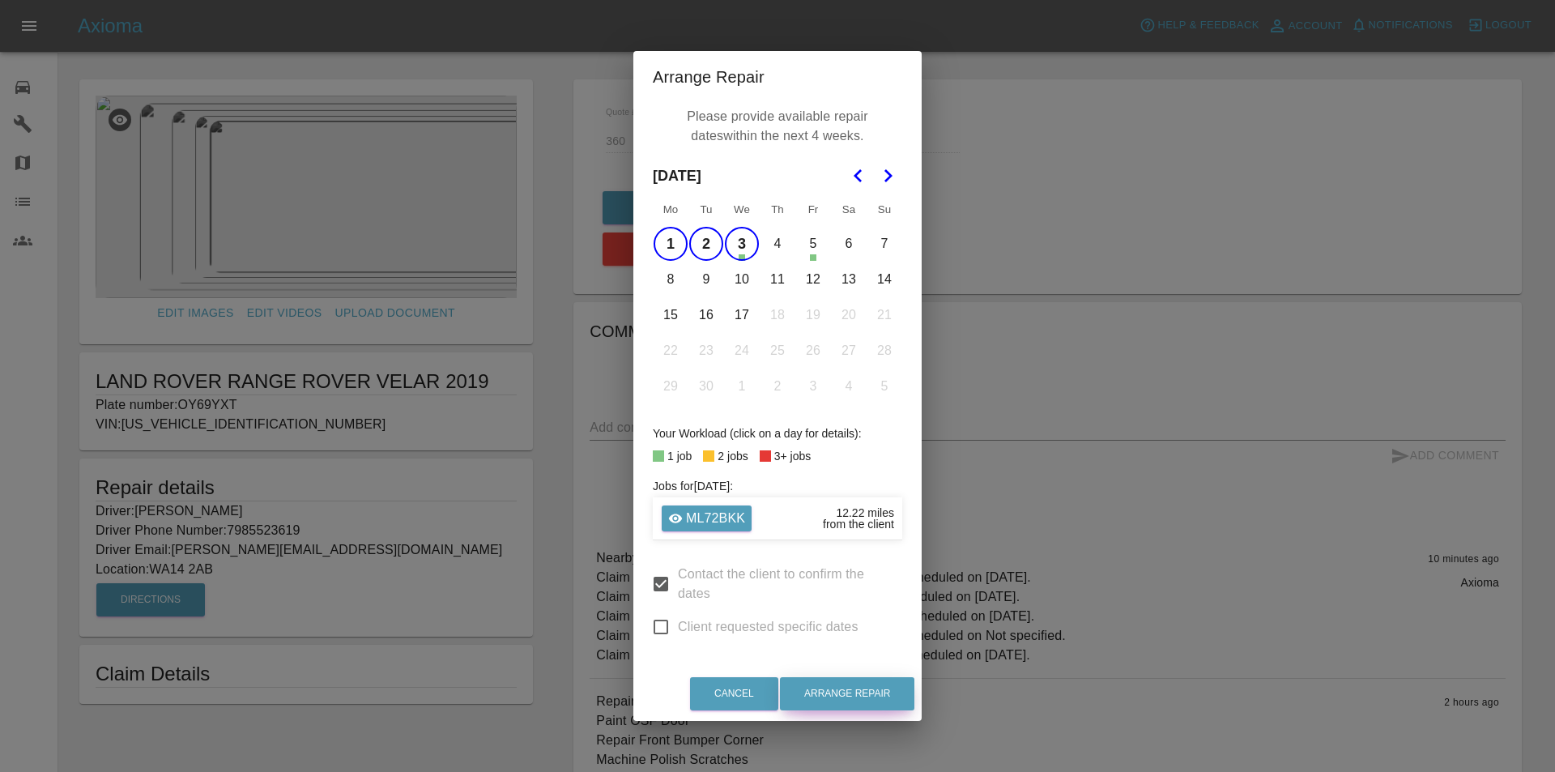
click at [855, 688] on button "Arrange Repair" at bounding box center [847, 693] width 134 height 33
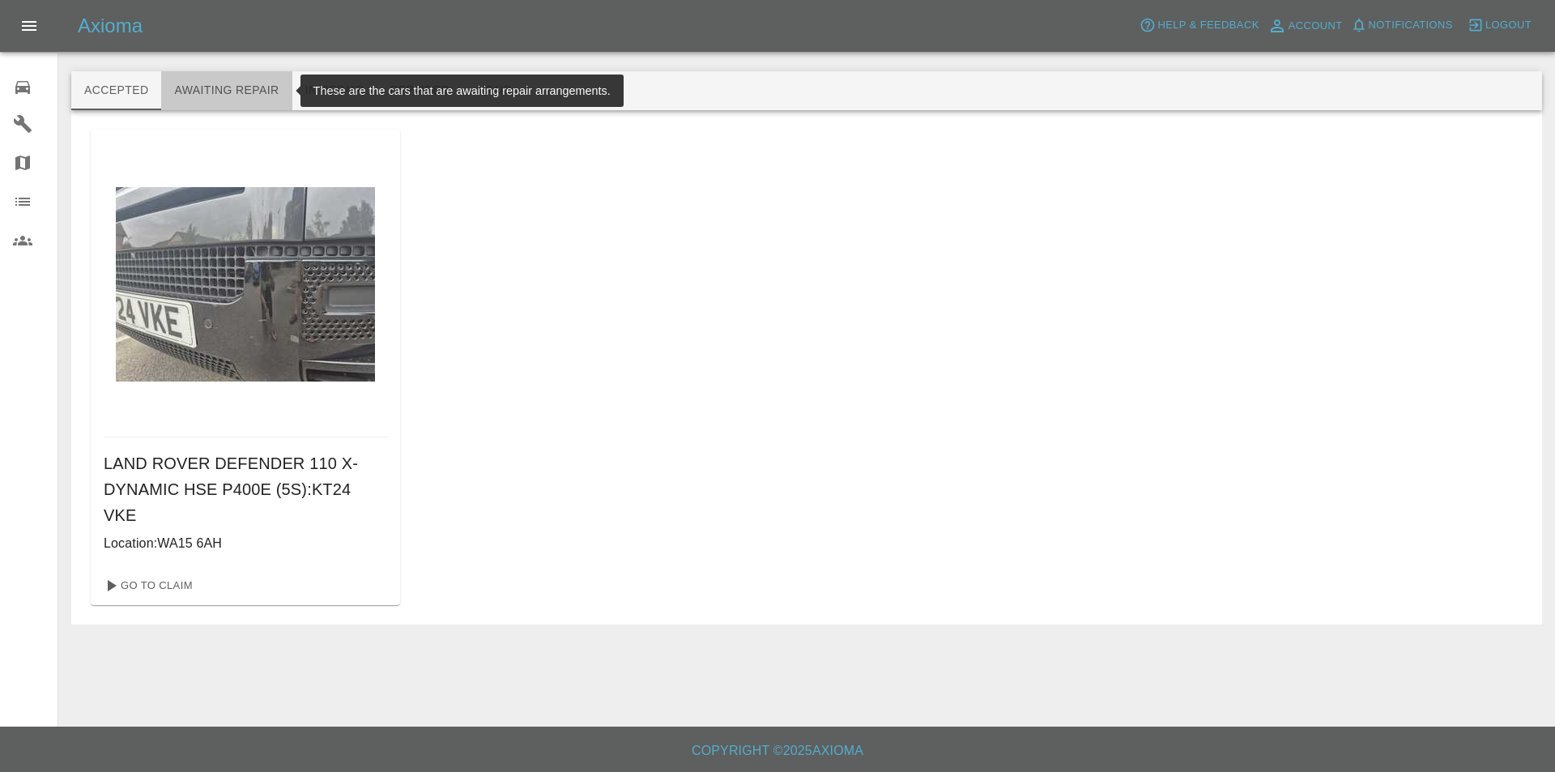
click at [251, 92] on button "Awaiting Repair" at bounding box center [226, 90] width 130 height 39
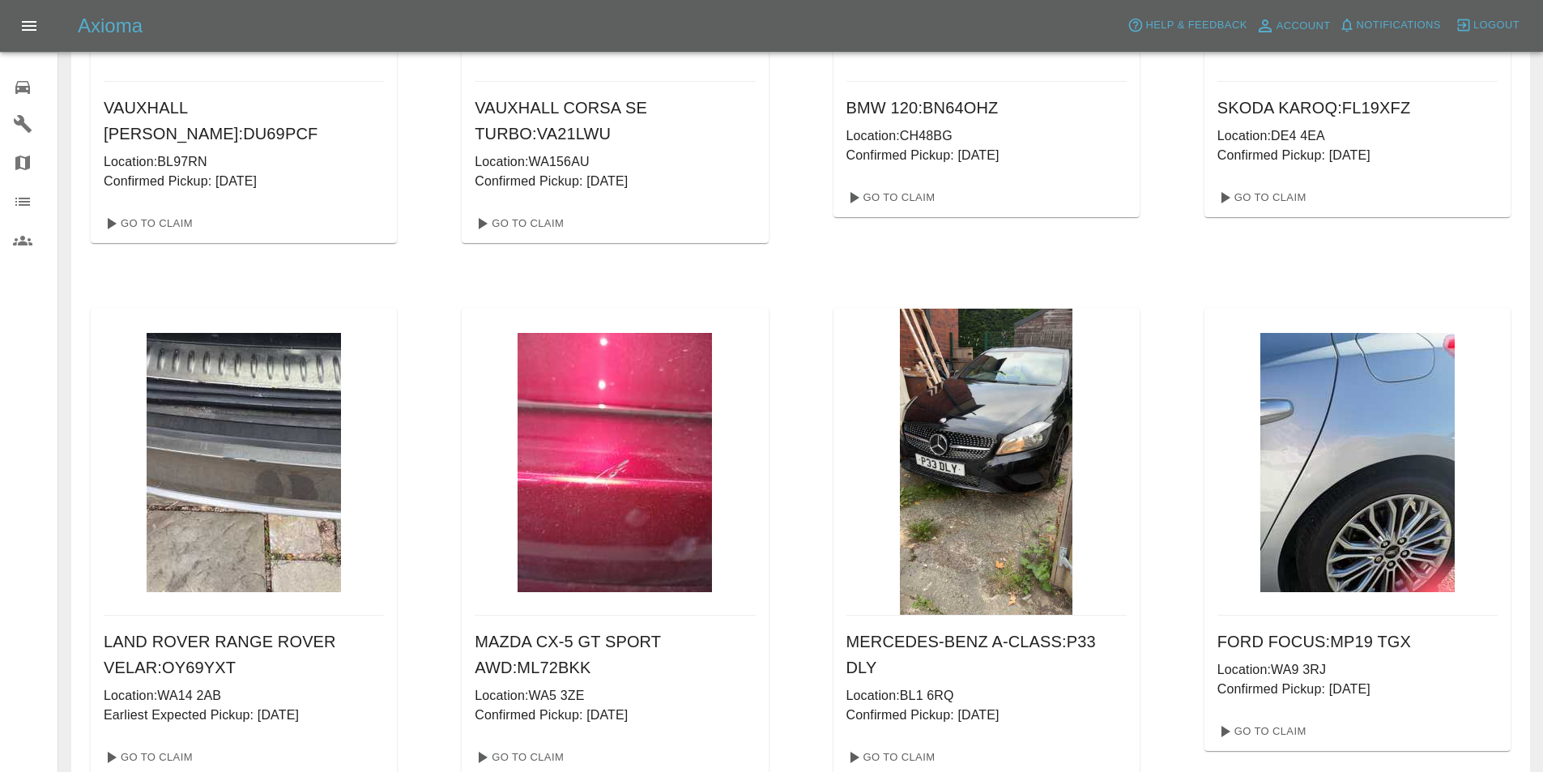
scroll to position [1458, 0]
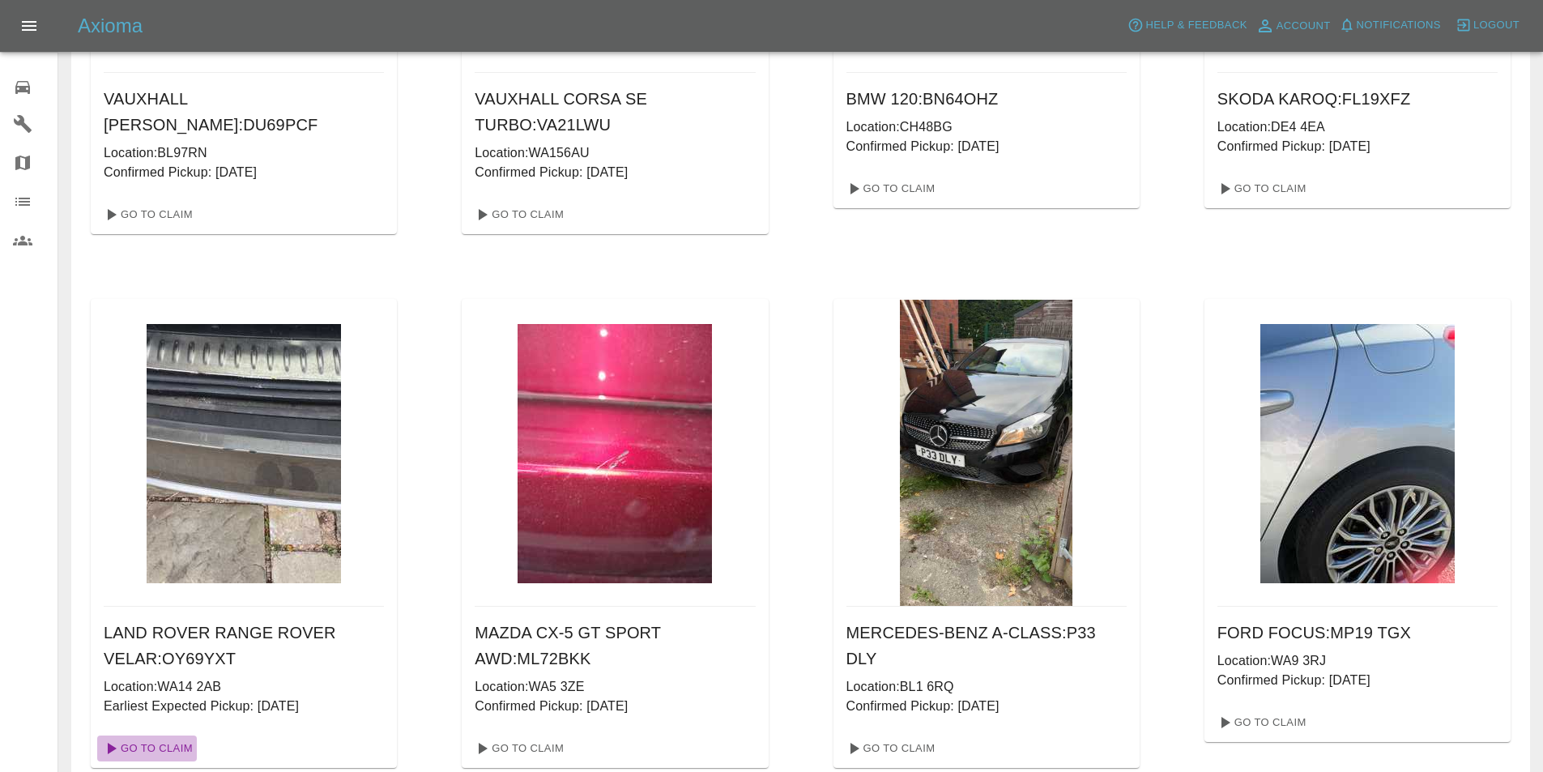
click at [173, 752] on link "Go To Claim" at bounding box center [147, 748] width 100 height 26
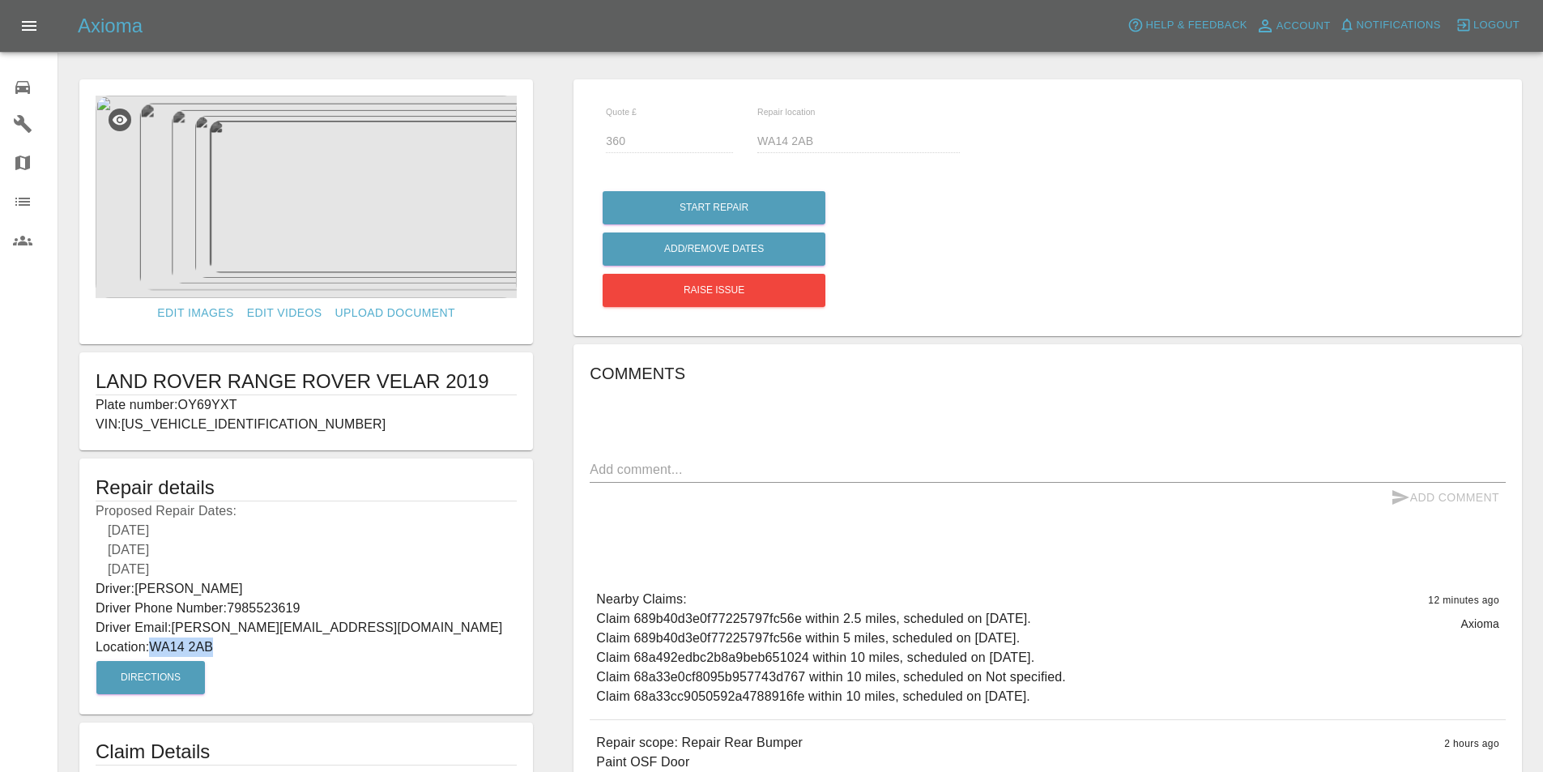
drag, startPoint x: 224, startPoint y: 649, endPoint x: 155, endPoint y: 642, distance: 70.0
click at [155, 642] on p "Location: WA14 2AB" at bounding box center [306, 646] width 421 height 19
copy p "WA14 2AB"
click at [458, 464] on div "Repair details Proposed Repair Dates: [DATE] [DATE] [DATE] Driver: [PERSON_NAME…" at bounding box center [306, 586] width 454 height 256
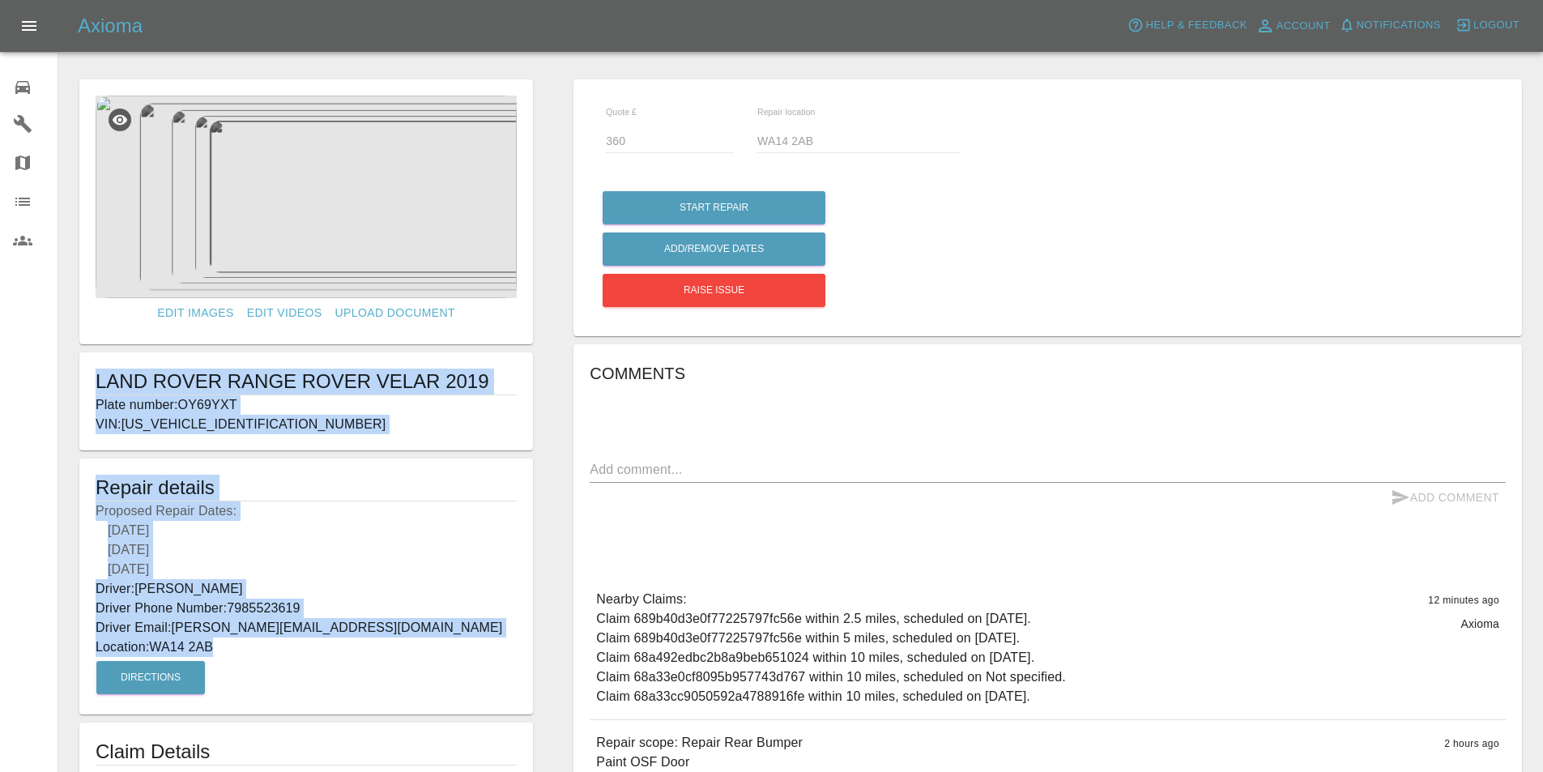
drag, startPoint x: 232, startPoint y: 652, endPoint x: 95, endPoint y: 373, distance: 311.2
click at [95, 373] on form "Edit Images Edit Videos Upload Document LAND ROVER RANGE ROVER VELAR 2019 Plate…" at bounding box center [306, 430] width 470 height 702
copy form "LAND ROVER RANGE ROVER VELAR 2019 Plate number: OY69YXT VIN: [US_VEHICLE_IDENTI…"
